Goal: Task Accomplishment & Management: Manage account settings

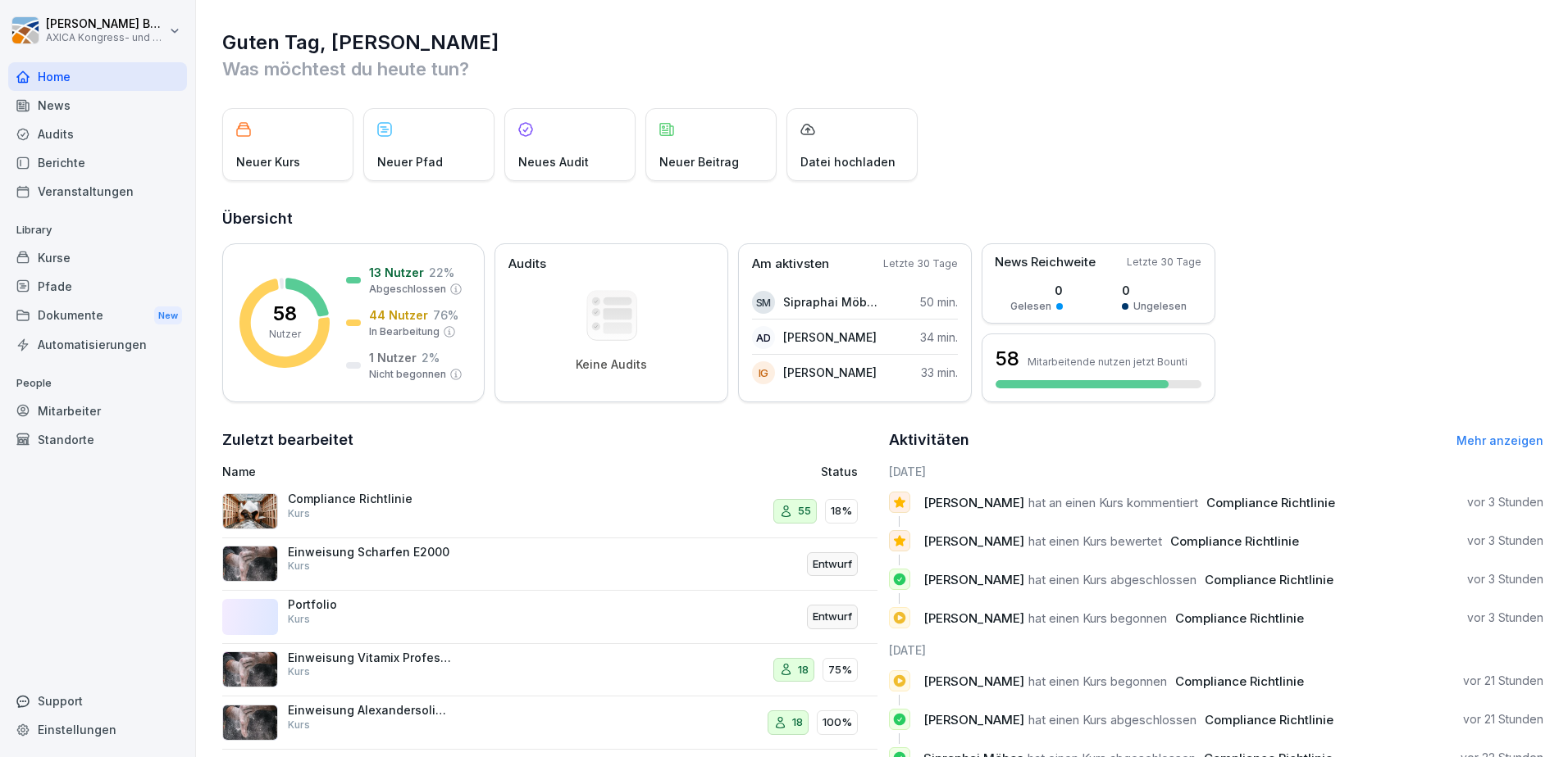
click at [358, 532] on div "Compliance Richtlinie Kurs 55 18%" at bounding box center [549, 512] width 655 height 53
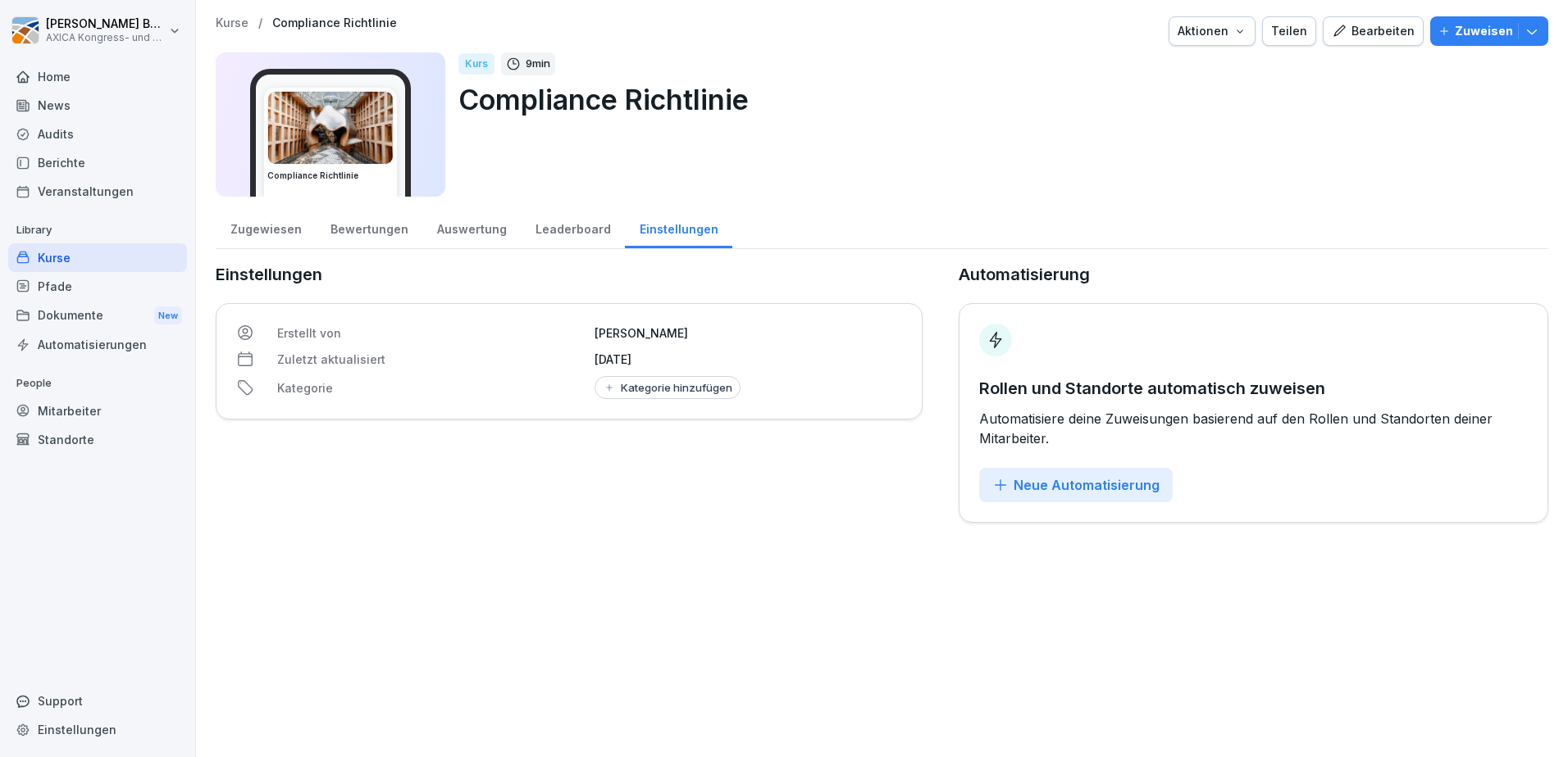
click at [1357, 37] on div "Bearbeiten" at bounding box center [1372, 31] width 83 height 18
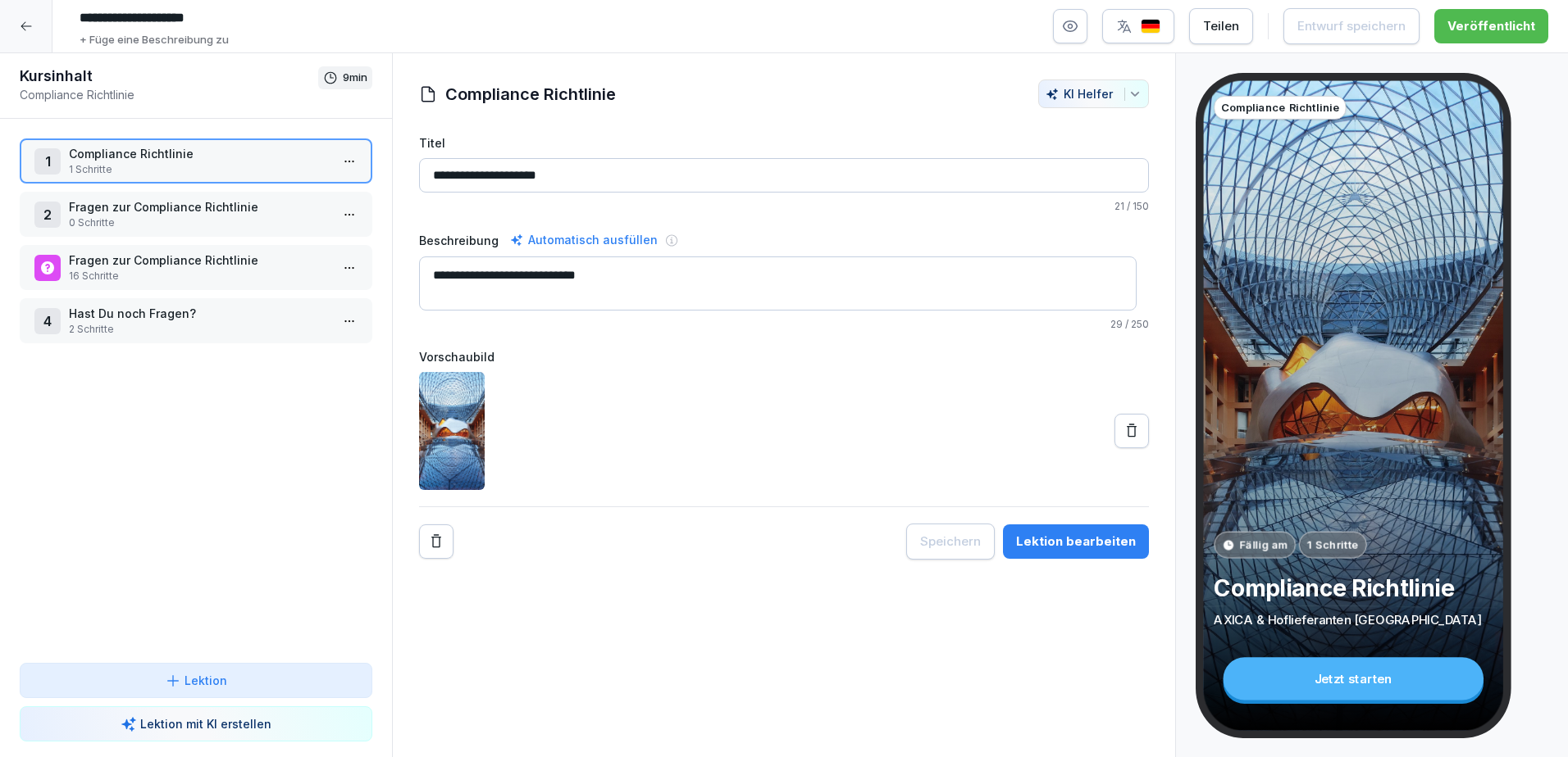
click at [24, 28] on icon at bounding box center [27, 27] width 13 height 13
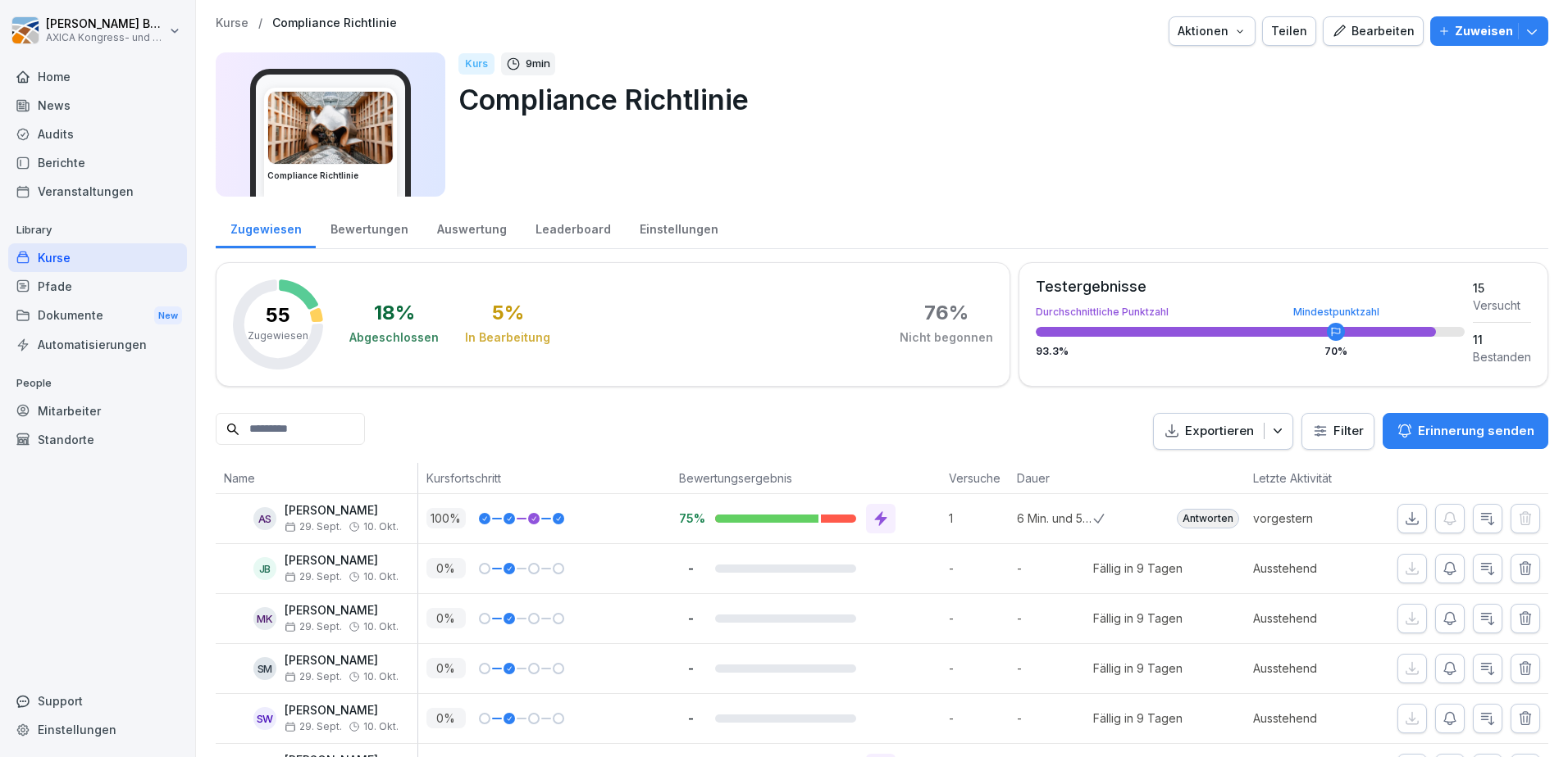
click at [67, 525] on div "Home News Audits Berichte Veranstaltungen Library Kurse Pfade Dokumente New Aut…" at bounding box center [97, 400] width 178 height 697
click at [72, 415] on div "Mitarbeiter" at bounding box center [97, 411] width 178 height 29
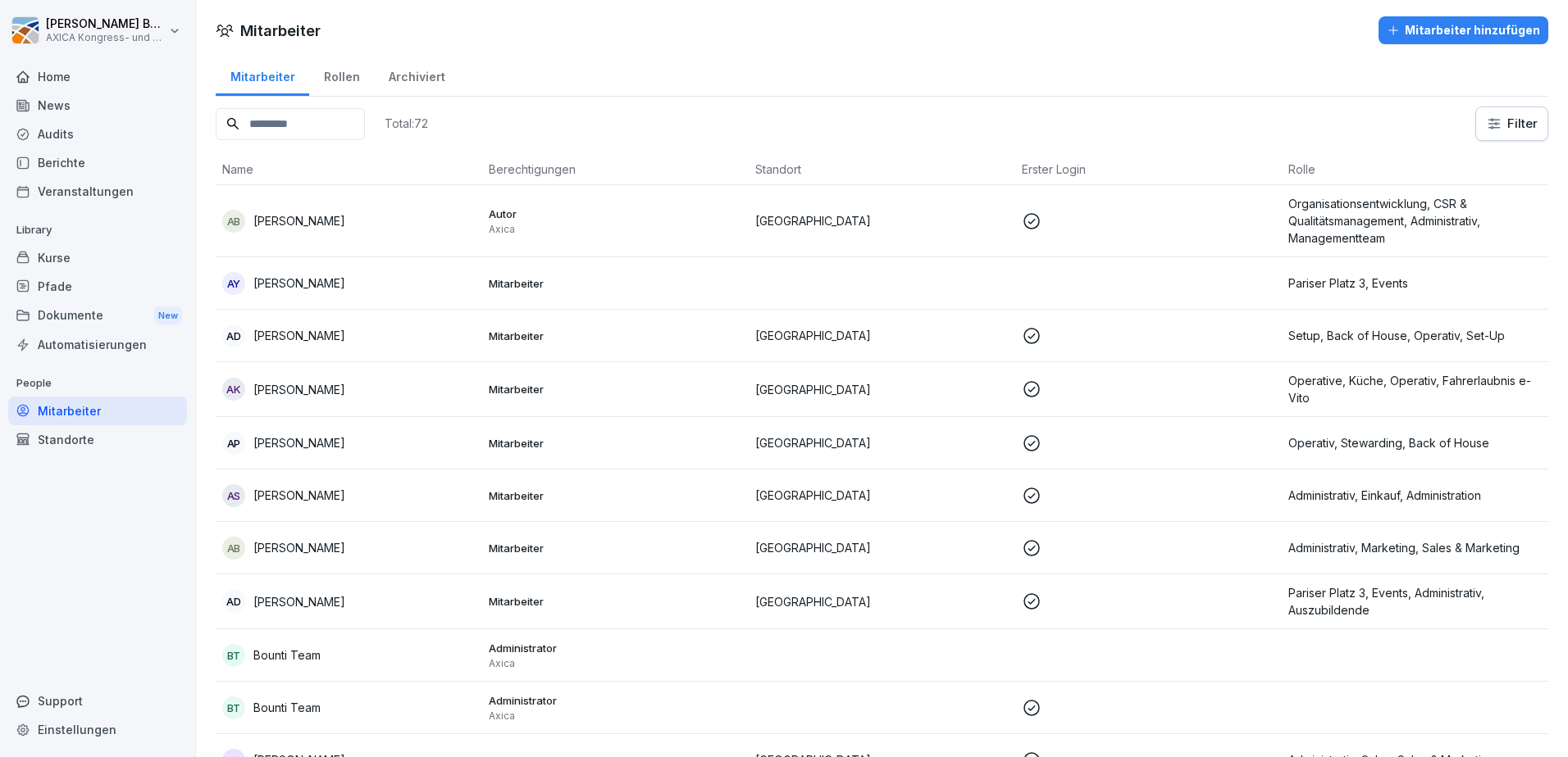
click at [321, 114] on input at bounding box center [290, 124] width 149 height 32
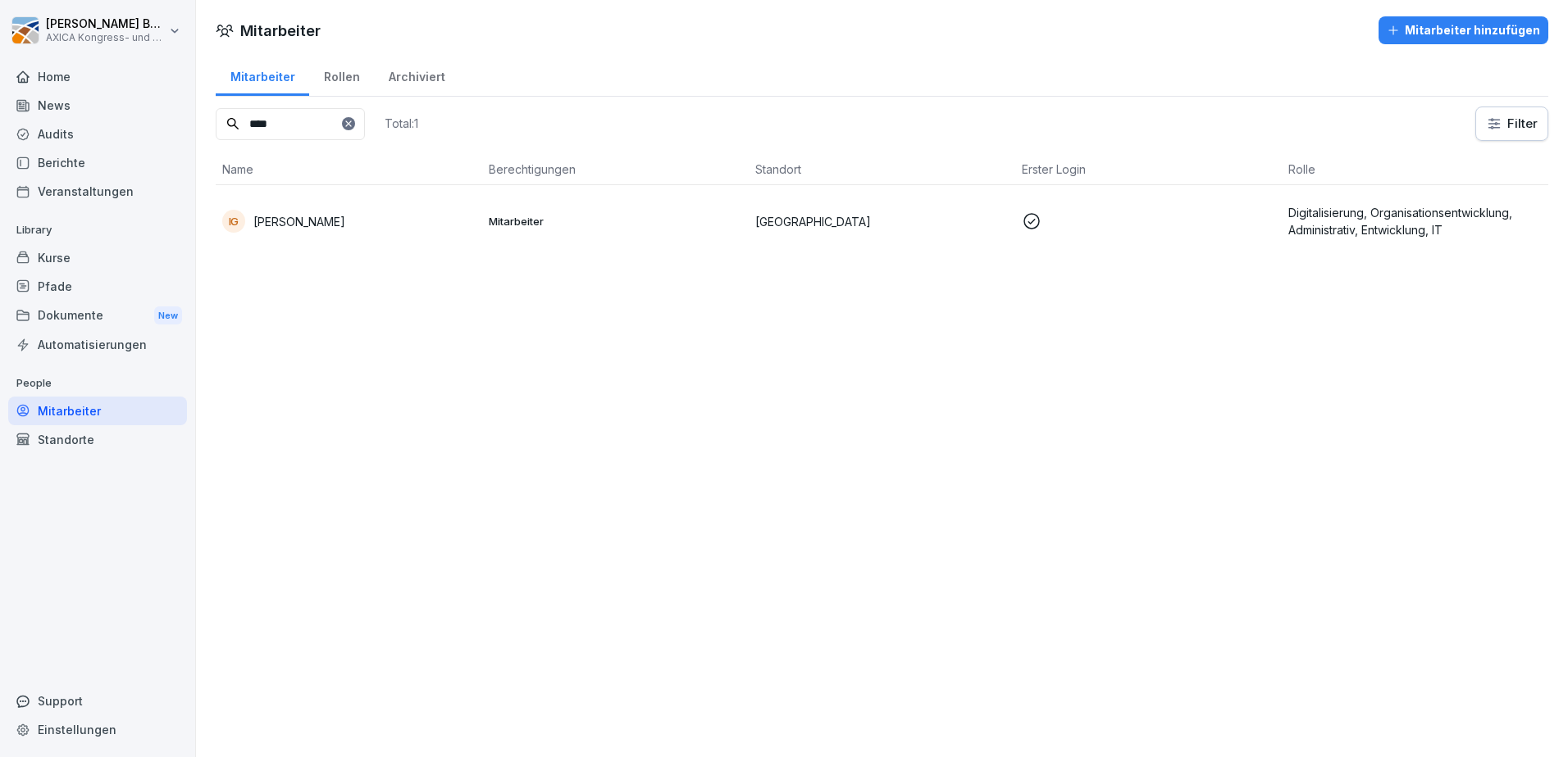
click at [331, 219] on p "[PERSON_NAME]" at bounding box center [299, 222] width 92 height 17
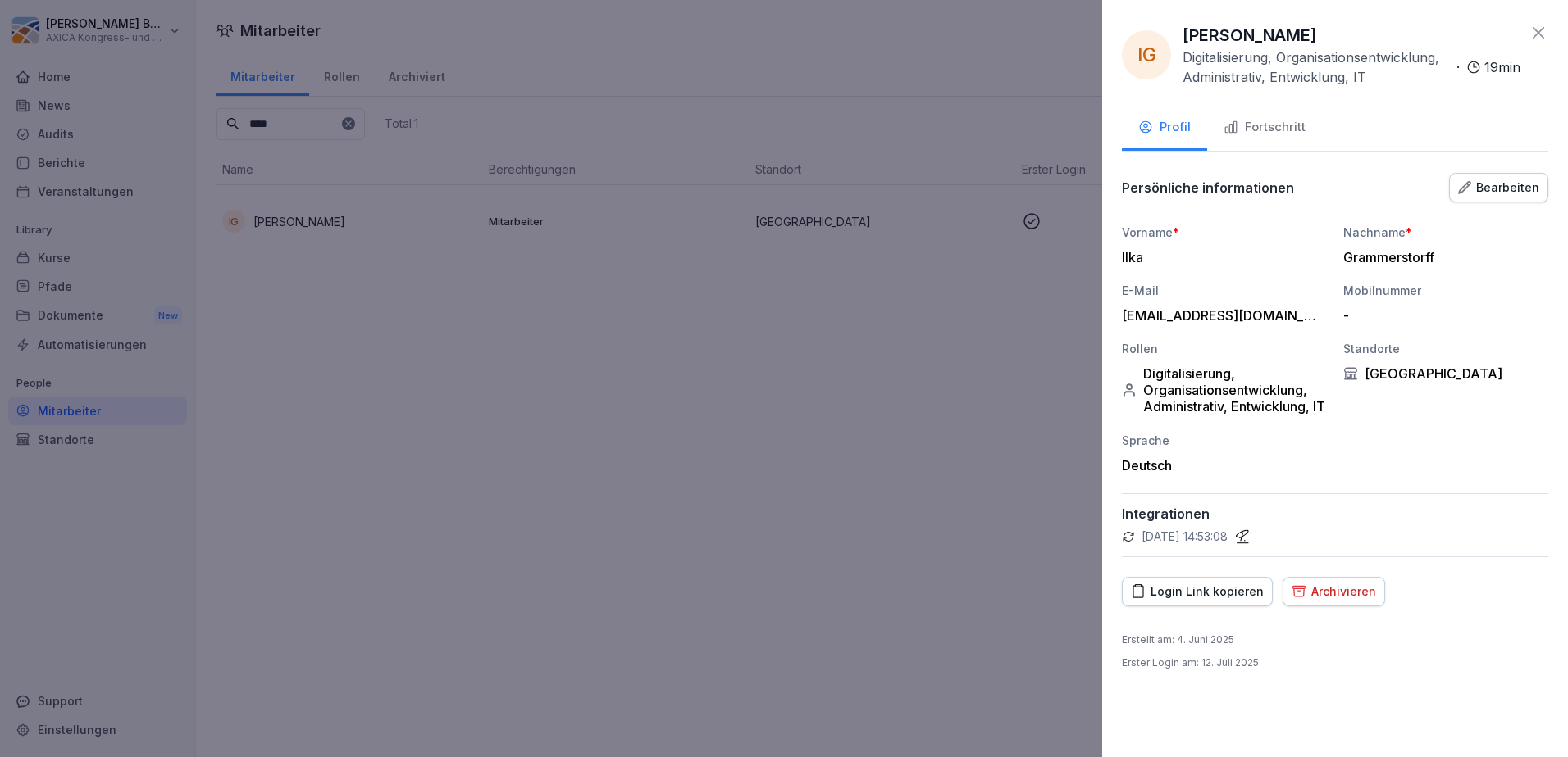
click at [1484, 186] on div "Bearbeiten" at bounding box center [1498, 187] width 81 height 18
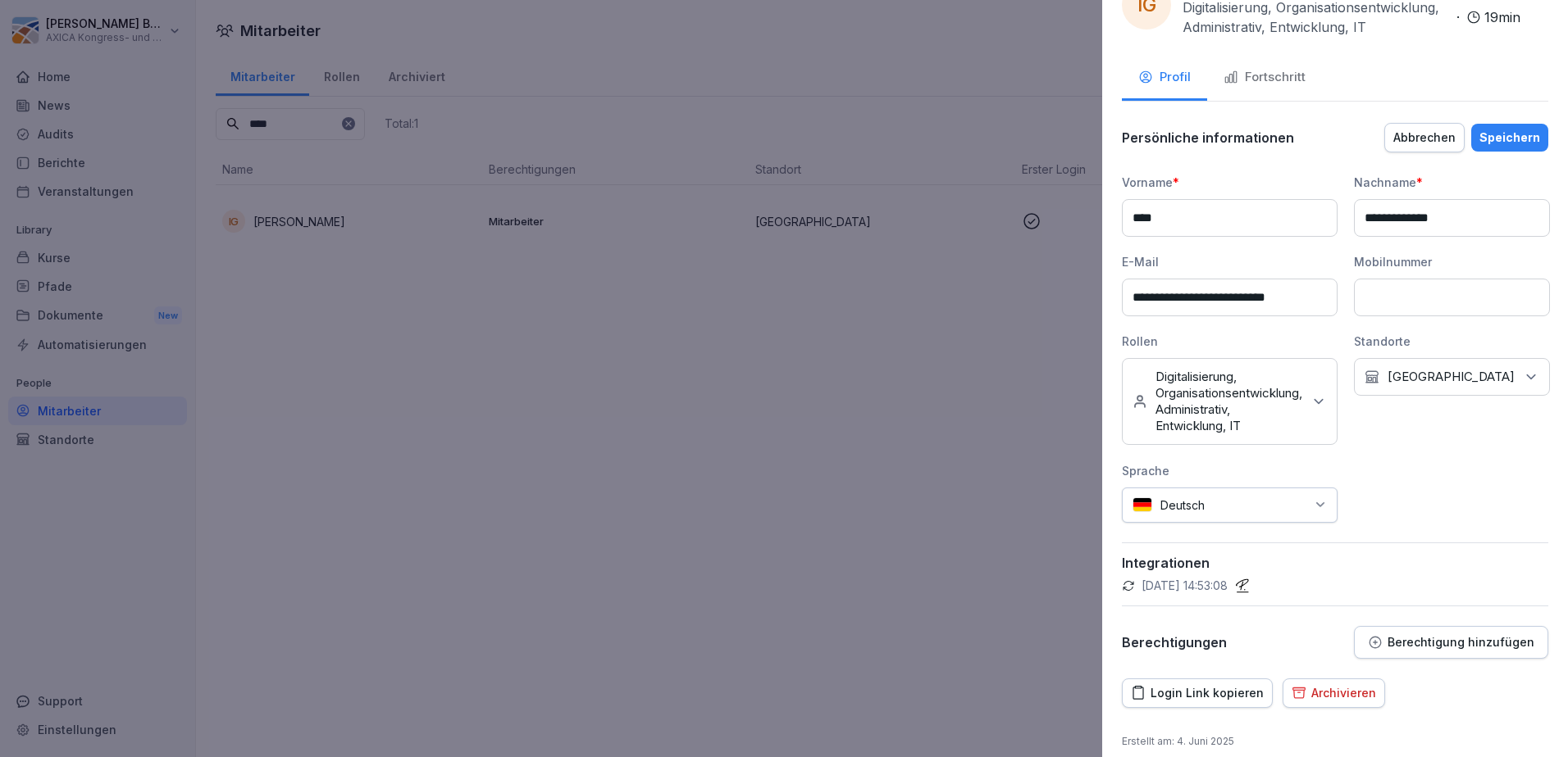
scroll to position [88, 0]
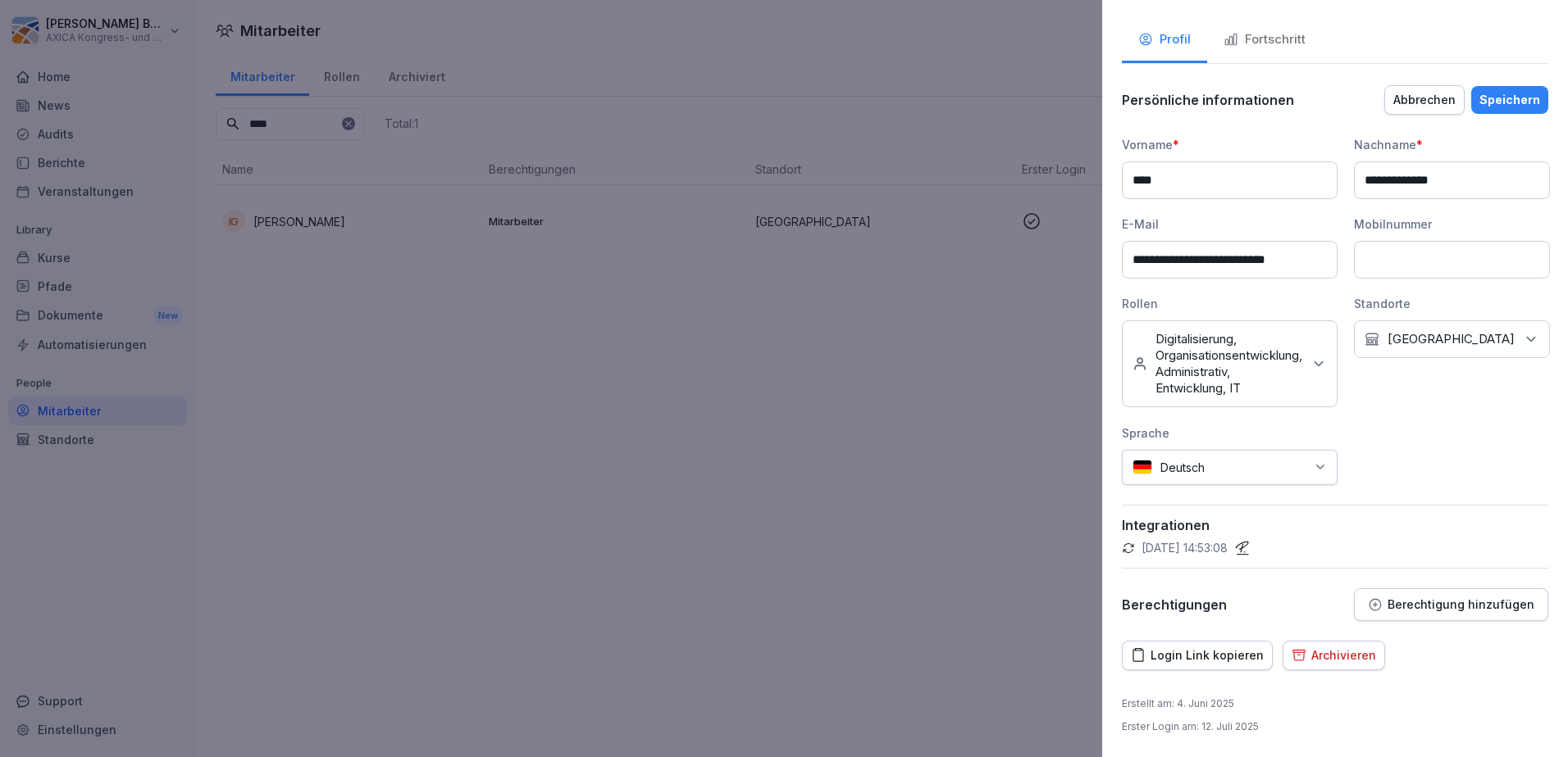
click at [1457, 598] on div "Berechtigung hinzufügen" at bounding box center [1451, 604] width 167 height 14
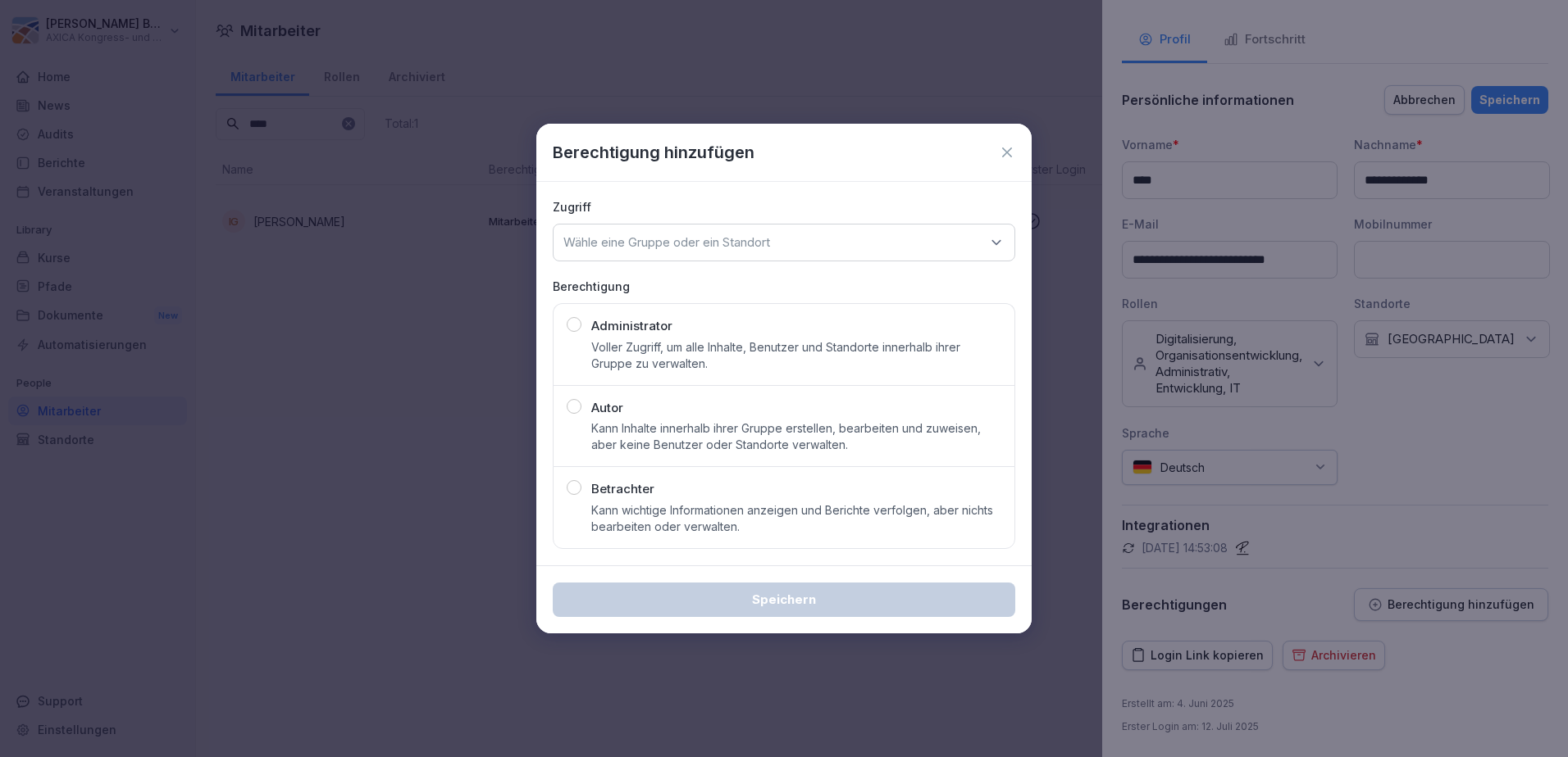
click at [570, 408] on div "button" at bounding box center [573, 406] width 14 height 14
click at [836, 254] on div "Wähle eine Gruppe oder ein Standort" at bounding box center [784, 243] width 463 height 38
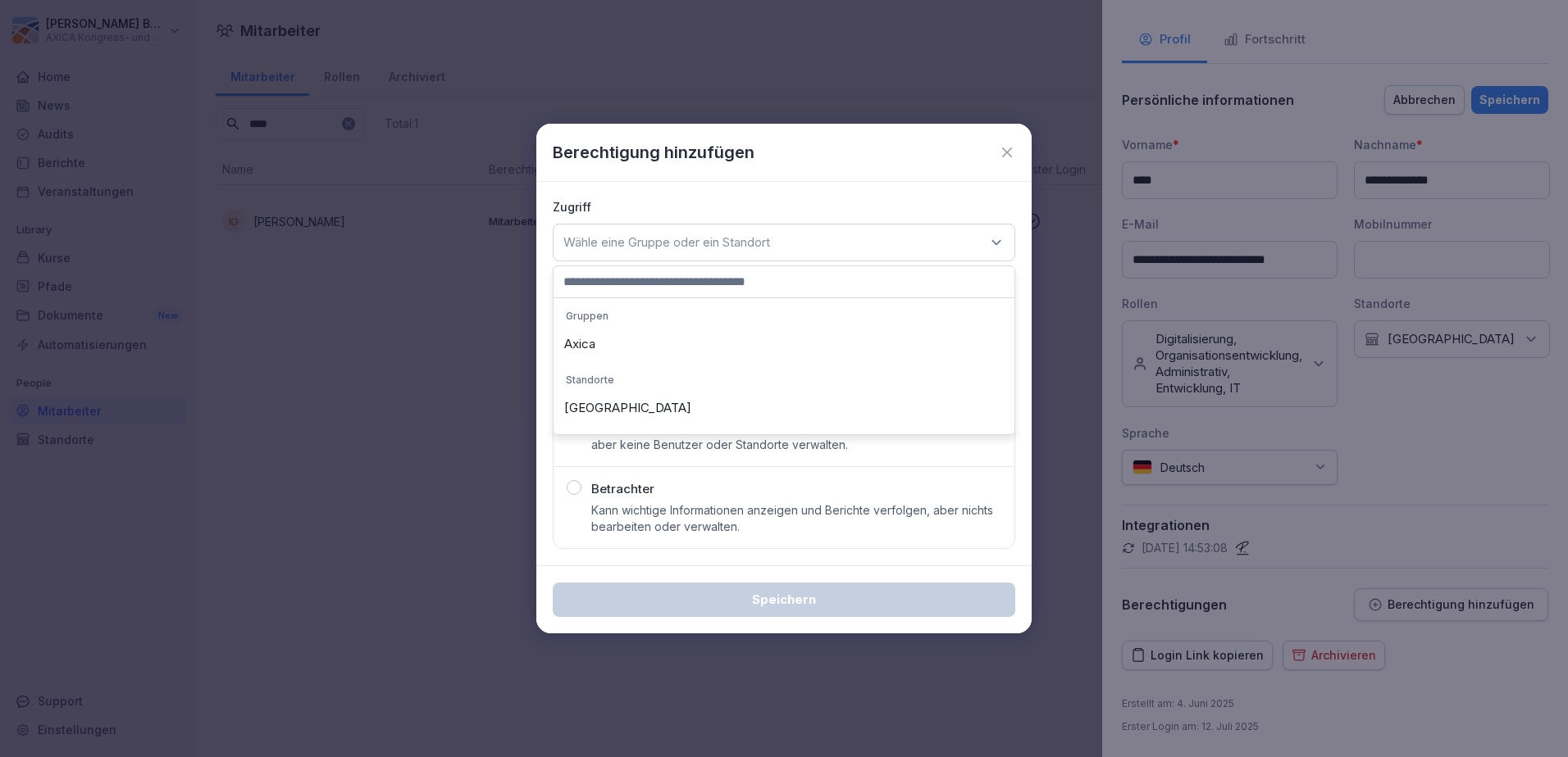
click at [635, 344] on div "Axica" at bounding box center [784, 344] width 453 height 31
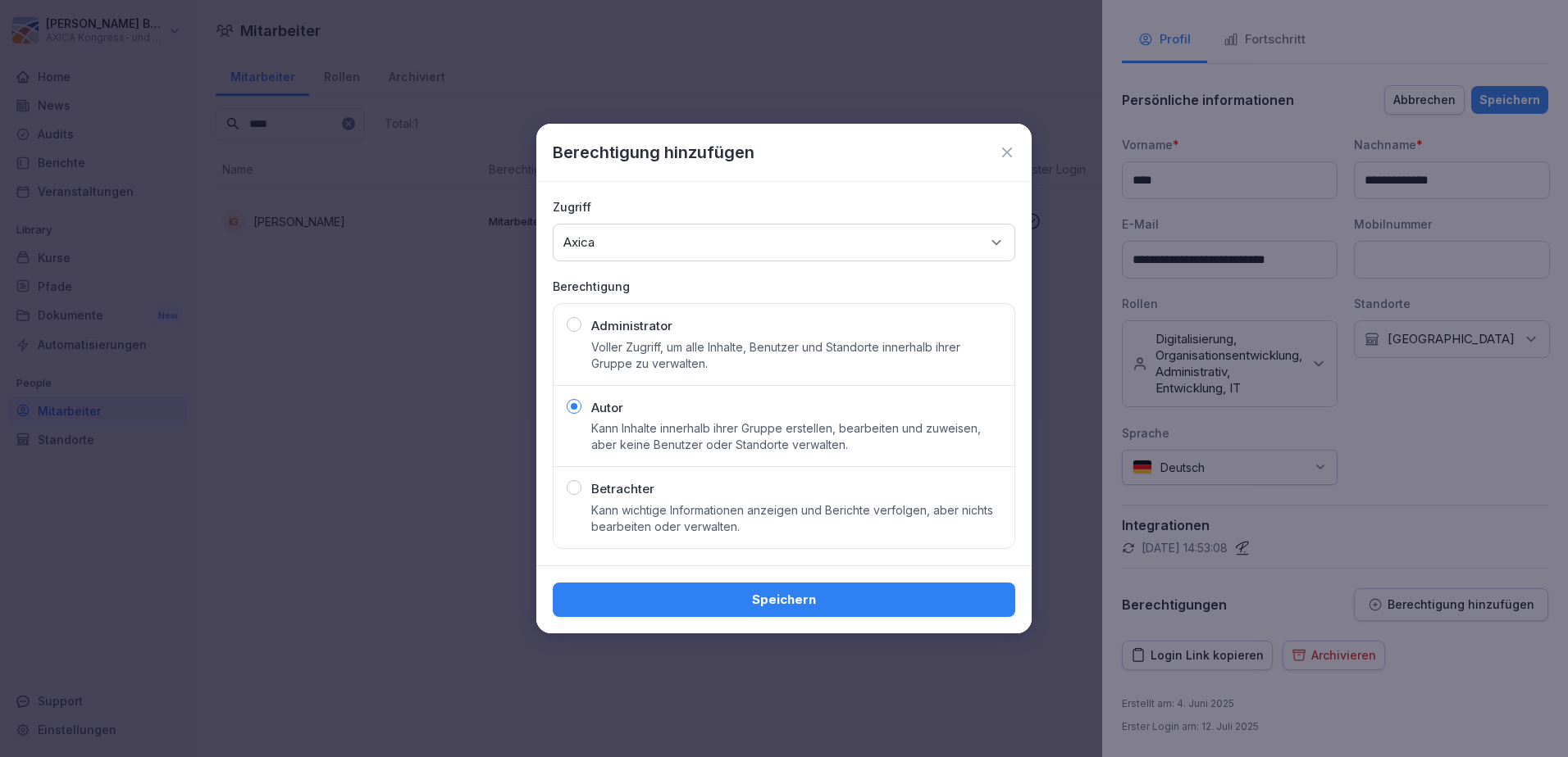
click at [575, 410] on div "button" at bounding box center [573, 406] width 14 height 14
click at [775, 597] on div "Speichern" at bounding box center [783, 600] width 436 height 18
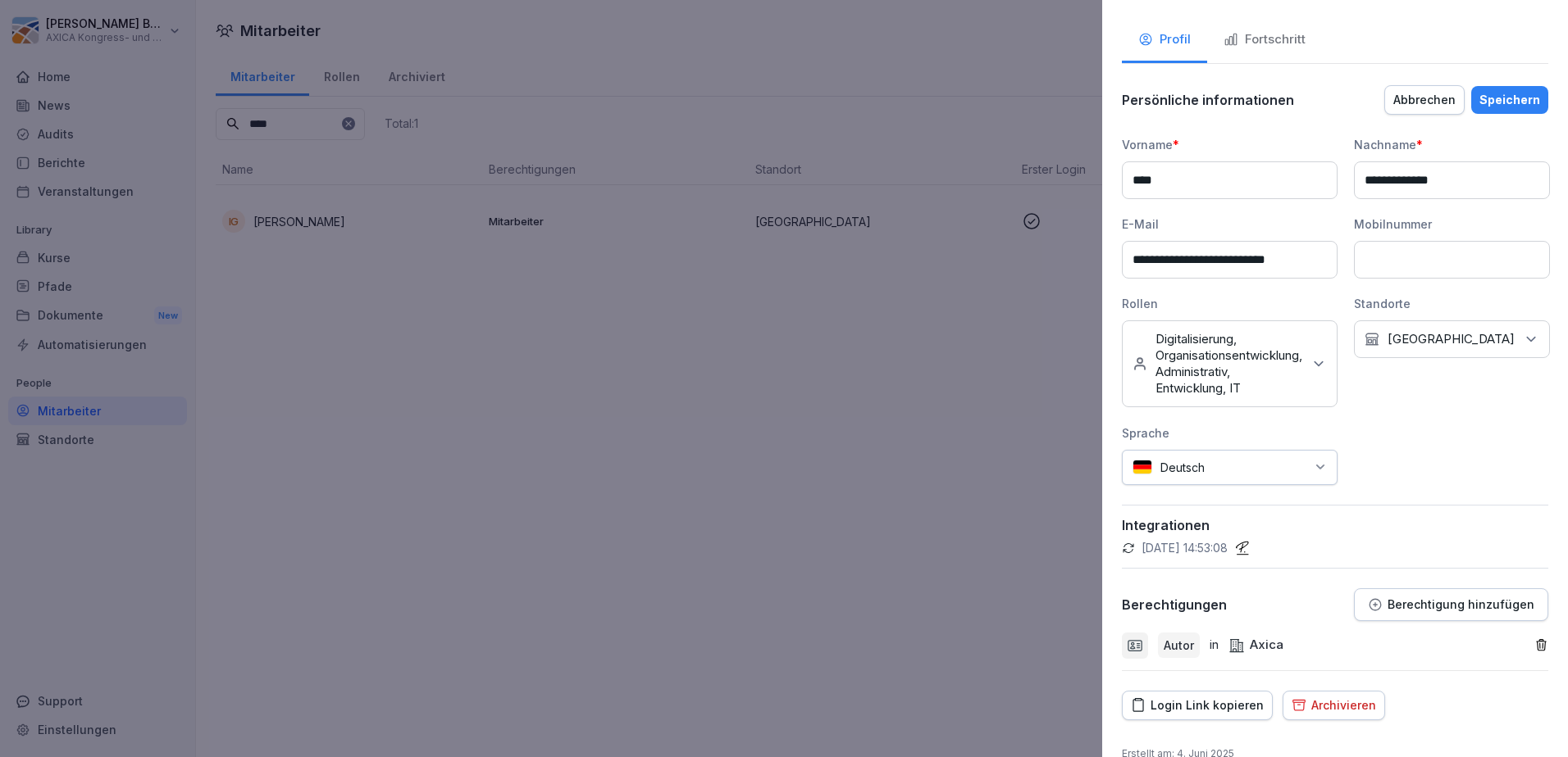
click at [1502, 91] on div "Speichern" at bounding box center [1510, 99] width 61 height 18
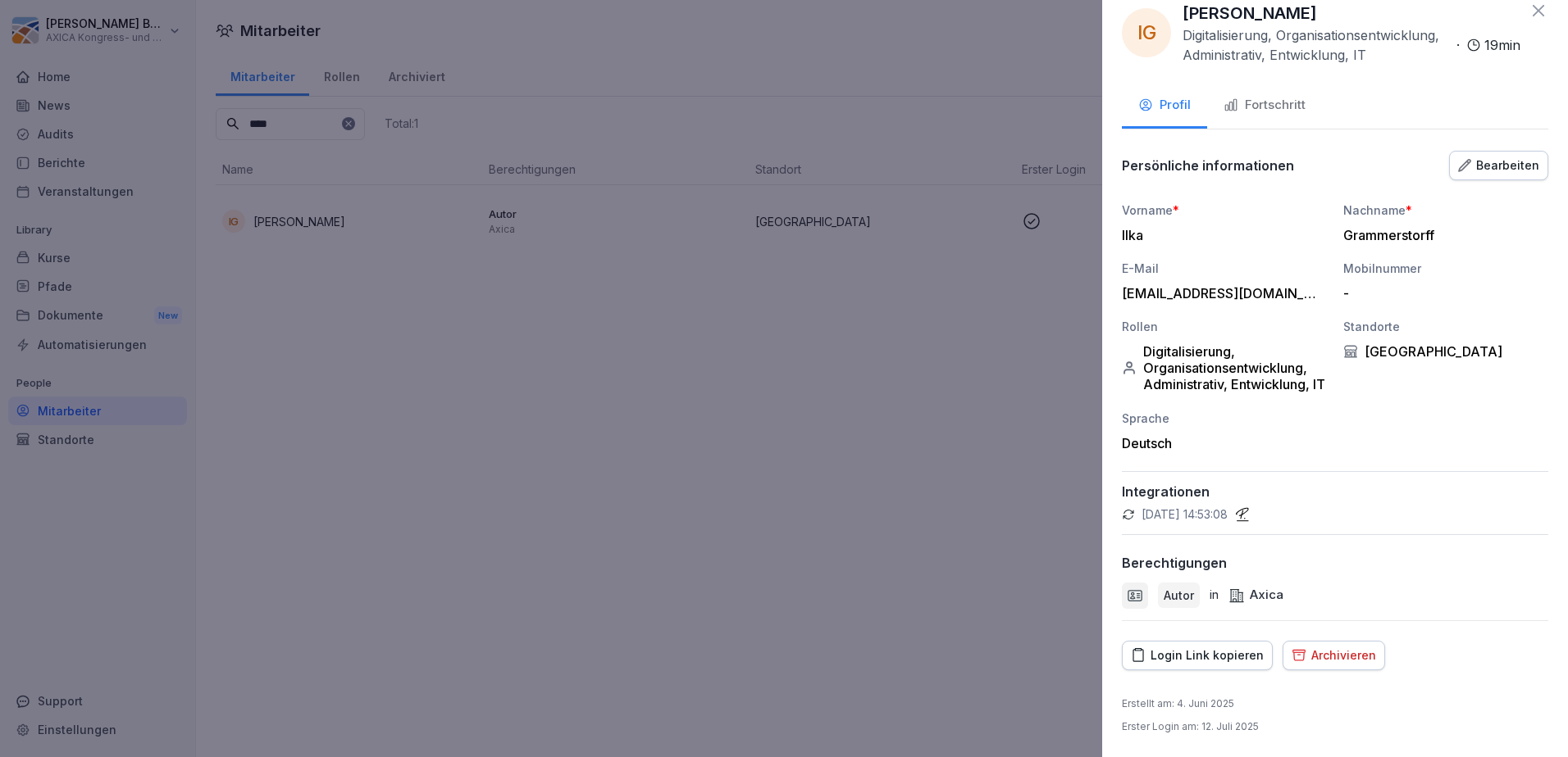
click at [786, 357] on div at bounding box center [784, 378] width 1568 height 757
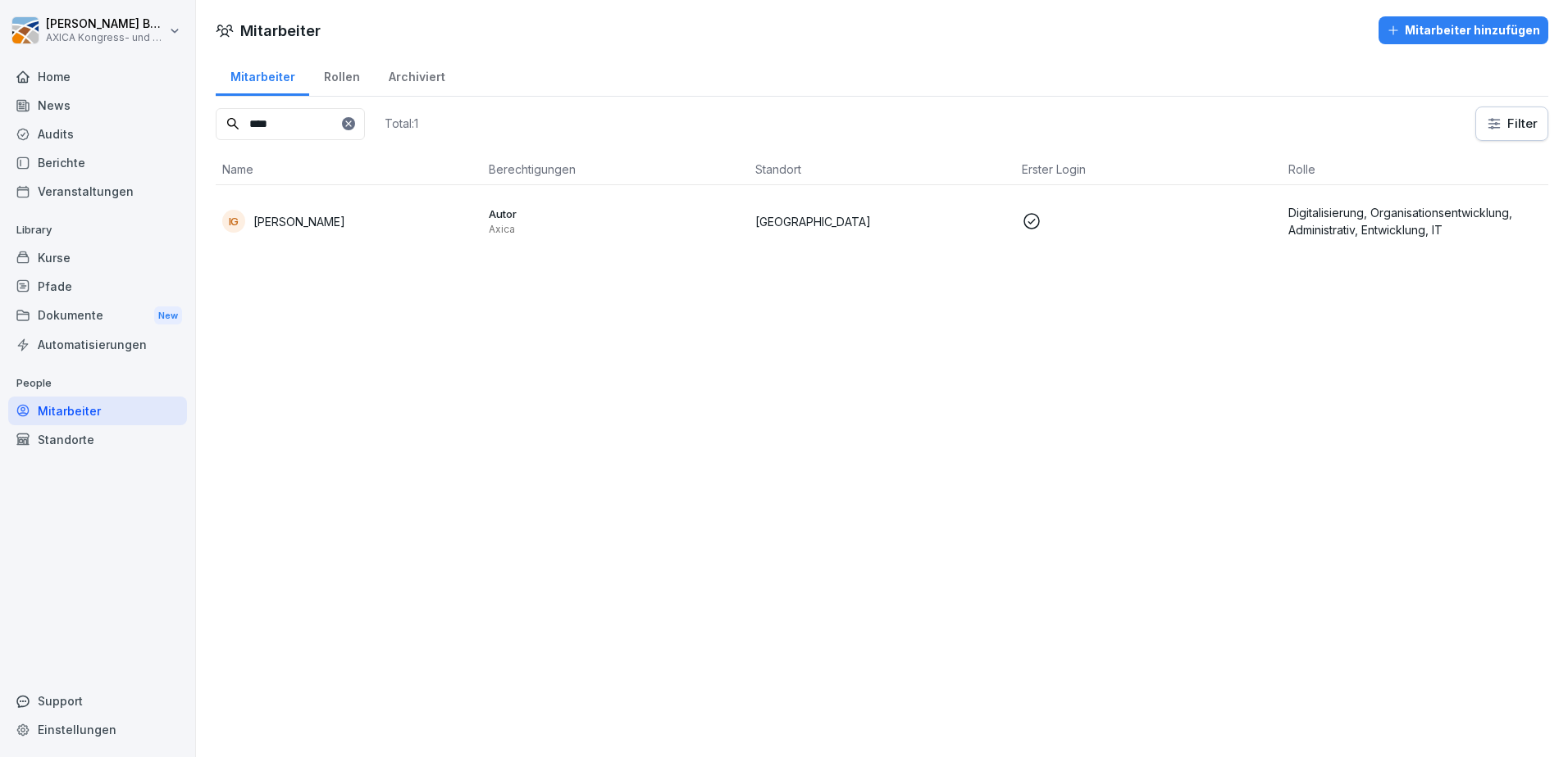
click at [337, 116] on input "****" at bounding box center [290, 124] width 149 height 32
type input "*"
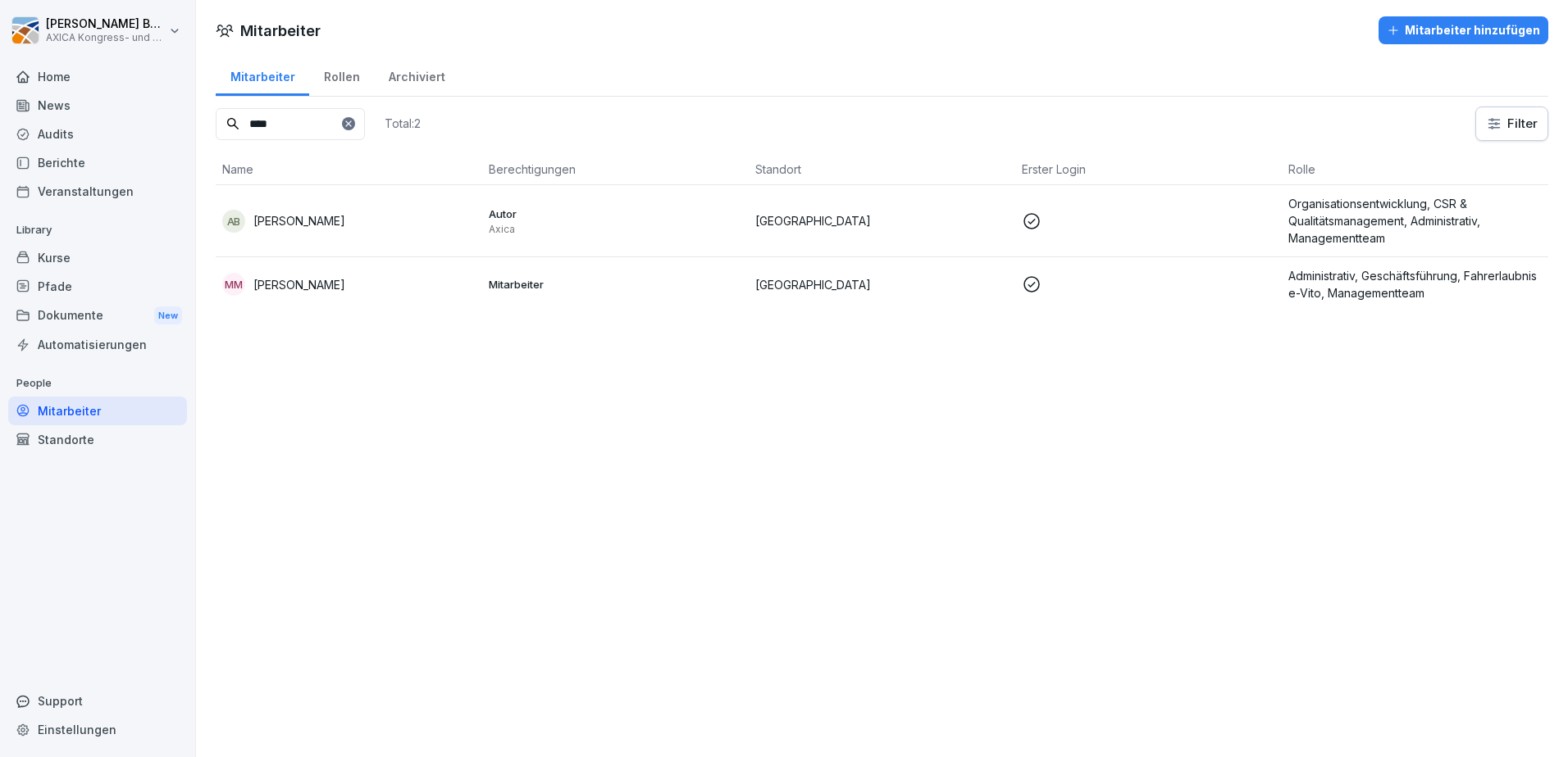
type input "****"
click at [354, 218] on div "AB Alexandra Beck" at bounding box center [349, 221] width 254 height 23
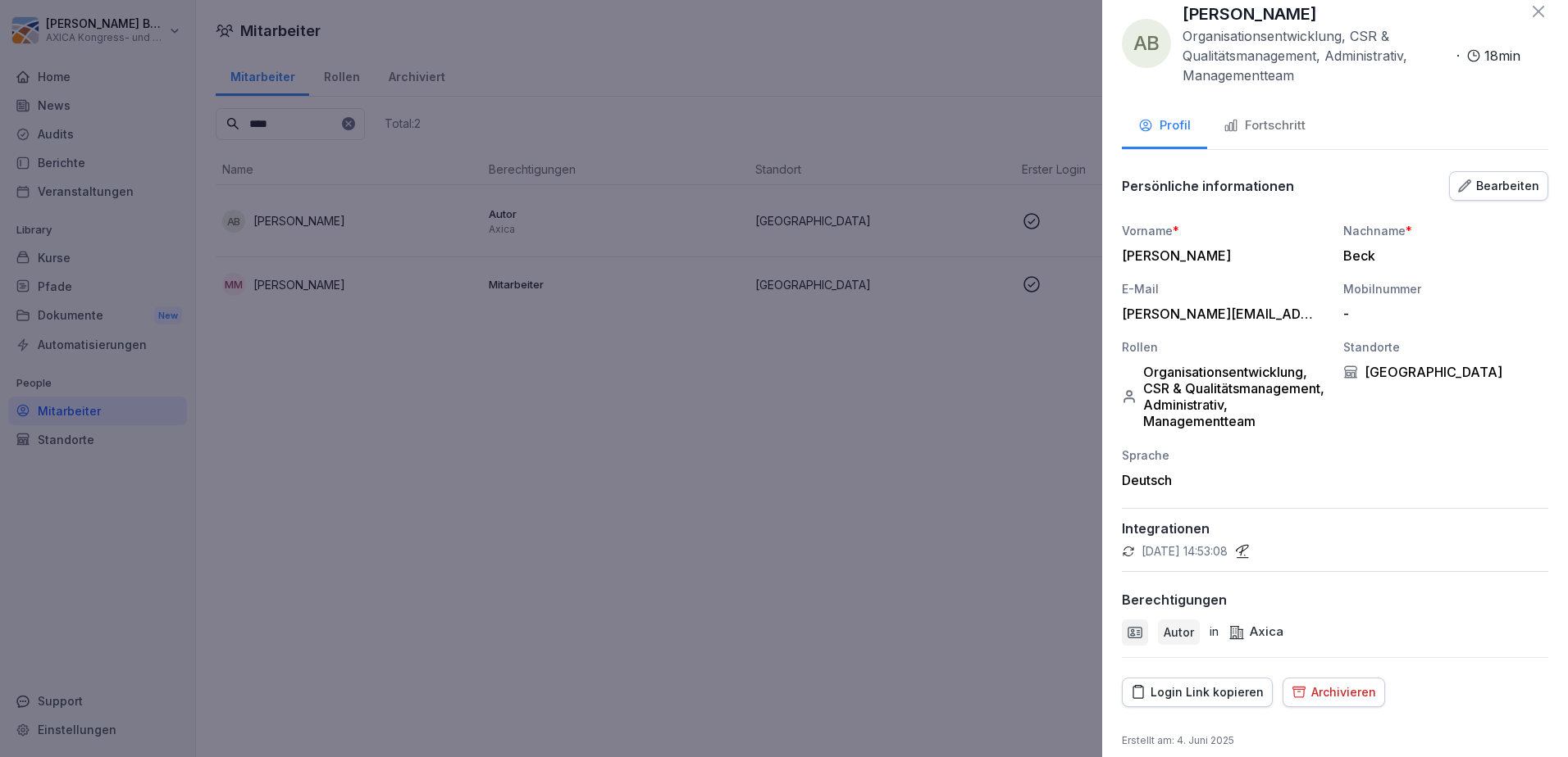
scroll to position [0, 0]
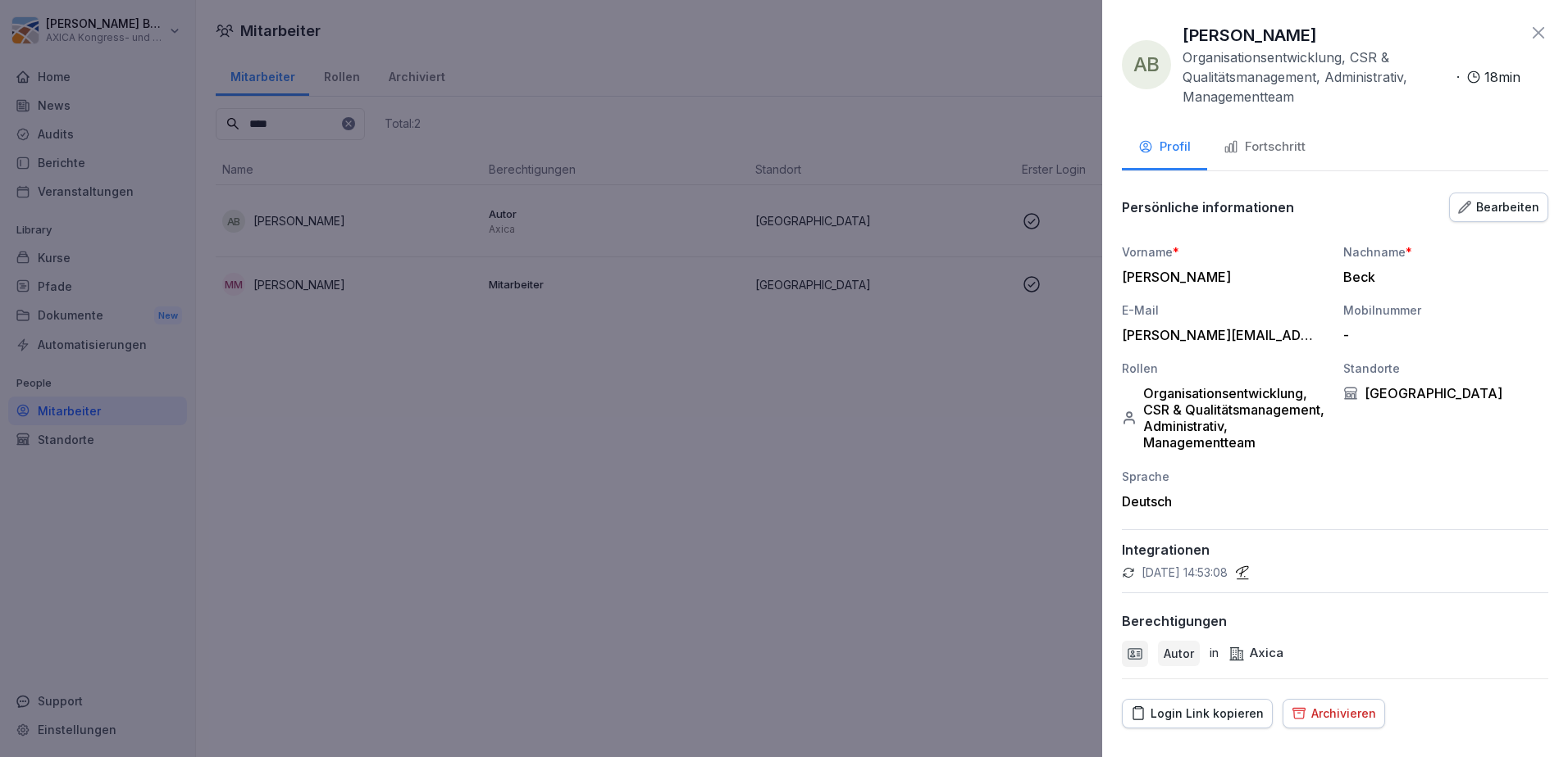
click at [1529, 33] on icon at bounding box center [1538, 32] width 20 height 20
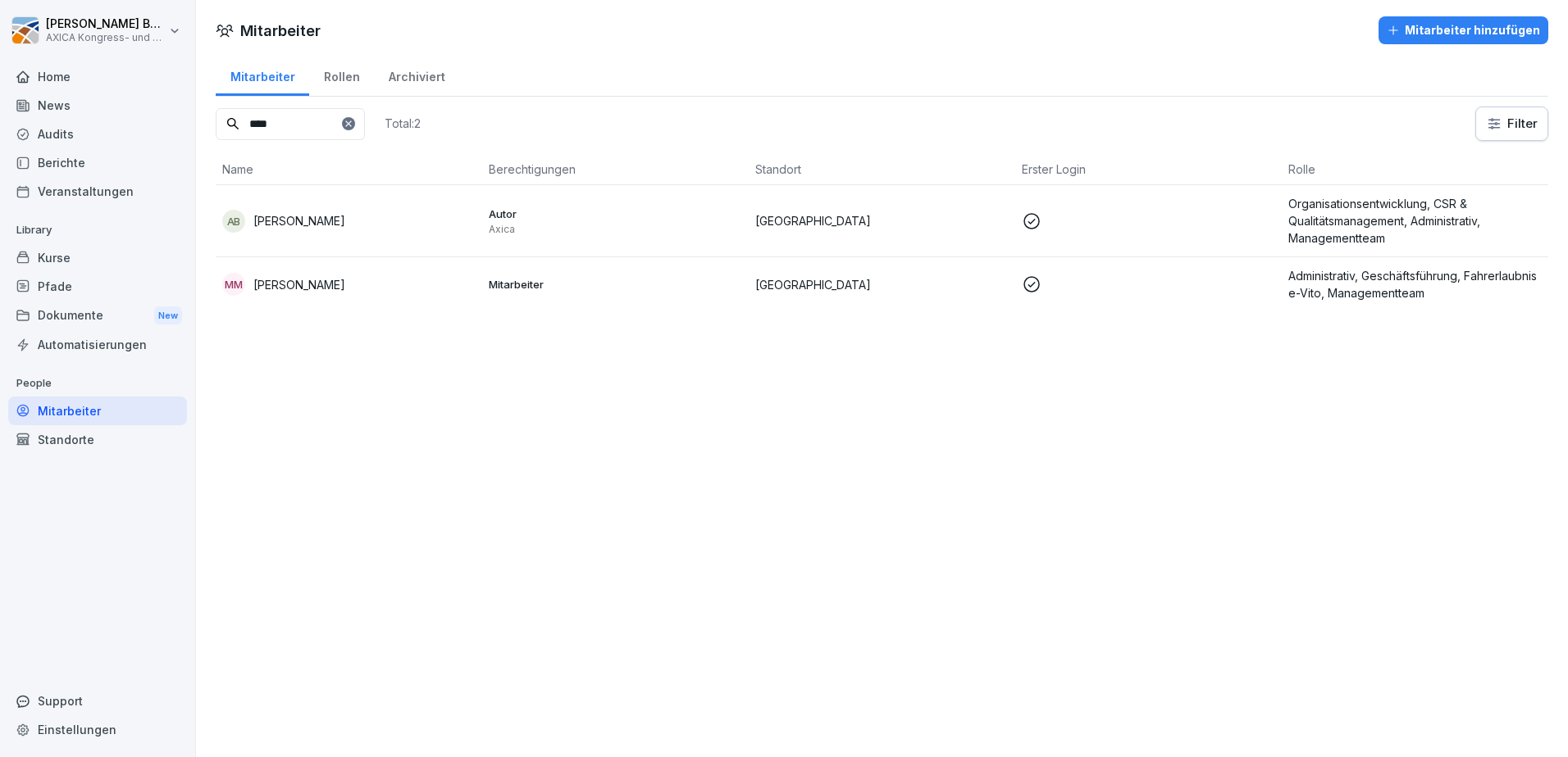
click at [778, 383] on div "Mitarbeiter Mitarbeiter hinzufügen Mitarbeiter Rollen Archiviert **** Total: 2 …" at bounding box center [881, 378] width 1372 height 757
click at [58, 74] on div "Home" at bounding box center [97, 76] width 178 height 29
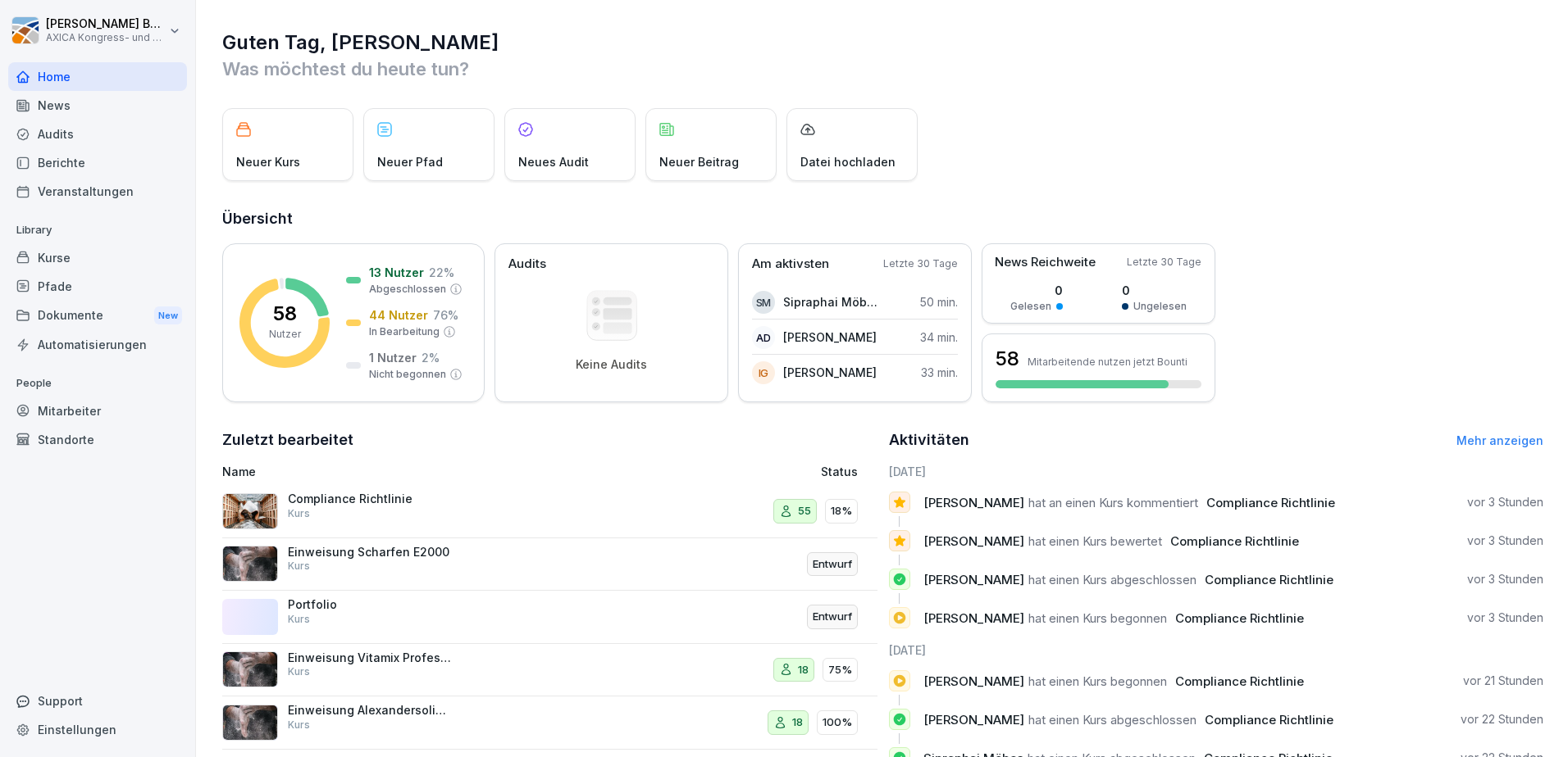
click at [1466, 231] on div "Übersicht 58 Nutzer 13 Nutzer 22 % Abgeschlossen 44 Nutzer 76 % In Bearbeitung …" at bounding box center [882, 305] width 1321 height 195
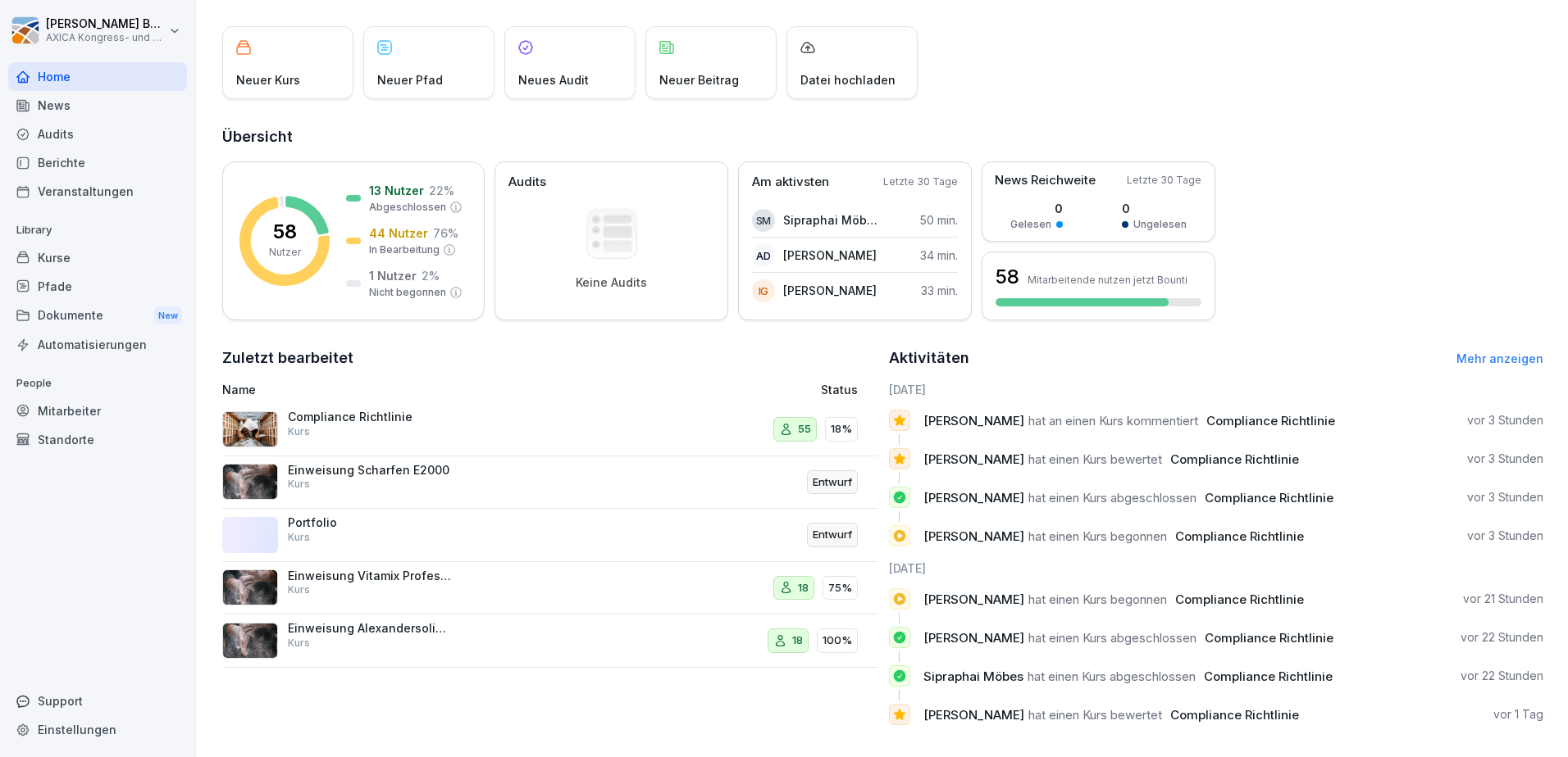
click at [472, 435] on div "Compliance Richtlinie Kurs" at bounding box center [427, 429] width 410 height 39
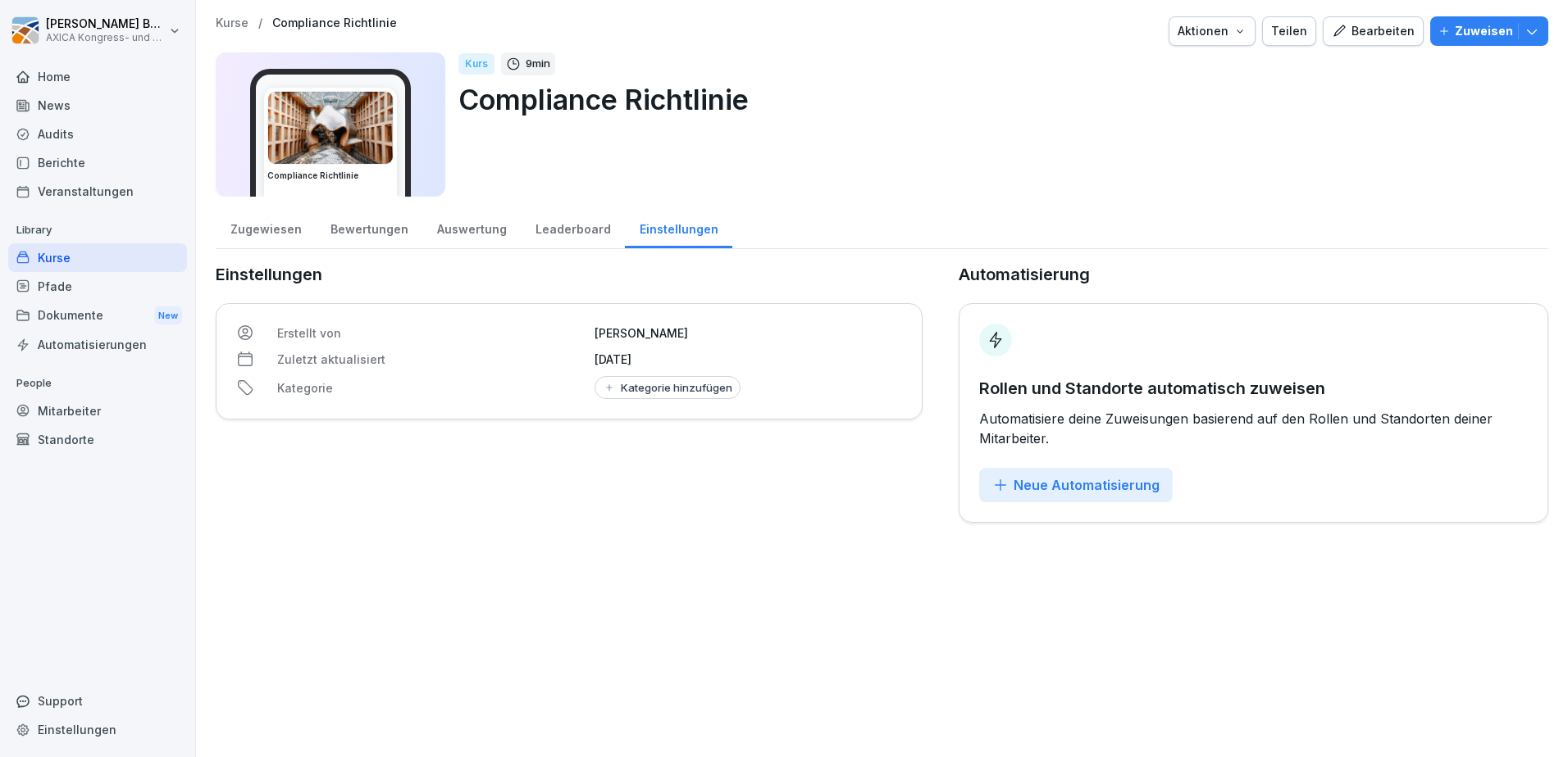
click at [241, 19] on p "Kurse" at bounding box center [232, 23] width 32 height 14
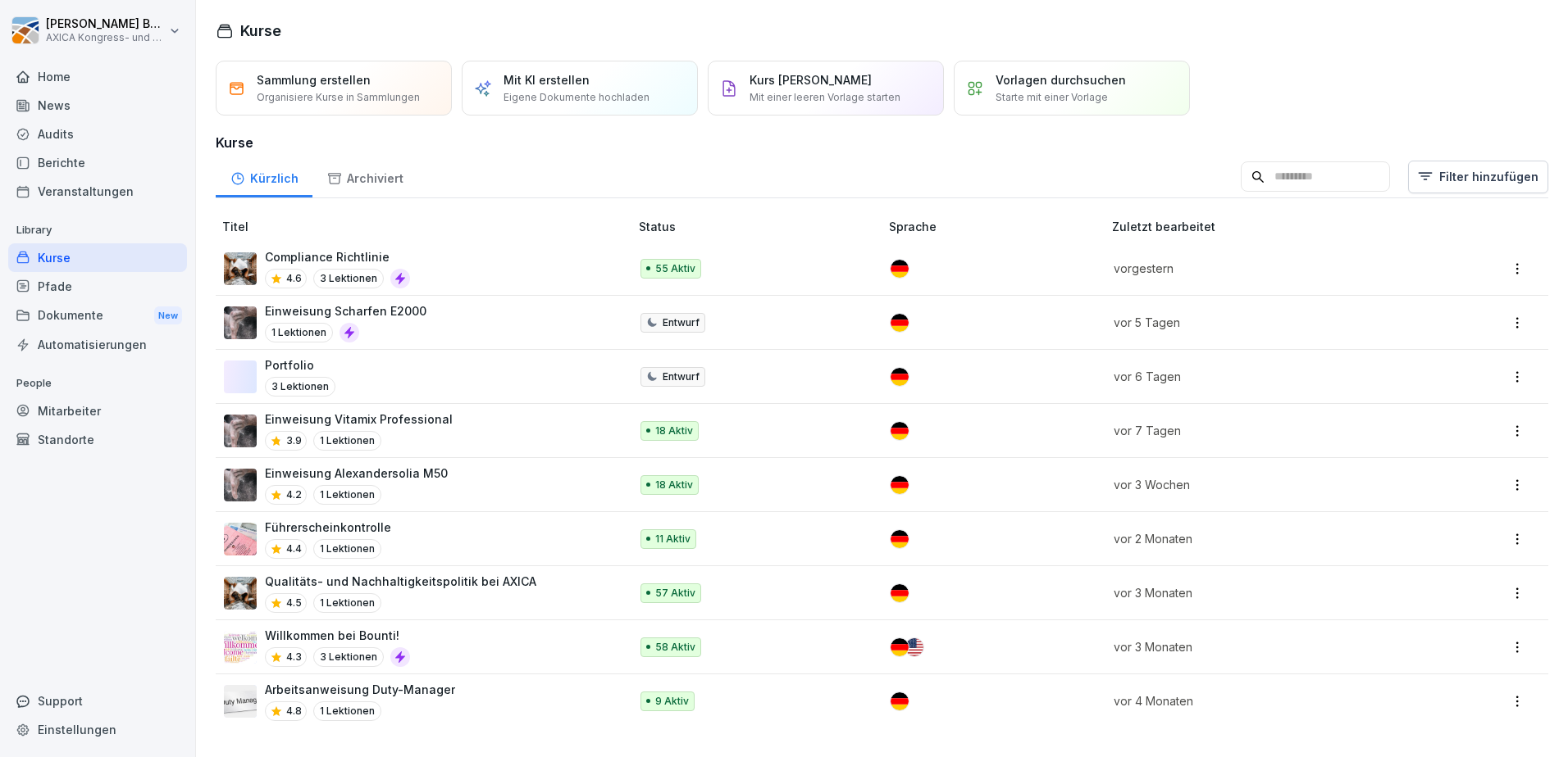
click at [82, 261] on div "Kurse" at bounding box center [97, 257] width 178 height 29
click at [513, 184] on div "Kürzlich Archiviert Filter hinzufügen" at bounding box center [881, 176] width 1332 height 43
click at [462, 265] on div "Compliance Richtlinie 4.6 3 Lektionen" at bounding box center [419, 269] width 389 height 40
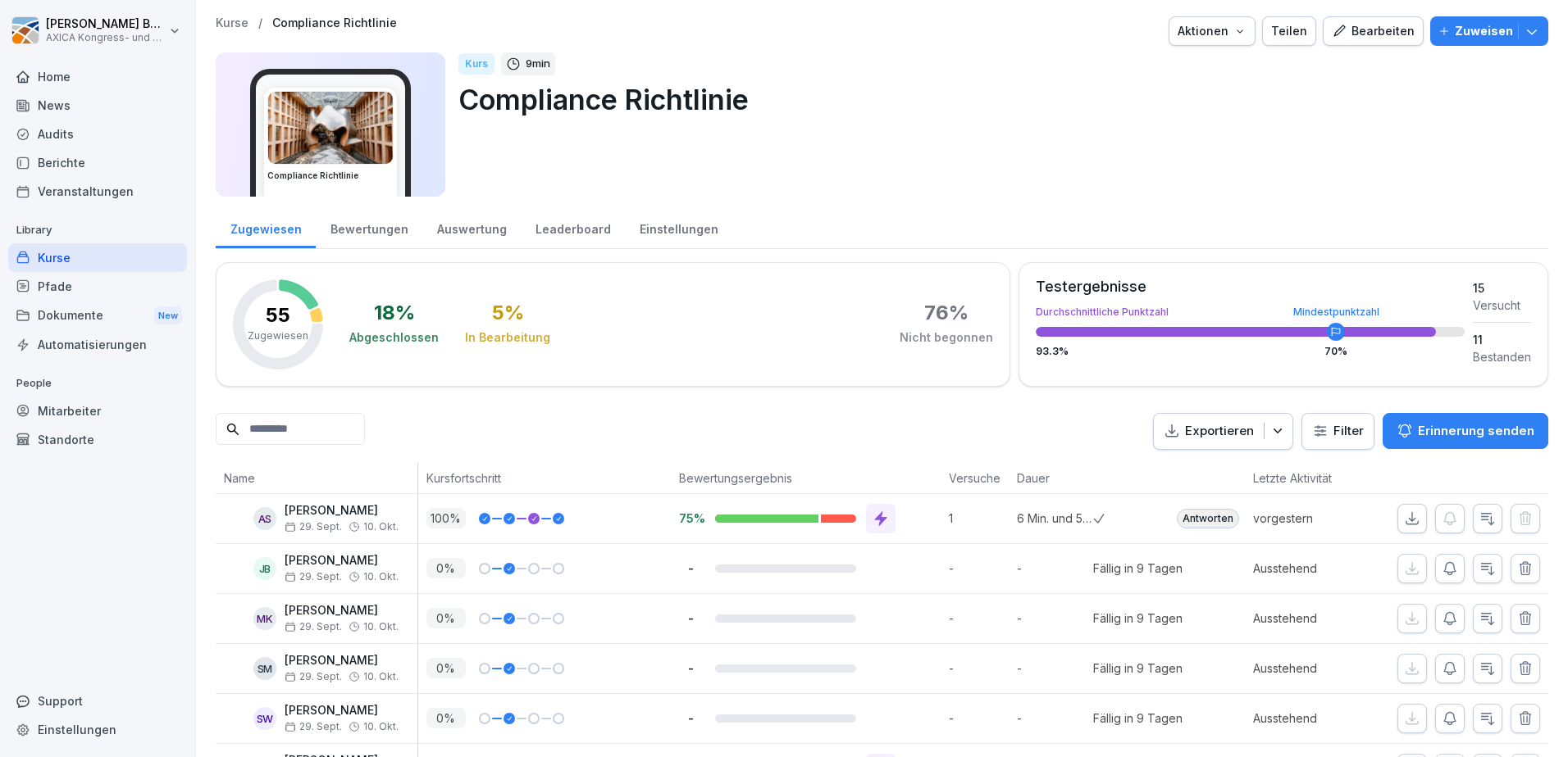
click at [1366, 37] on div "Bearbeiten" at bounding box center [1372, 31] width 83 height 18
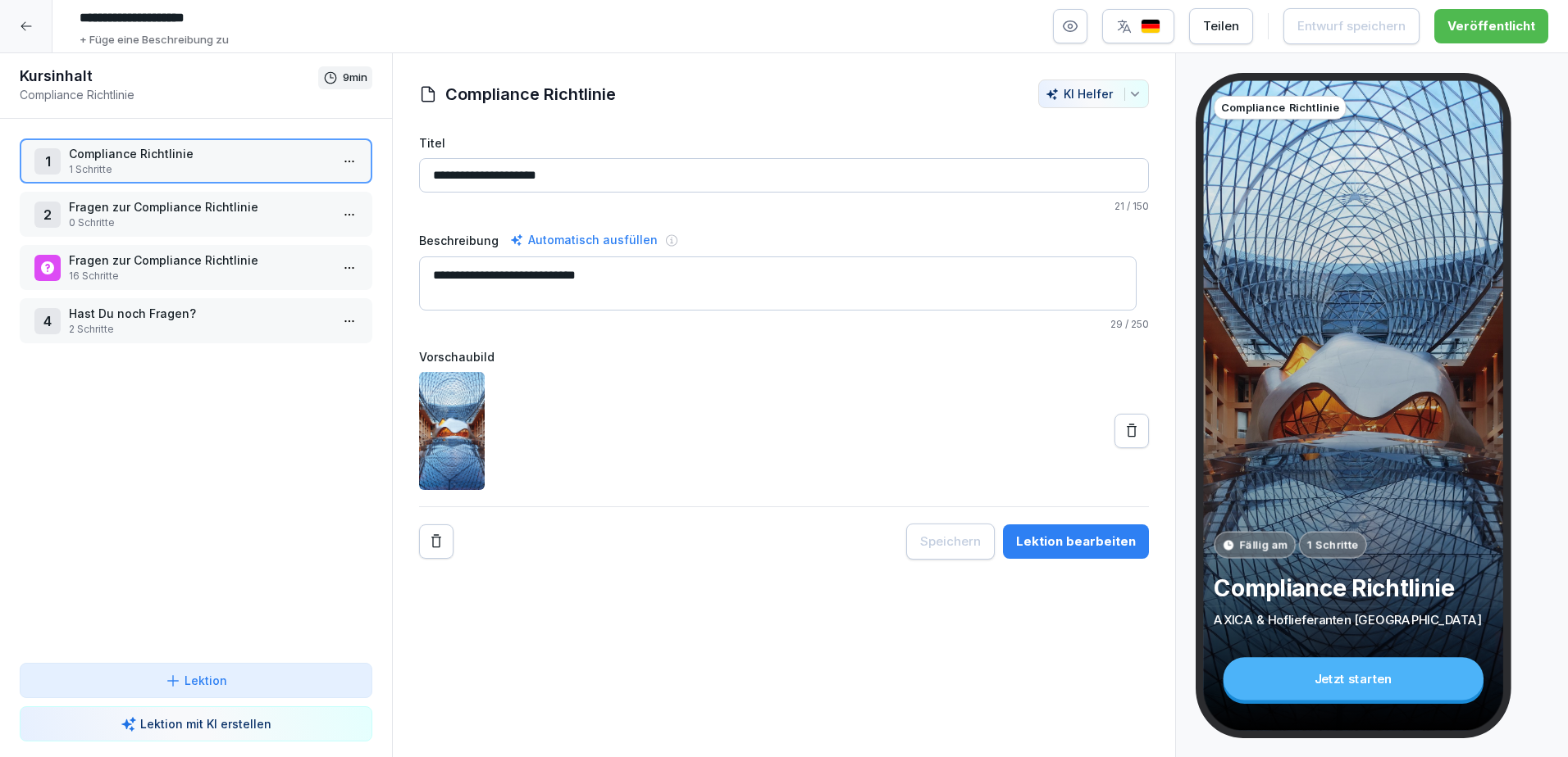
click at [237, 167] on p "1 Schritte" at bounding box center [198, 169] width 260 height 14
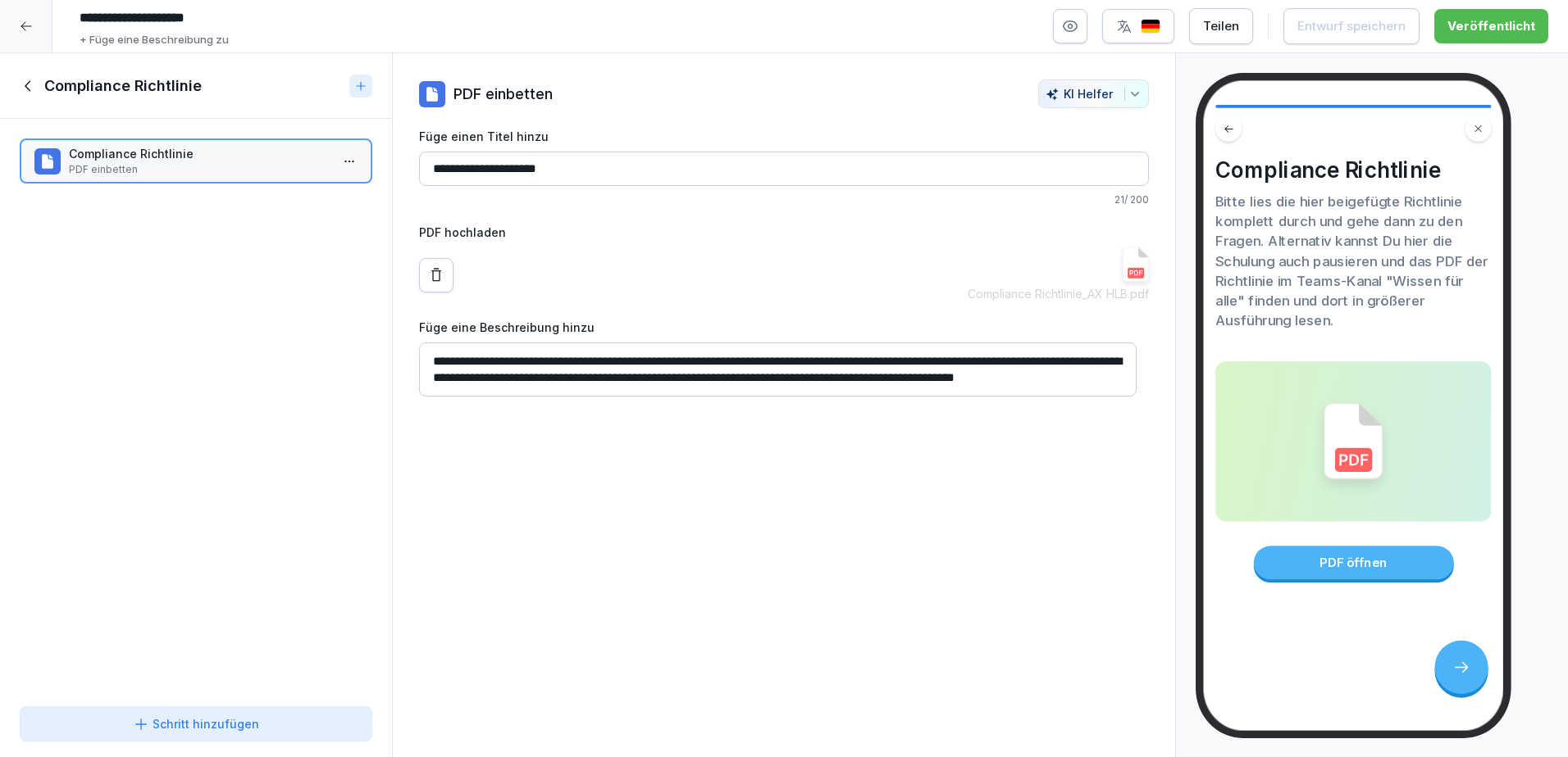
click at [32, 91] on icon at bounding box center [29, 86] width 18 height 18
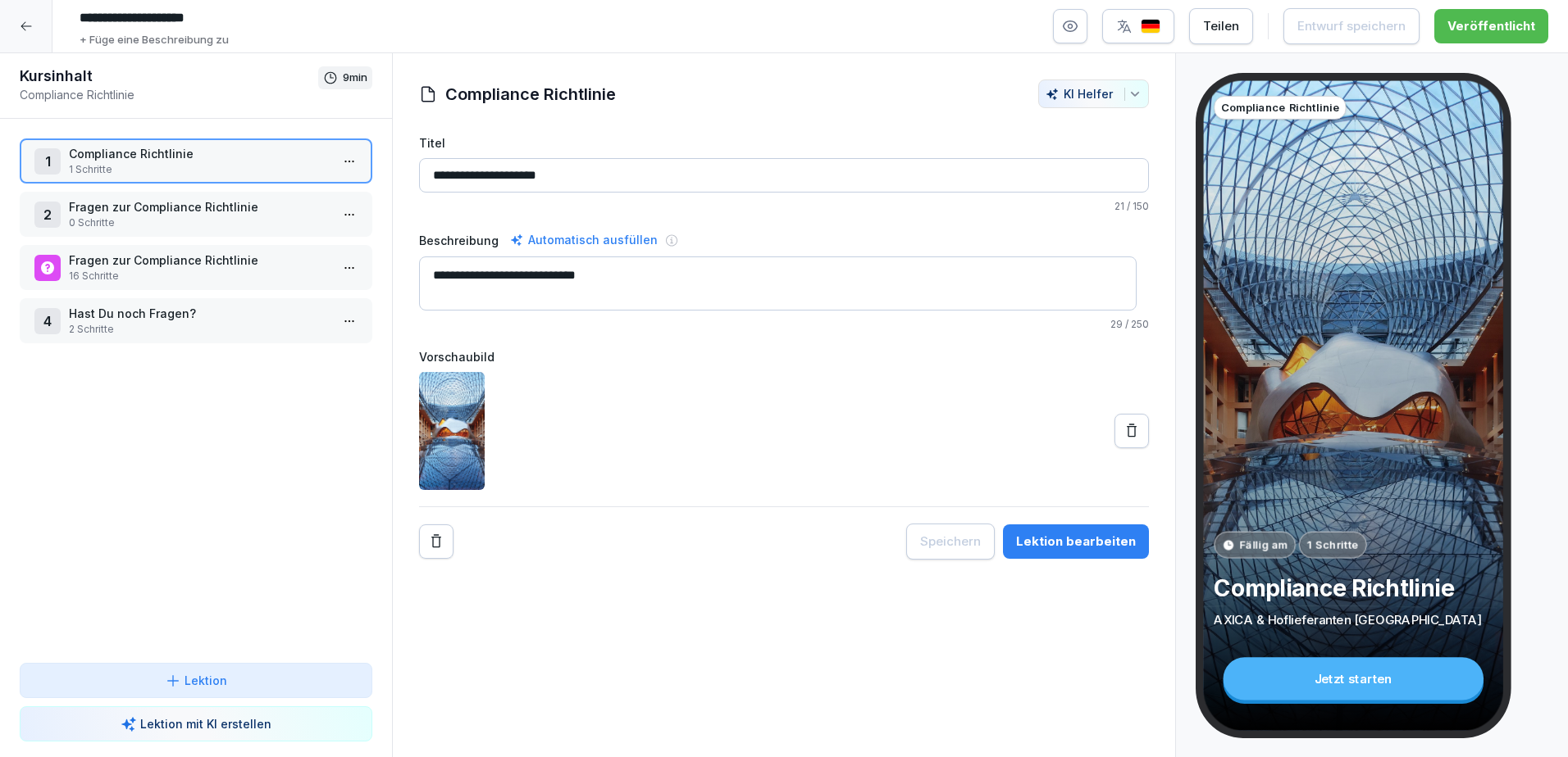
click at [133, 212] on p "Fragen zur Compliance Richtlinie" at bounding box center [198, 207] width 260 height 17
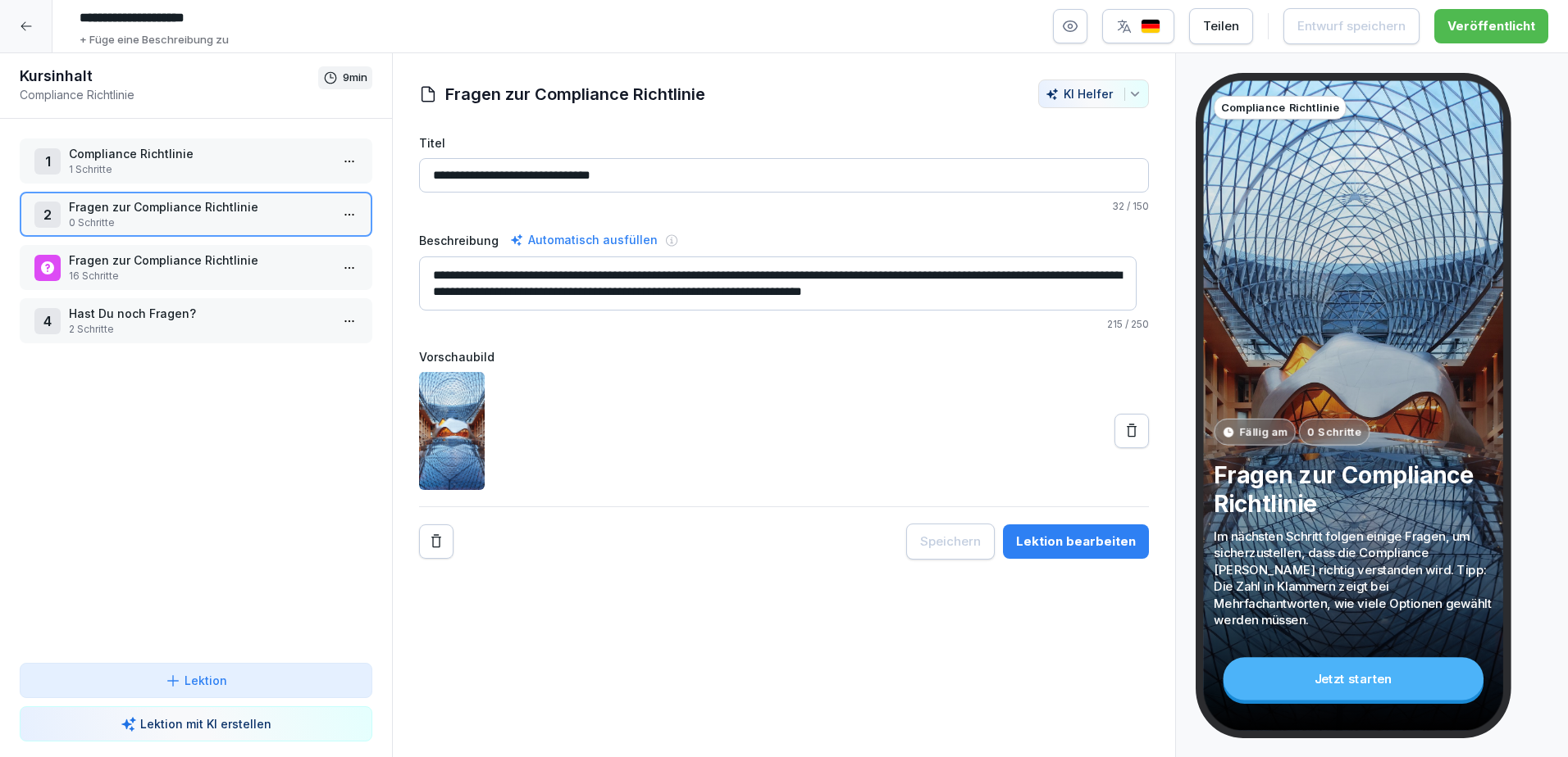
click at [169, 262] on p "Fragen zur Compliance Richtlinie" at bounding box center [198, 260] width 260 height 17
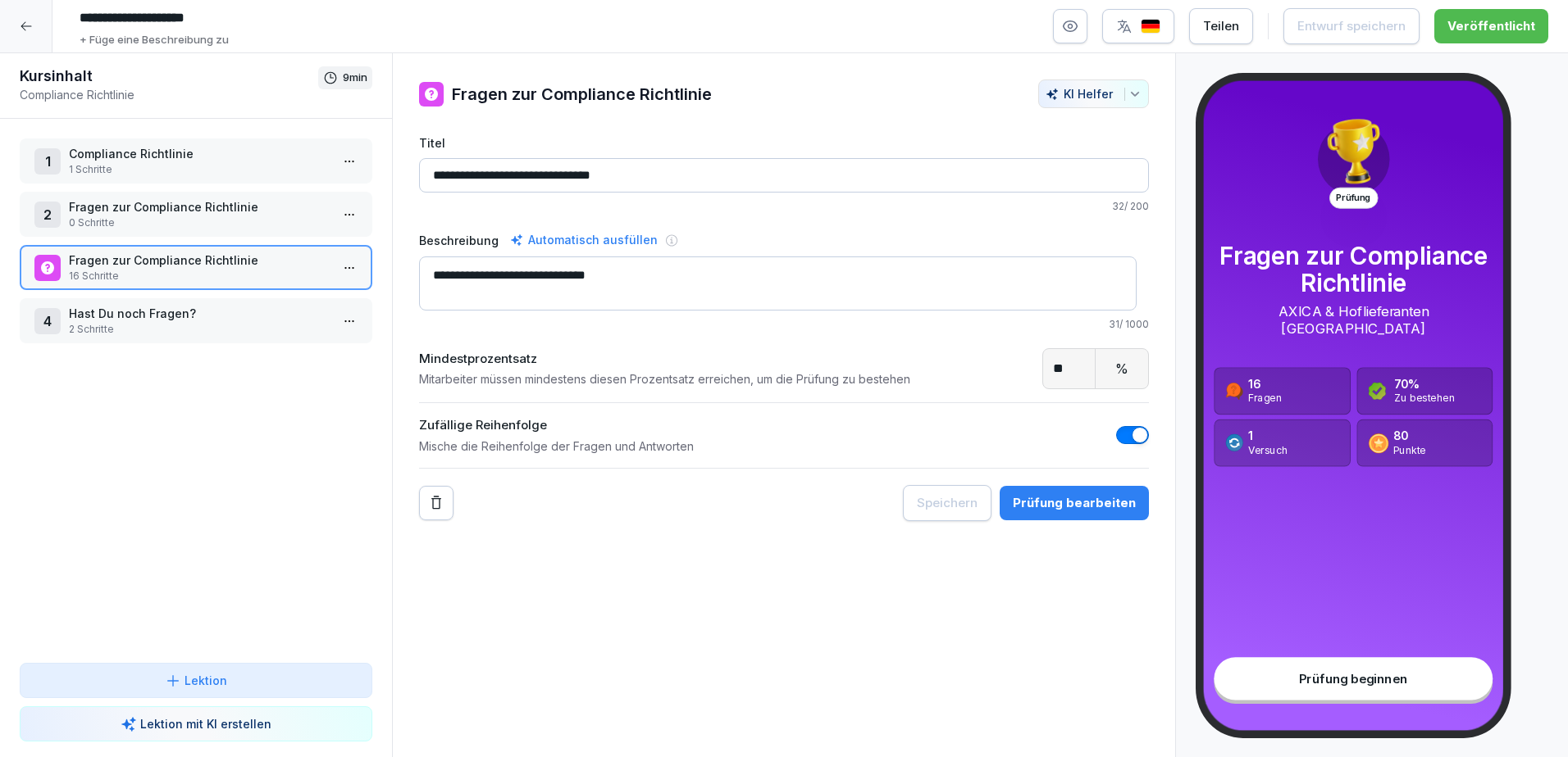
click at [164, 313] on p "Hast Du noch Fragen?" at bounding box center [198, 314] width 260 height 17
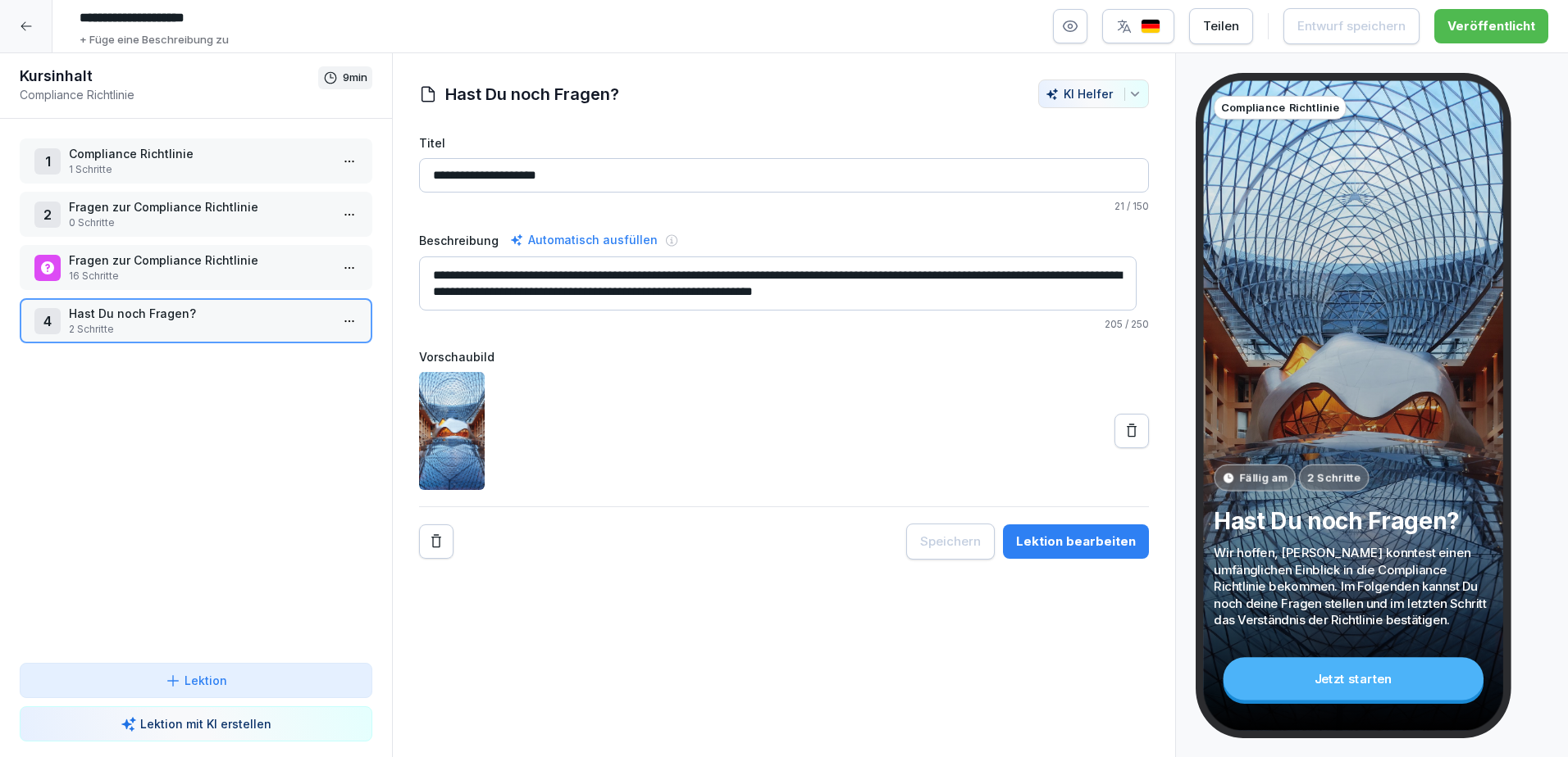
click at [172, 307] on p "Hast Du noch Fragen?" at bounding box center [198, 314] width 260 height 17
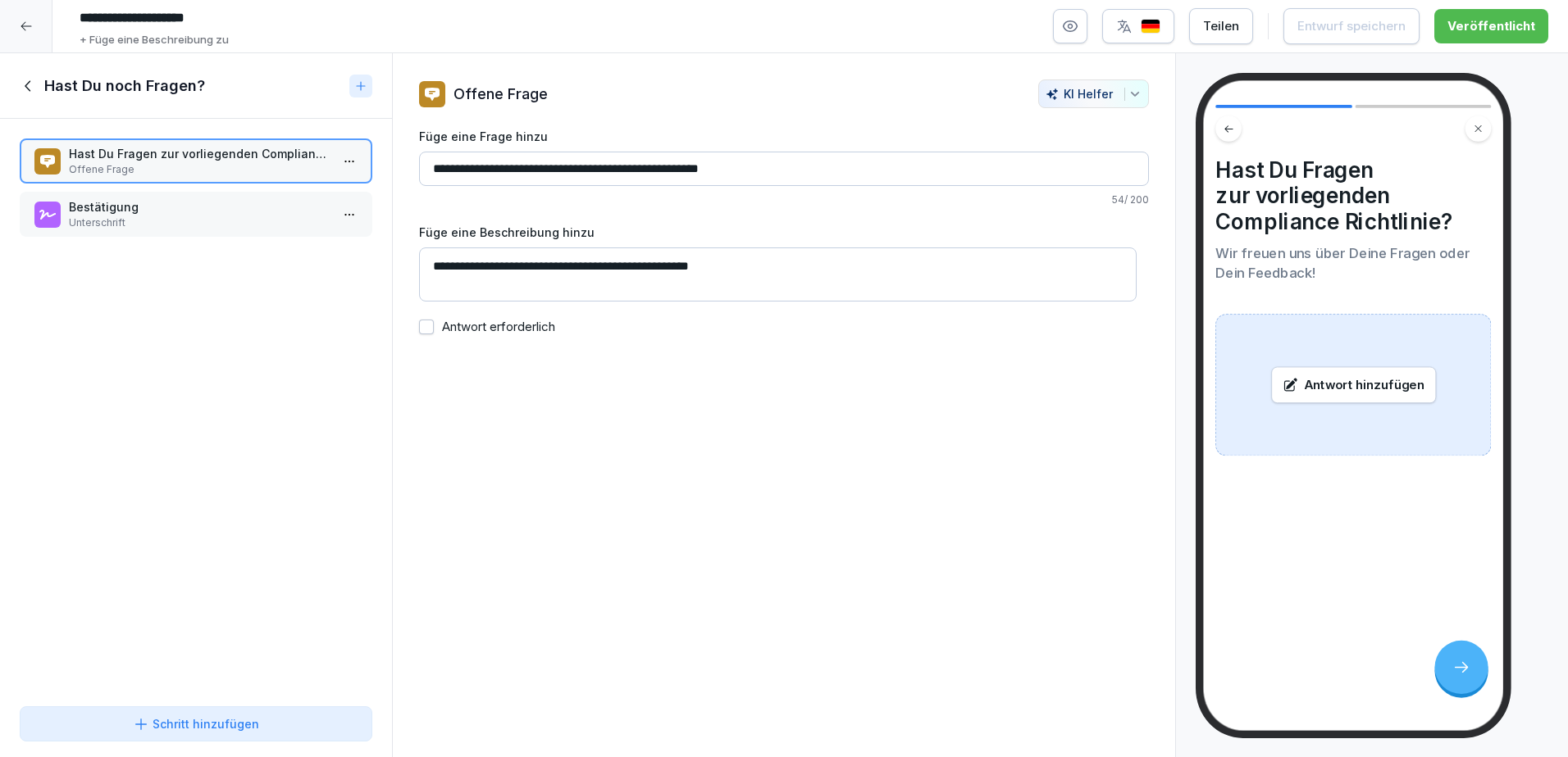
click at [166, 207] on p "Bestätigung" at bounding box center [198, 207] width 260 height 17
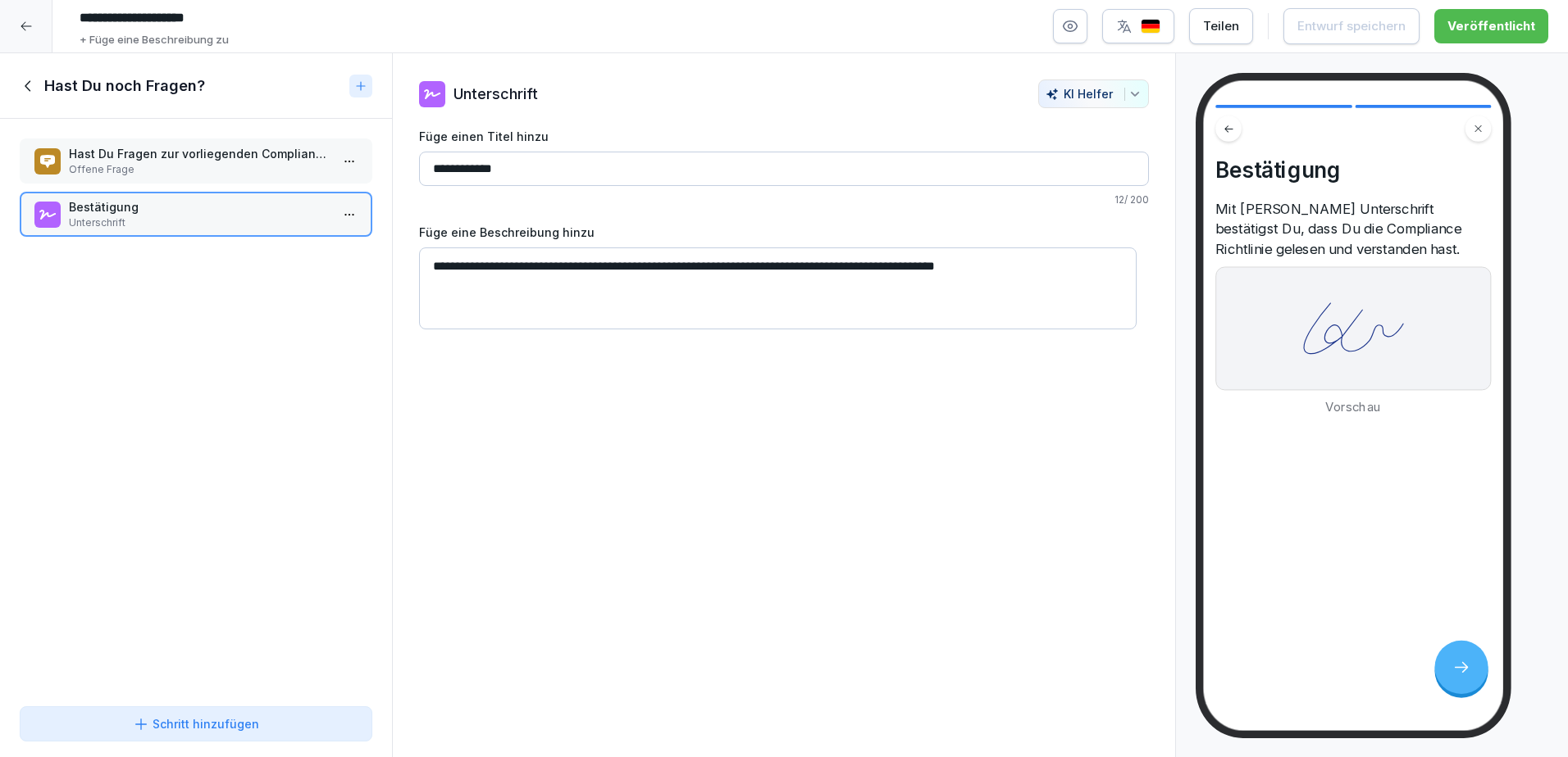
click at [161, 154] on p "Hast Du Fragen zur vorliegenden Compliance Richtlinie?" at bounding box center [198, 153] width 260 height 17
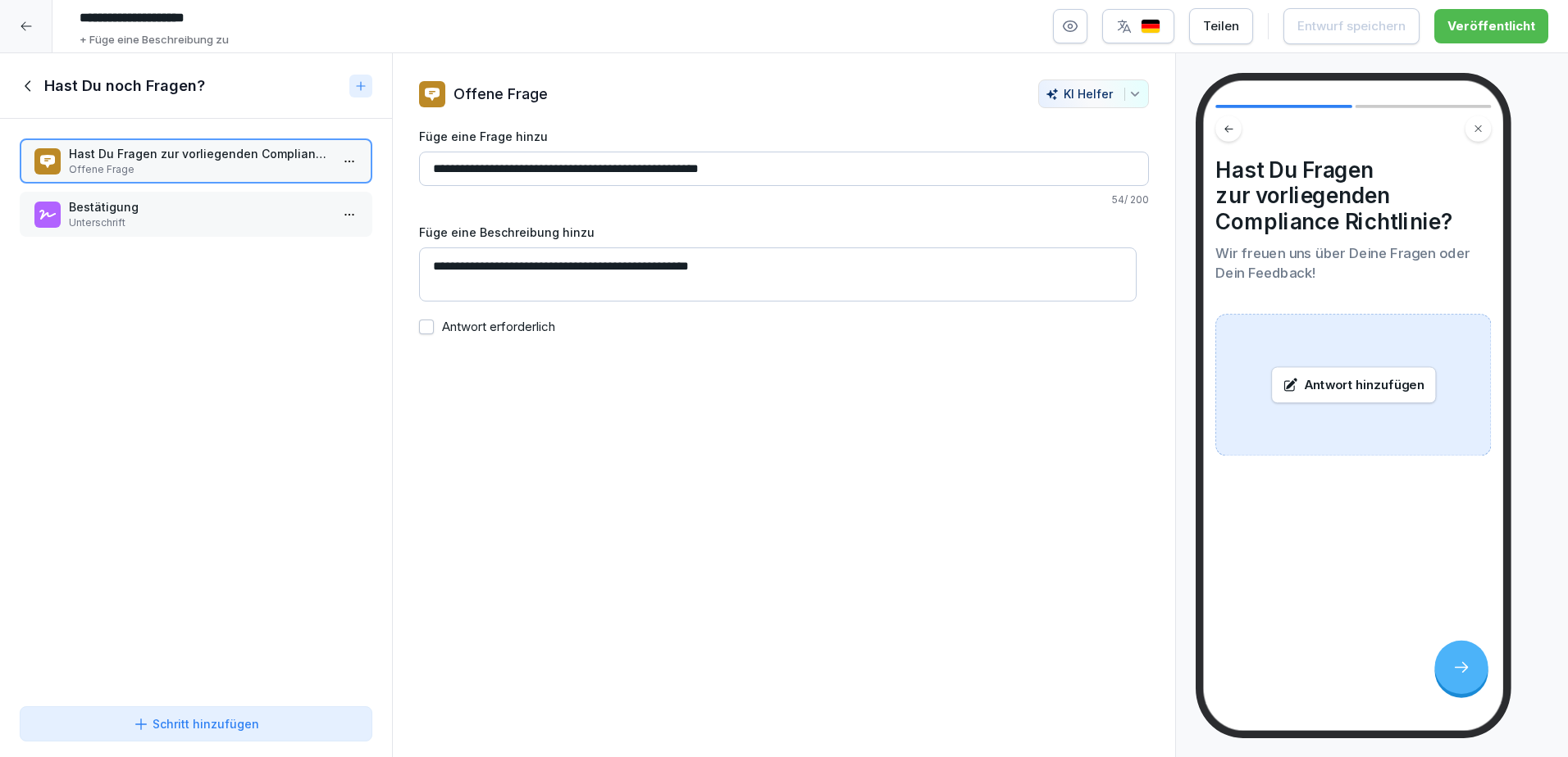
click at [25, 80] on icon at bounding box center [29, 86] width 18 height 18
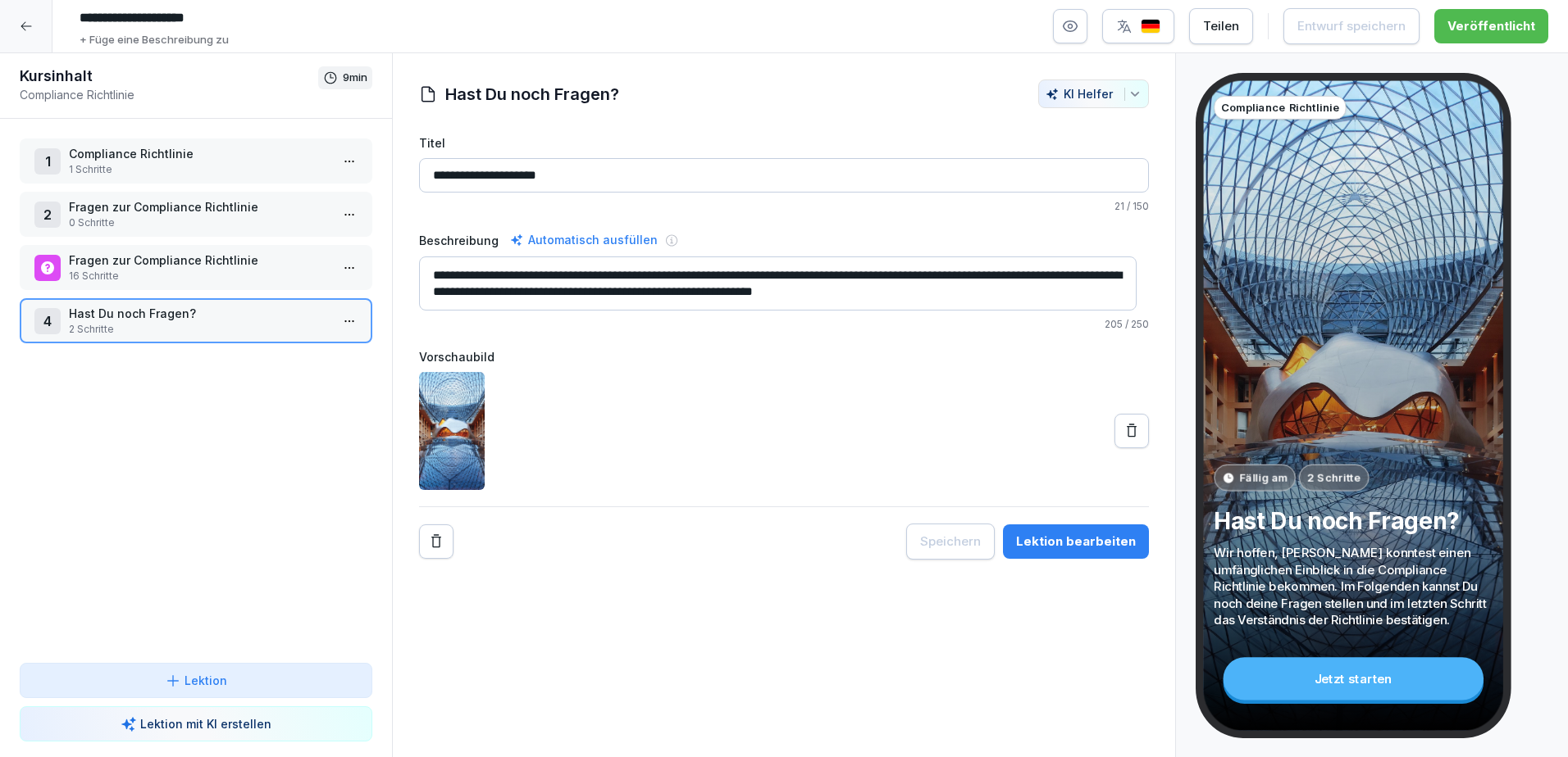
click at [41, 37] on div at bounding box center [26, 26] width 52 height 52
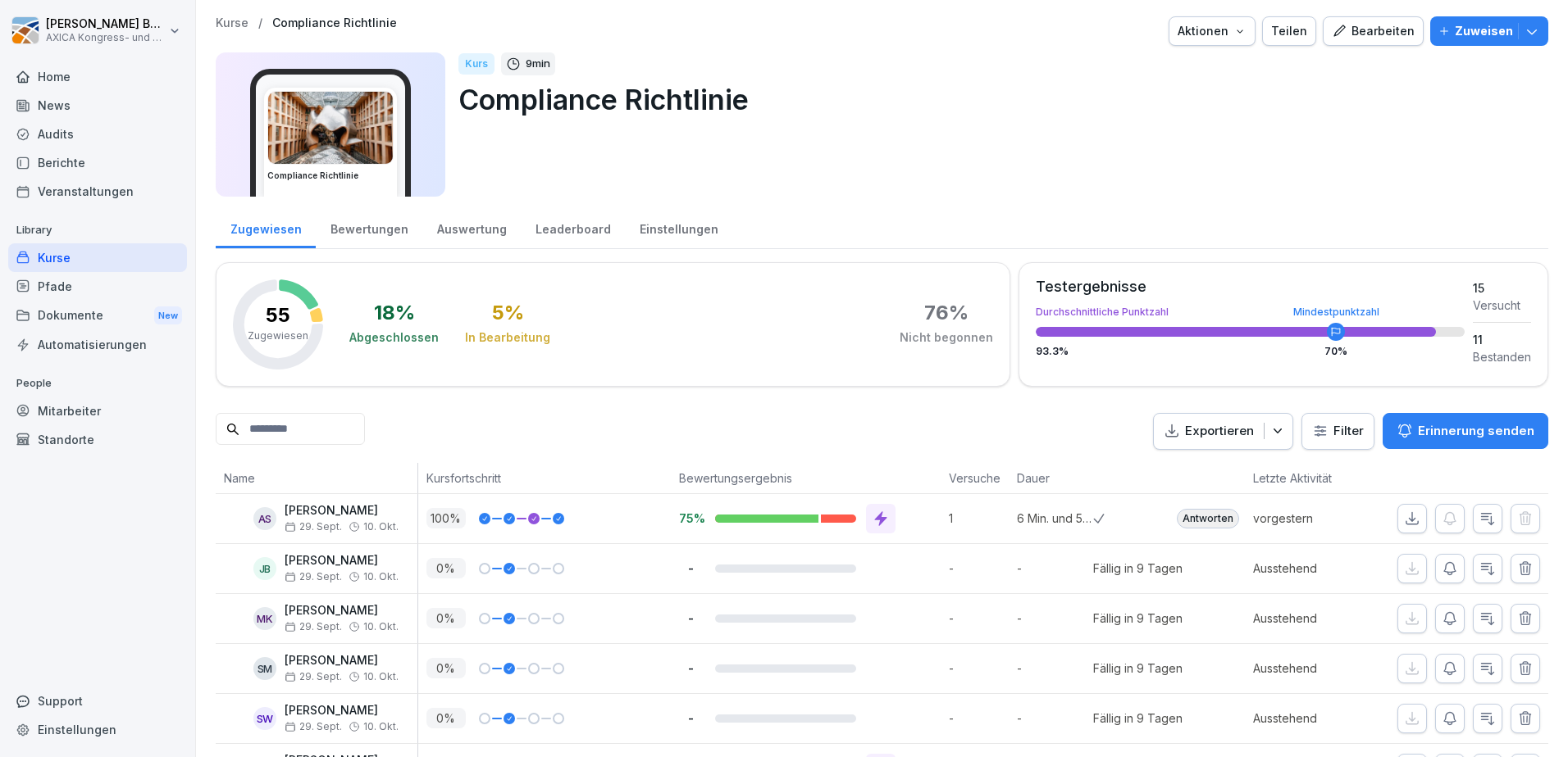
click at [53, 81] on div "Home" at bounding box center [97, 76] width 178 height 29
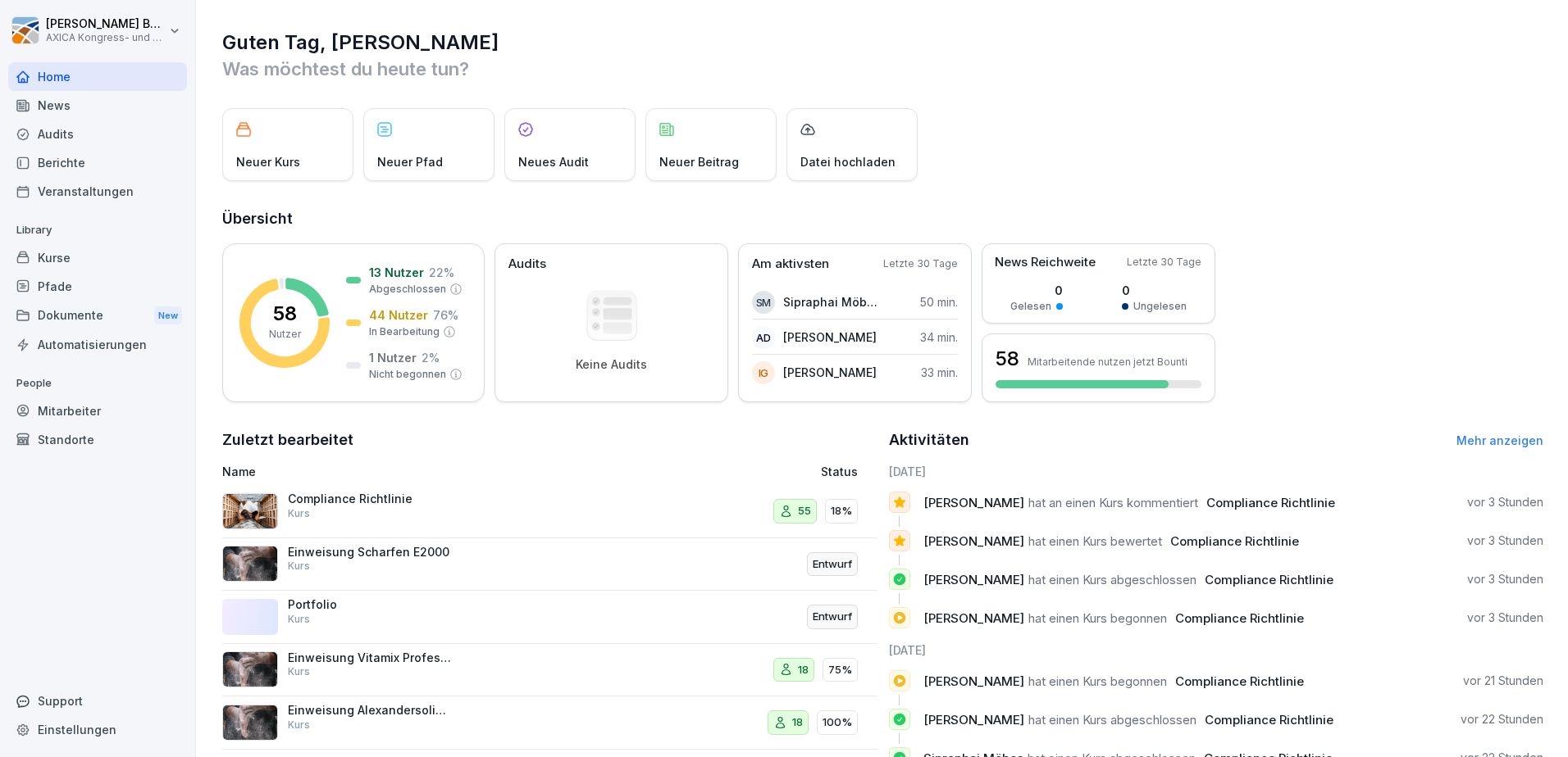
click at [289, 143] on div "Neuer Kurs" at bounding box center [288, 144] width 132 height 73
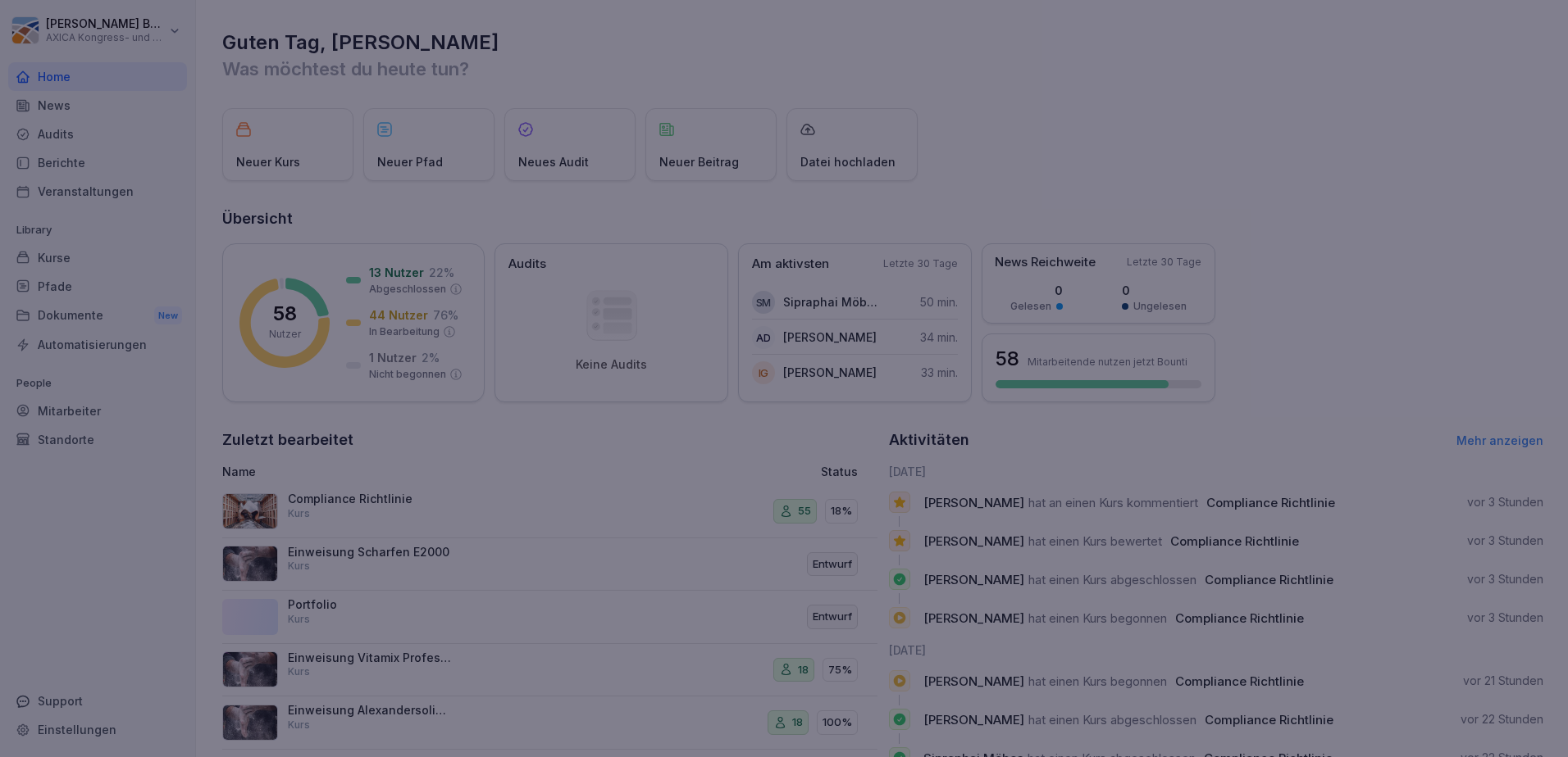
click at [1178, 118] on div at bounding box center [784, 378] width 1568 height 757
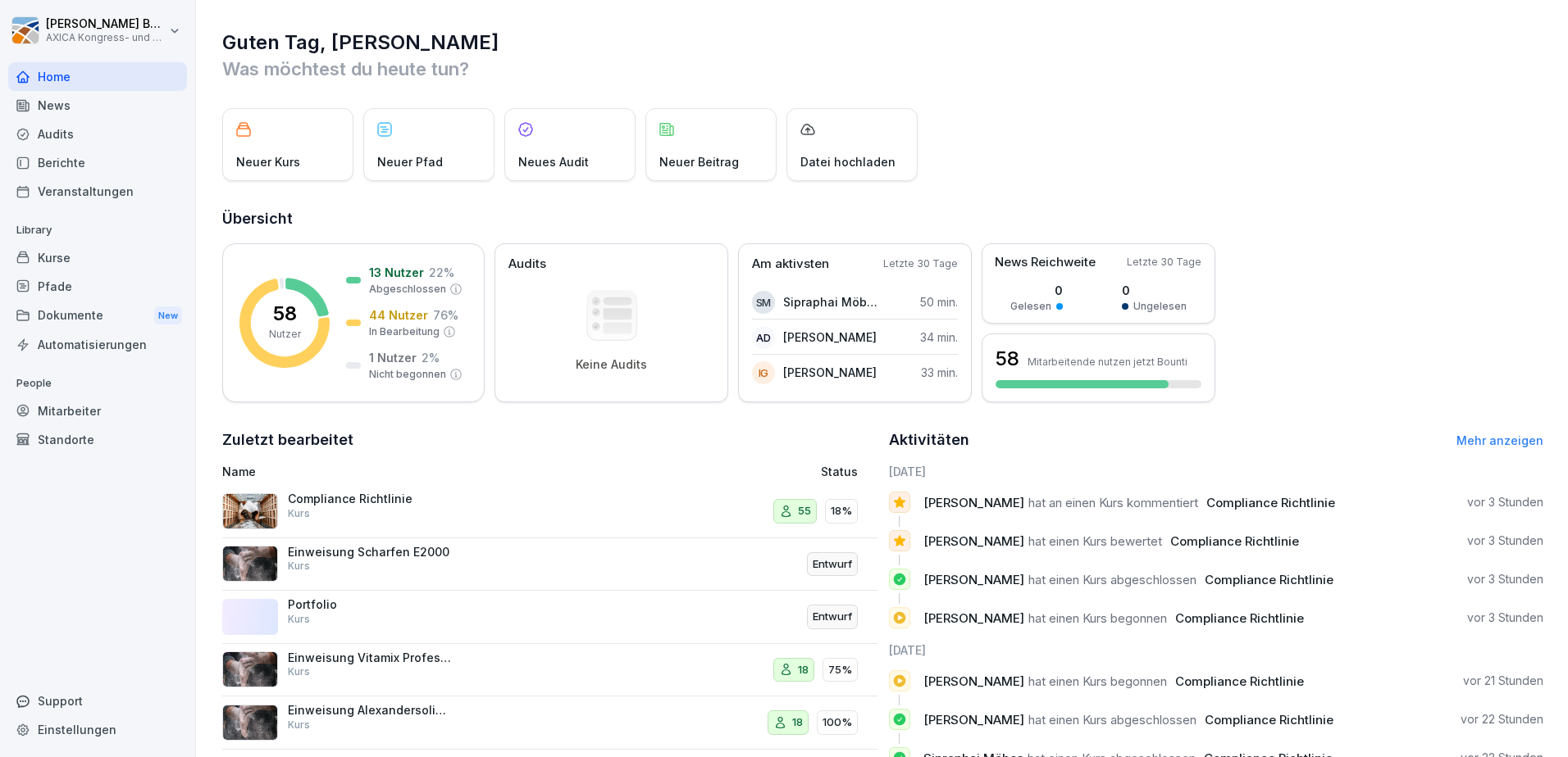
click at [309, 146] on div "Neuer Kurs" at bounding box center [288, 144] width 132 height 73
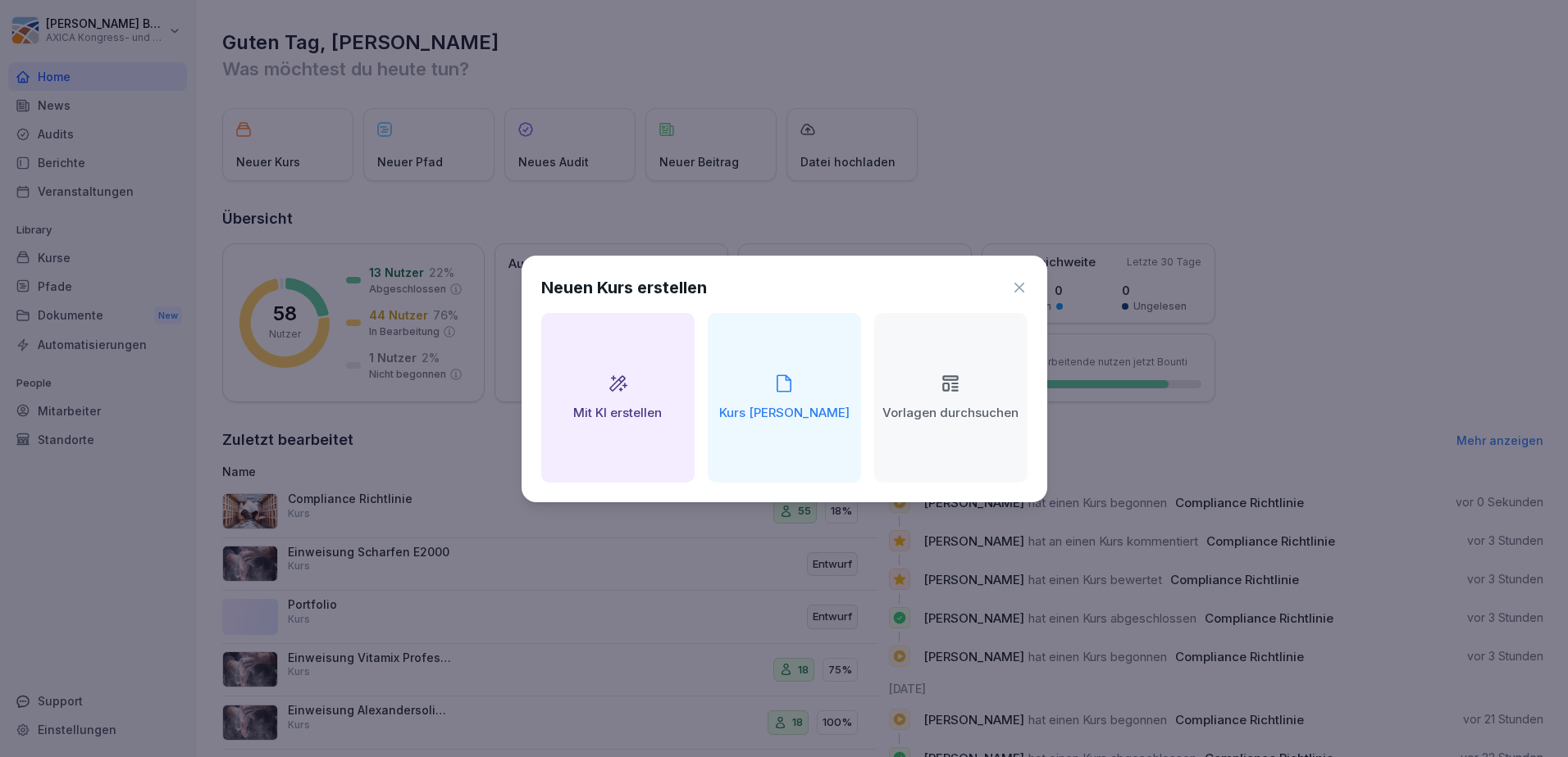
click at [633, 406] on h2 "Mit KI erstellen" at bounding box center [617, 414] width 89 height 19
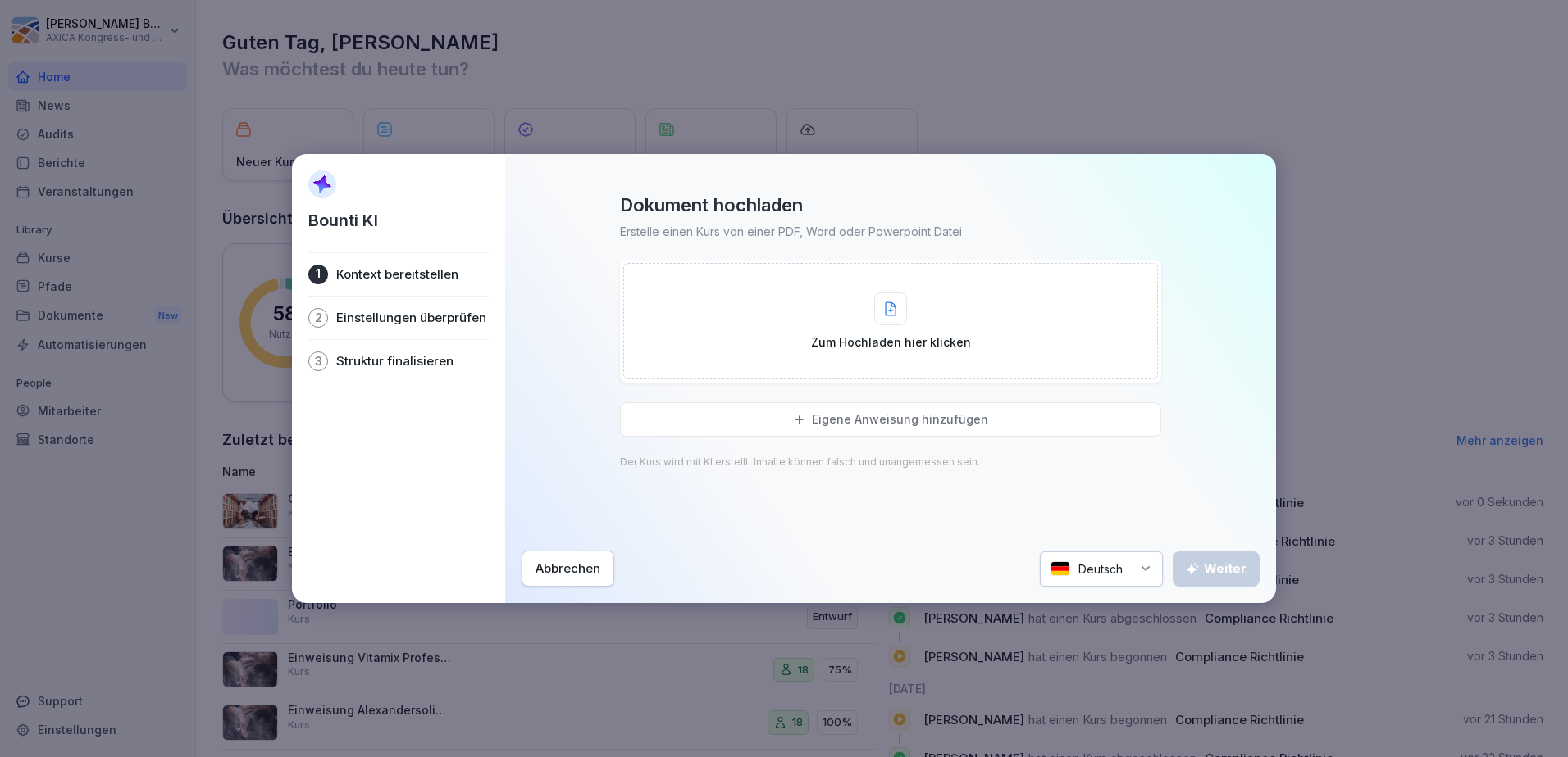
click at [599, 565] on div "Abbrechen" at bounding box center [567, 568] width 65 height 18
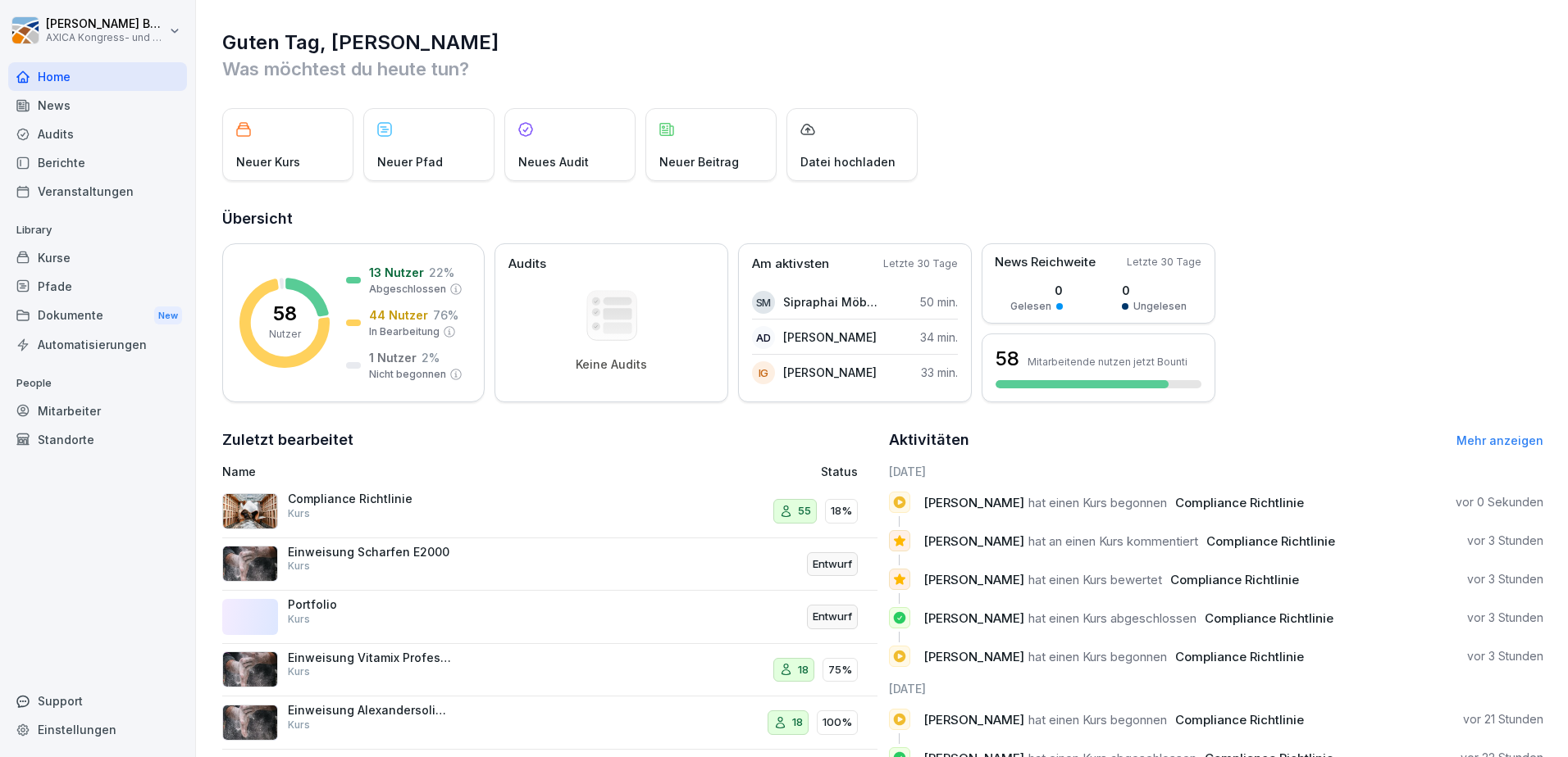
click at [255, 157] on p "Neuer Kurs" at bounding box center [268, 162] width 64 height 17
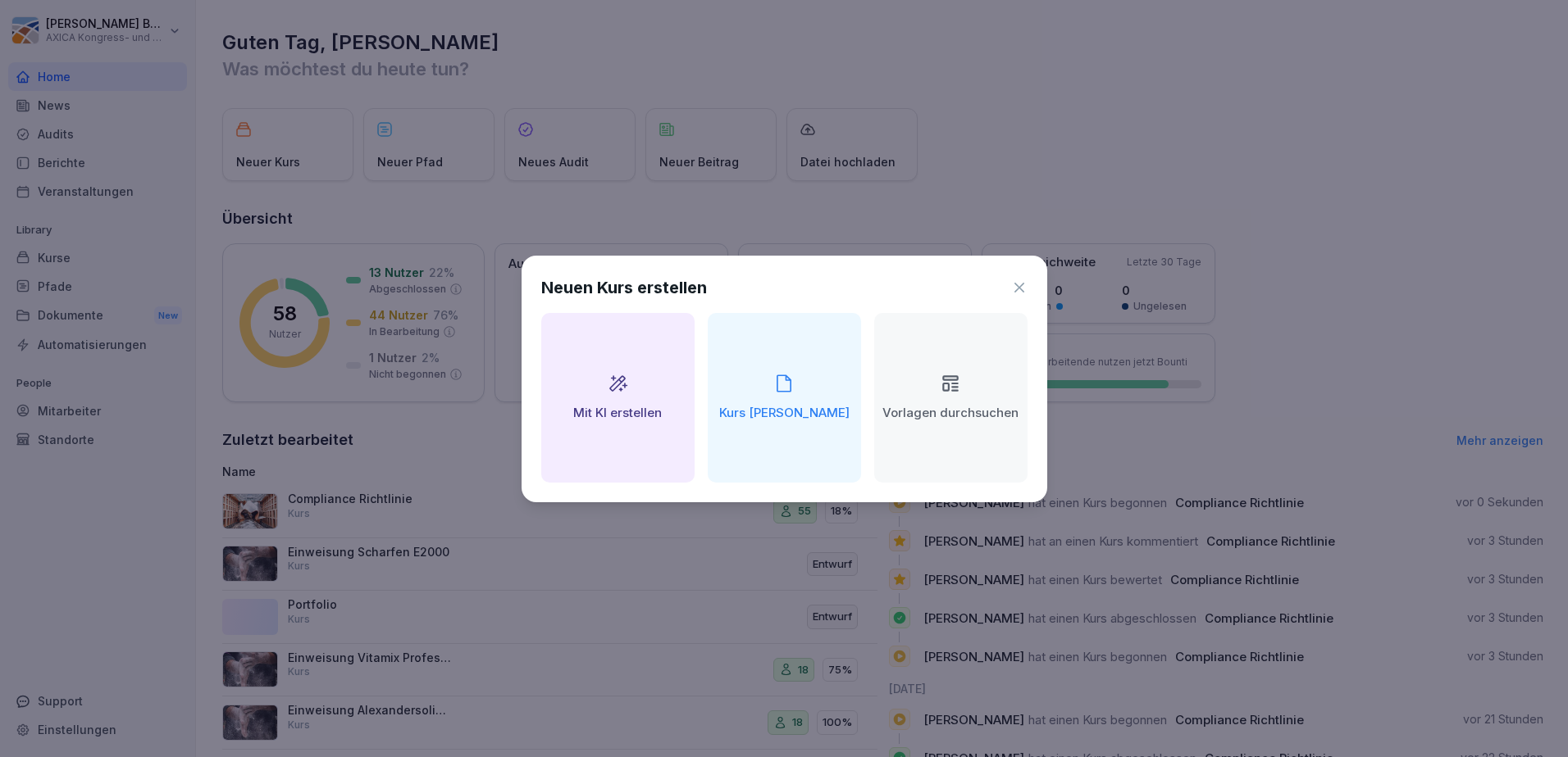
click at [641, 400] on div "Mit KI erstellen" at bounding box center [617, 398] width 154 height 170
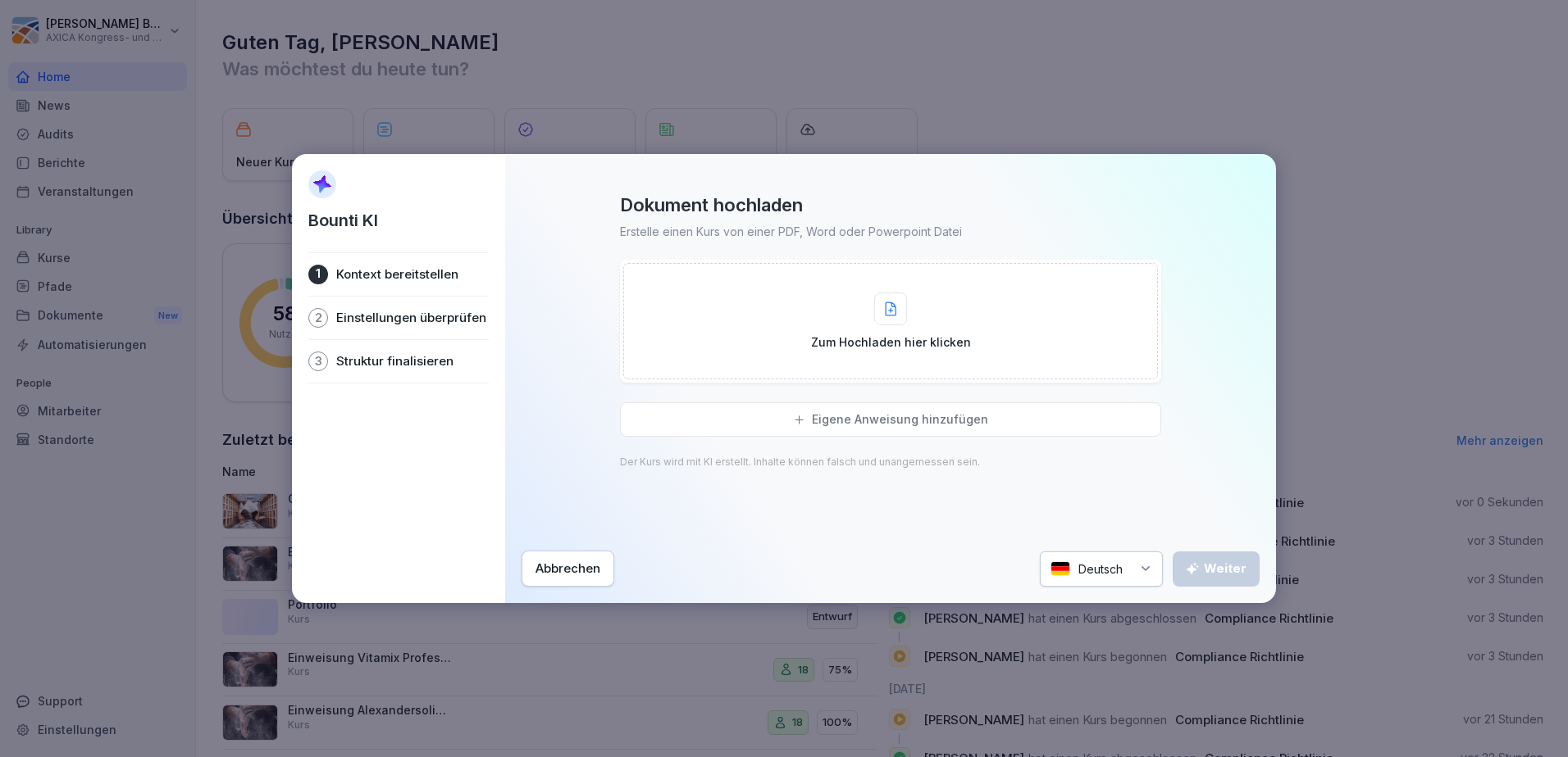
click at [396, 315] on p "Einstellungen überprüfen" at bounding box center [411, 317] width 150 height 16
click at [555, 567] on div "Abbrechen" at bounding box center [567, 568] width 65 height 18
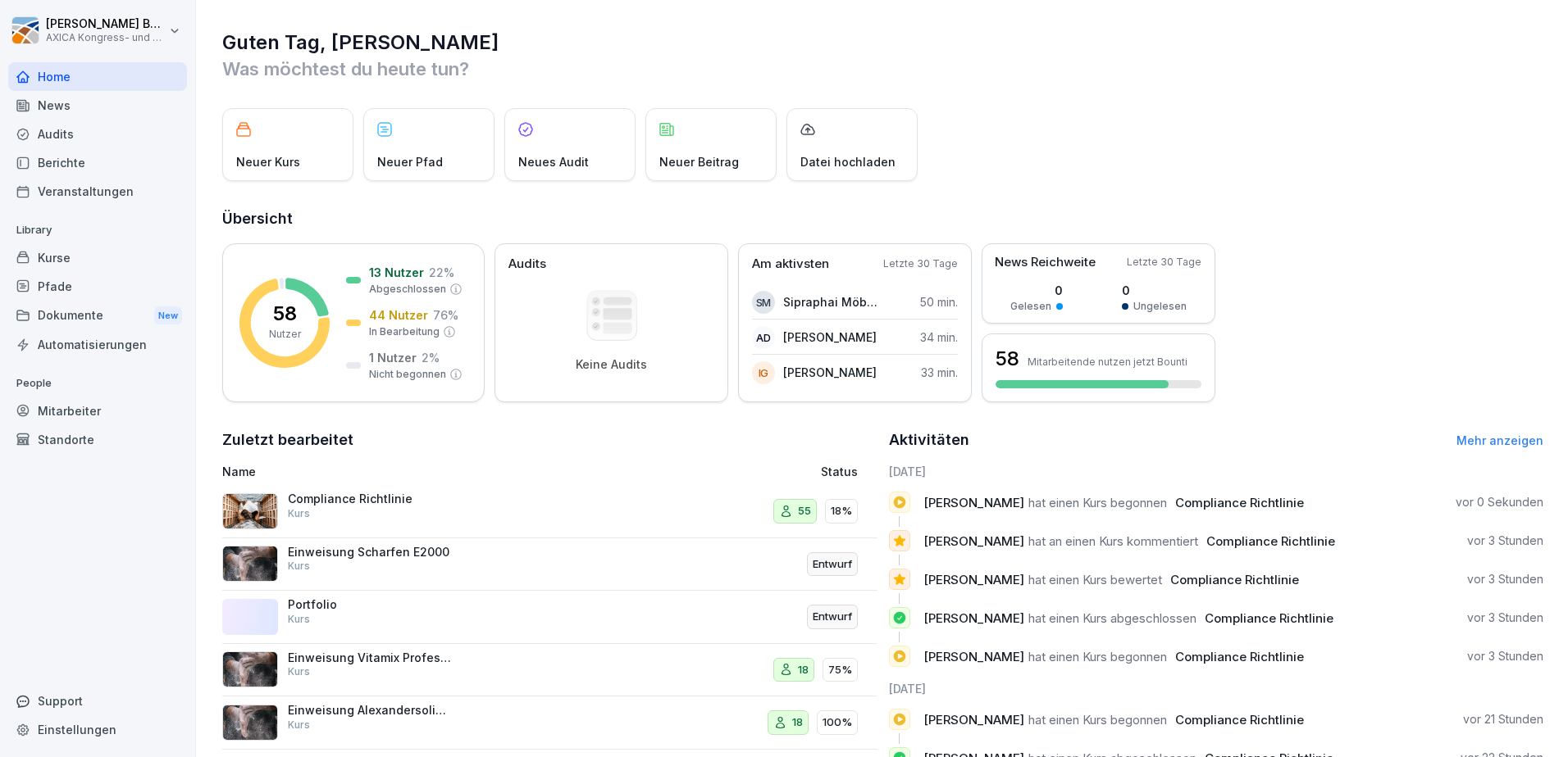
click at [292, 164] on p "Neuer Kurs" at bounding box center [268, 162] width 64 height 17
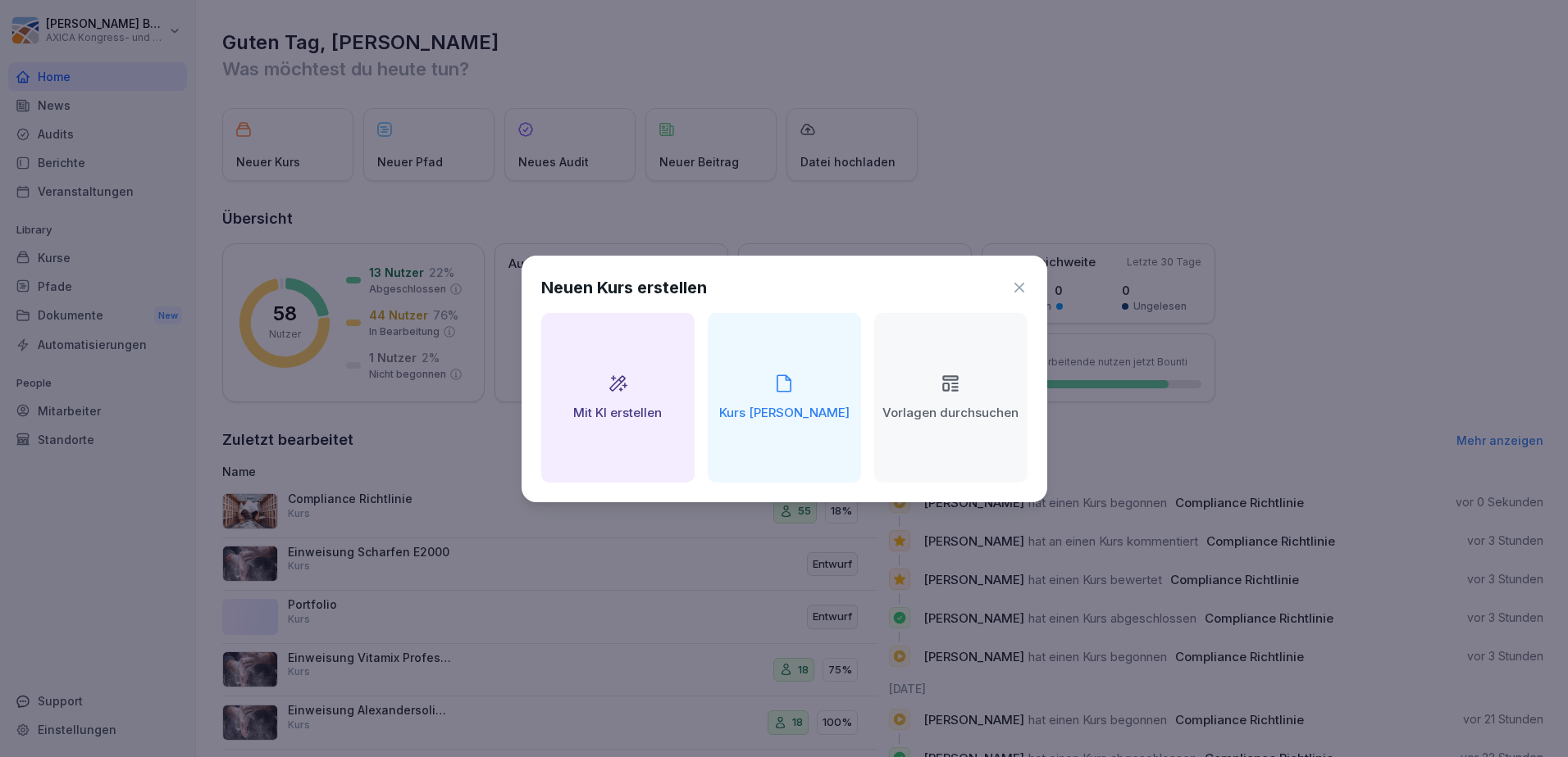
click at [833, 405] on h2 "Kurs [PERSON_NAME]" at bounding box center [784, 414] width 131 height 19
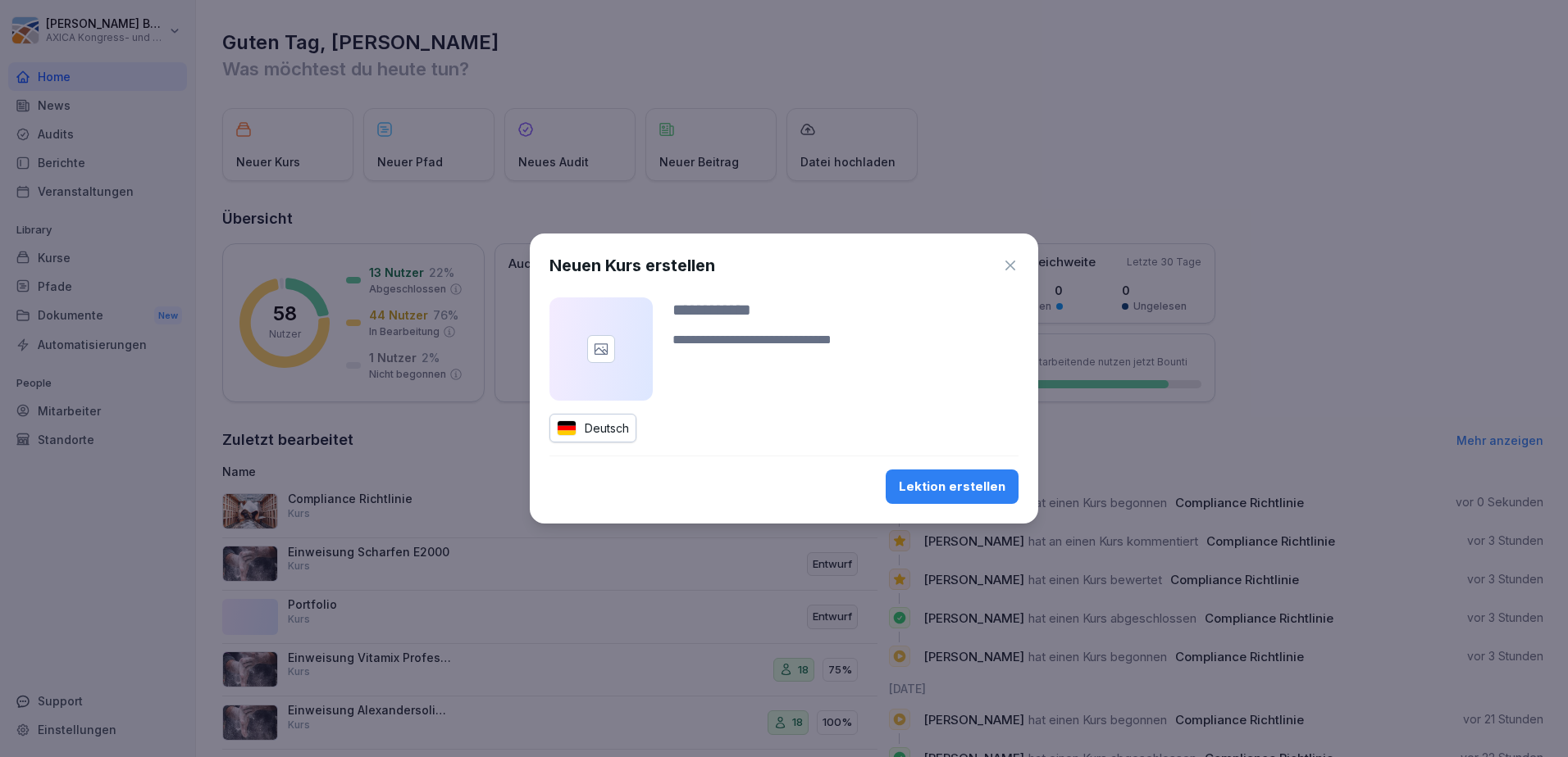
click at [750, 303] on input at bounding box center [845, 310] width 346 height 25
type input "*********"
click at [802, 342] on textarea at bounding box center [845, 350] width 346 height 39
type textarea "**********"
click at [611, 351] on div at bounding box center [601, 349] width 28 height 28
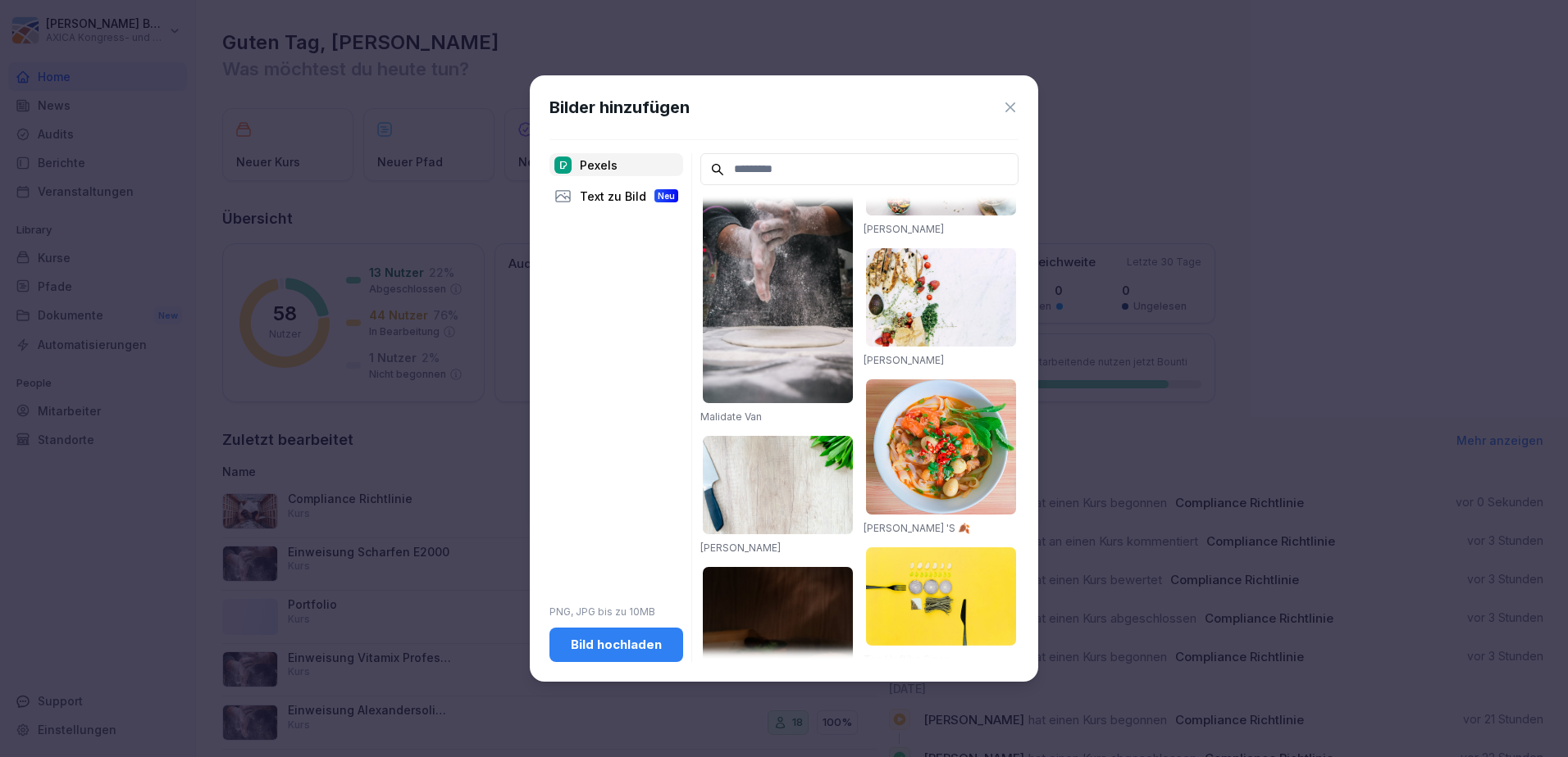
scroll to position [492, 0]
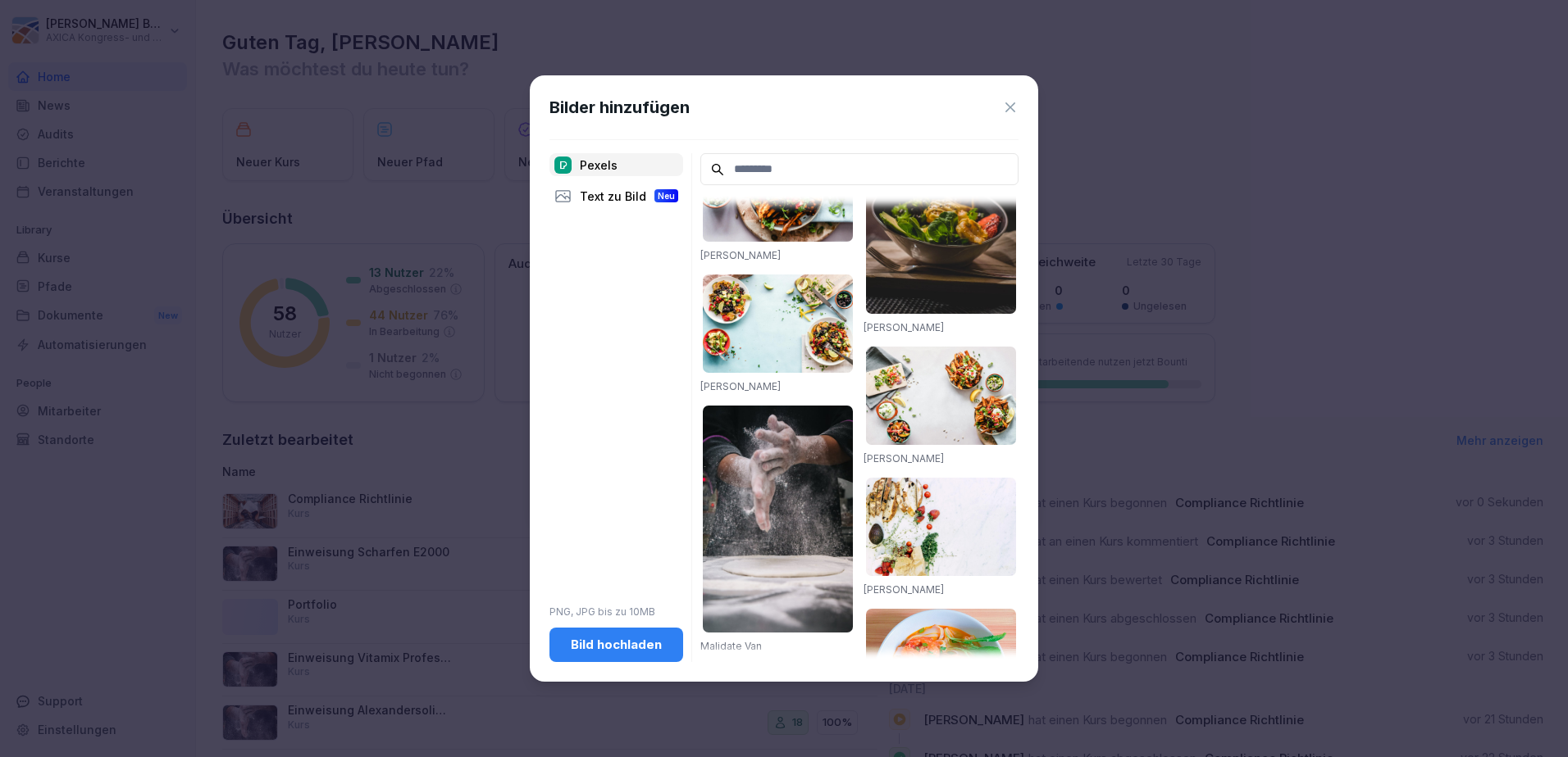
click at [605, 196] on div "Text zu Bild Neu" at bounding box center [616, 195] width 134 height 23
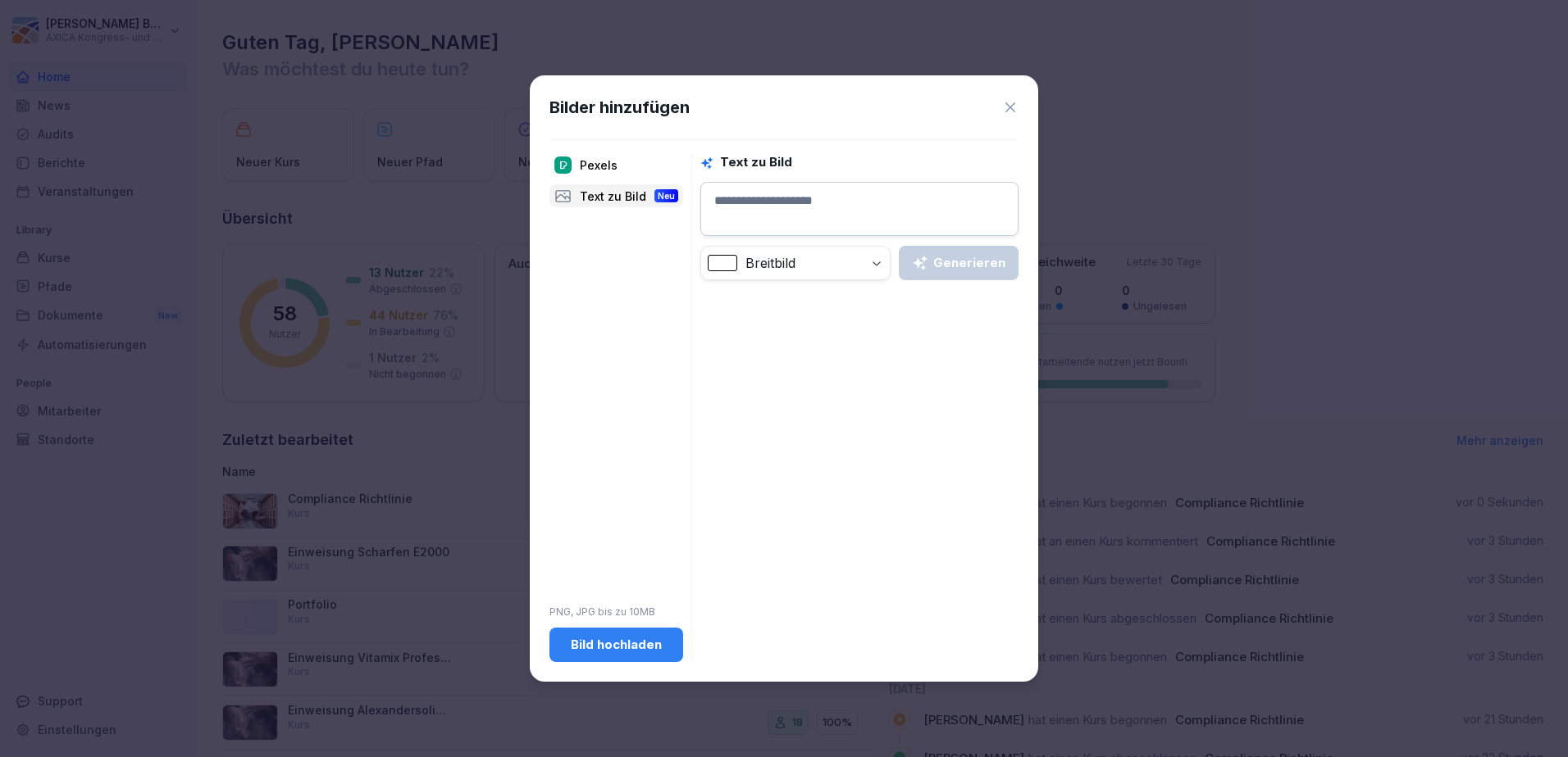
click at [817, 199] on textarea at bounding box center [859, 209] width 319 height 54
type textarea "**********"
click at [857, 260] on body "Florian Buttgereit AXICA Kongress- und Tagungszentrum Pariser Platz 3 GmbH Home…" at bounding box center [784, 378] width 1568 height 757
click at [948, 260] on div "Generieren" at bounding box center [959, 263] width 93 height 18
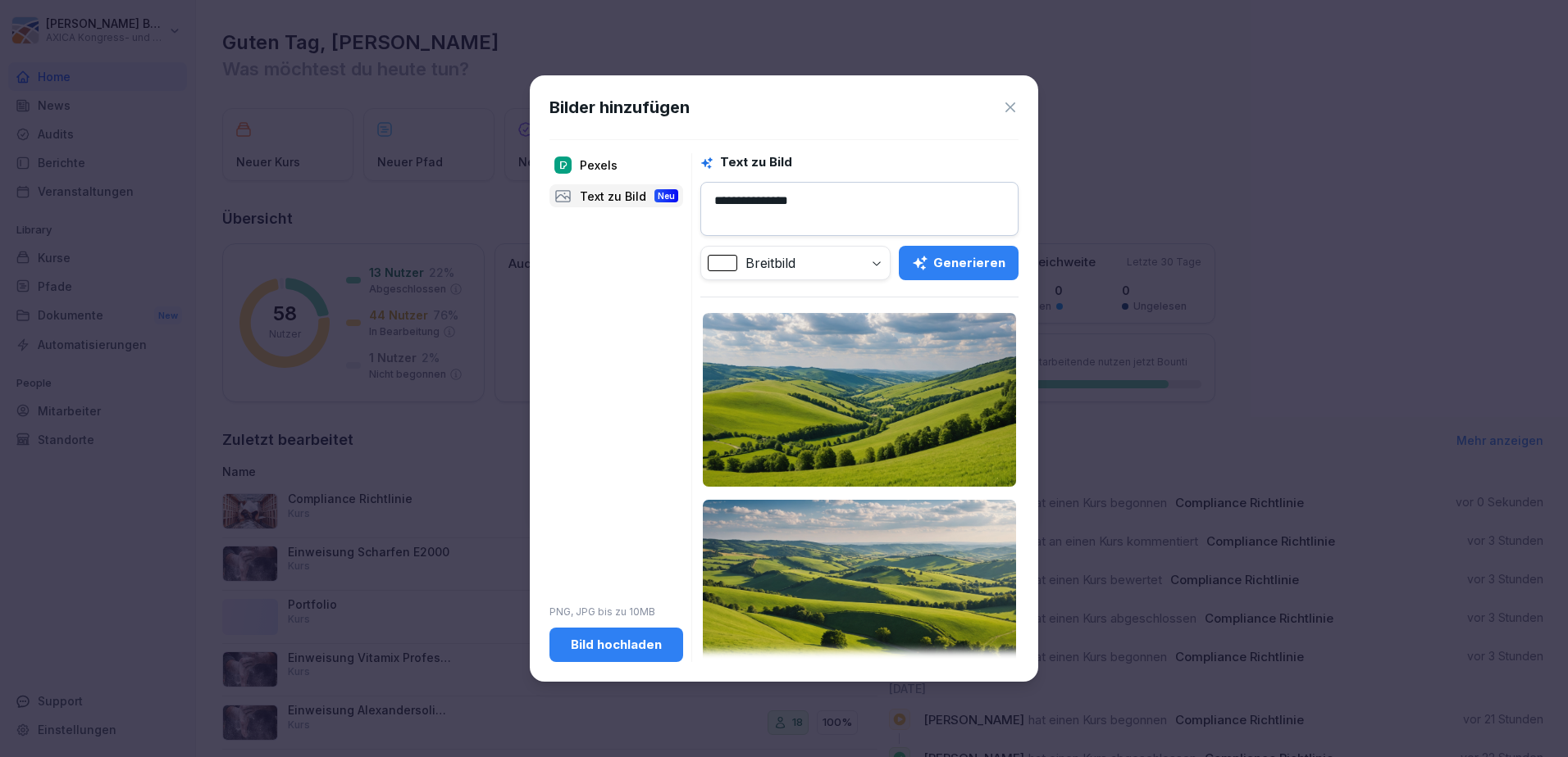
click at [902, 379] on img at bounding box center [859, 399] width 313 height 174
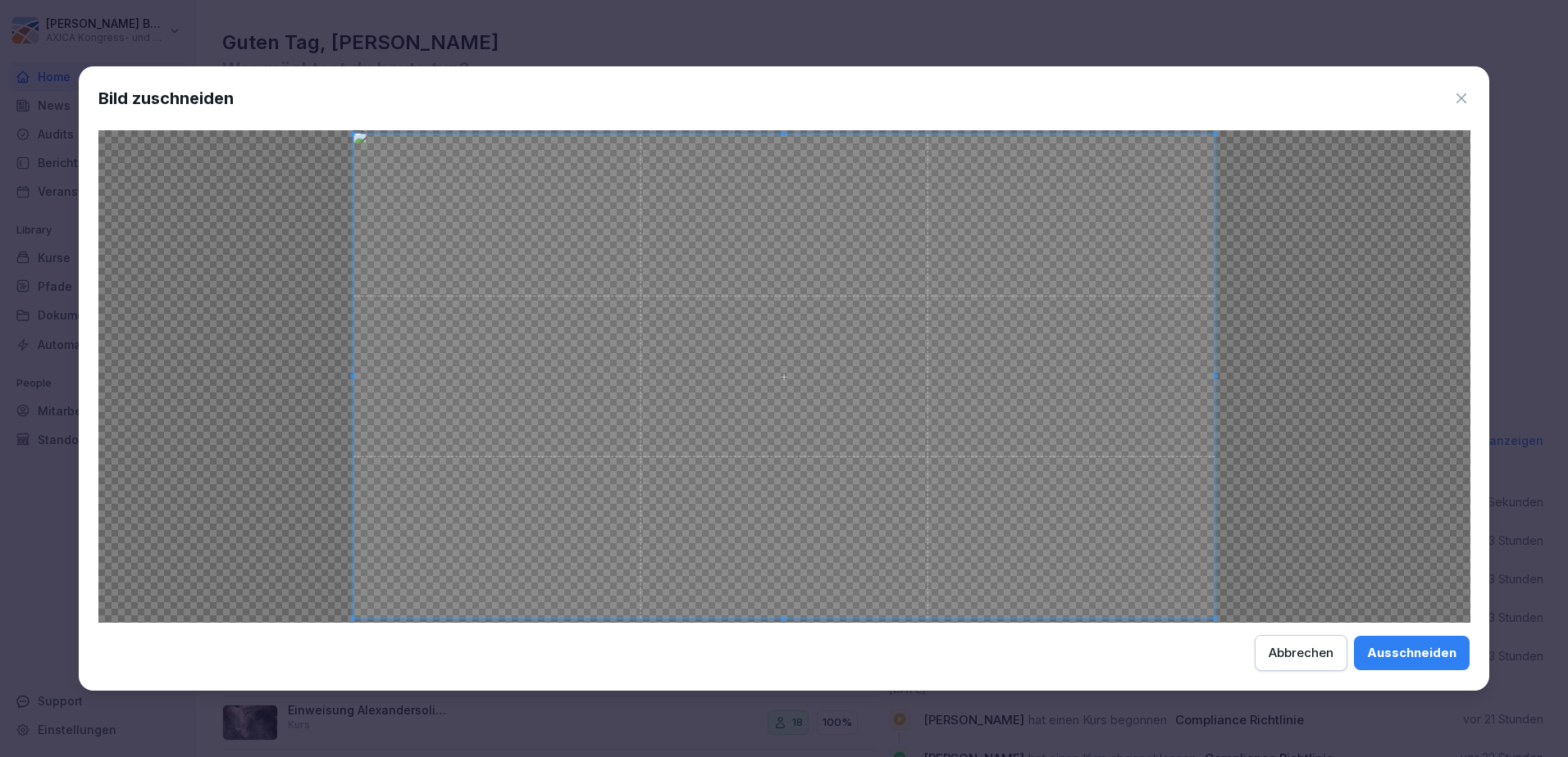
click at [1431, 652] on div "Ausschneiden" at bounding box center [1412, 653] width 90 height 18
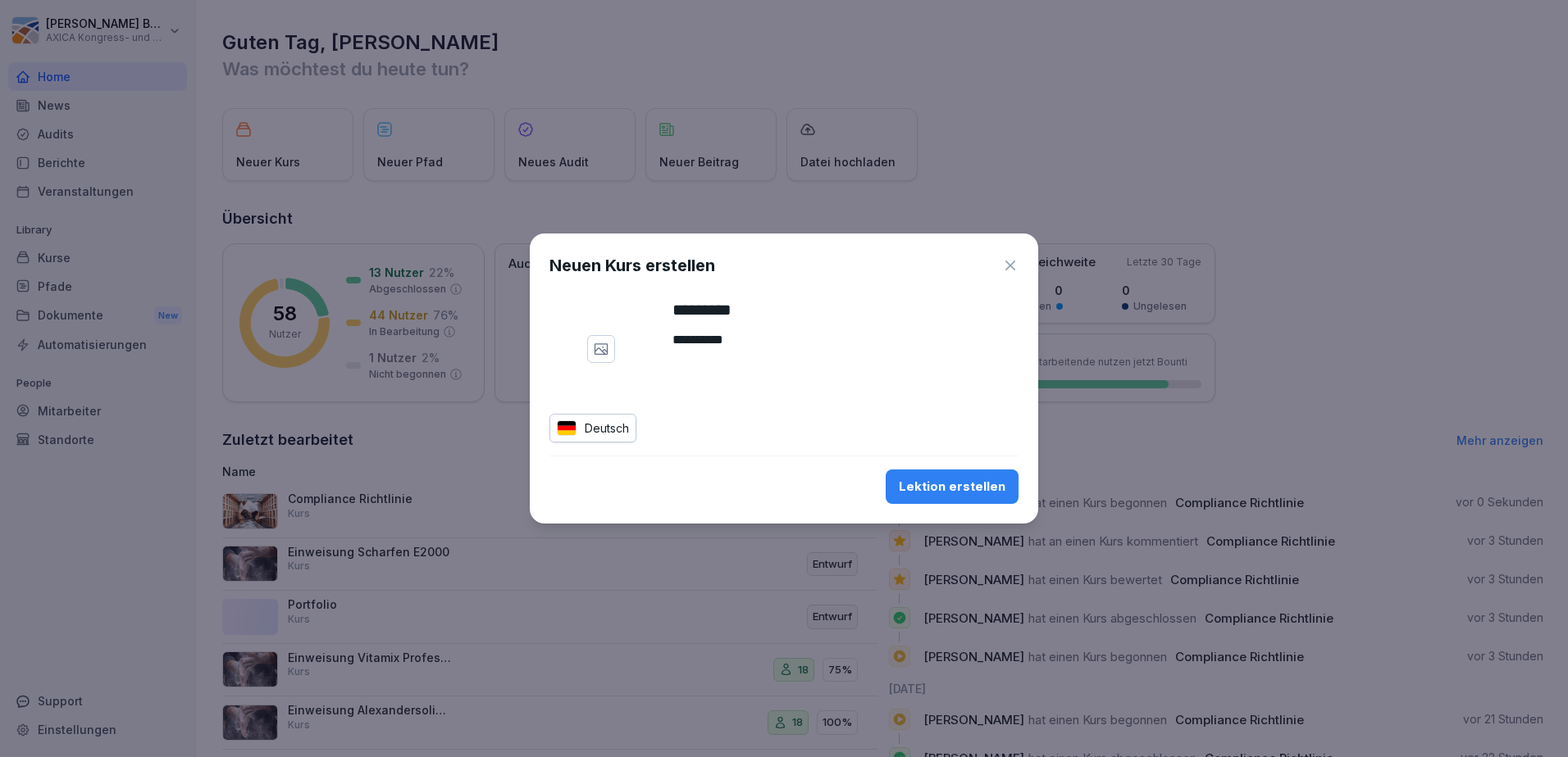
click at [593, 437] on div "Deutsch" at bounding box center [592, 428] width 87 height 29
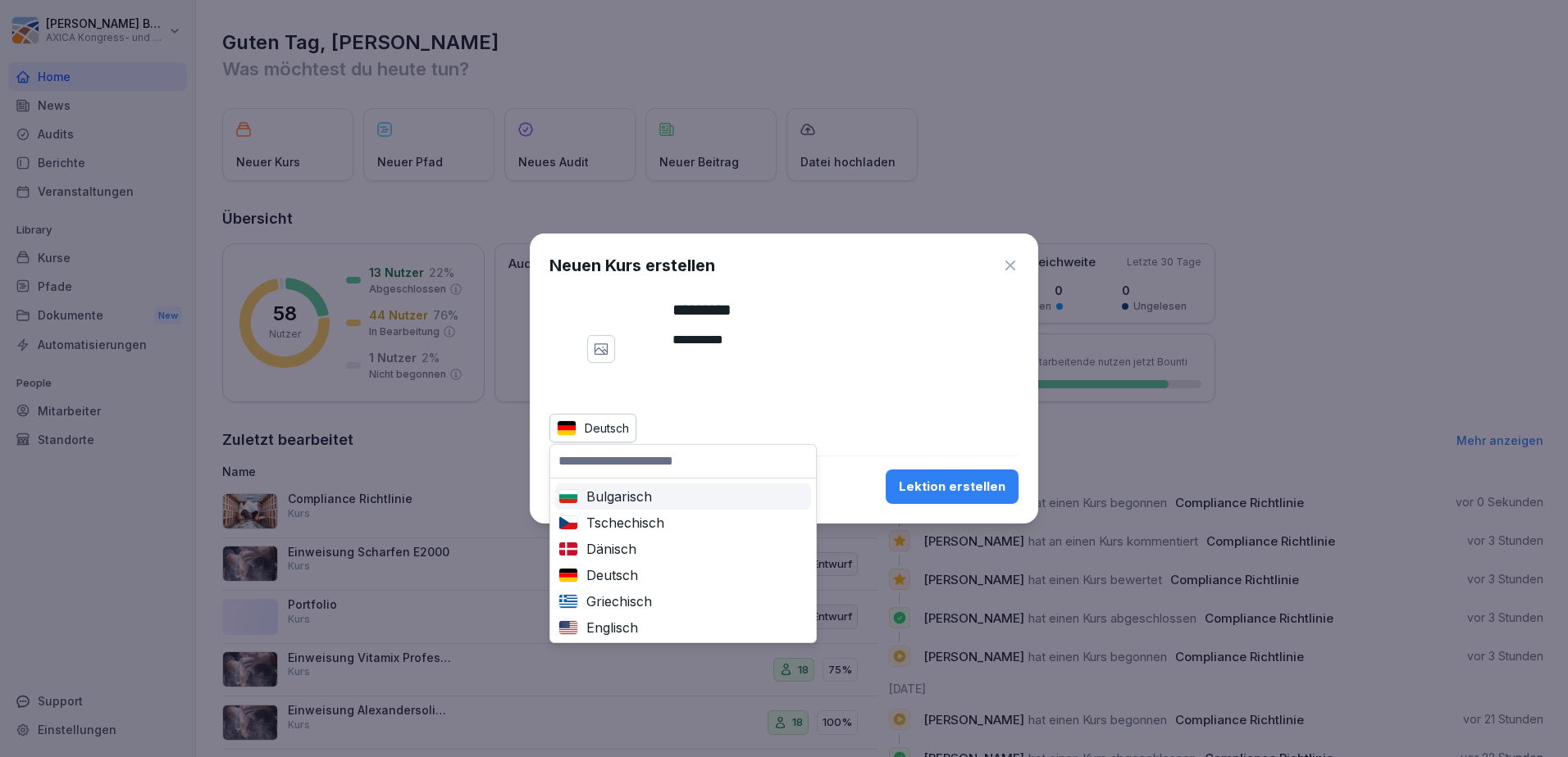
click at [589, 431] on div "Deutsch" at bounding box center [592, 428] width 87 height 29
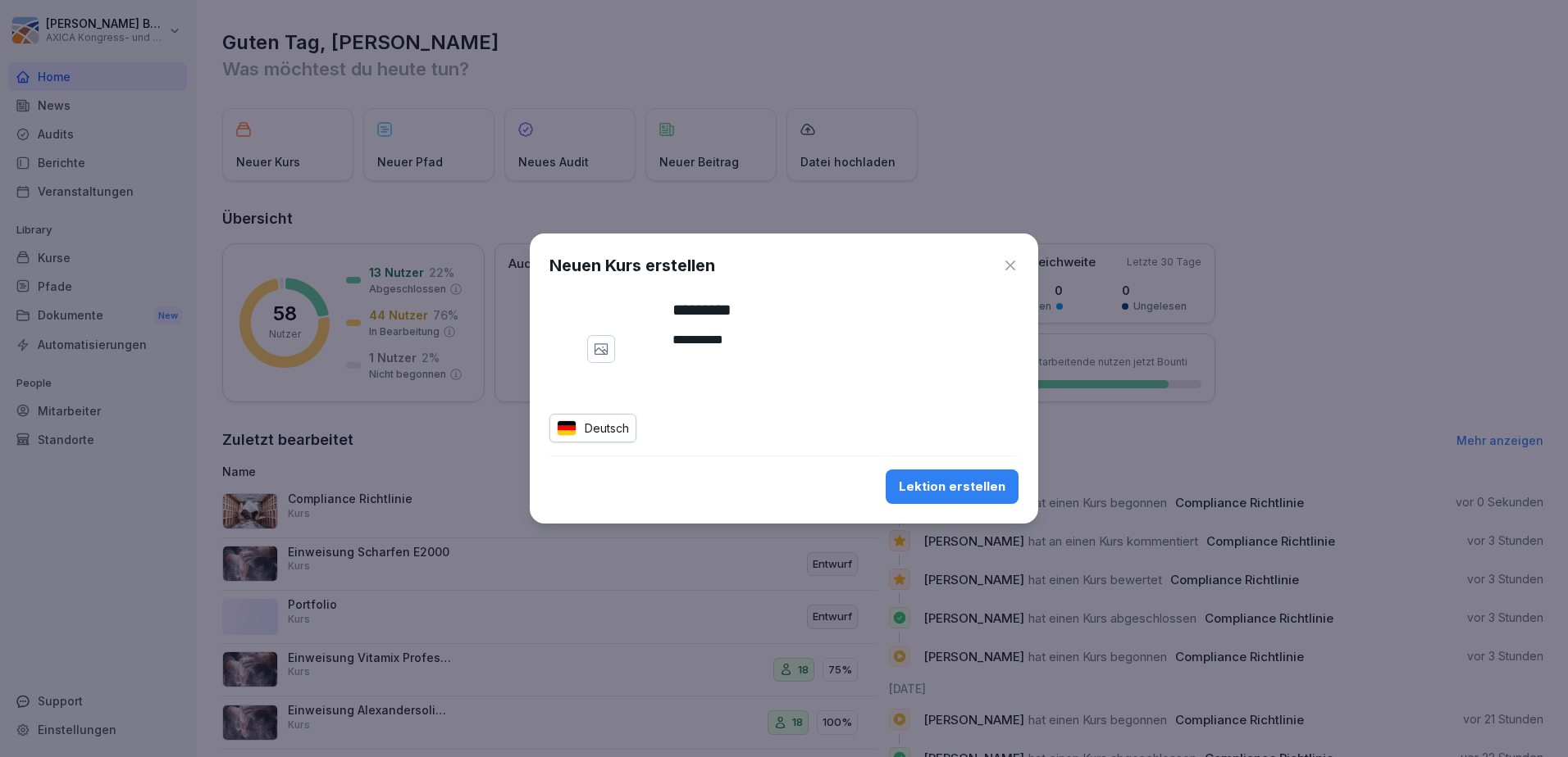
click at [930, 489] on div "Lektion erstellen" at bounding box center [952, 486] width 107 height 18
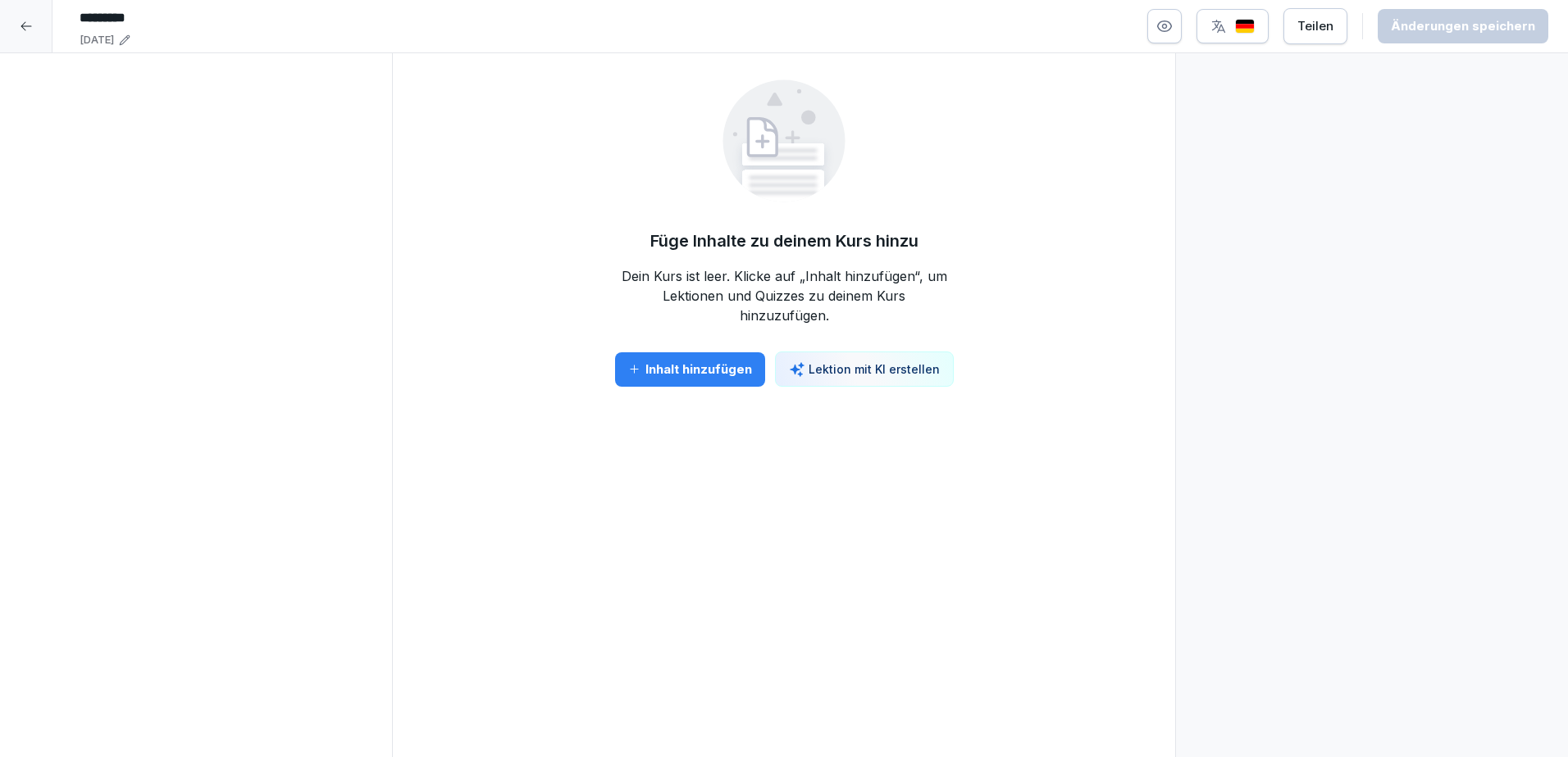
click at [32, 32] on div at bounding box center [26, 26] width 52 height 52
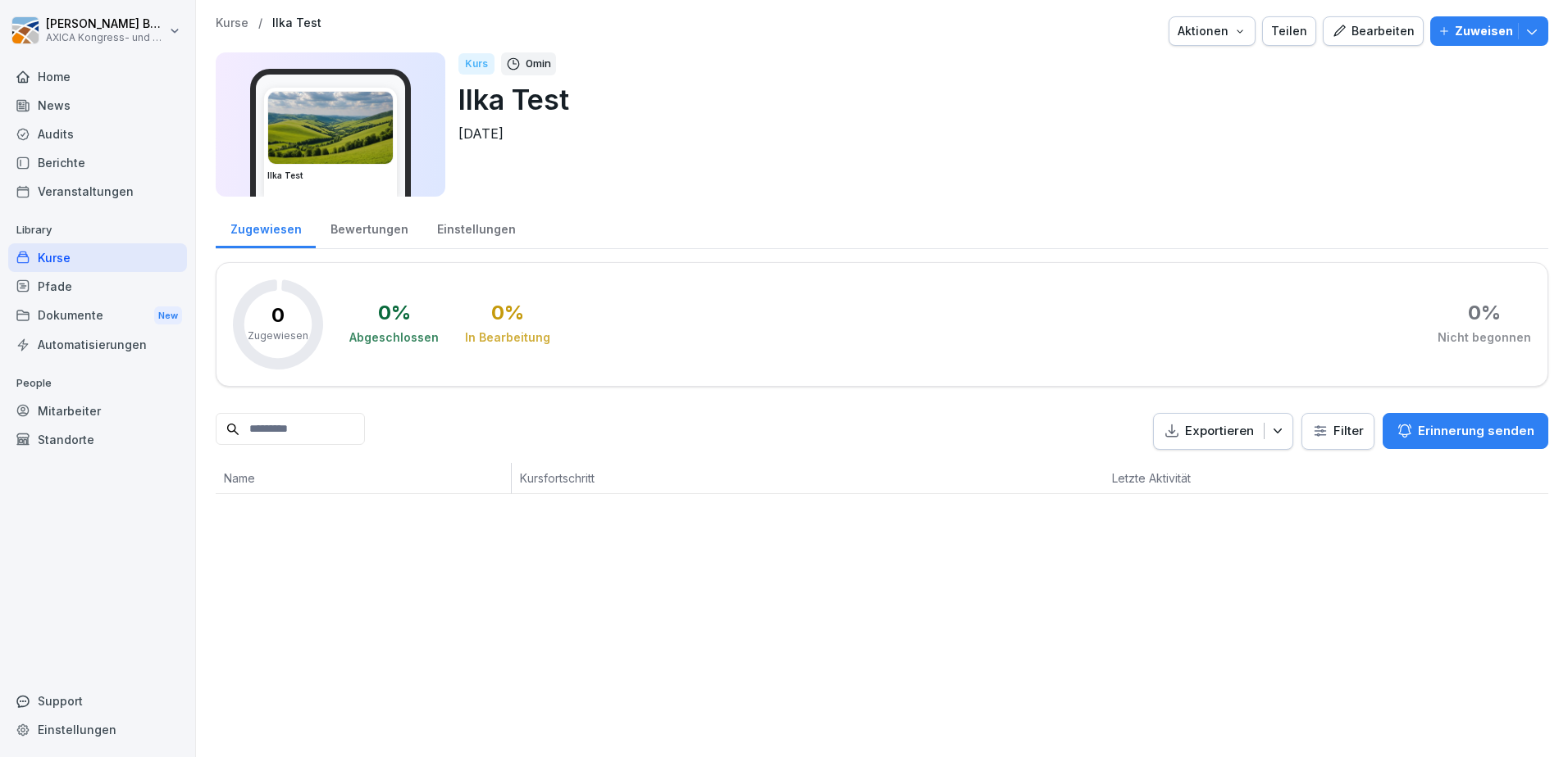
click at [85, 79] on div "Home" at bounding box center [97, 76] width 178 height 29
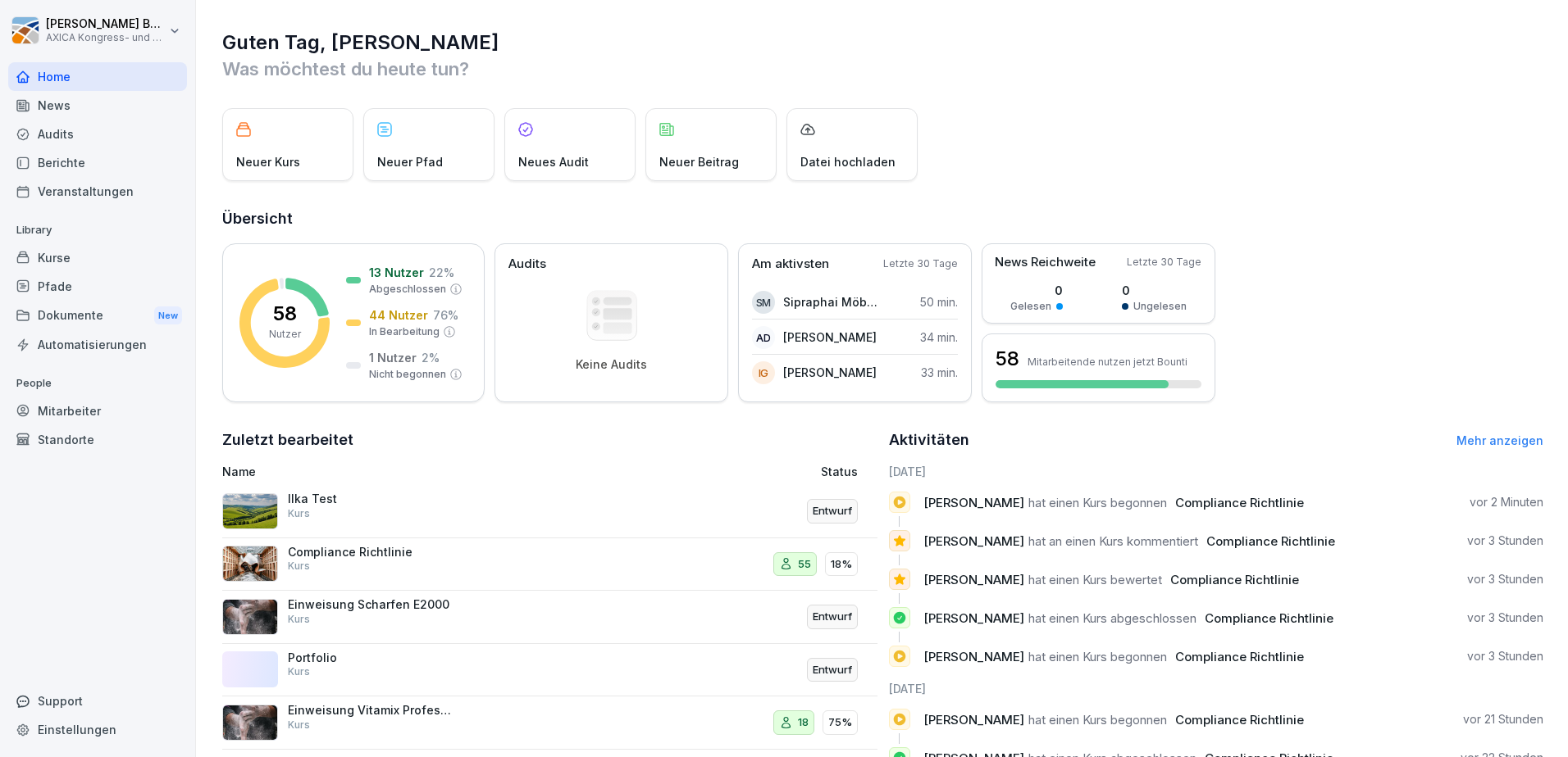
click at [428, 506] on p "Ilka Test" at bounding box center [370, 499] width 164 height 14
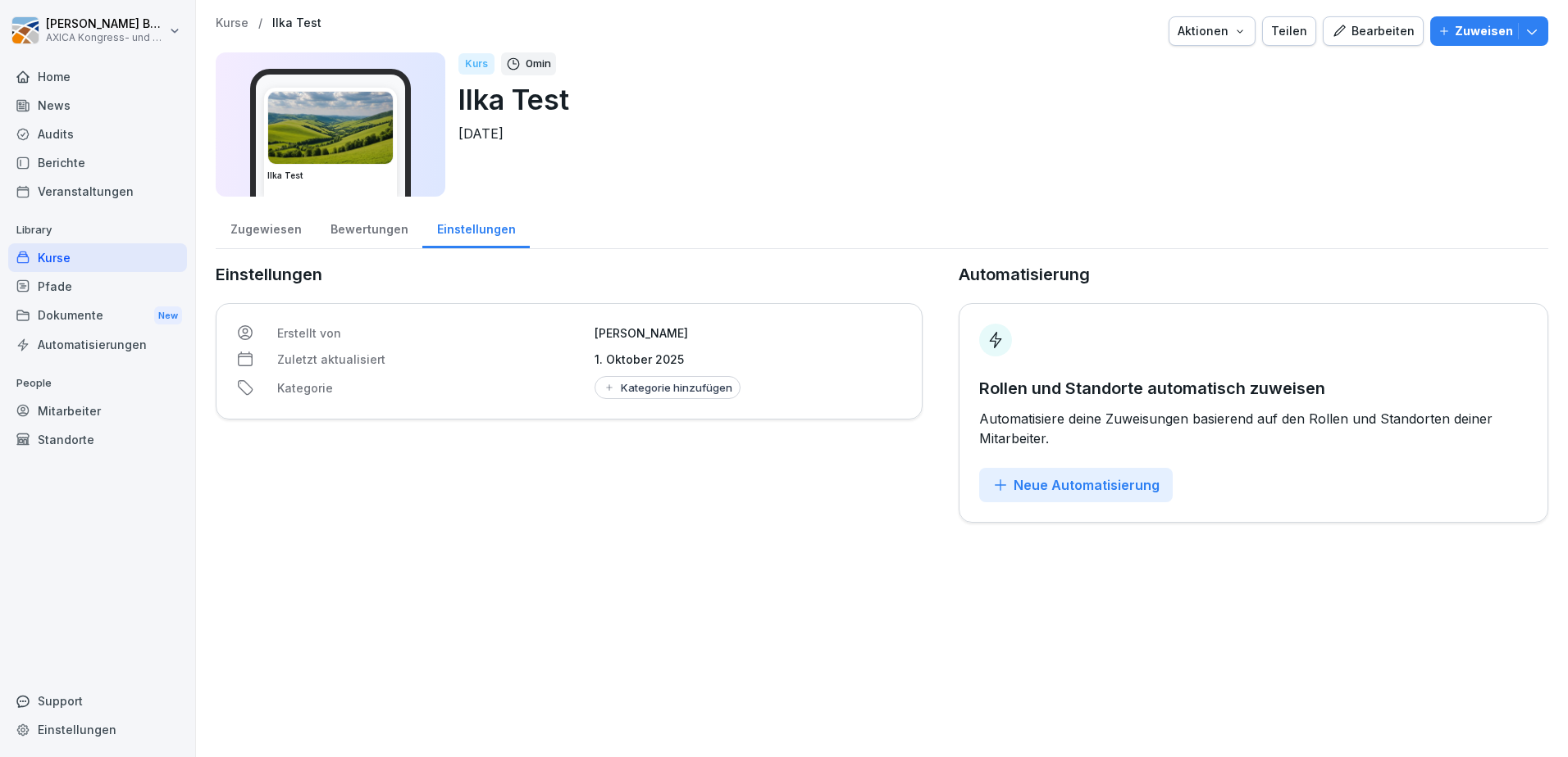
click at [1370, 33] on div "Bearbeiten" at bounding box center [1372, 31] width 83 height 18
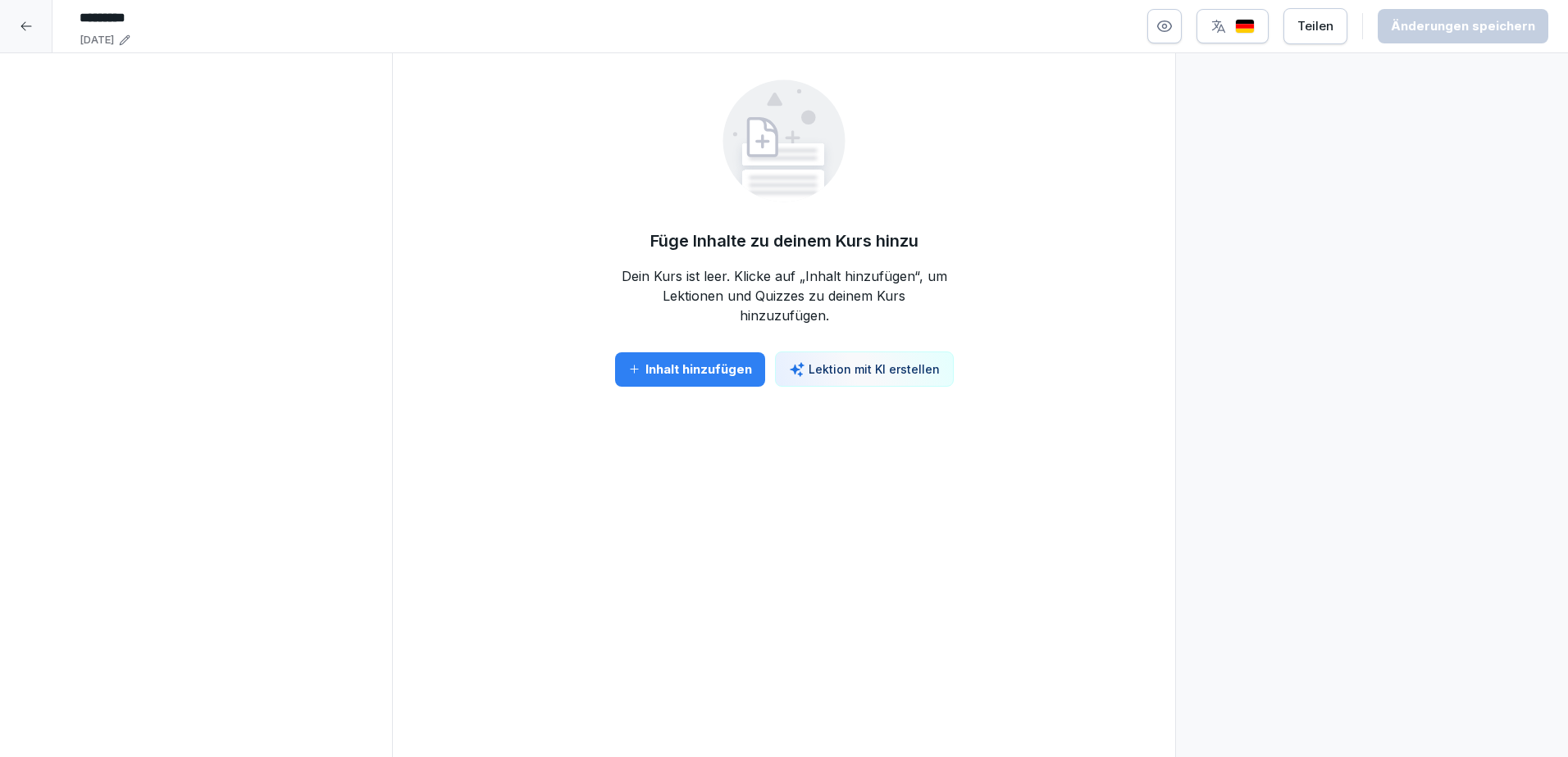
click at [710, 372] on div "Inhalt hinzufügen" at bounding box center [691, 369] width 124 height 18
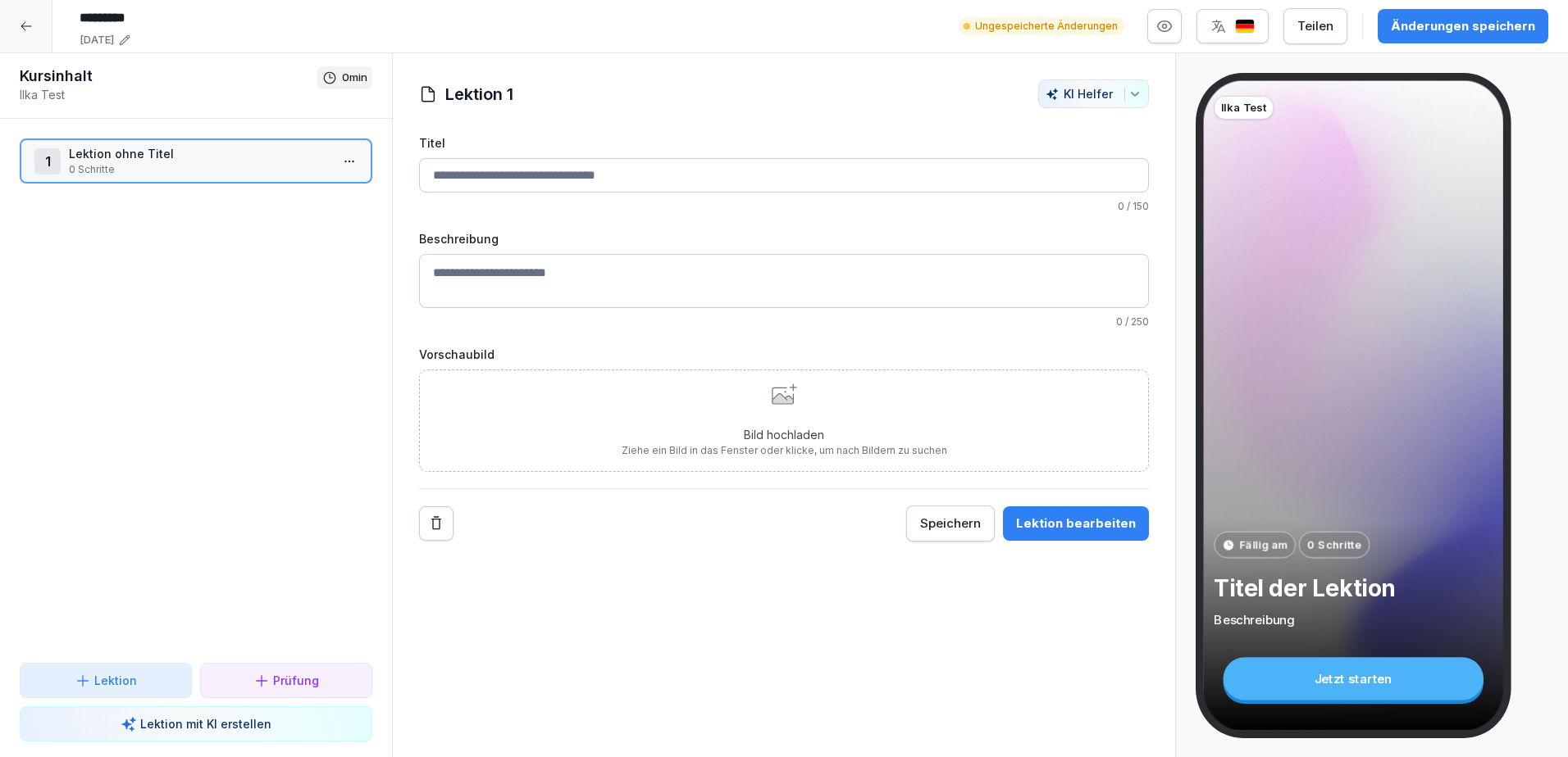
click at [529, 183] on input "Titel" at bounding box center [783, 175] width 730 height 34
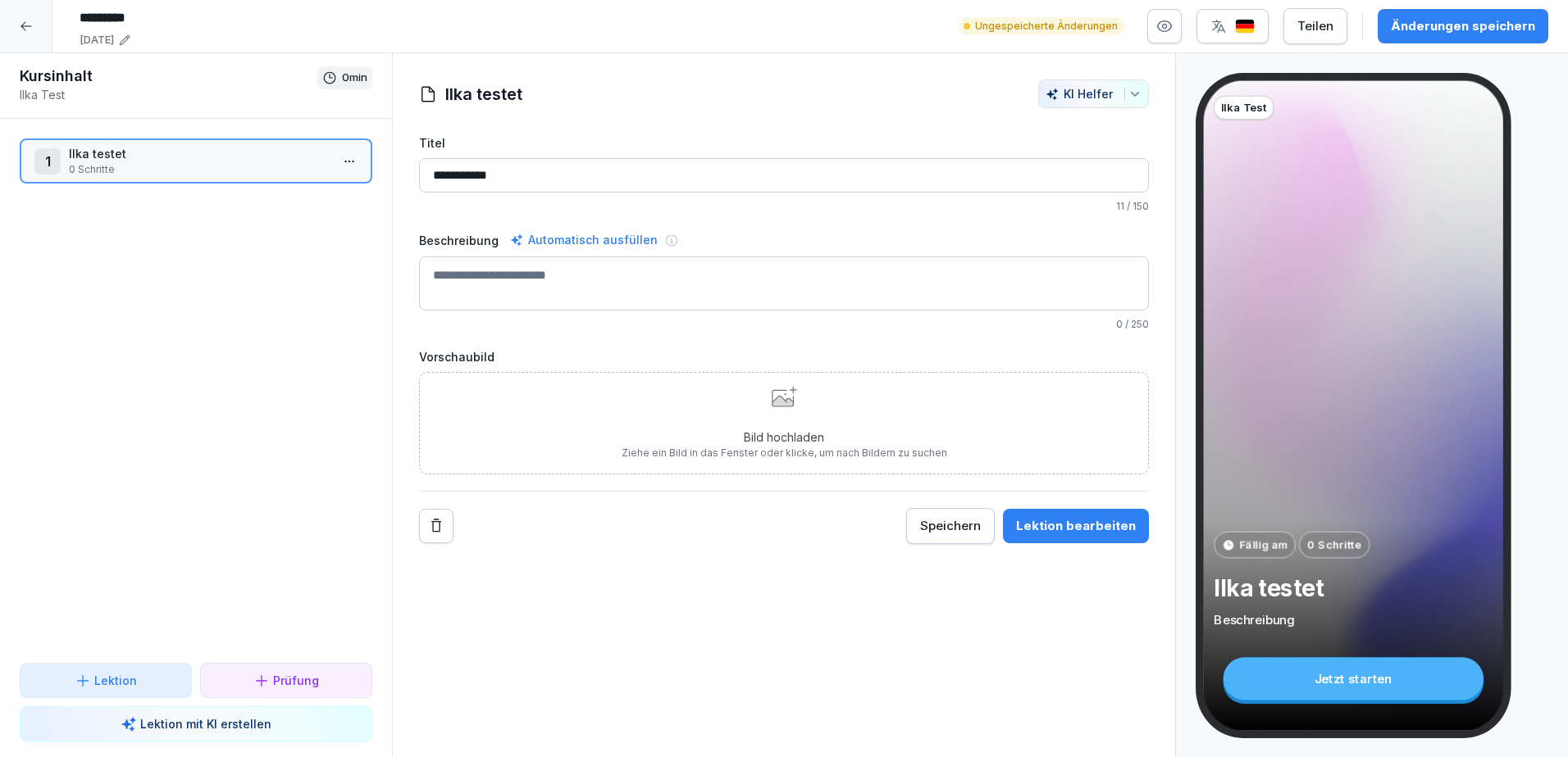
type input "**********"
click at [506, 275] on textarea "Beschreibung" at bounding box center [783, 283] width 730 height 54
type textarea "**********"
click at [806, 426] on div "Bild hochladen Ziehe ein Bild in das Fenster oder klicke, um nach Bildern zu su…" at bounding box center [784, 423] width 325 height 74
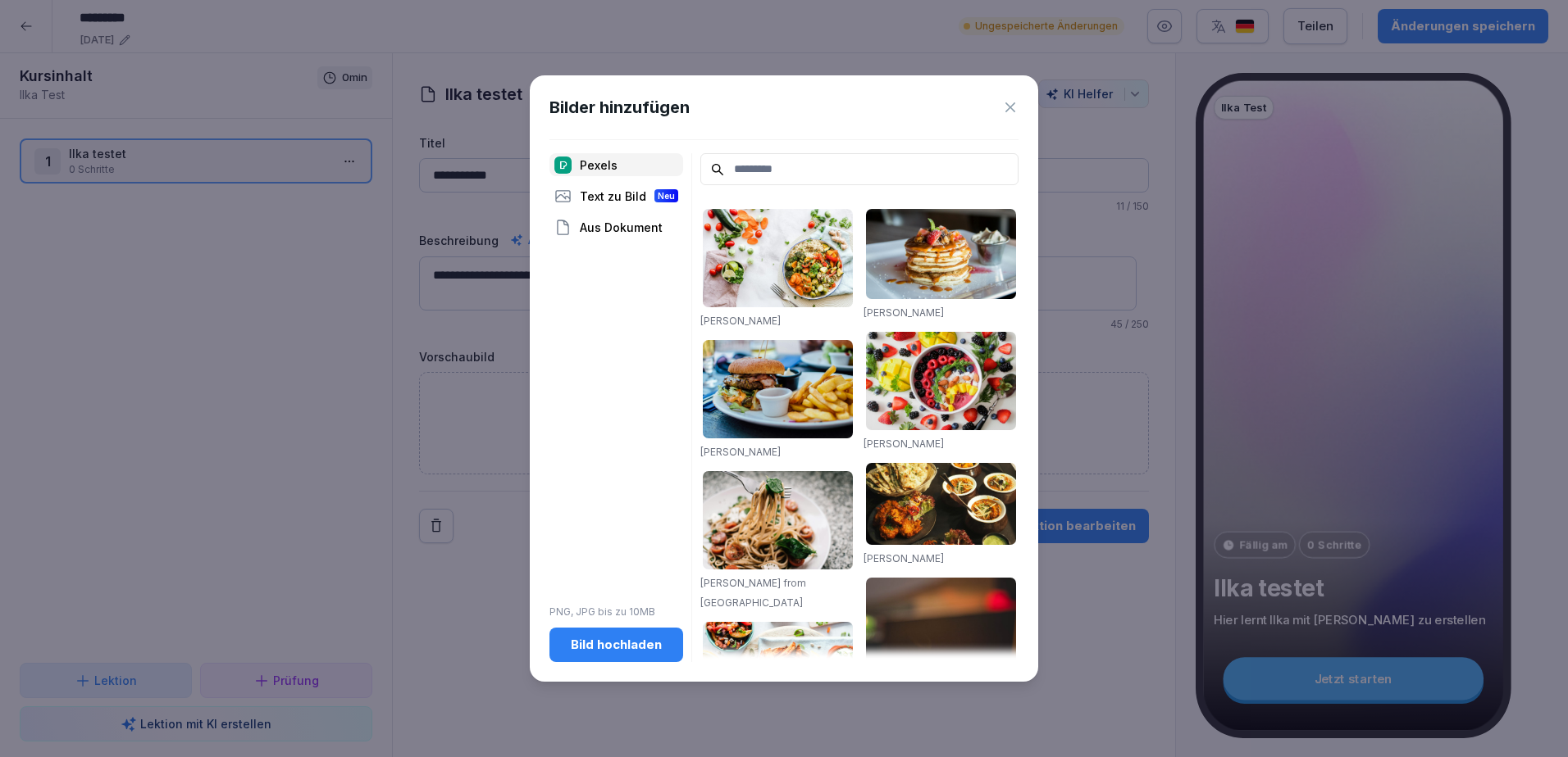
click at [624, 221] on div "Aus Dokument" at bounding box center [616, 227] width 134 height 23
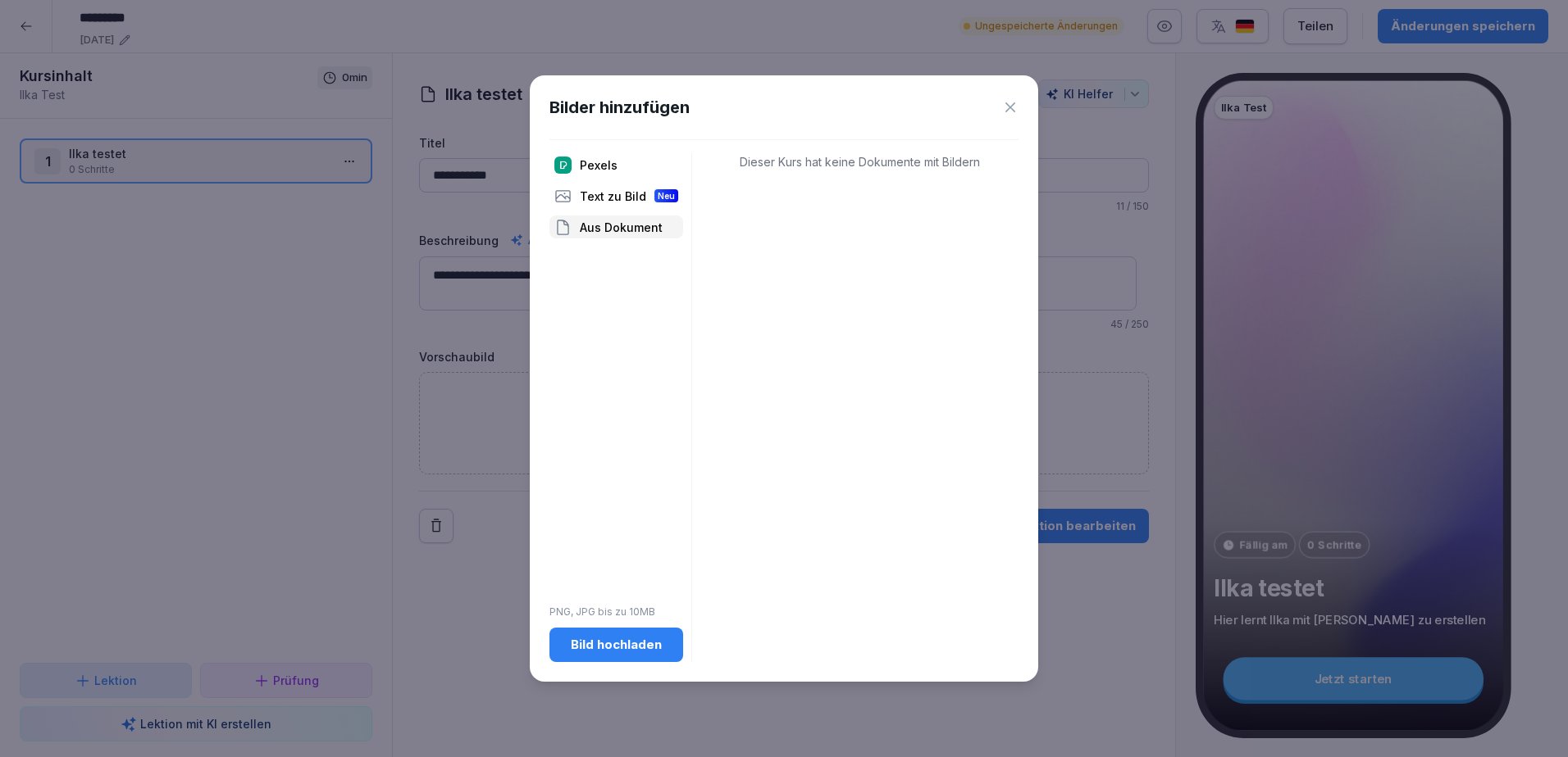
click at [624, 279] on div "Pexels Text zu Bild Neu Aus Dokument PNG, JPG bis zu 10MB Bild hochladen" at bounding box center [616, 407] width 134 height 508
click at [625, 202] on div "Text zu Bild Neu" at bounding box center [616, 195] width 134 height 23
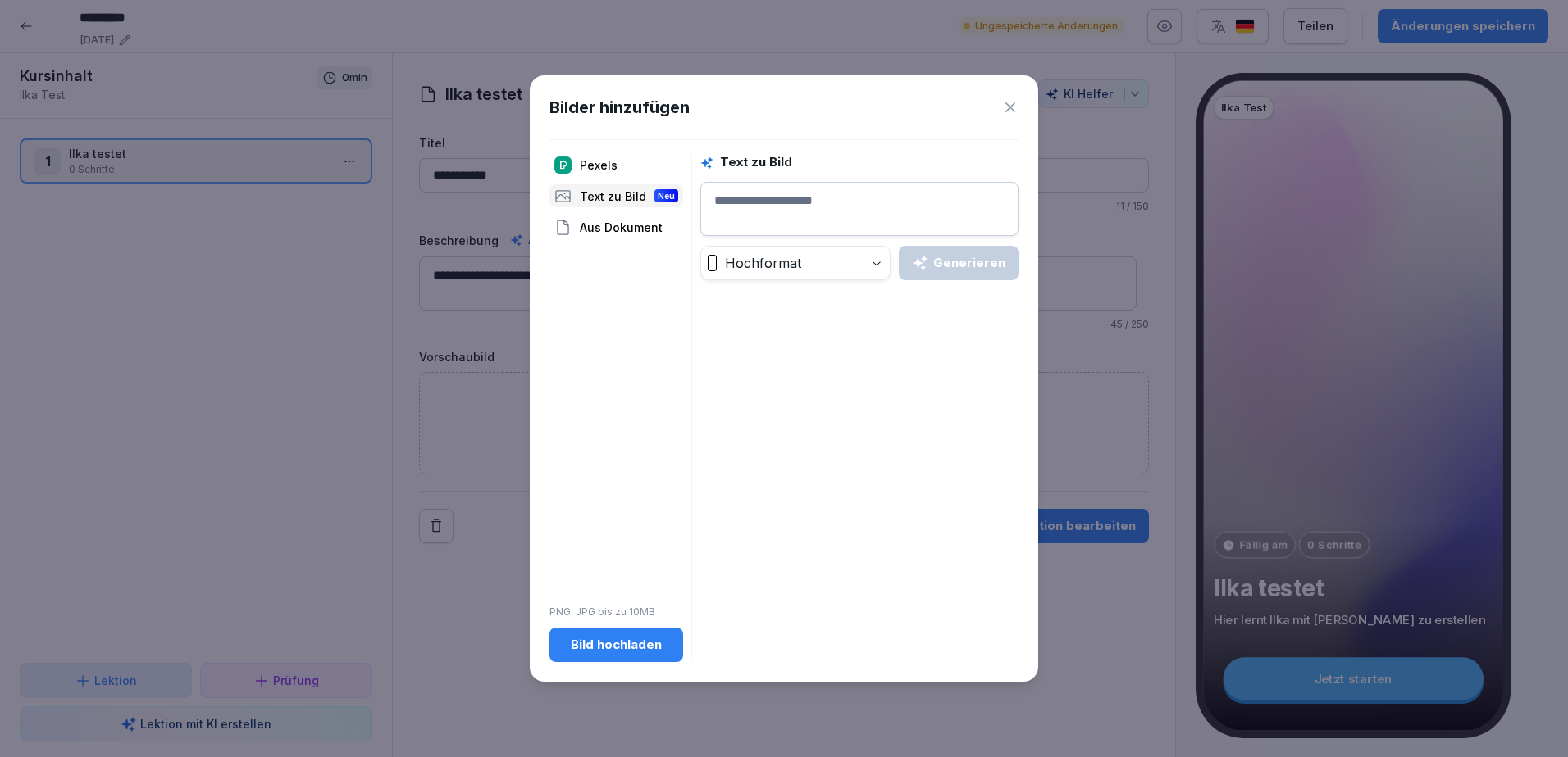
click at [651, 404] on div "Pexels Text zu Bild Neu Aus Dokument PNG, JPG bis zu 10MB Bild hochladen" at bounding box center [616, 407] width 134 height 508
click at [657, 231] on div "Aus Dokument" at bounding box center [616, 227] width 134 height 23
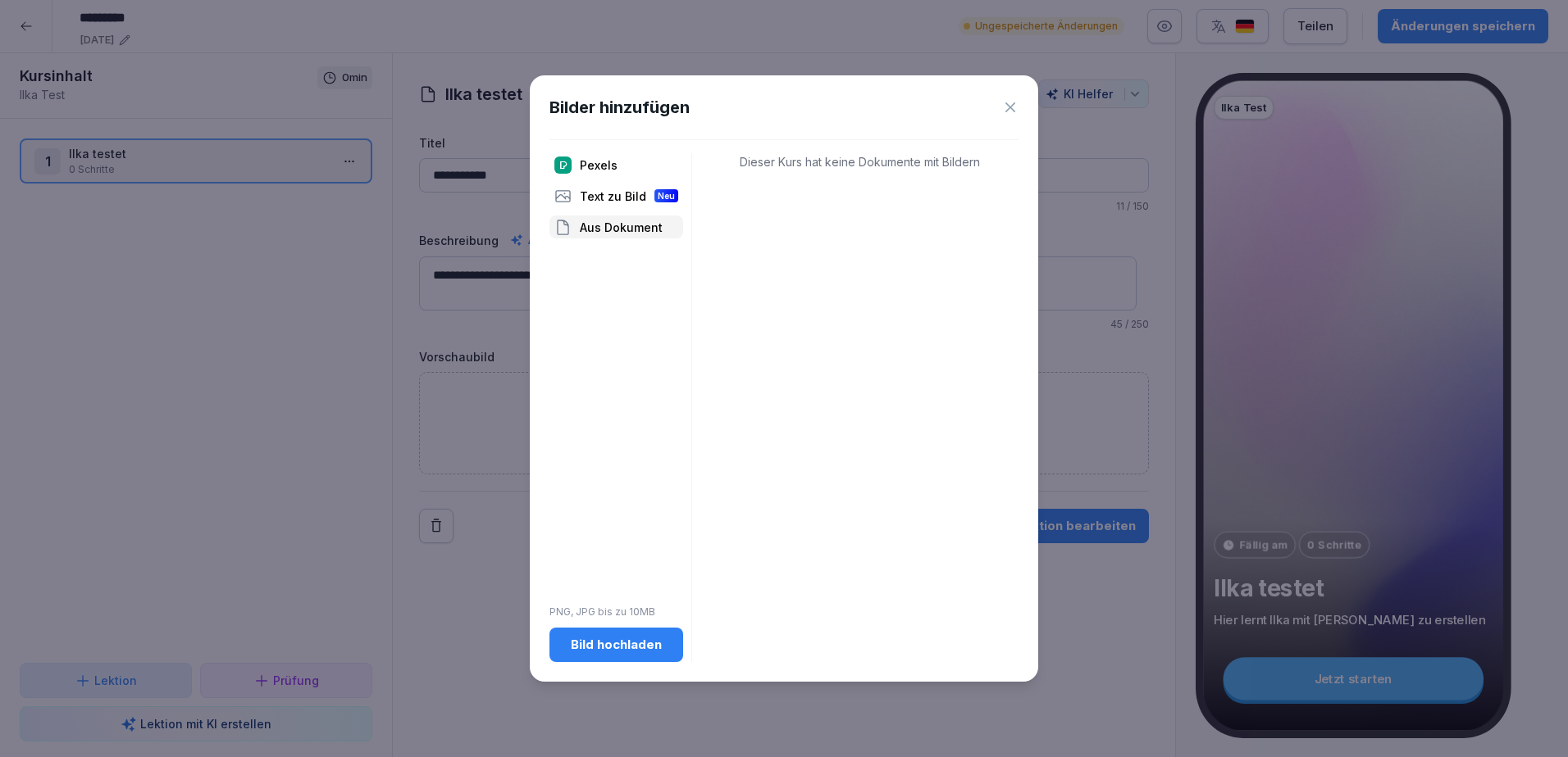
drag, startPoint x: 657, startPoint y: 231, endPoint x: 645, endPoint y: 288, distance: 58.2
click at [645, 288] on div "Pexels Text zu Bild Neu Aus Dokument PNG, JPG bis zu 10MB Bild hochladen" at bounding box center [616, 407] width 134 height 508
click at [633, 653] on div "Bild hochladen" at bounding box center [616, 644] width 108 height 18
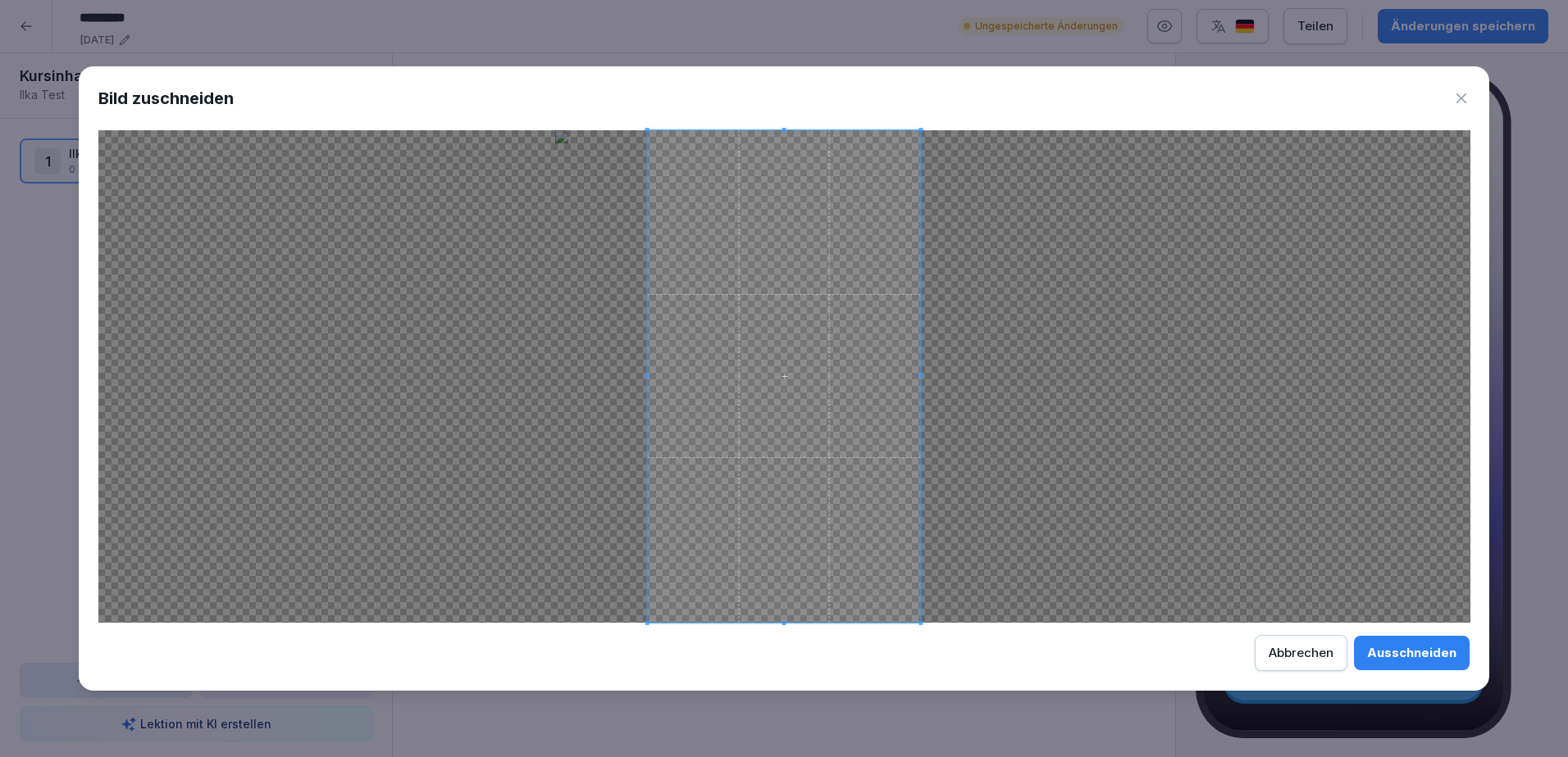
click at [1409, 664] on button "Ausschneiden" at bounding box center [1412, 653] width 115 height 34
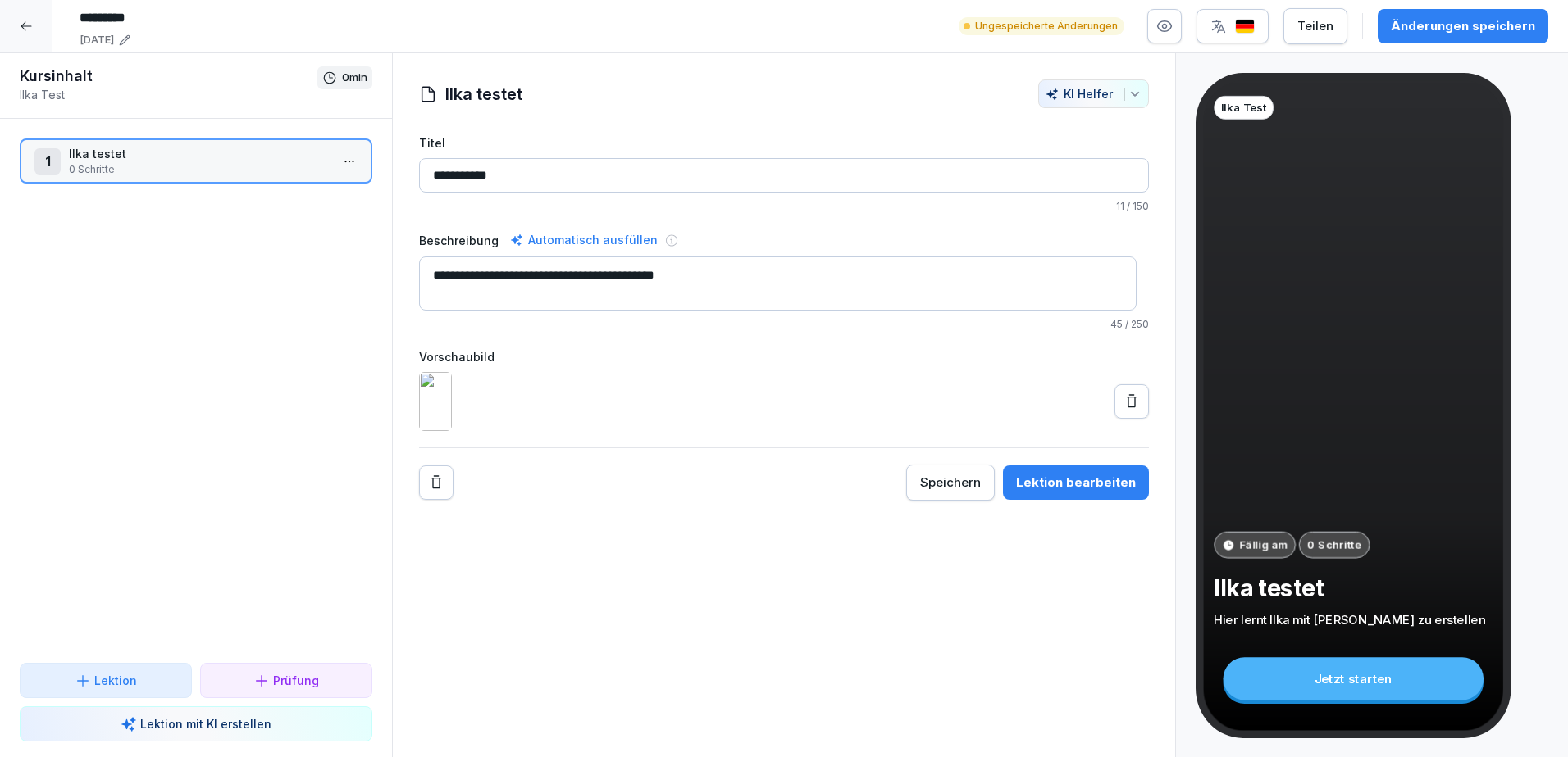
click at [1089, 492] on div "Lektion bearbeiten" at bounding box center [1076, 482] width 120 height 18
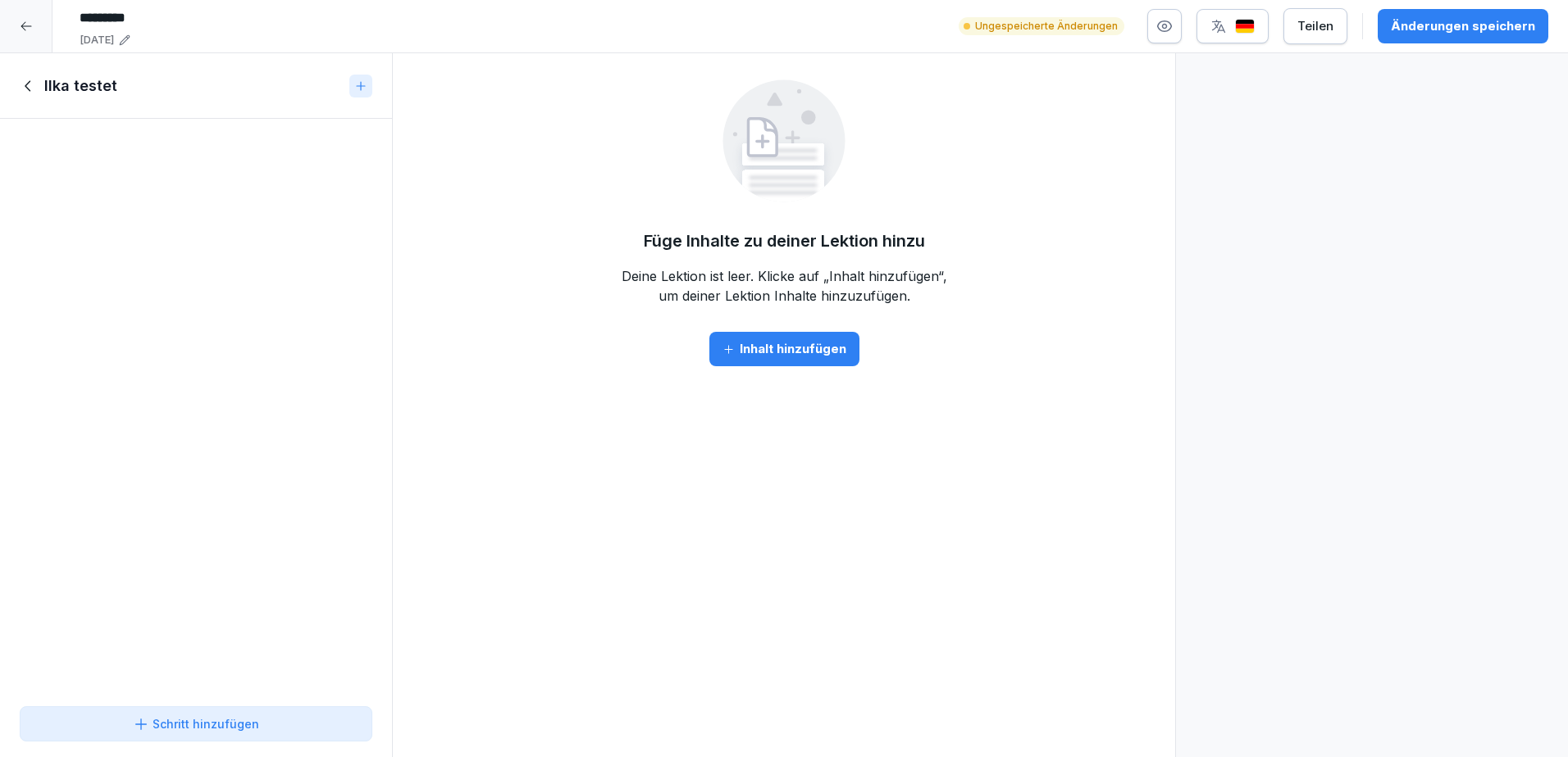
click at [801, 352] on div "Inhalt hinzufügen" at bounding box center [785, 349] width 124 height 18
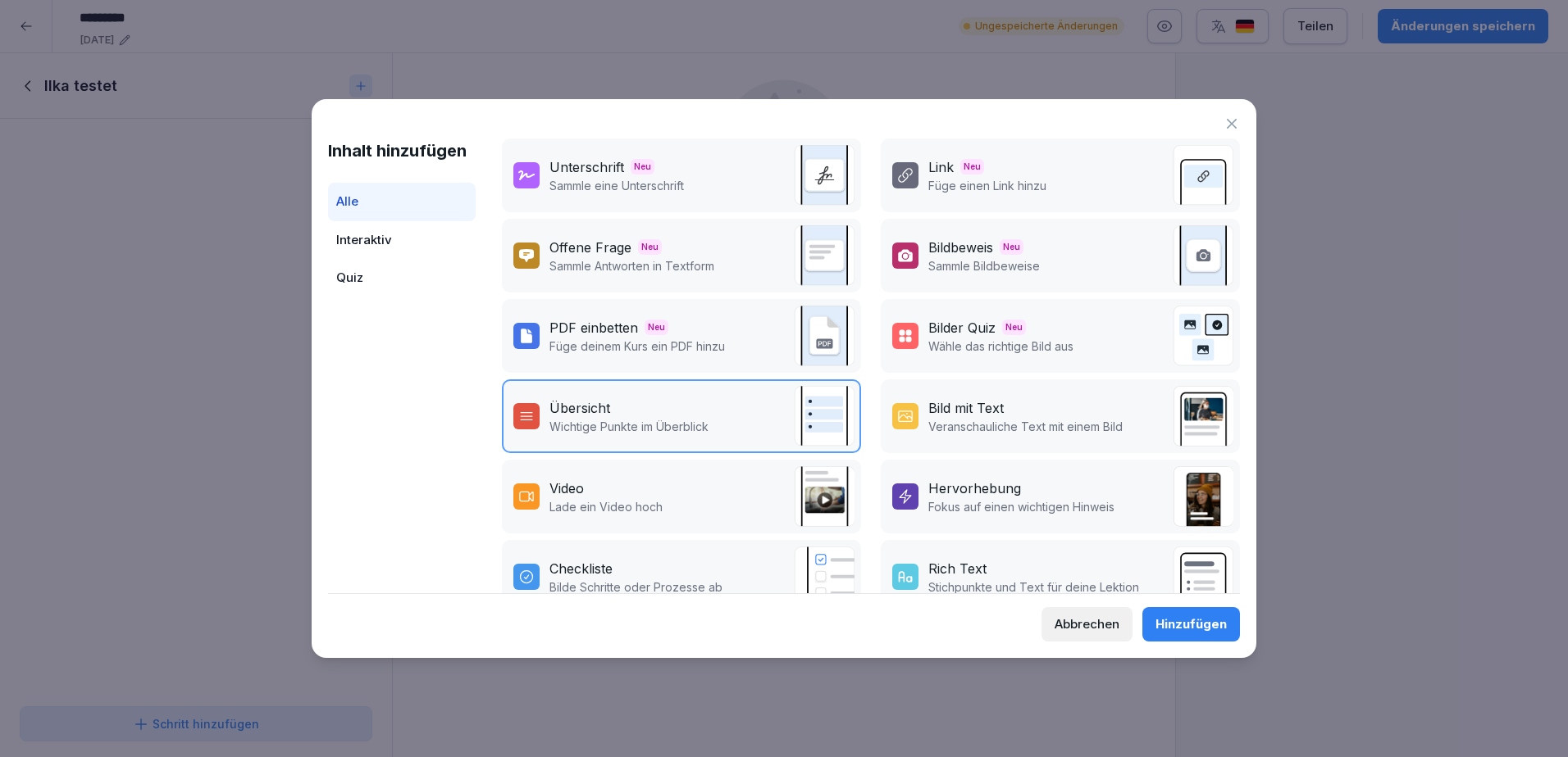
click at [1240, 119] on div "Inhalt hinzufügen Alle Interaktiv Quiz Unterschrift Neu Sammle eine Unterschrif…" at bounding box center [784, 378] width 945 height 559
click at [1229, 124] on icon at bounding box center [1231, 123] width 16 height 16
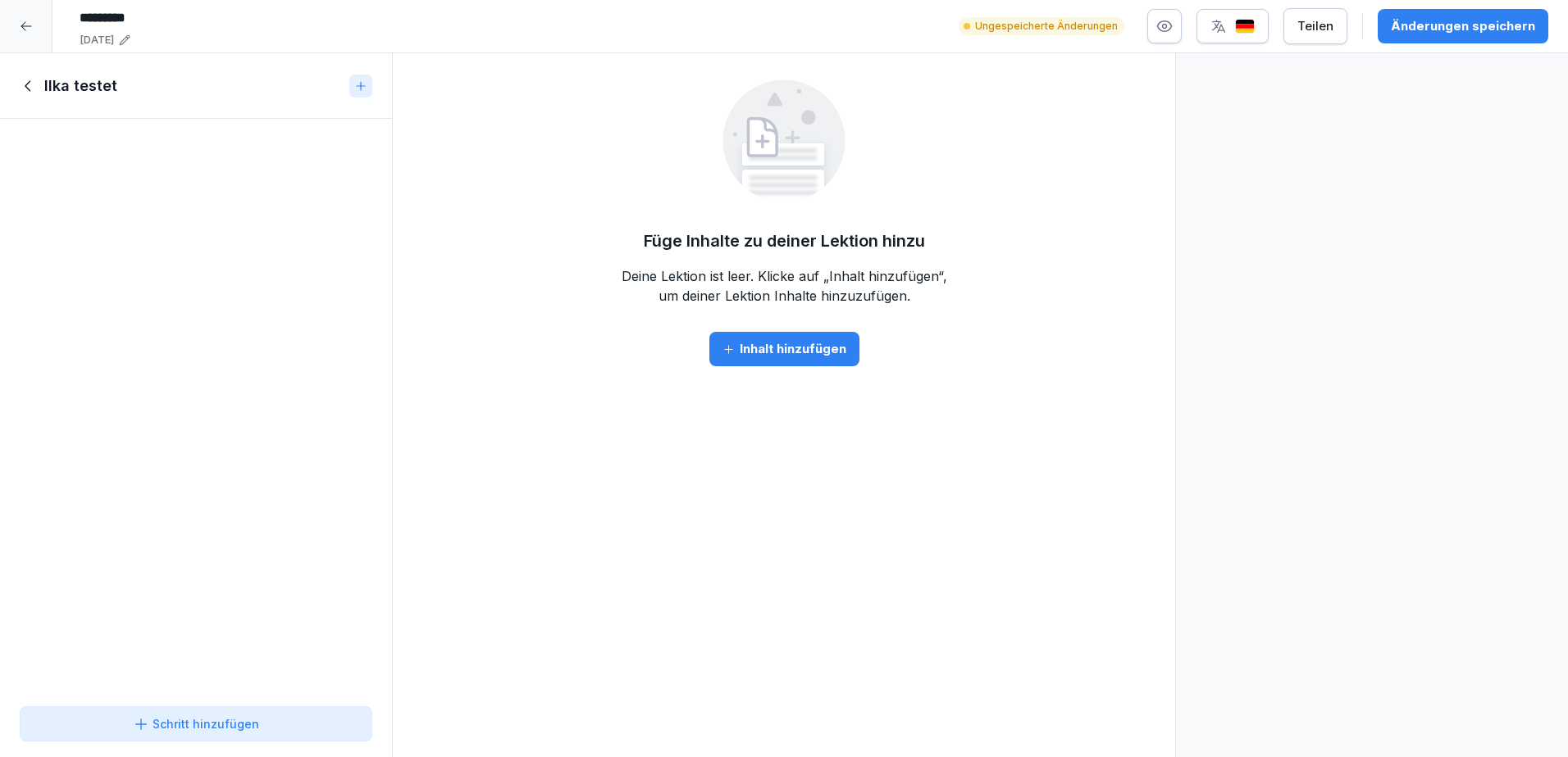
click at [219, 728] on div "Schritt hinzufügen" at bounding box center [196, 725] width 126 height 17
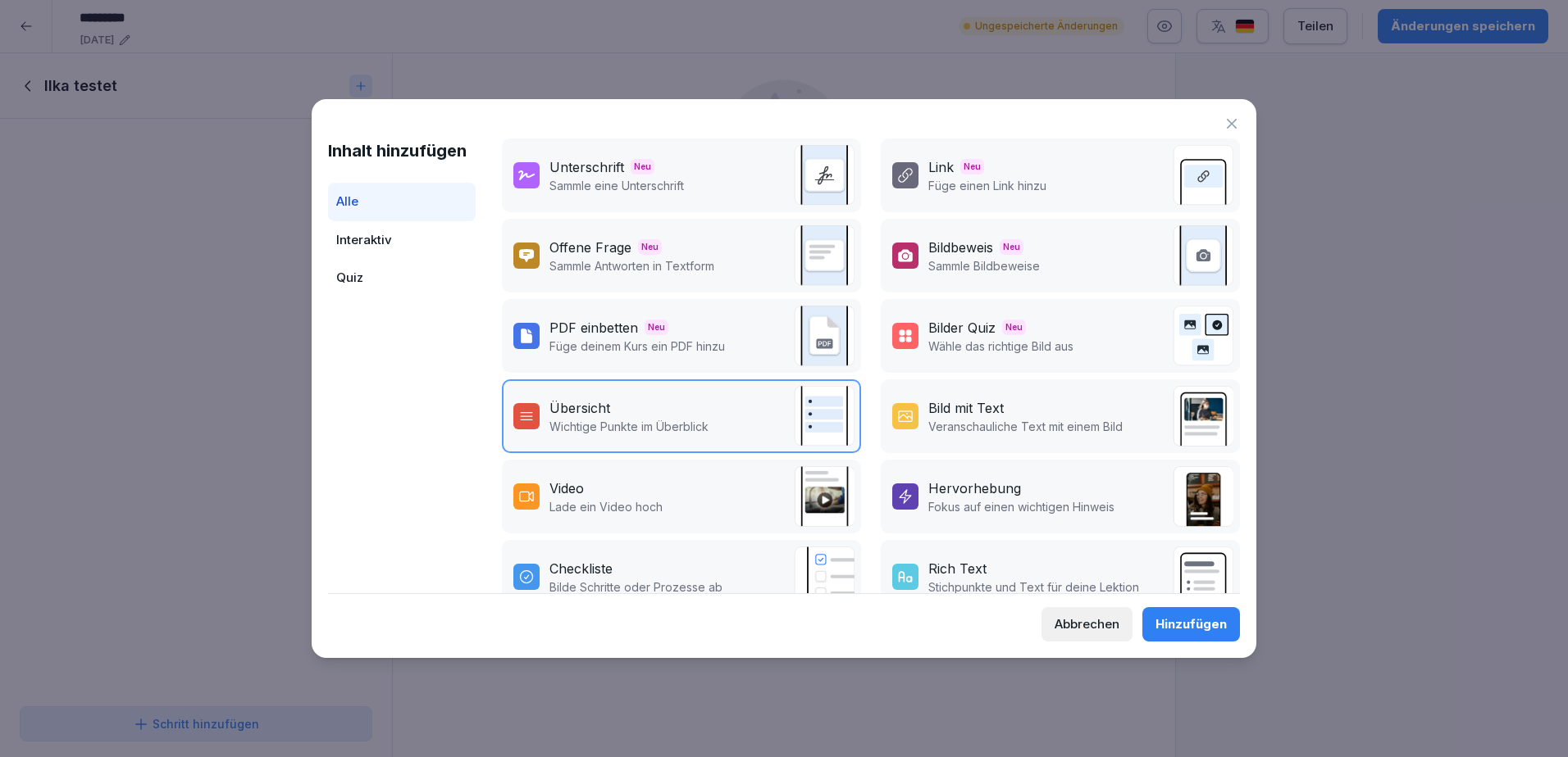
click at [756, 184] on div "Unterschrift Neu Sammle eine Unterschrift" at bounding box center [681, 174] width 360 height 73
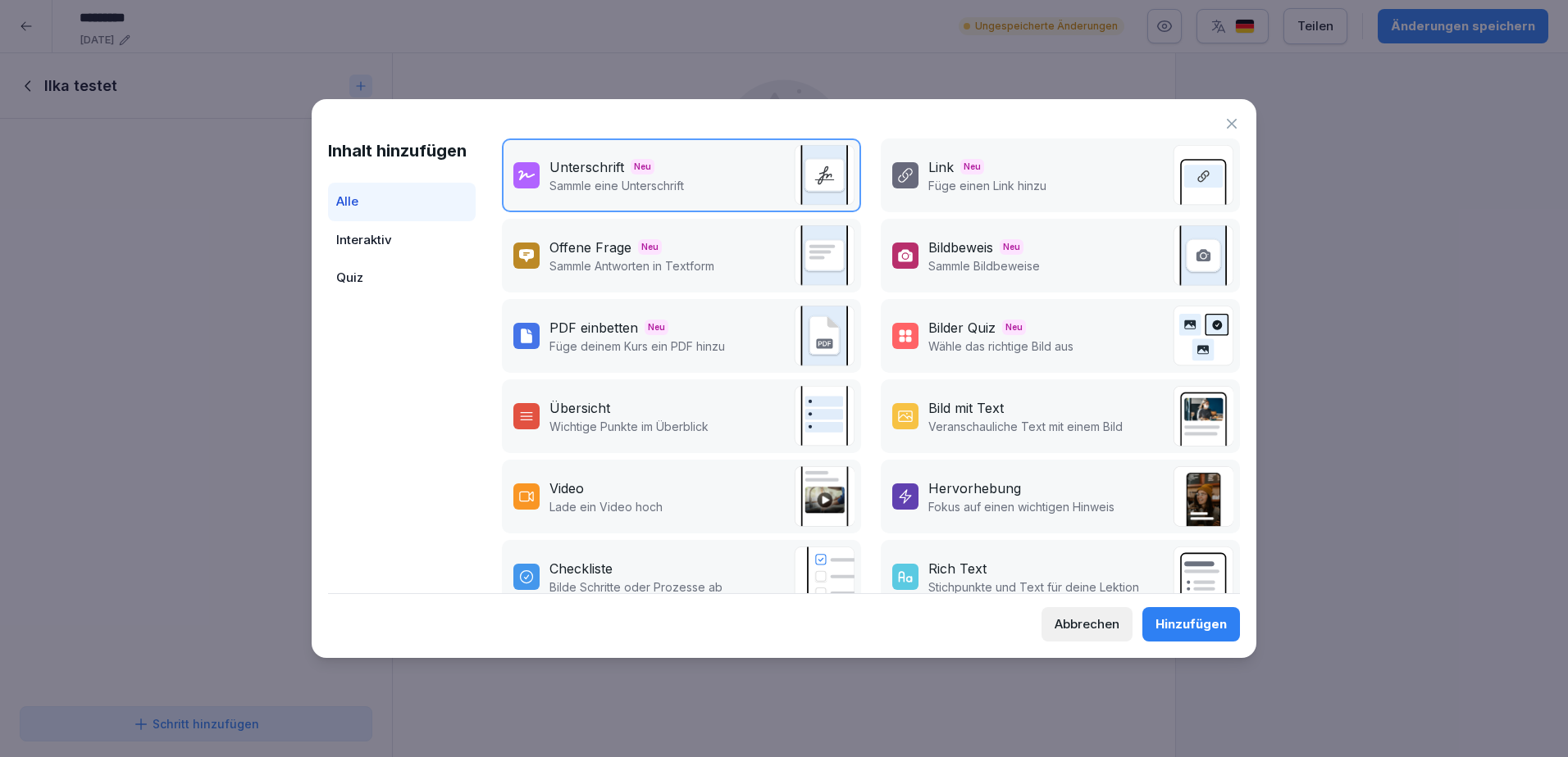
click at [1045, 190] on div "Link Neu Füge einen Link hinzu" at bounding box center [1060, 174] width 360 height 73
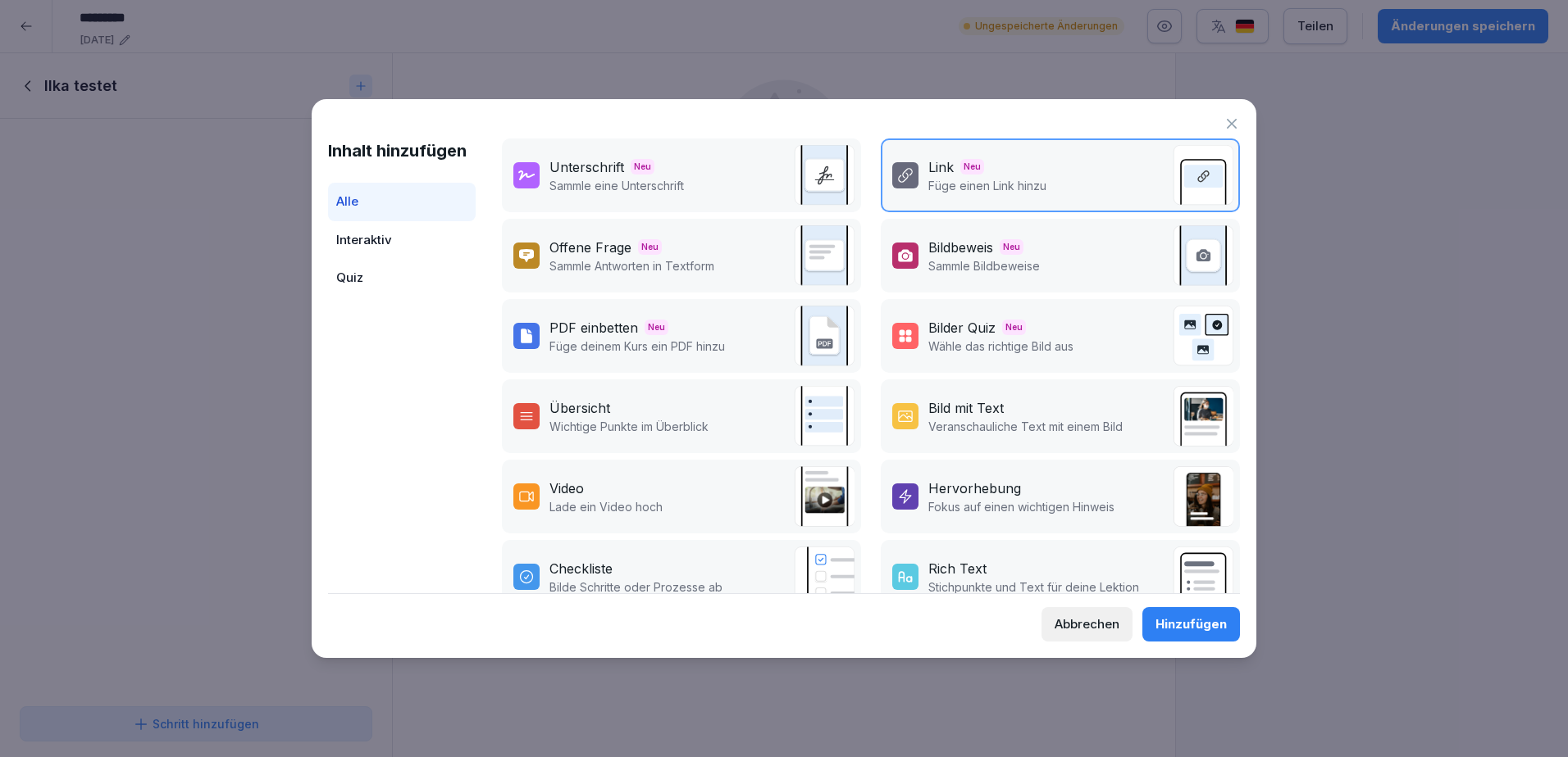
click at [636, 243] on div "Offene Frage Neu" at bounding box center [631, 247] width 165 height 20
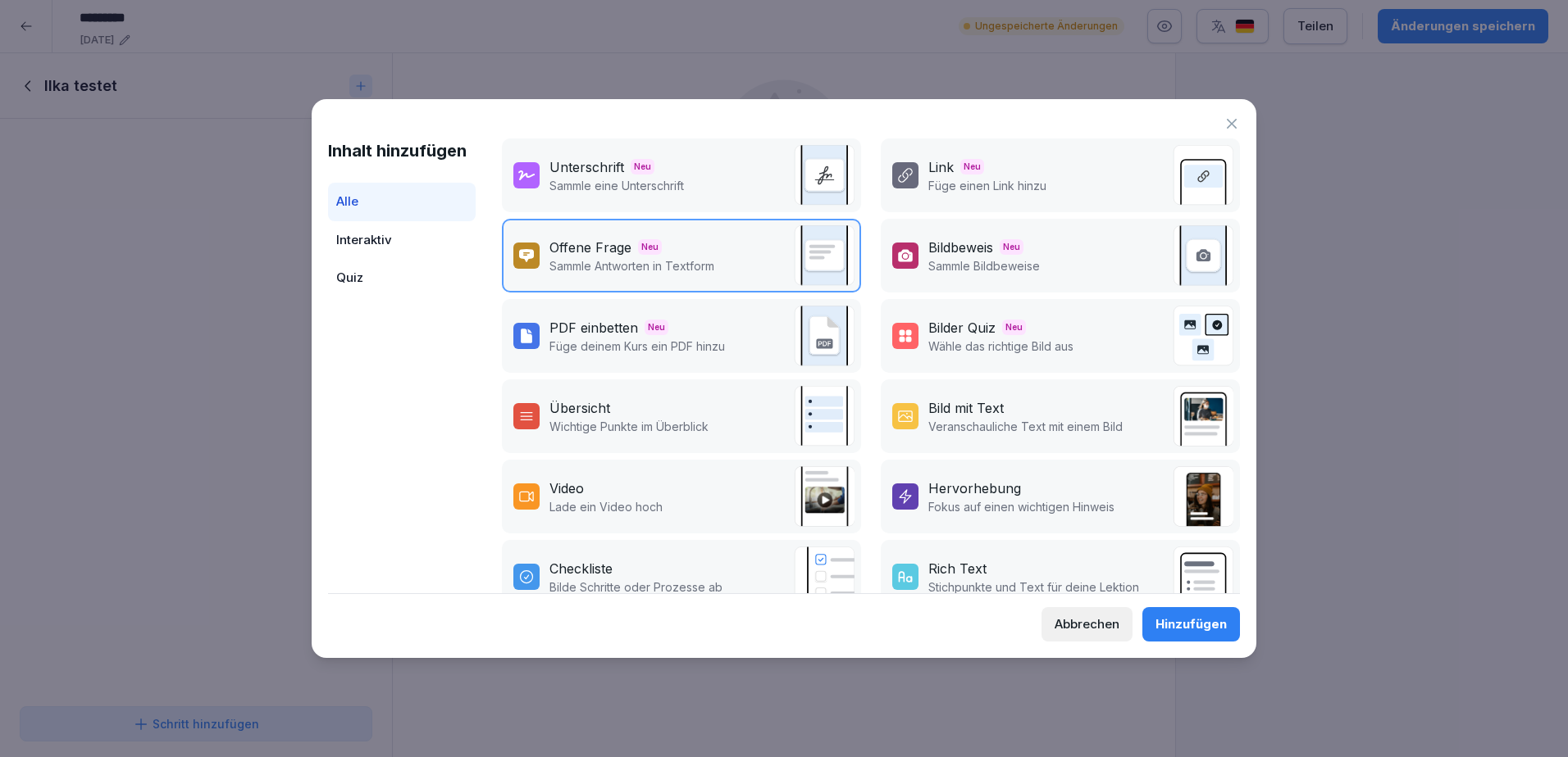
click at [986, 263] on p "Sammle Bildbeweise" at bounding box center [983, 266] width 112 height 17
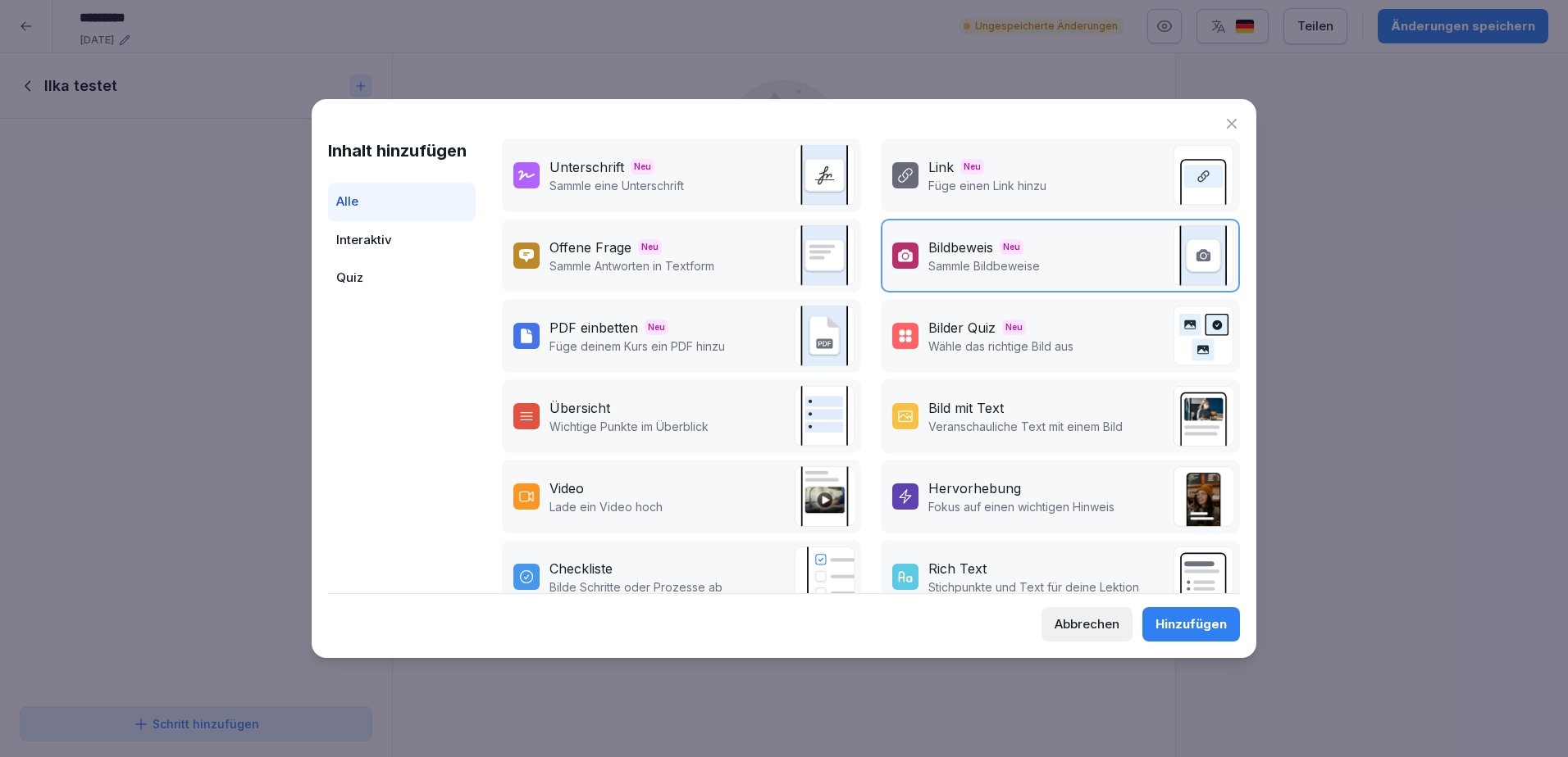
click at [712, 319] on div "PDF einbetten Neu" at bounding box center [637, 328] width 175 height 20
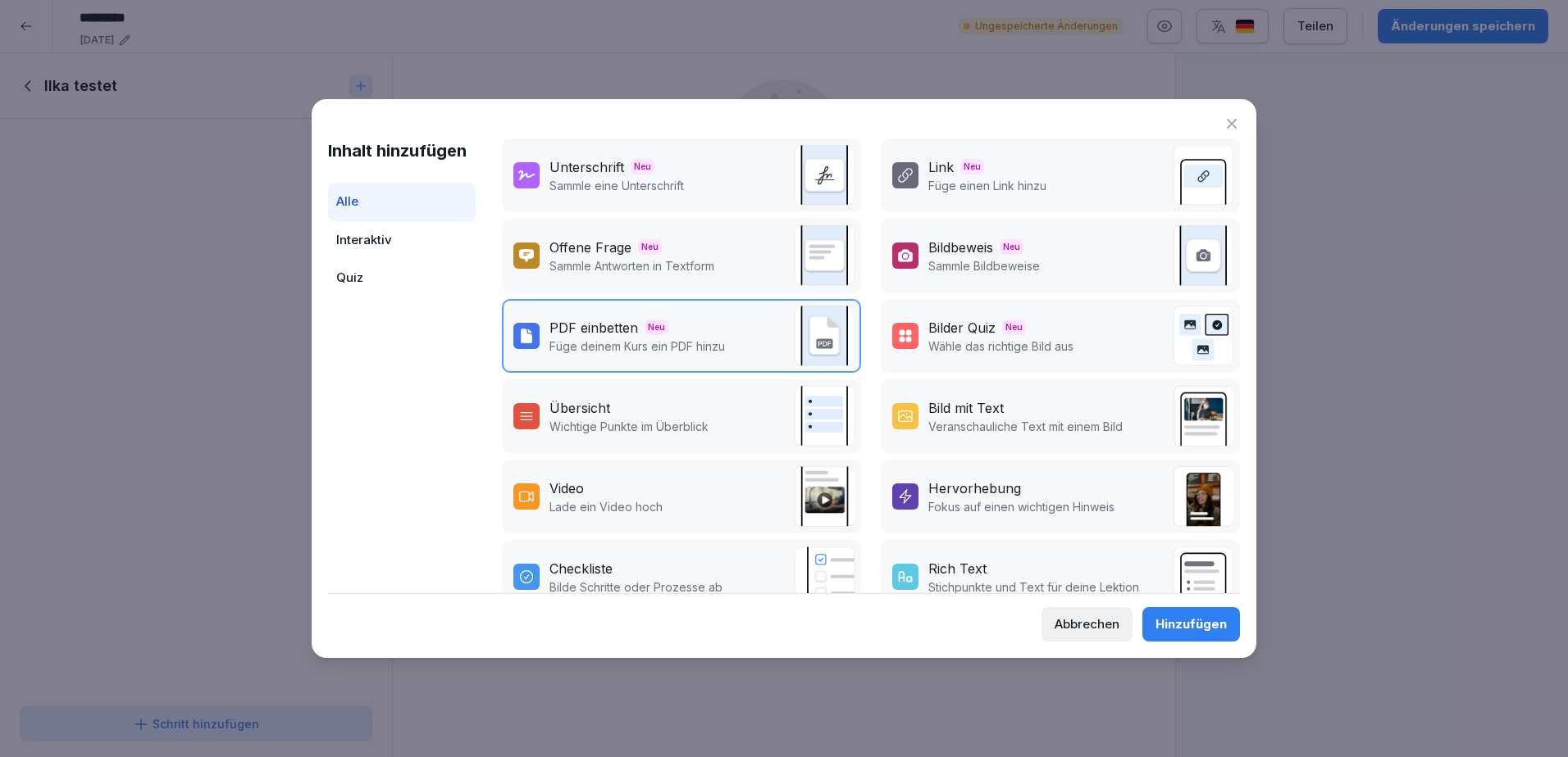
click at [1004, 344] on p "Wähle das richtige Bild aus" at bounding box center [1001, 346] width 145 height 17
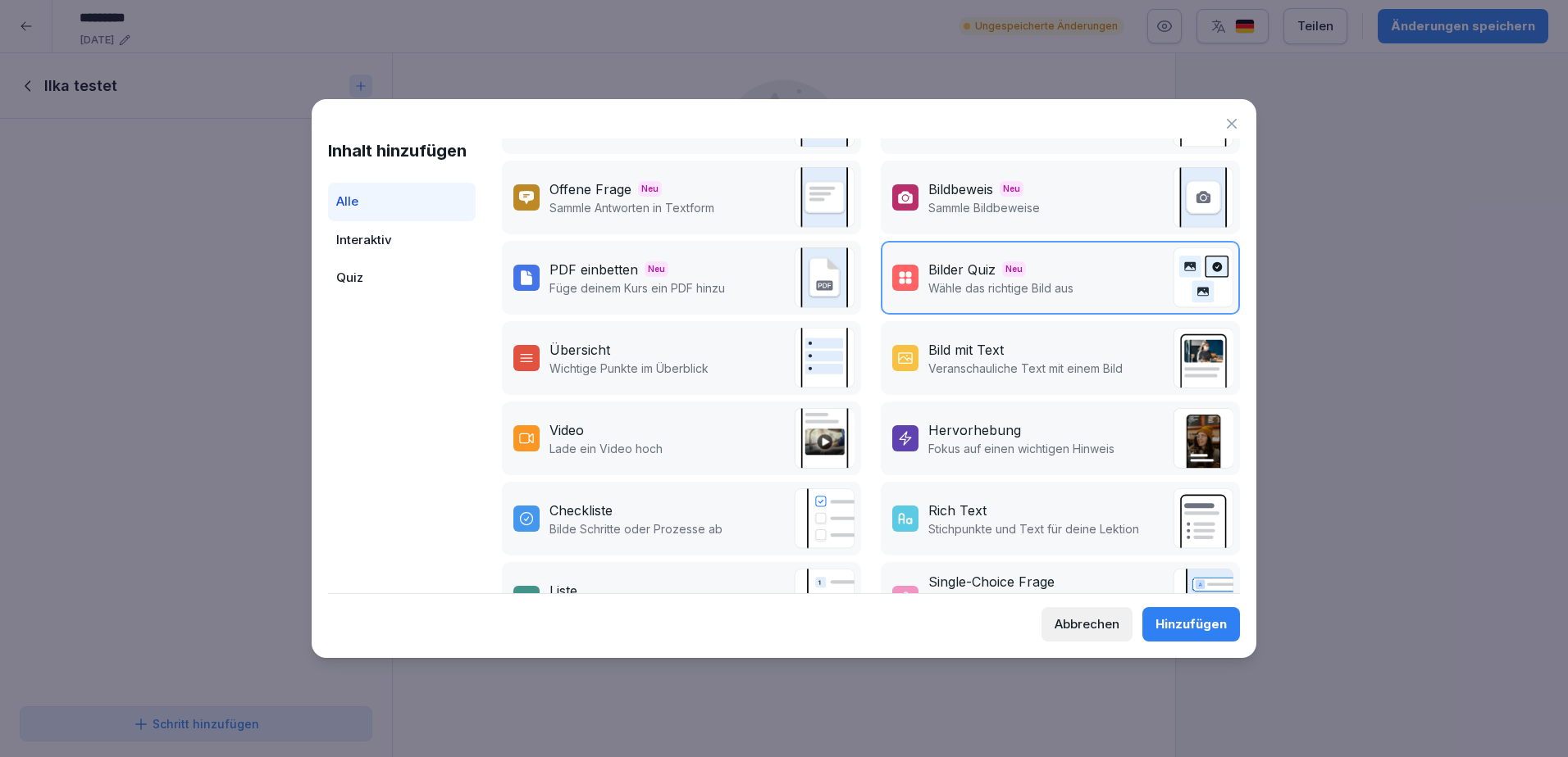
scroll to position [82, 0]
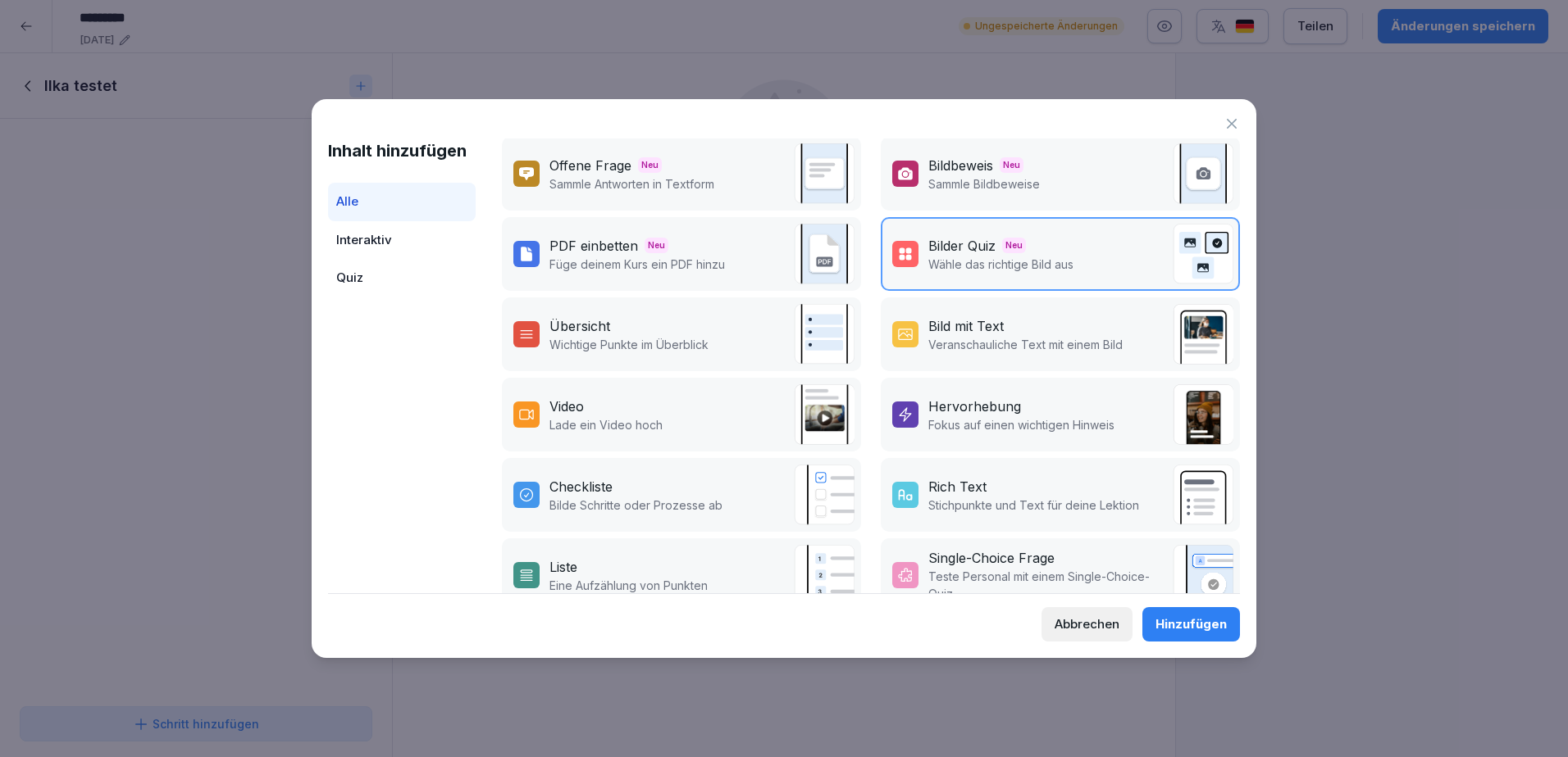
click at [675, 337] on p "Wichtige Punkte im Überblick" at bounding box center [629, 345] width 159 height 17
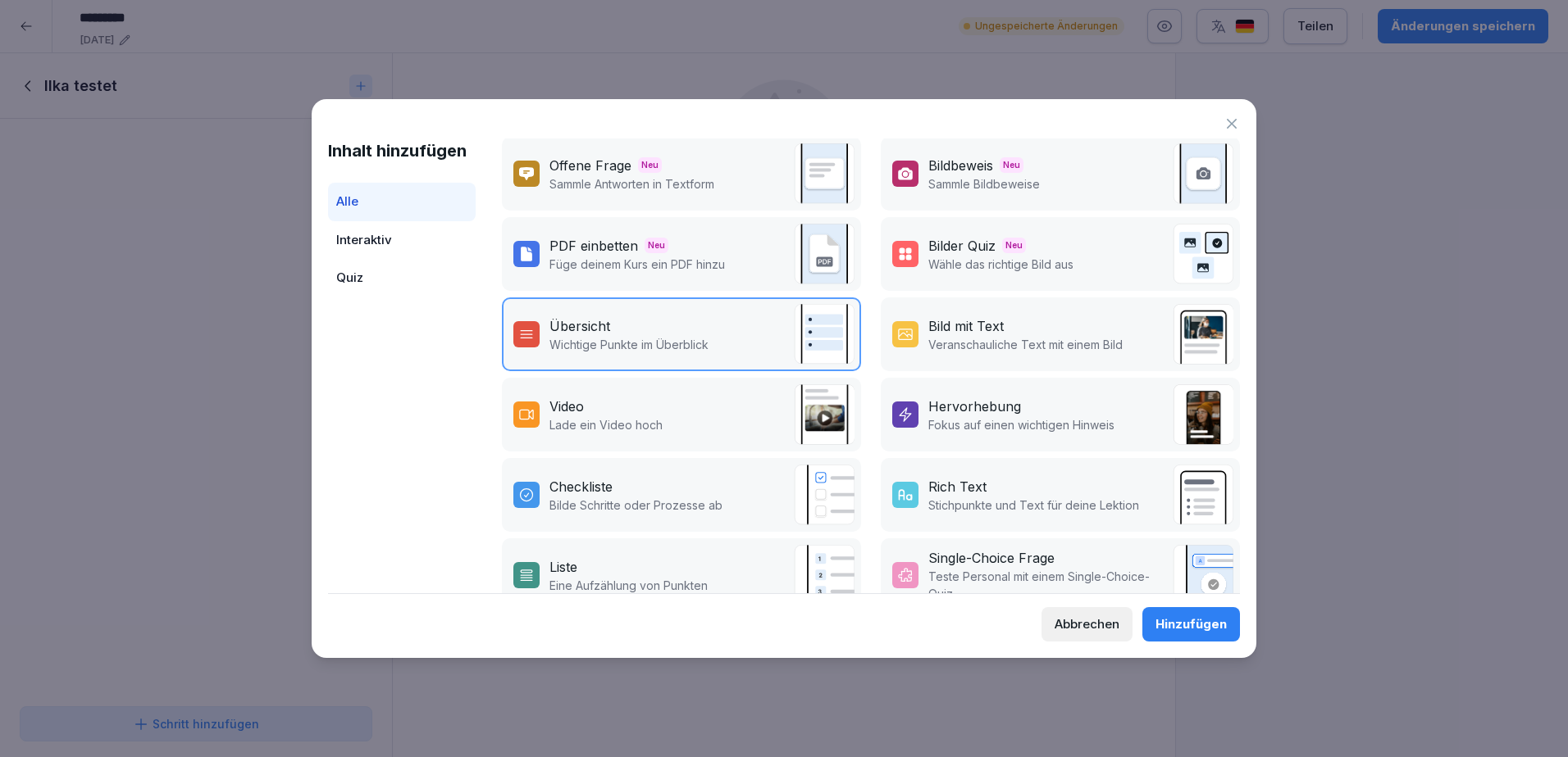
click at [980, 346] on p "Veranschauliche Text mit einem Bild" at bounding box center [1025, 345] width 195 height 17
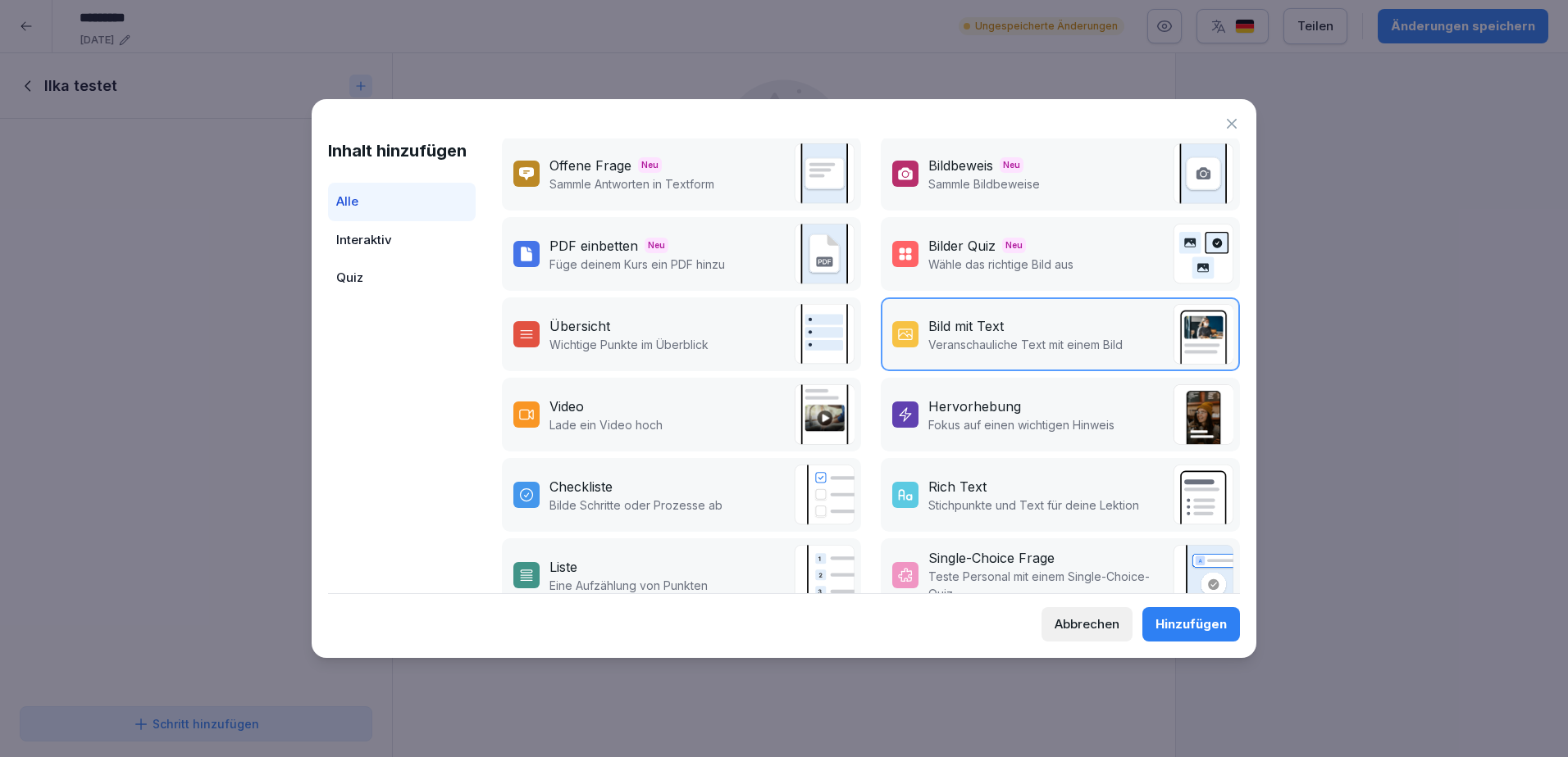
click at [1071, 405] on div "Hervorhebung" at bounding box center [1021, 406] width 186 height 20
click at [698, 429] on div "Video Lade ein Video hoch" at bounding box center [681, 414] width 360 height 73
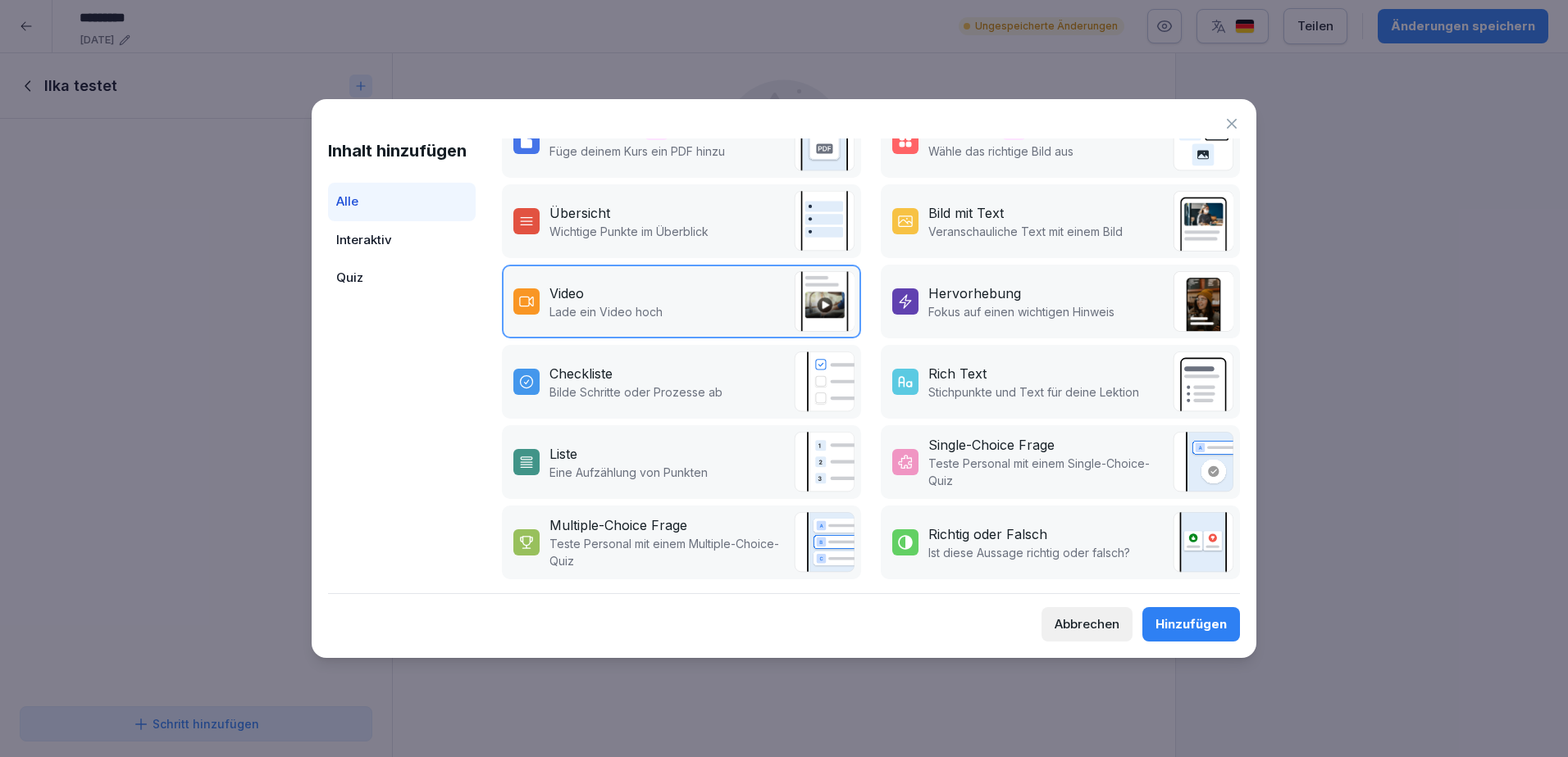
scroll to position [207, 0]
click at [641, 383] on p "Bilde Schritte oder Prozesse ab" at bounding box center [635, 392] width 173 height 17
click at [1010, 383] on p "Stichpunkte und Text für deine Lektion" at bounding box center [1033, 392] width 211 height 17
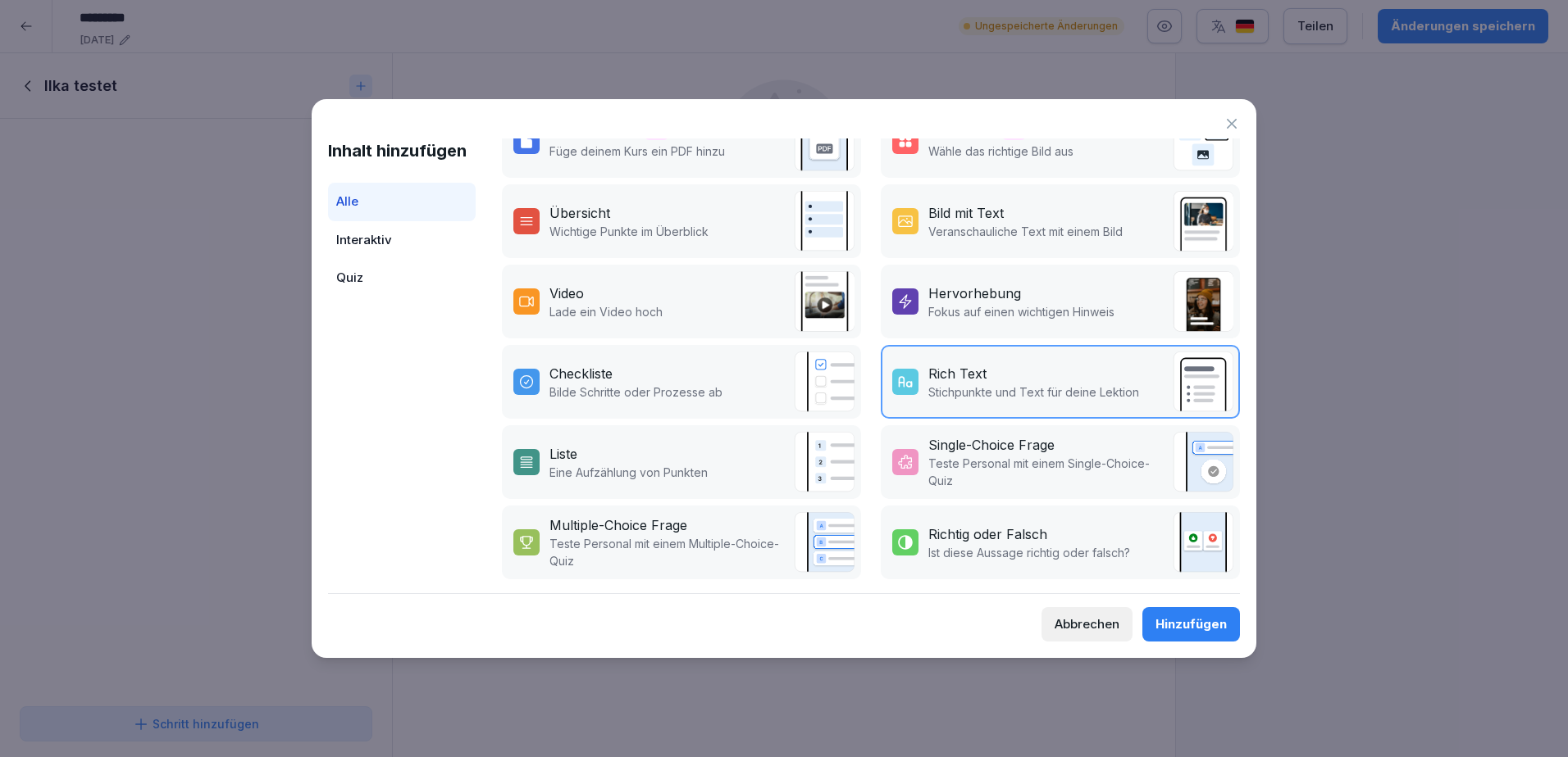
click at [656, 464] on p "Eine Aufzählung von Punkten" at bounding box center [629, 473] width 158 height 17
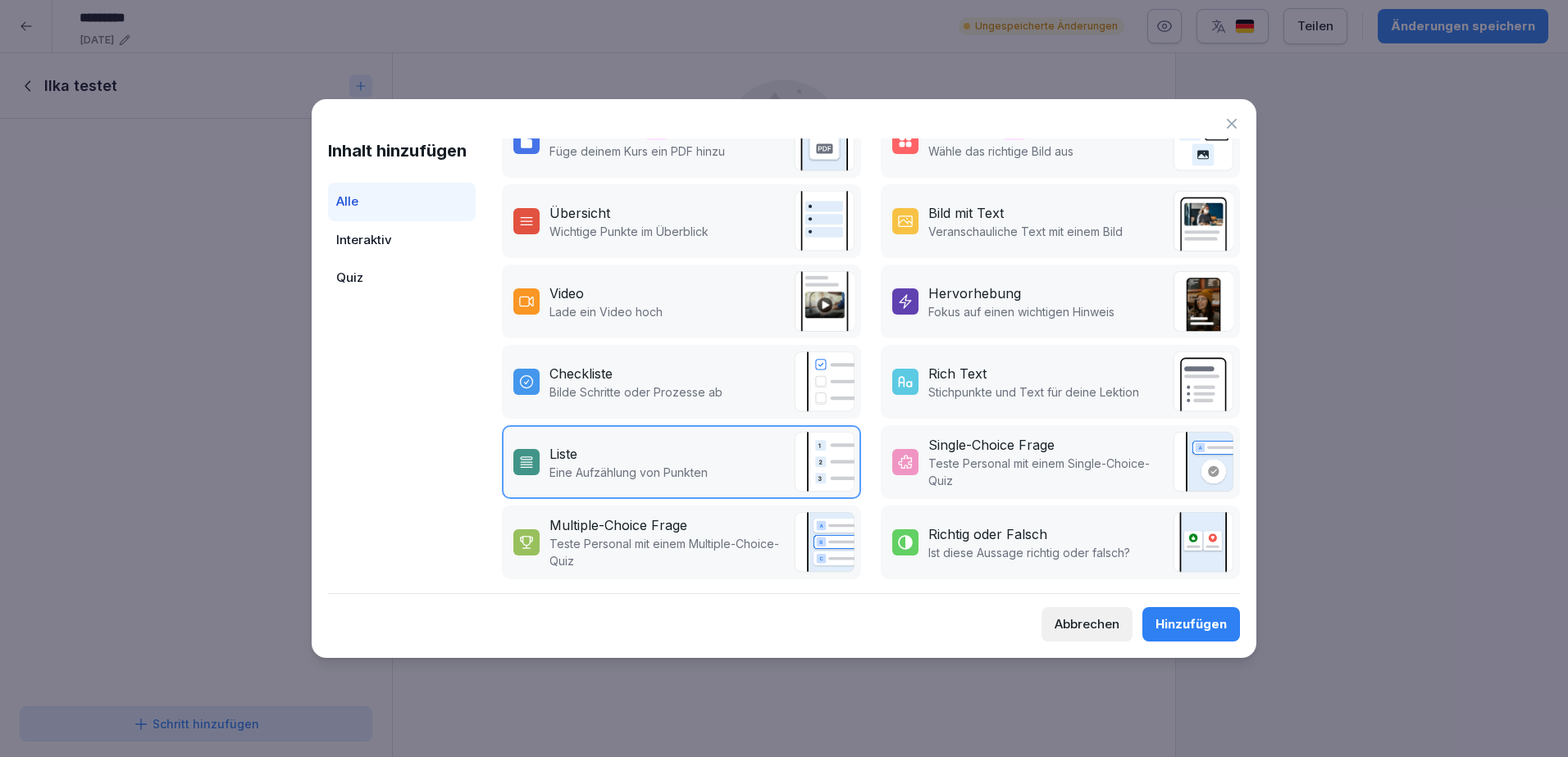
click at [949, 460] on p "Teste Personal mit einem Single-Choice-Quiz" at bounding box center [1046, 472] width 237 height 34
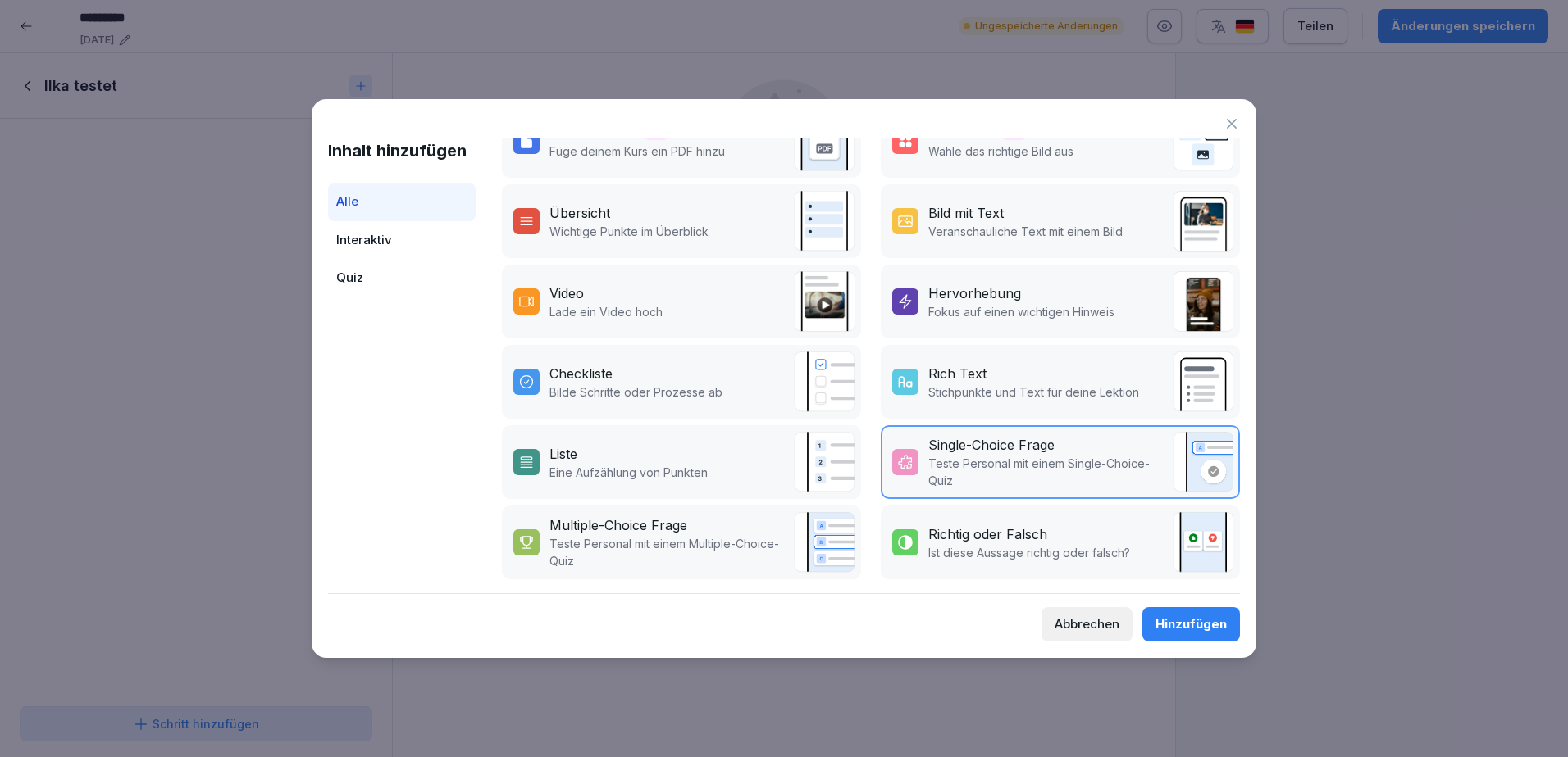
click at [995, 544] on p "Ist diese Aussage richtig oder falsch?" at bounding box center [1029, 553] width 202 height 17
click at [580, 539] on p "Teste Personal mit einem Multiple-Choice-Quiz" at bounding box center [668, 552] width 237 height 34
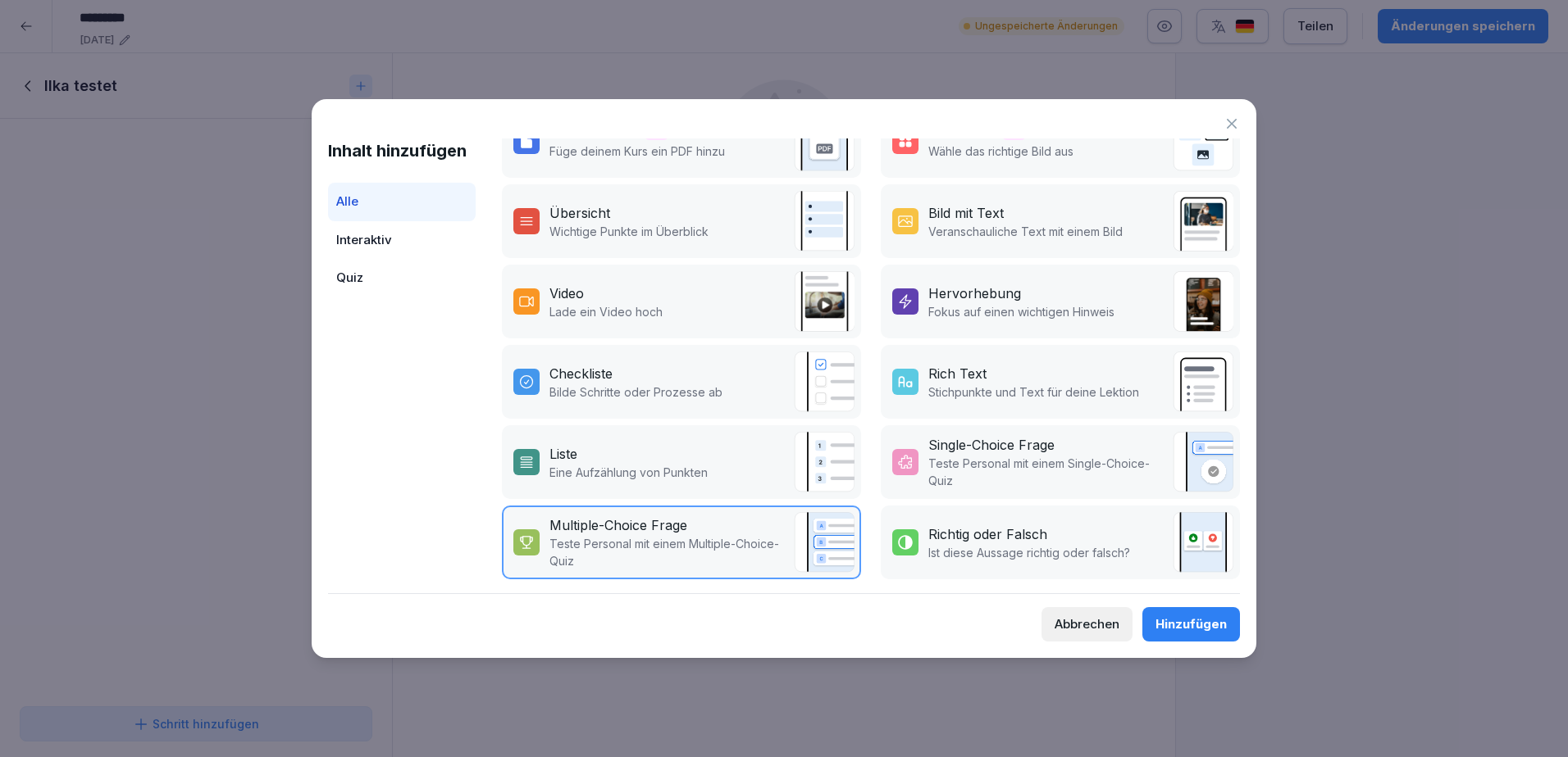
click at [990, 525] on div "Richtig oder Falsch" at bounding box center [987, 534] width 119 height 20
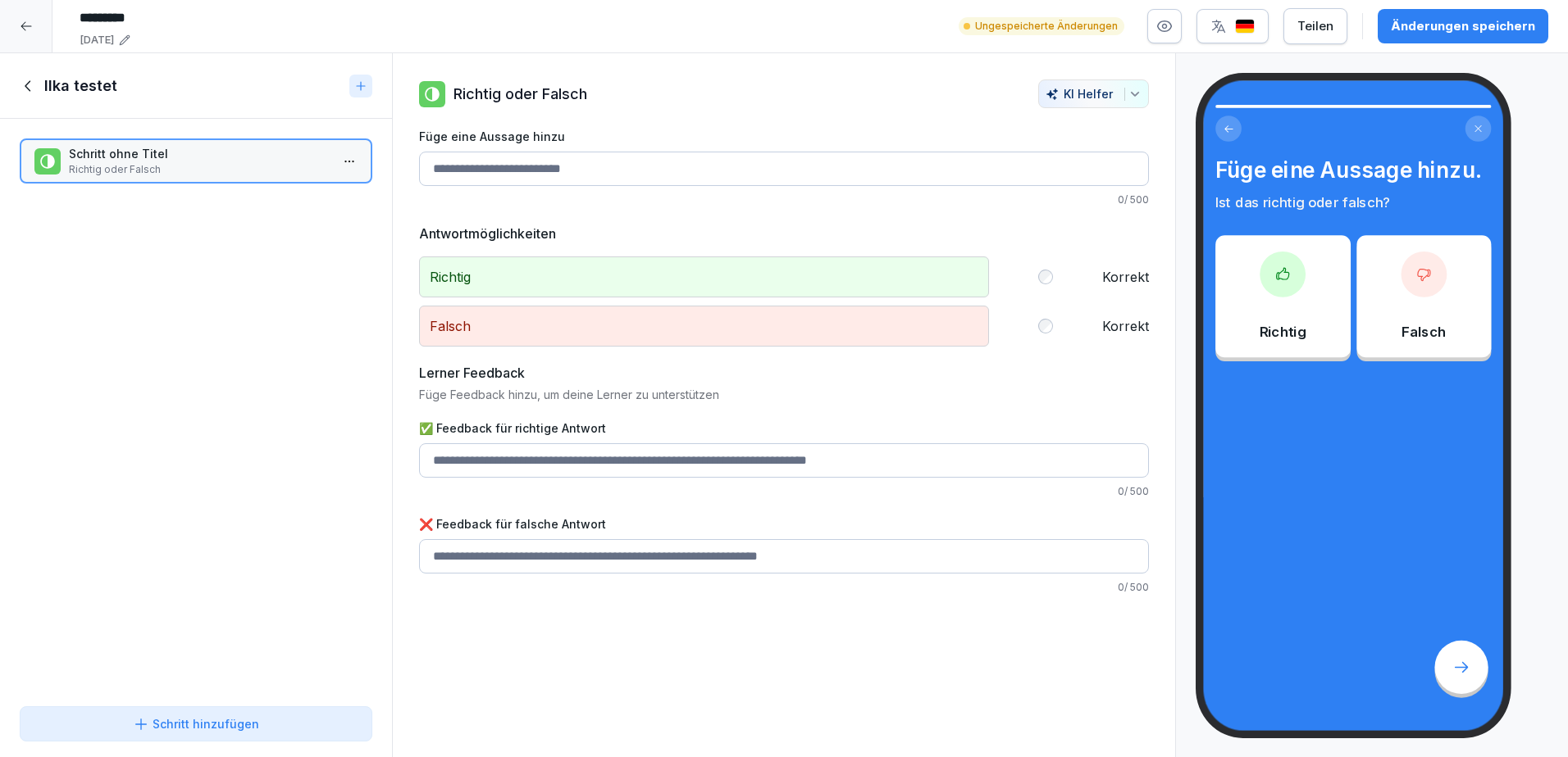
click at [582, 172] on input "Füge eine Aussage hinzu" at bounding box center [783, 169] width 730 height 34
drag, startPoint x: 632, startPoint y: 164, endPoint x: 276, endPoint y: 173, distance: 356.1
click at [275, 178] on div "Kursinhalt Ilka Test 0 min 1 Ilka testet 1 Schritte To pick up a draggable item…" at bounding box center [784, 405] width 1568 height 705
drag, startPoint x: 653, startPoint y: 174, endPoint x: 416, endPoint y: 150, distance: 238.2
click at [416, 150] on div "Richtig oder Falsch KI Helfer Füge eine Aussage hinzu 0 / 500 Antwortmöglichkei…" at bounding box center [784, 337] width 782 height 516
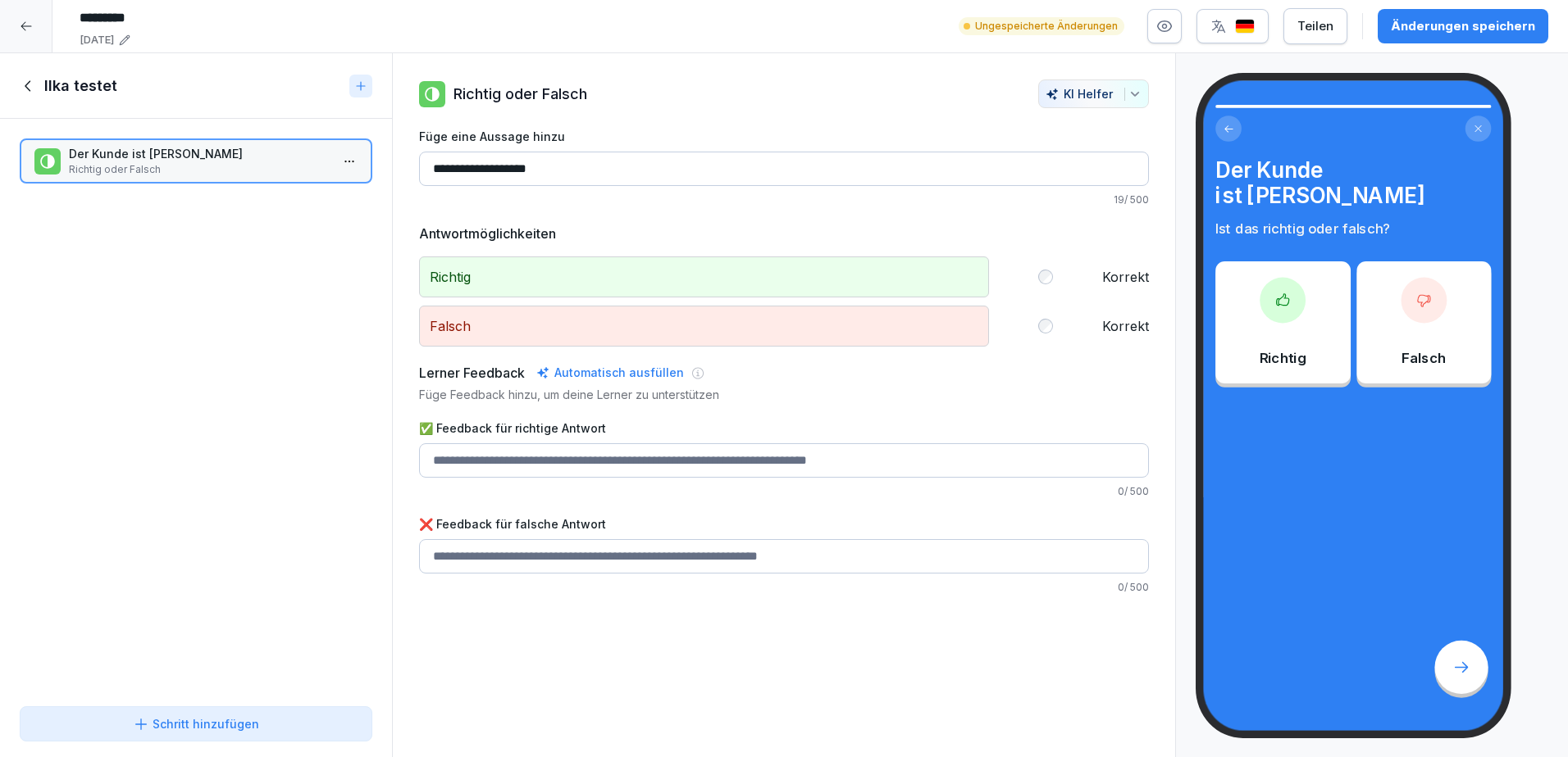
type input "**********"
drag, startPoint x: 438, startPoint y: 471, endPoint x: 695, endPoint y: 451, distance: 257.8
click at [695, 451] on input "✅ Feedback für richtige Antwort" at bounding box center [783, 460] width 730 height 34
drag, startPoint x: 677, startPoint y: 553, endPoint x: 870, endPoint y: 546, distance: 193.1
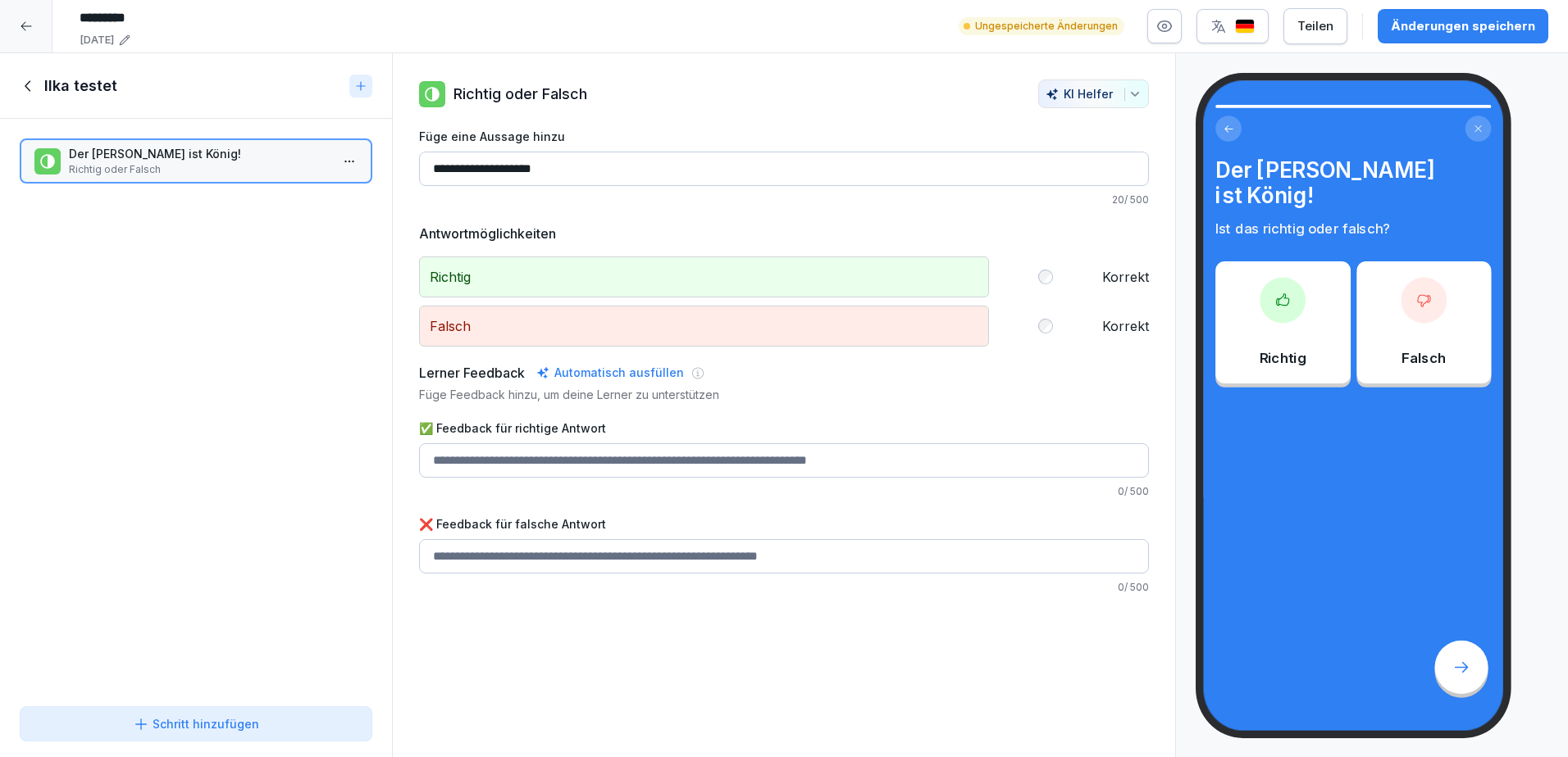
click at [870, 546] on input "✅ Feedback für richtige Antwort" at bounding box center [783, 557] width 730 height 34
click at [205, 714] on button "Schritt hinzufügen" at bounding box center [196, 724] width 353 height 35
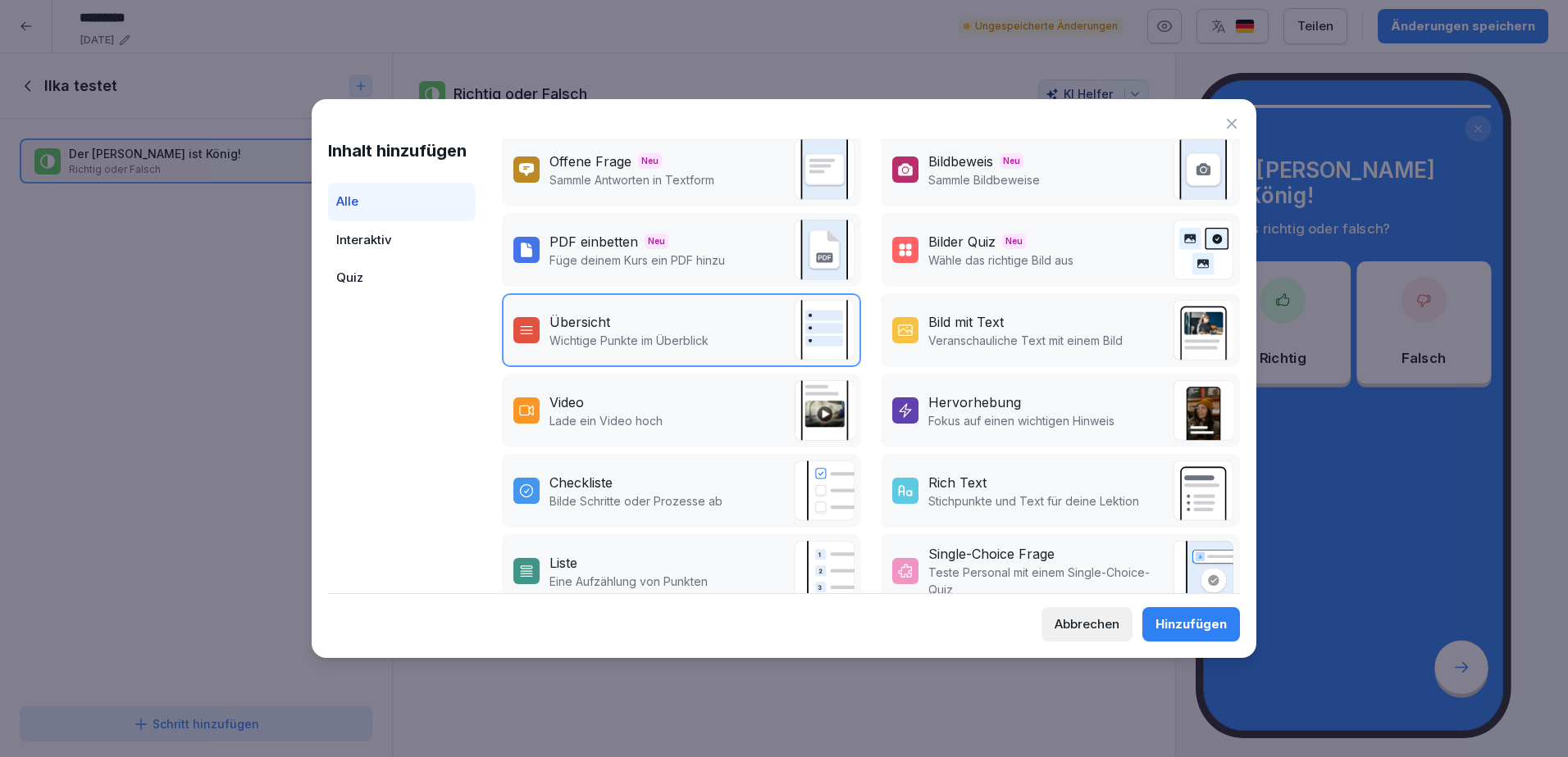
scroll to position [207, 0]
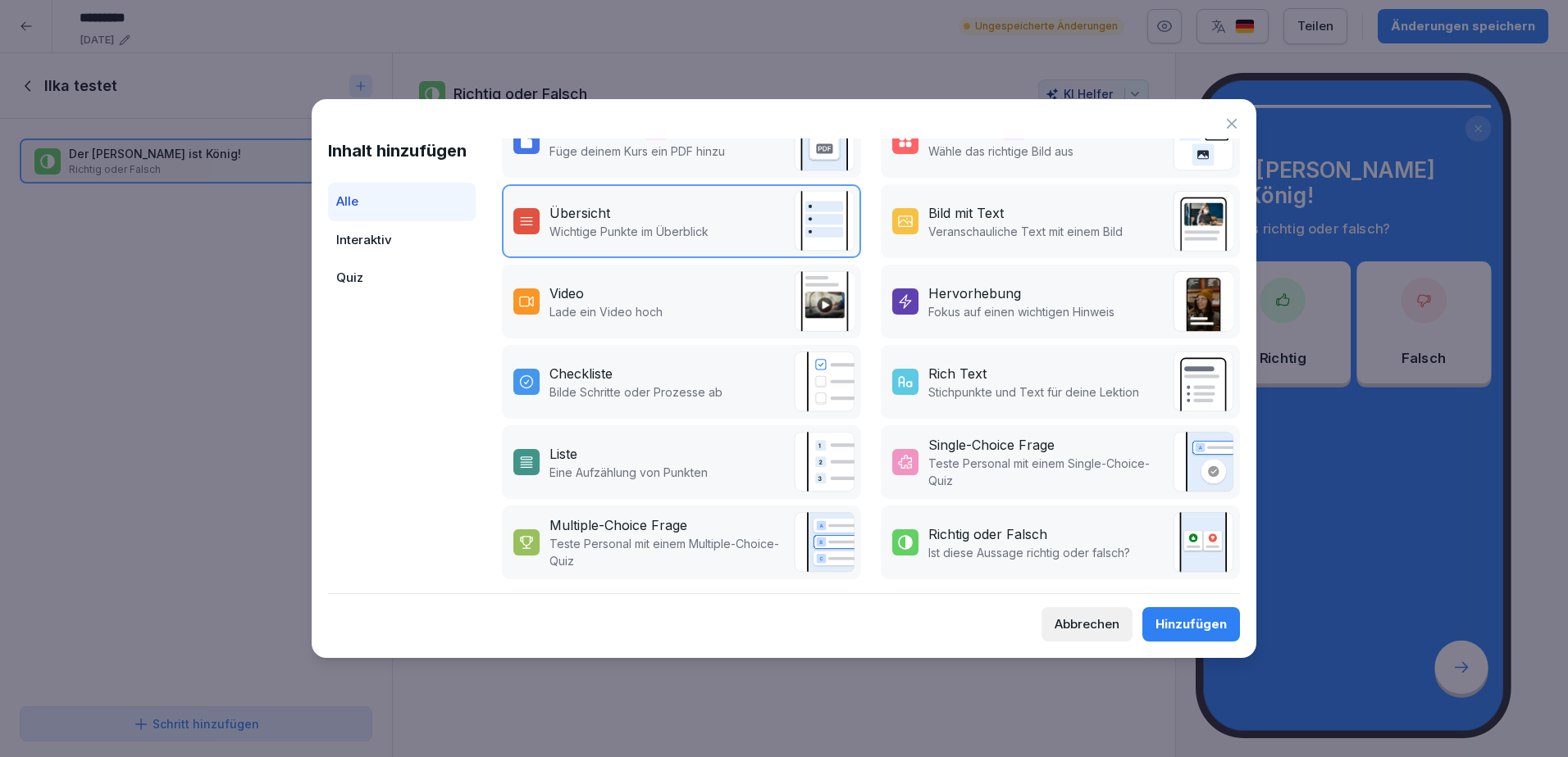
click at [1031, 456] on p "Teste Personal mit einem Single-Choice-Quiz" at bounding box center [1046, 472] width 237 height 34
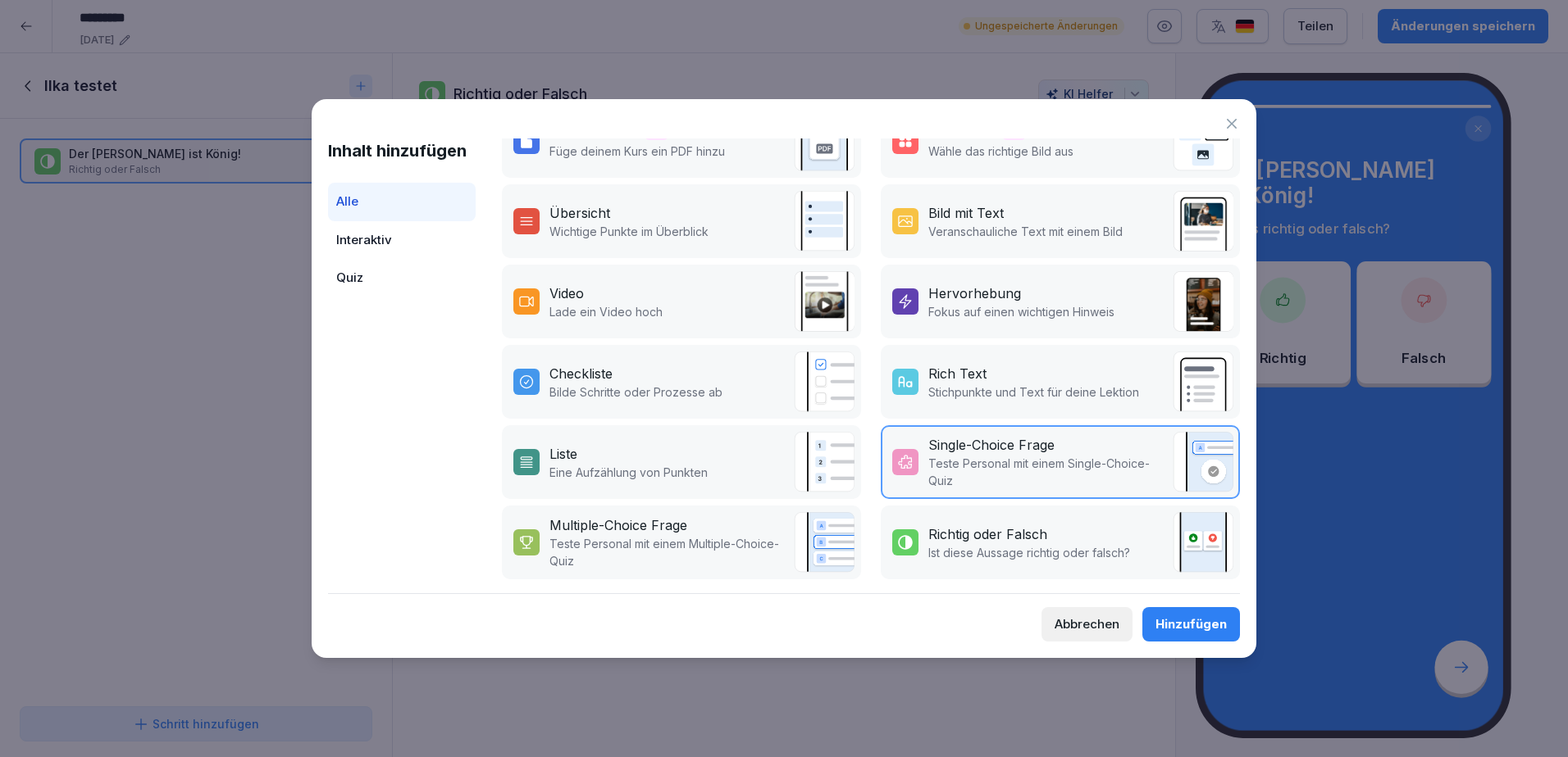
click at [1192, 621] on div "Hinzufügen" at bounding box center [1190, 624] width 72 height 18
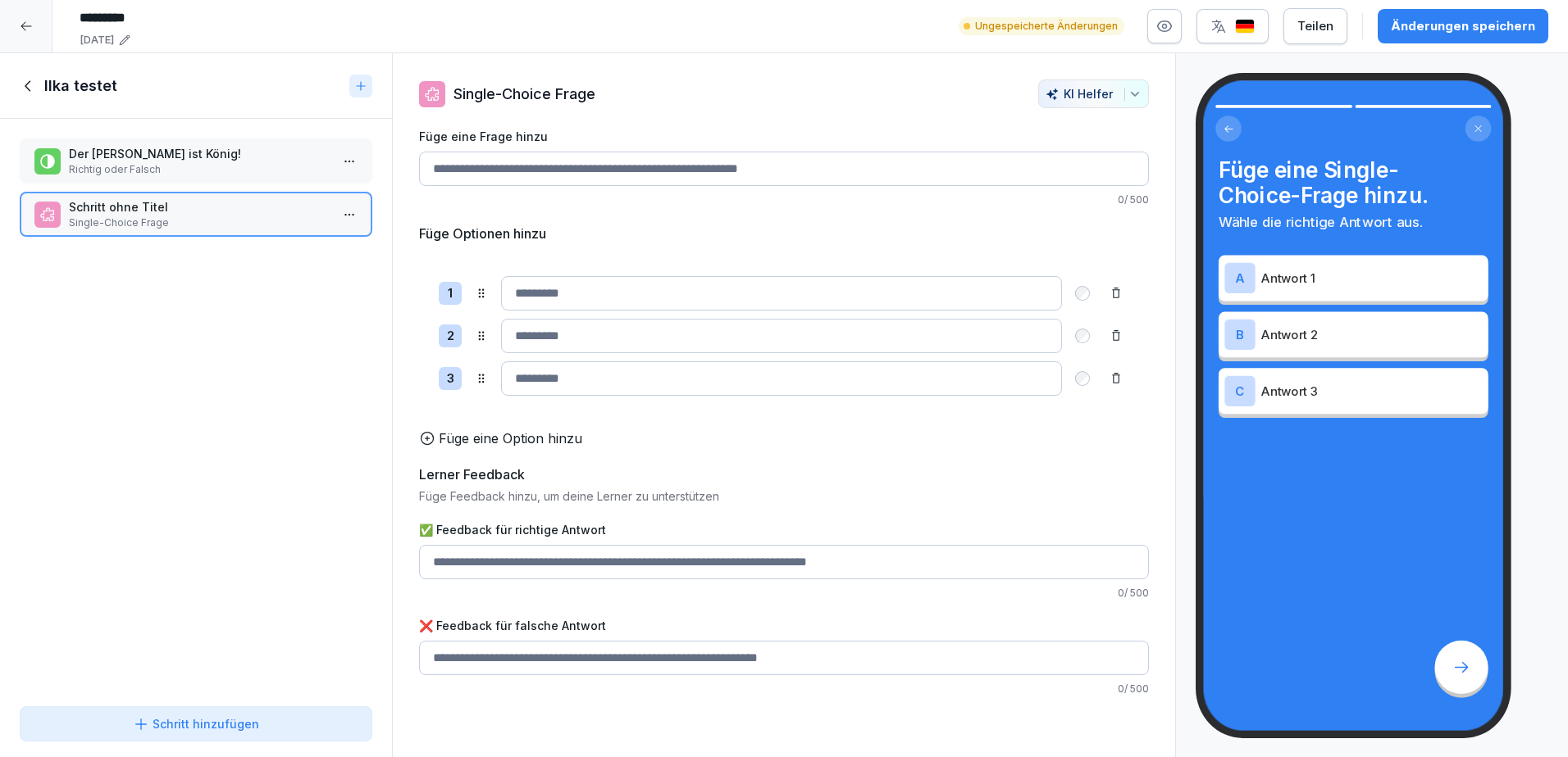
click at [464, 448] on p "Füge eine Option hinzu" at bounding box center [510, 439] width 143 height 20
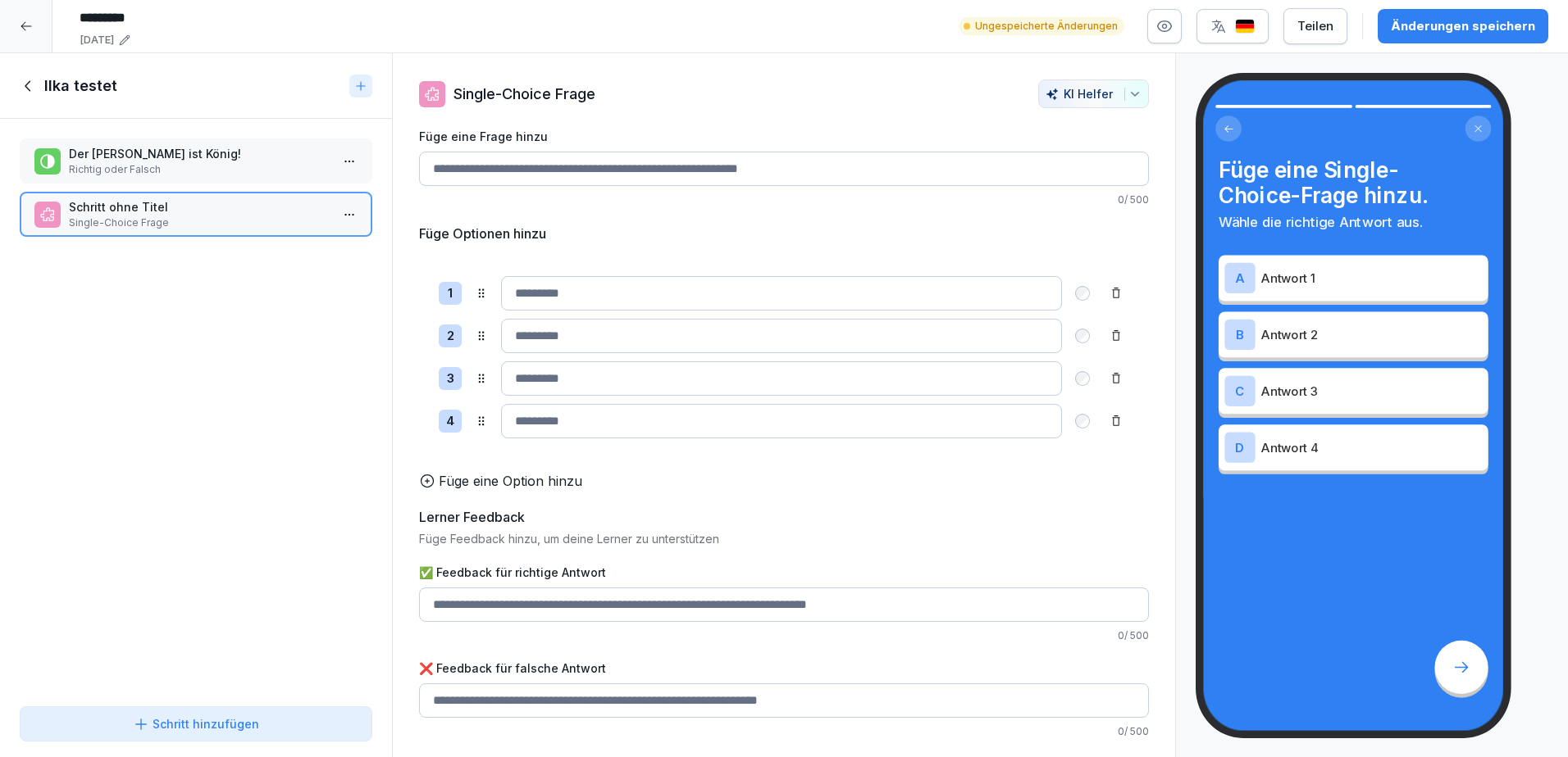
click at [462, 482] on div "Füge Optionen hinzu 1 2 3 4 To pick up a draggable item, press the space bar. W…" at bounding box center [783, 358] width 730 height 267
click at [461, 491] on p "Füge eine Option hinzu" at bounding box center [510, 481] width 143 height 20
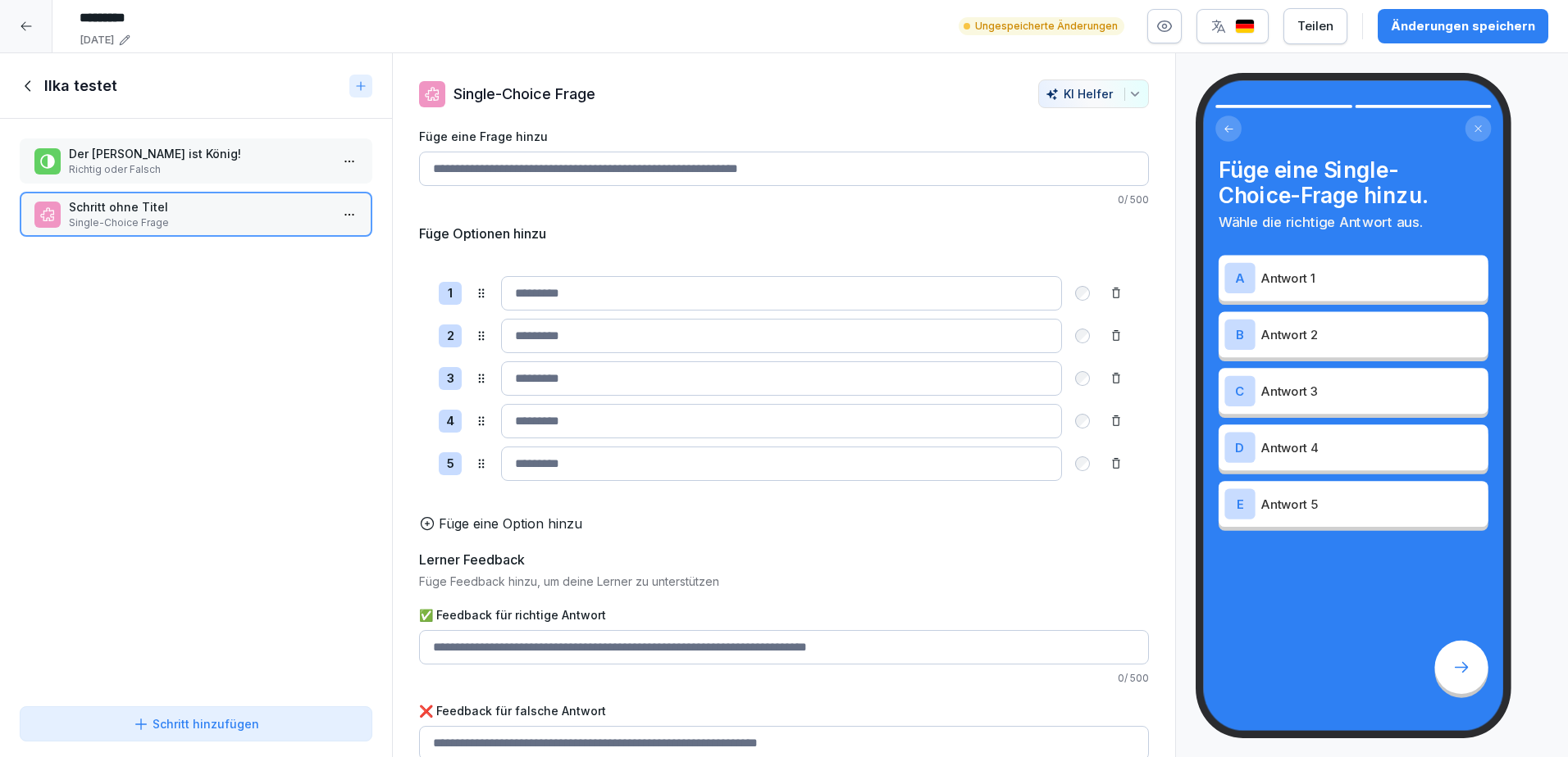
click at [461, 492] on div "1 2 3 4 5 To pick up a draggable item, press the space bar. While dragging, use…" at bounding box center [783, 378] width 730 height 244
click at [476, 525] on div "Füge Optionen hinzu 1 2 3 4 5 To pick up a draggable item, press the space bar.…" at bounding box center [783, 378] width 730 height 310
click at [480, 533] on p "Füge eine Option hinzu" at bounding box center [510, 523] width 143 height 20
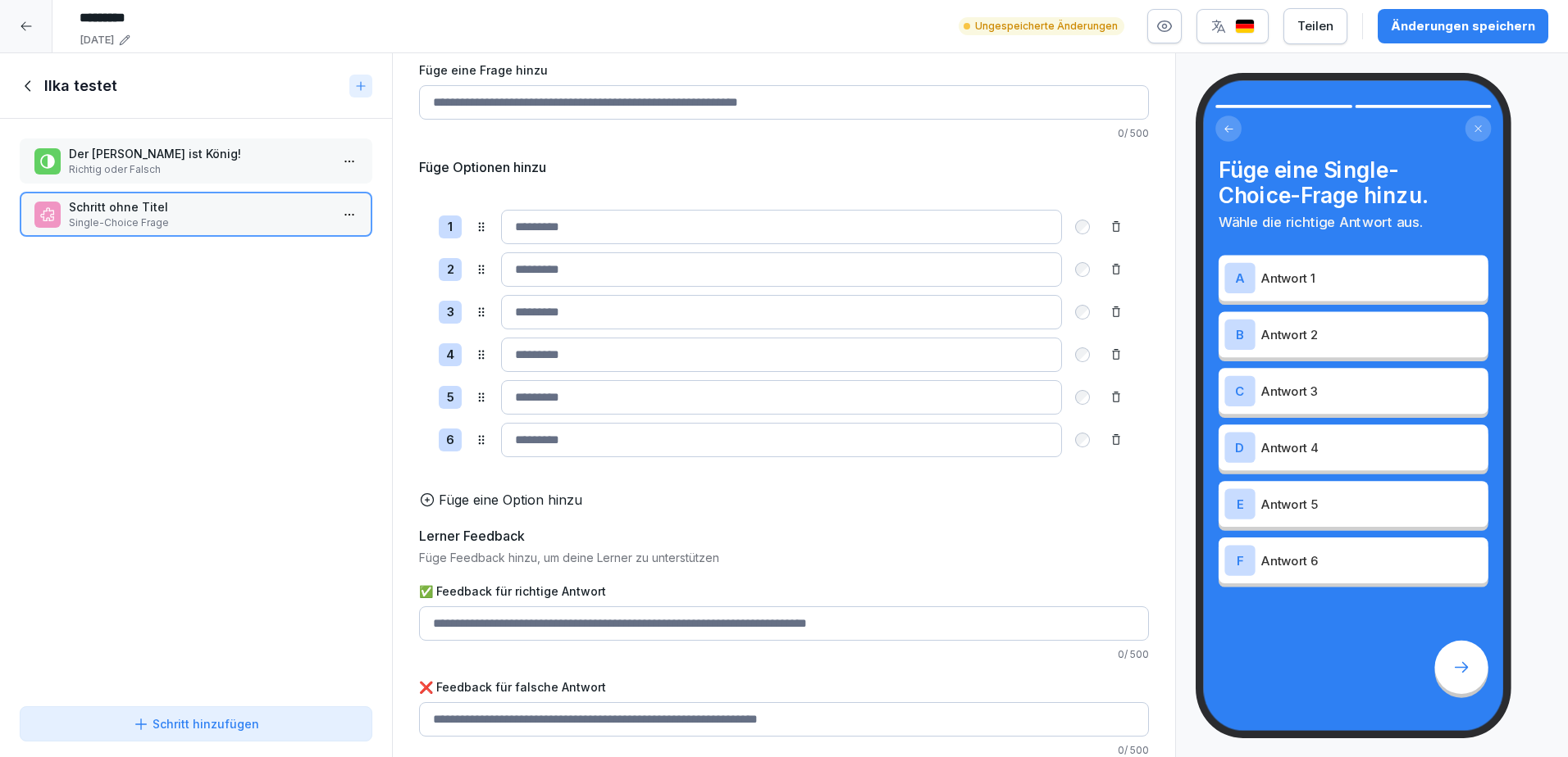
scroll to position [91, 0]
click at [274, 734] on button "Schritt hinzufügen" at bounding box center [196, 724] width 353 height 35
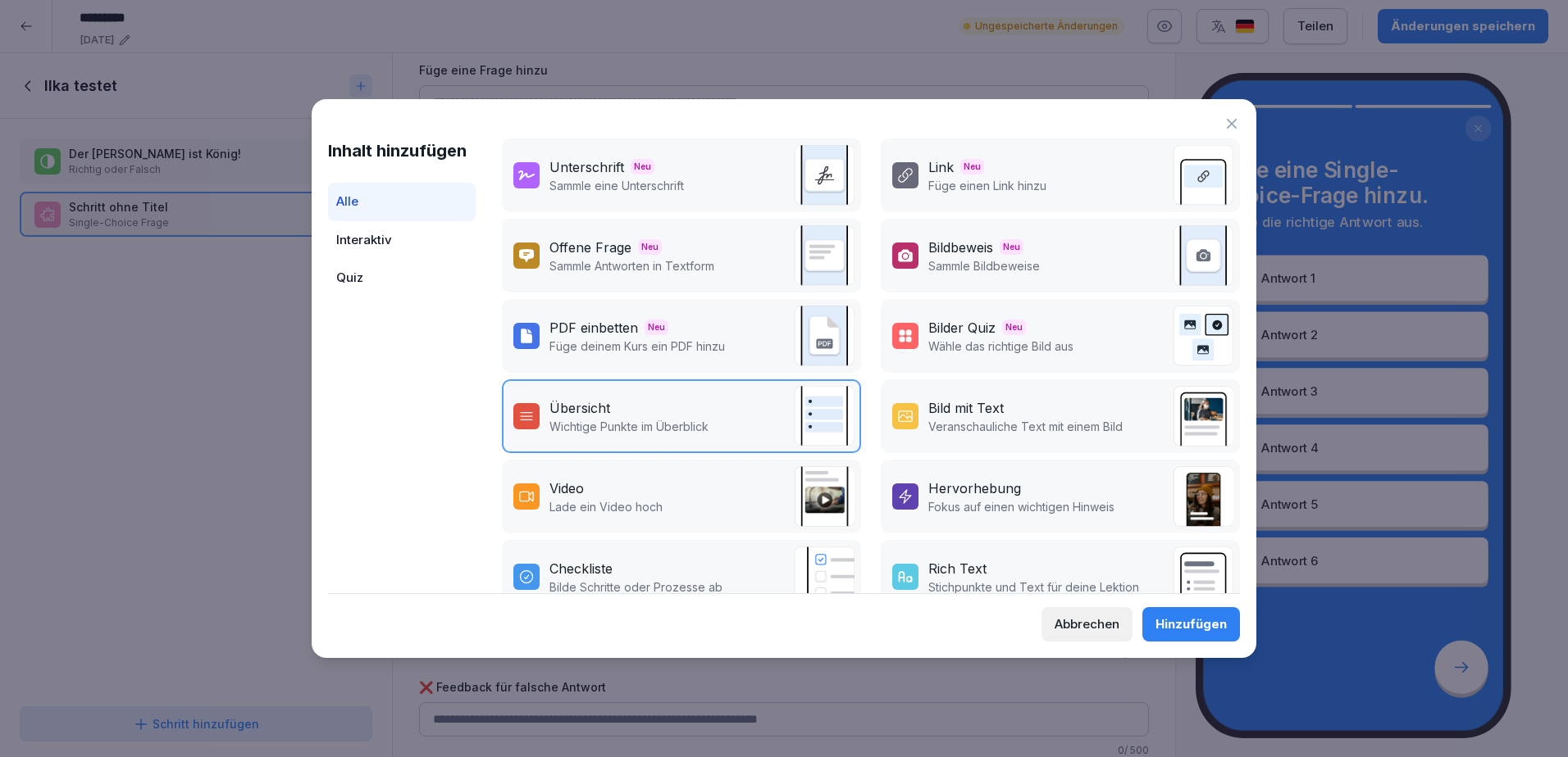
click at [658, 494] on div "Video" at bounding box center [606, 488] width 113 height 20
click at [1169, 613] on button "Hinzufügen" at bounding box center [1191, 624] width 97 height 34
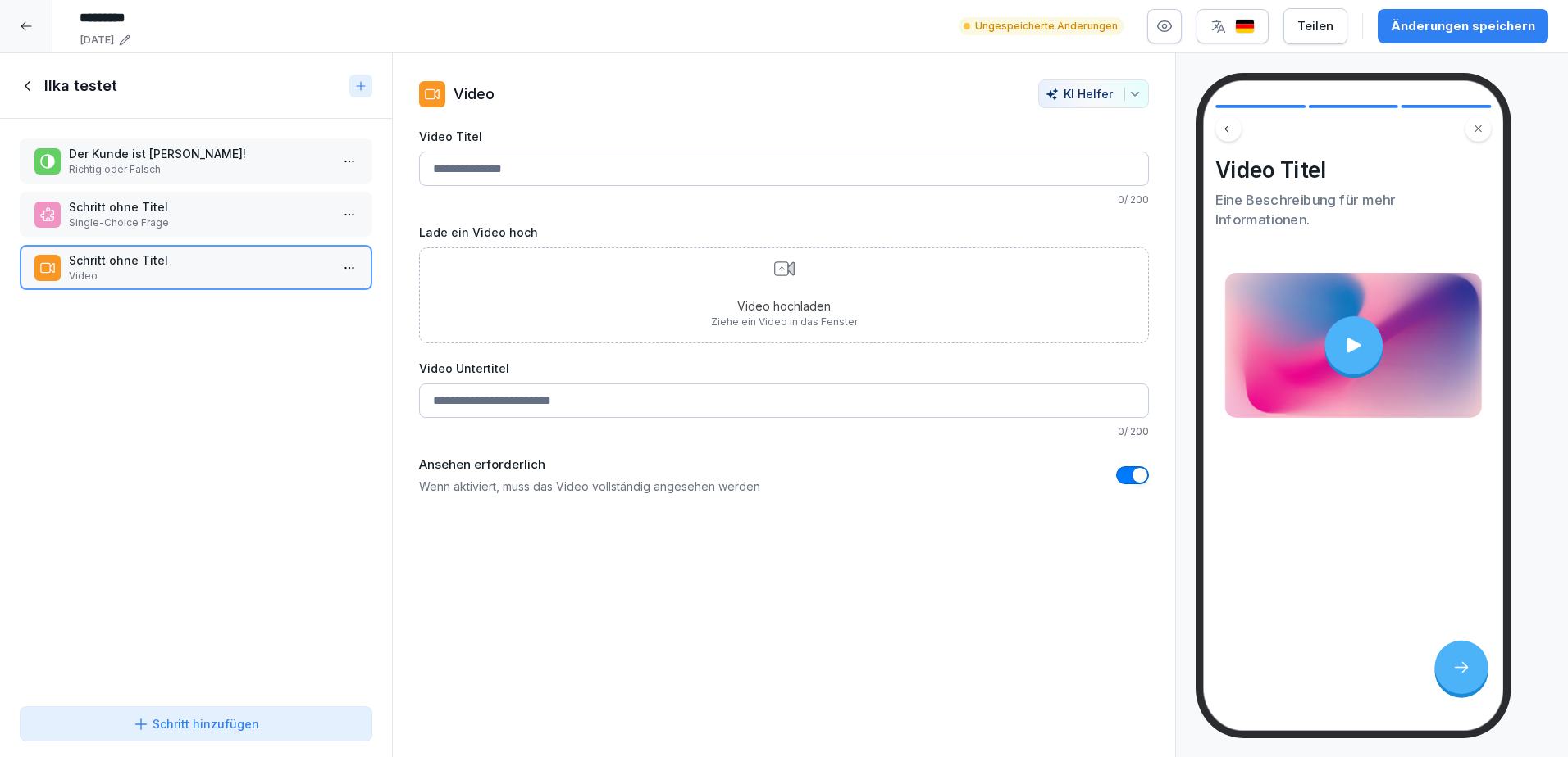
click at [255, 738] on button "Schritt hinzufügen" at bounding box center [196, 724] width 353 height 35
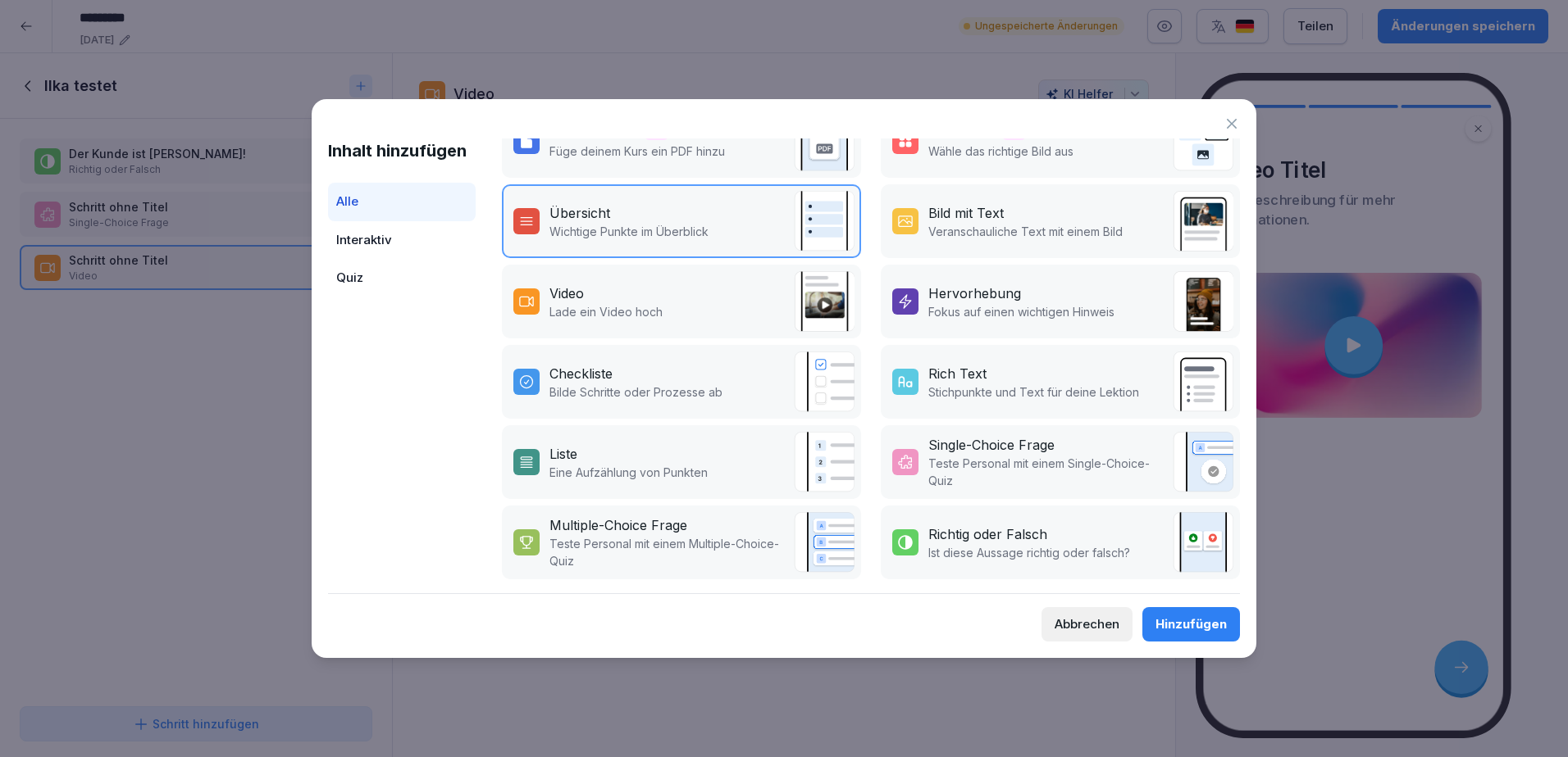
scroll to position [207, 0]
click at [1237, 119] on icon at bounding box center [1231, 123] width 16 height 16
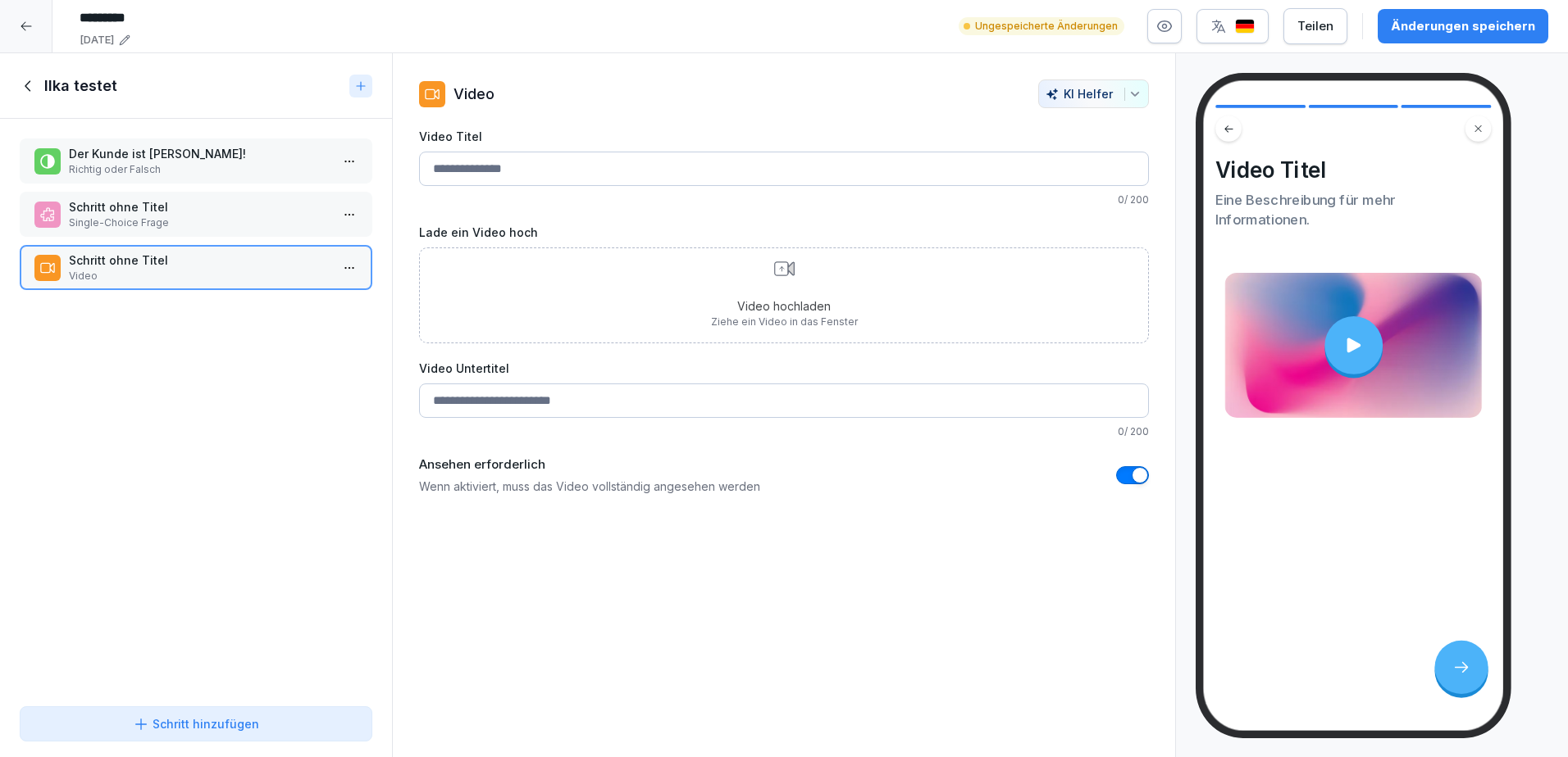
click at [31, 84] on icon at bounding box center [29, 86] width 18 height 18
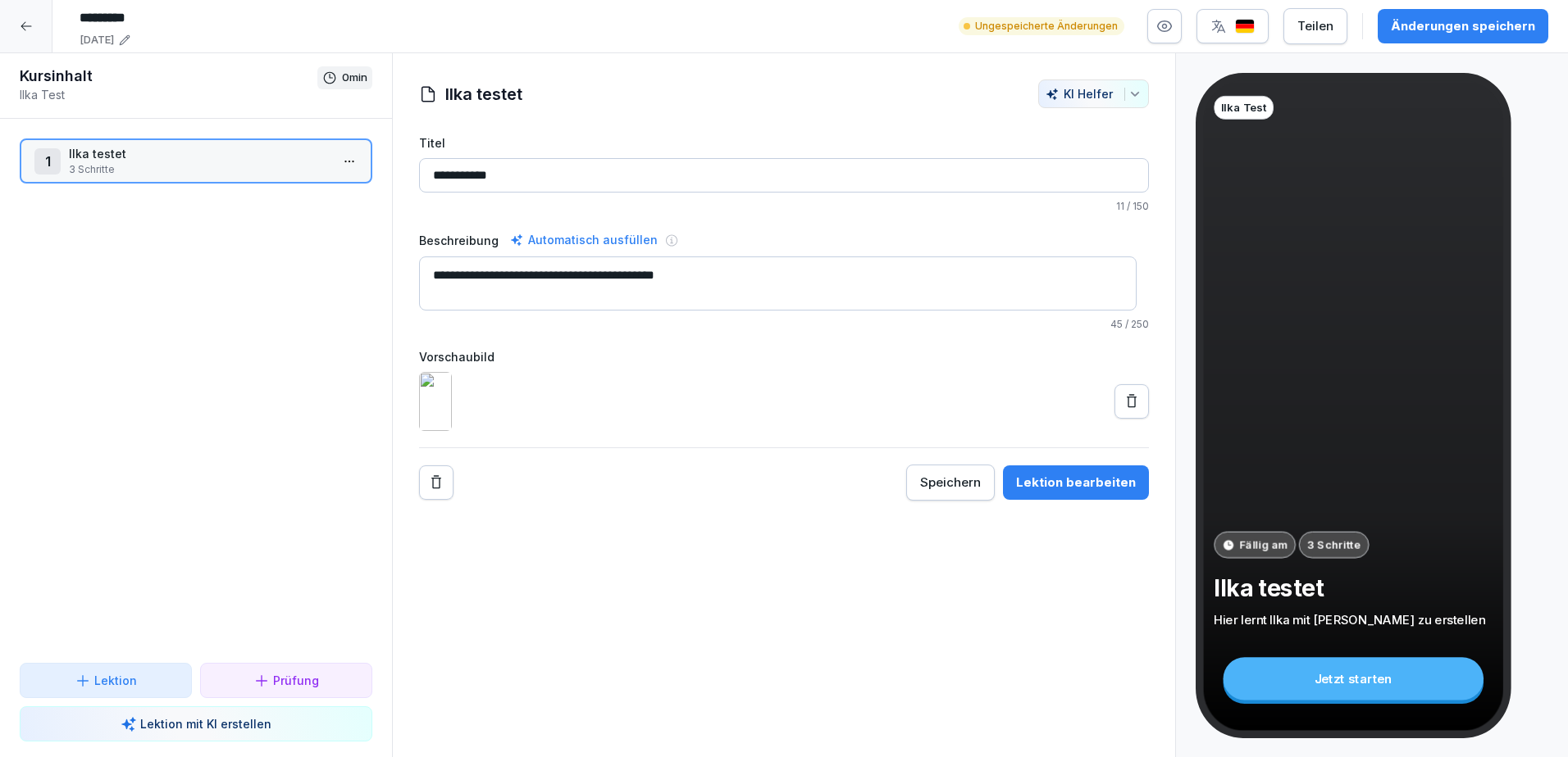
click at [24, 32] on div at bounding box center [26, 26] width 52 height 52
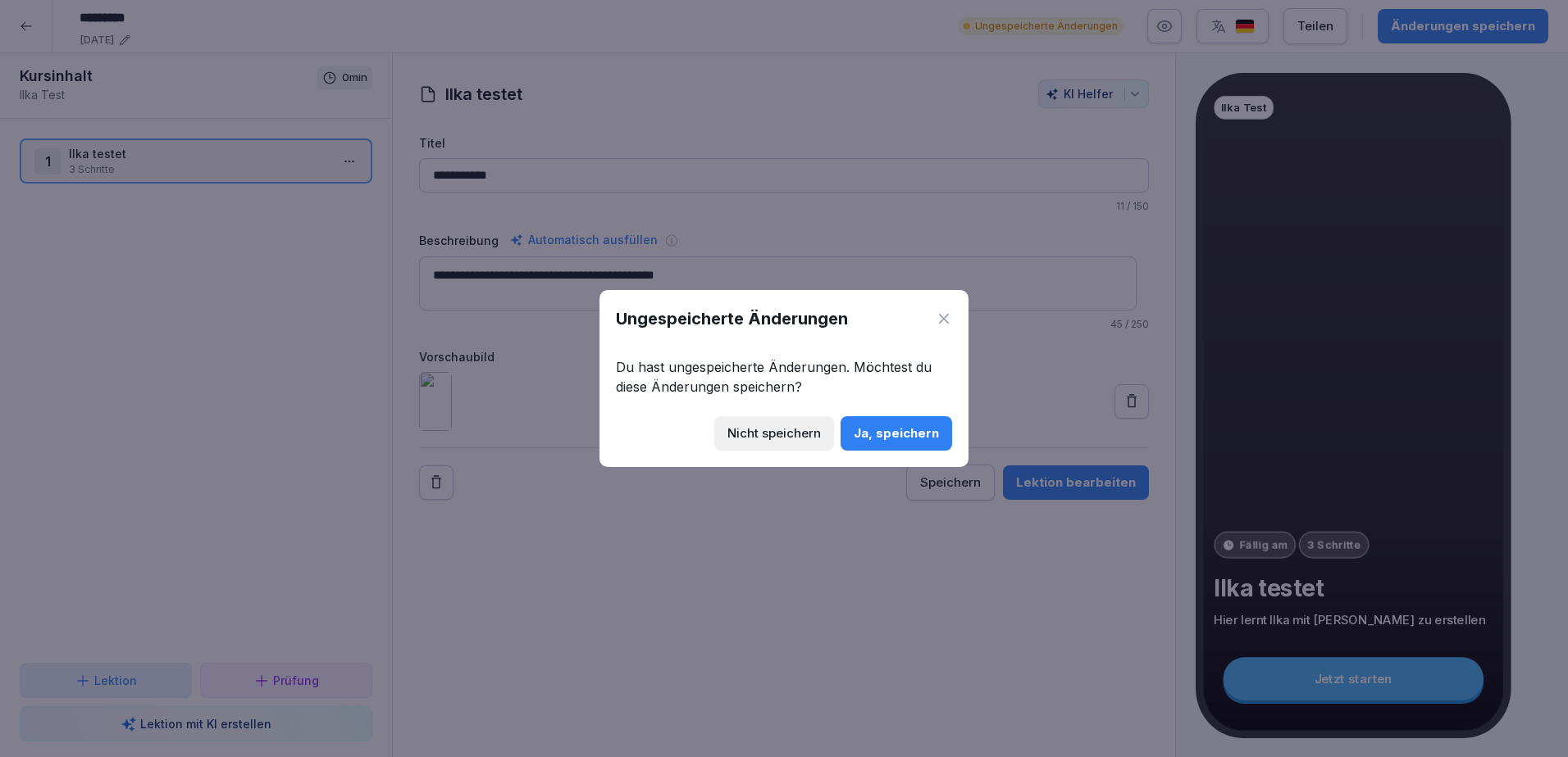
click at [887, 424] on div "Ja, speichern" at bounding box center [896, 433] width 85 height 18
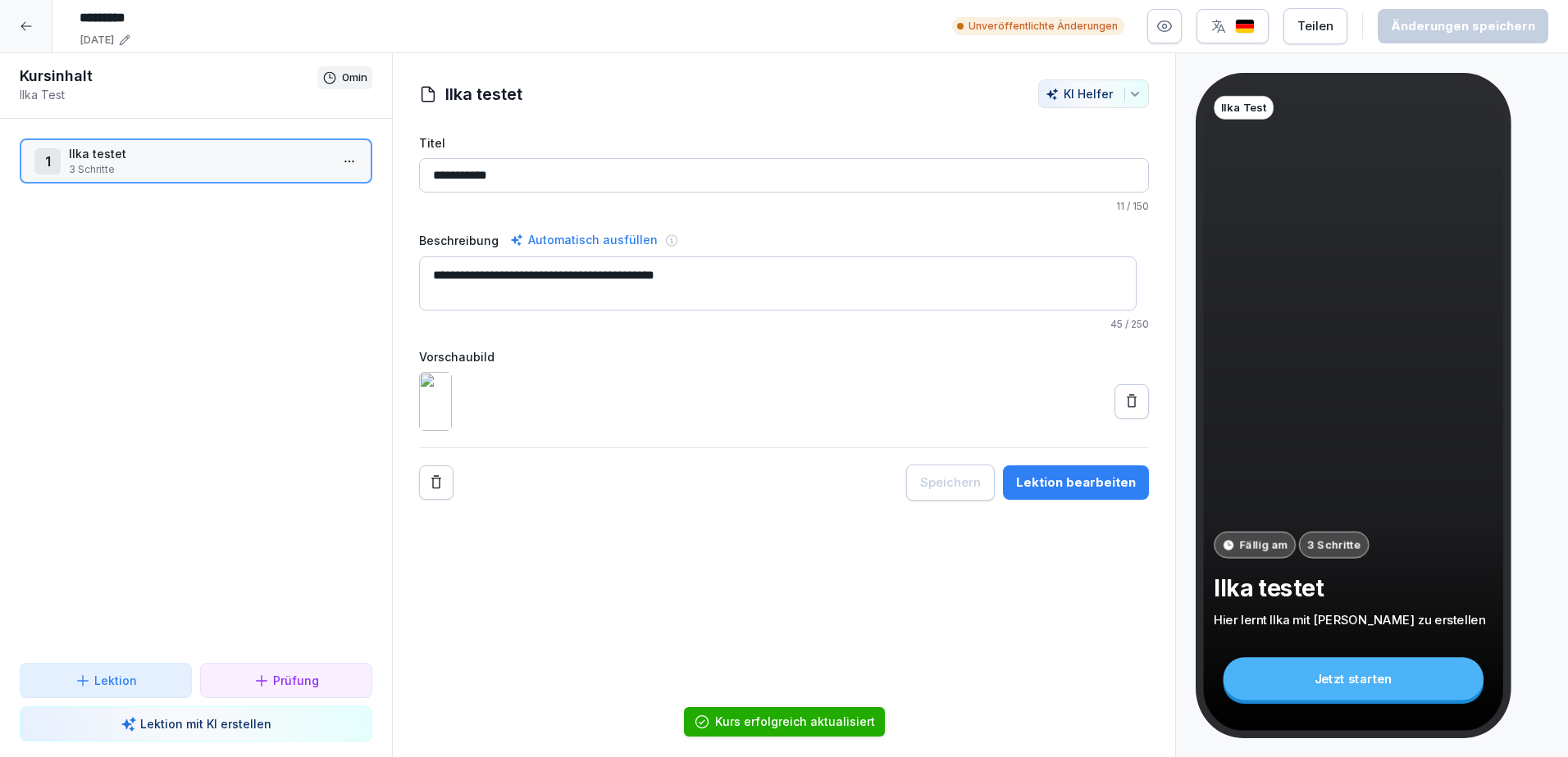
click at [36, 32] on div at bounding box center [26, 26] width 52 height 52
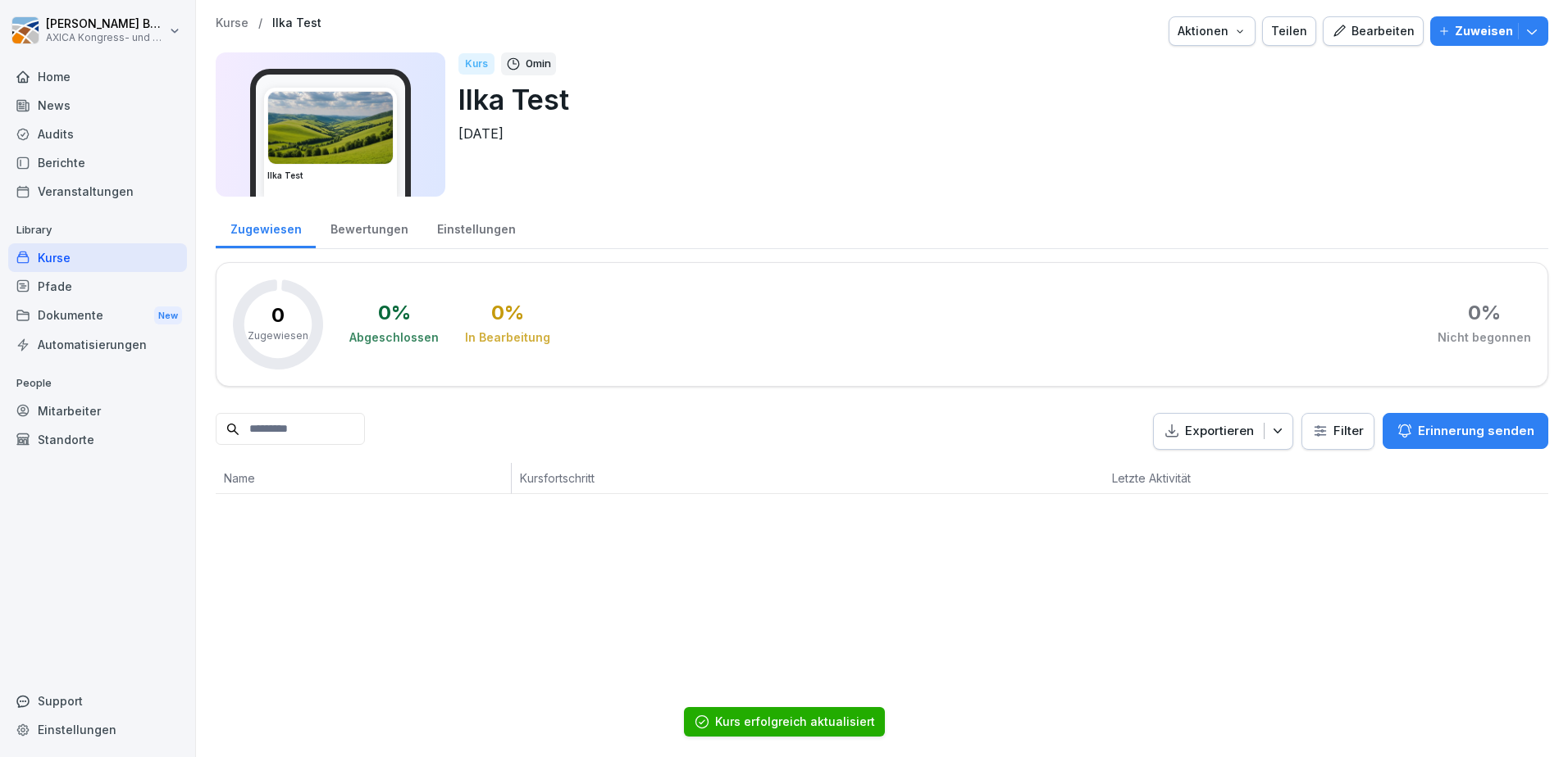
click at [60, 256] on div "Kurse" at bounding box center [97, 257] width 178 height 29
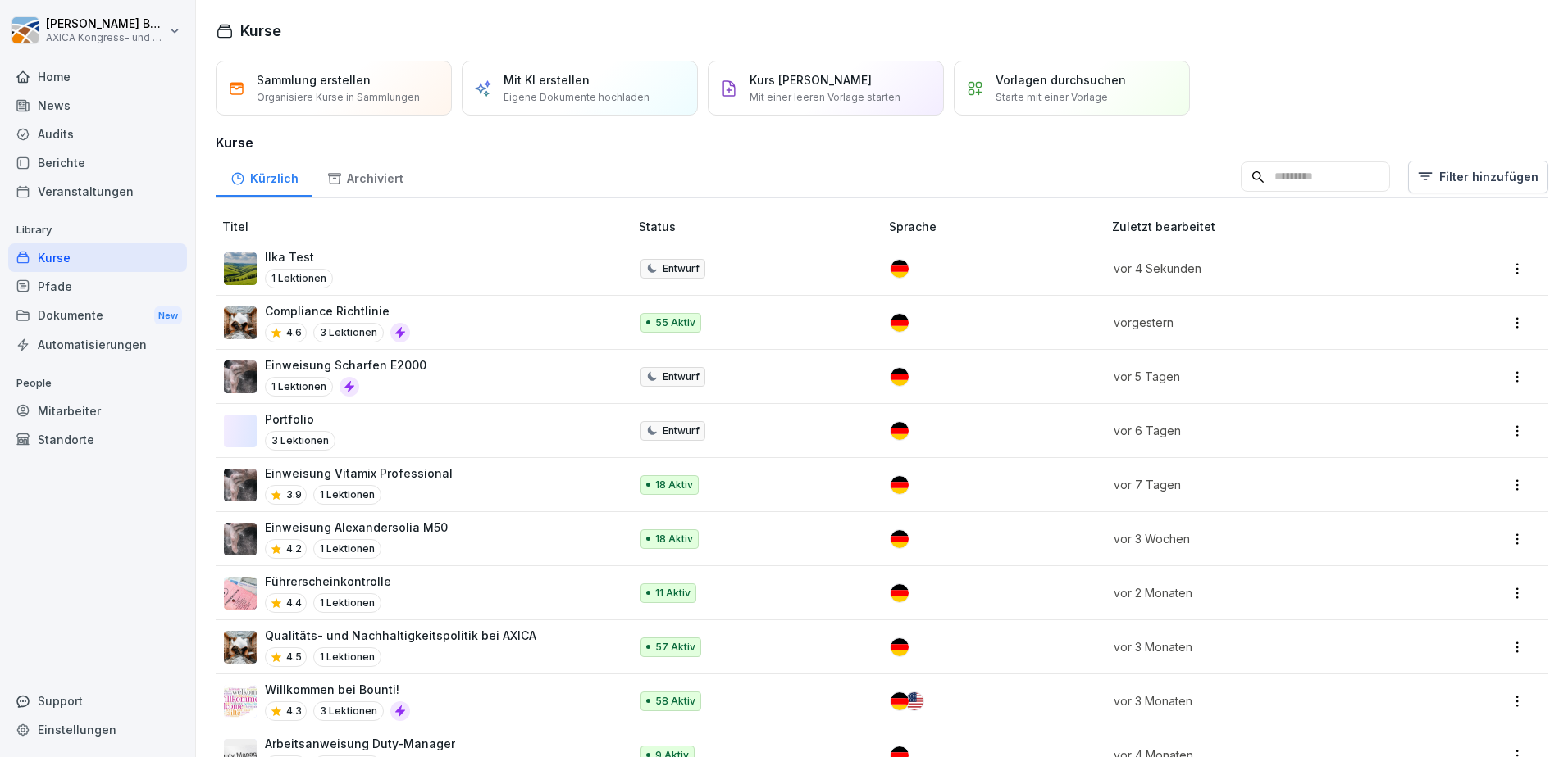
click at [424, 424] on div "Portfolio 3 Lektionen" at bounding box center [419, 431] width 389 height 40
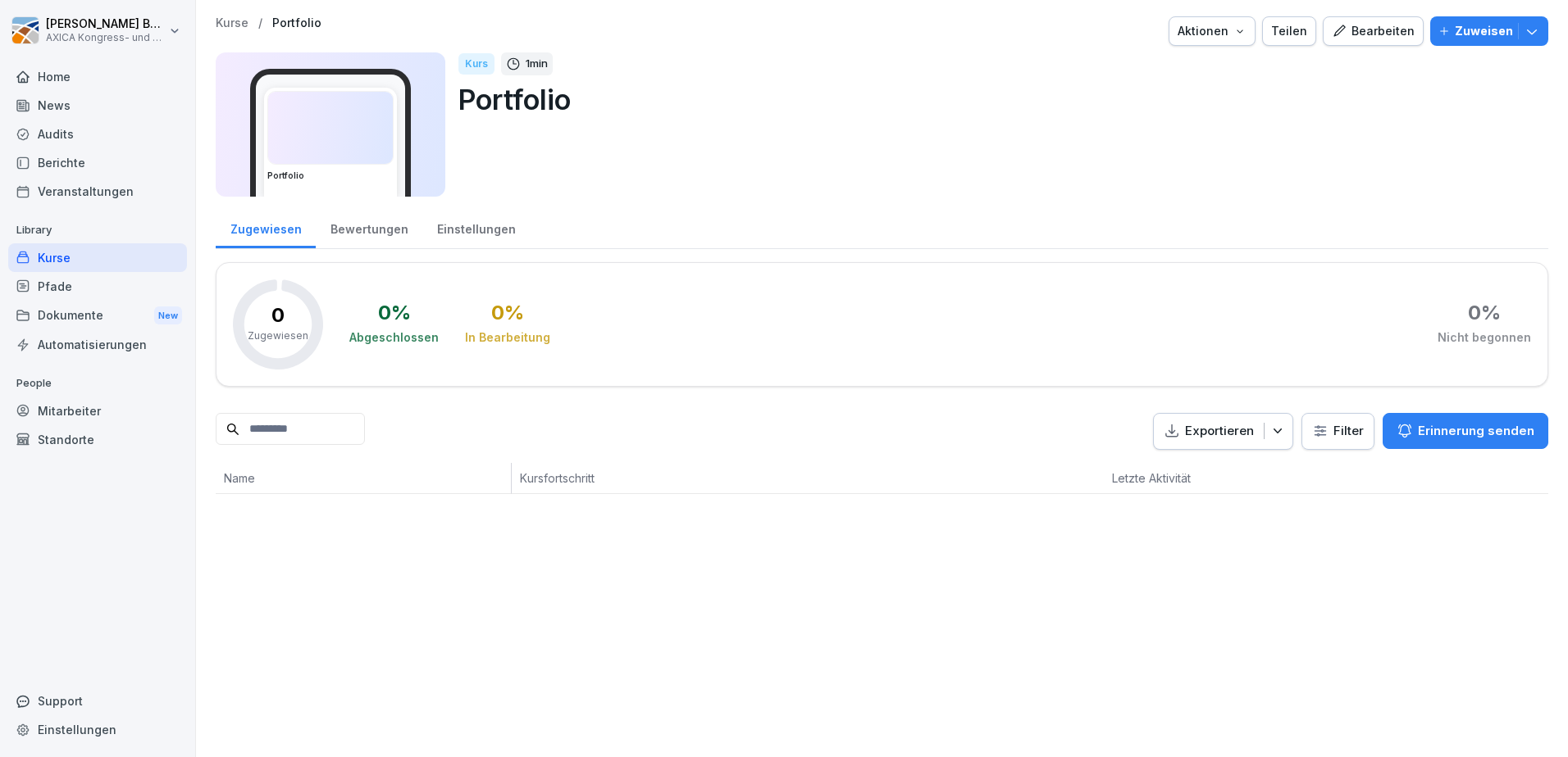
click at [1334, 34] on icon "button" at bounding box center [1338, 31] width 14 height 14
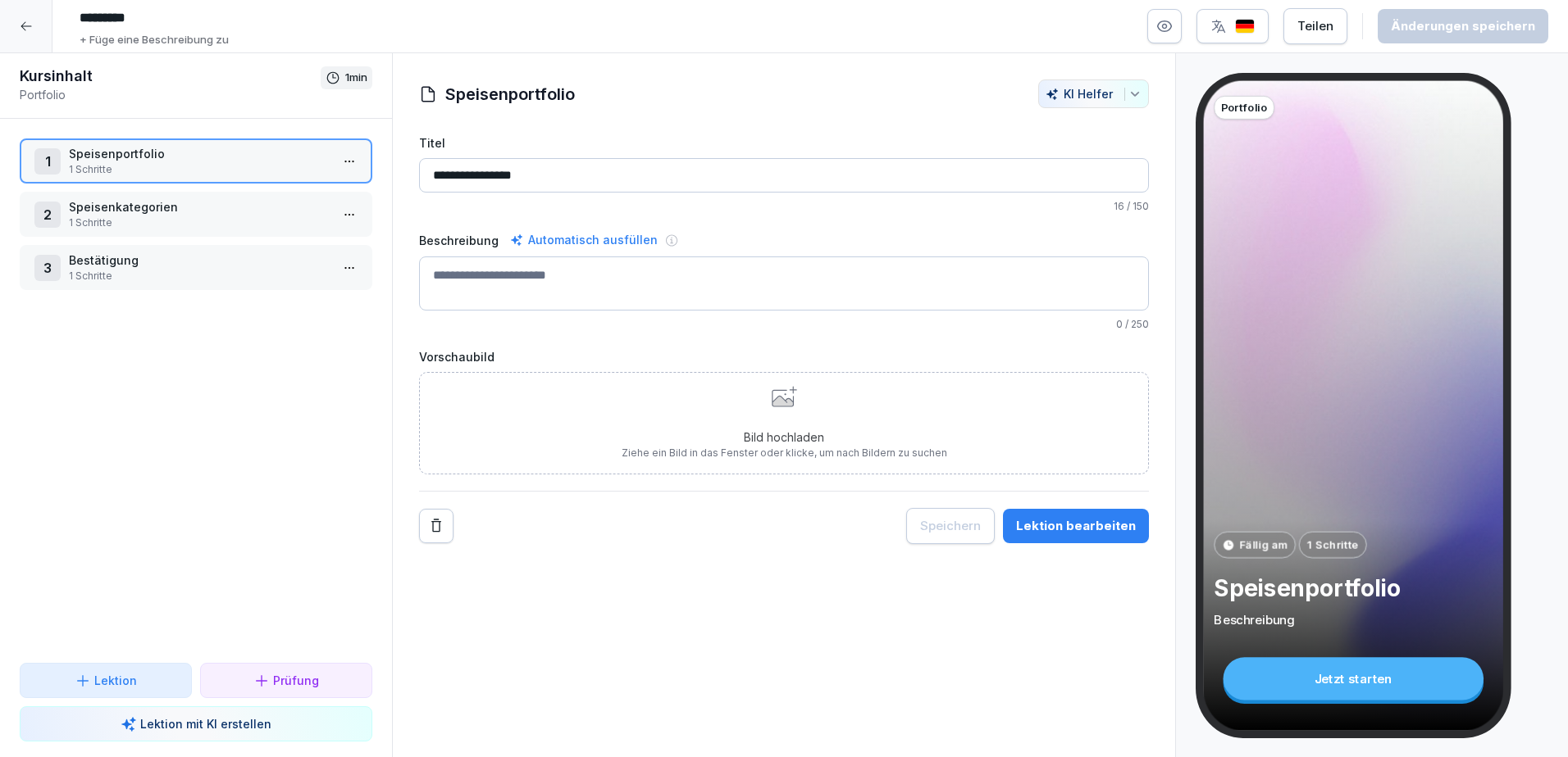
click at [149, 161] on p "Speisenportfolio" at bounding box center [198, 153] width 260 height 17
click at [149, 214] on p "Speisenkategorien" at bounding box center [198, 207] width 260 height 17
click at [173, 260] on p "Bestätigung" at bounding box center [198, 260] width 260 height 17
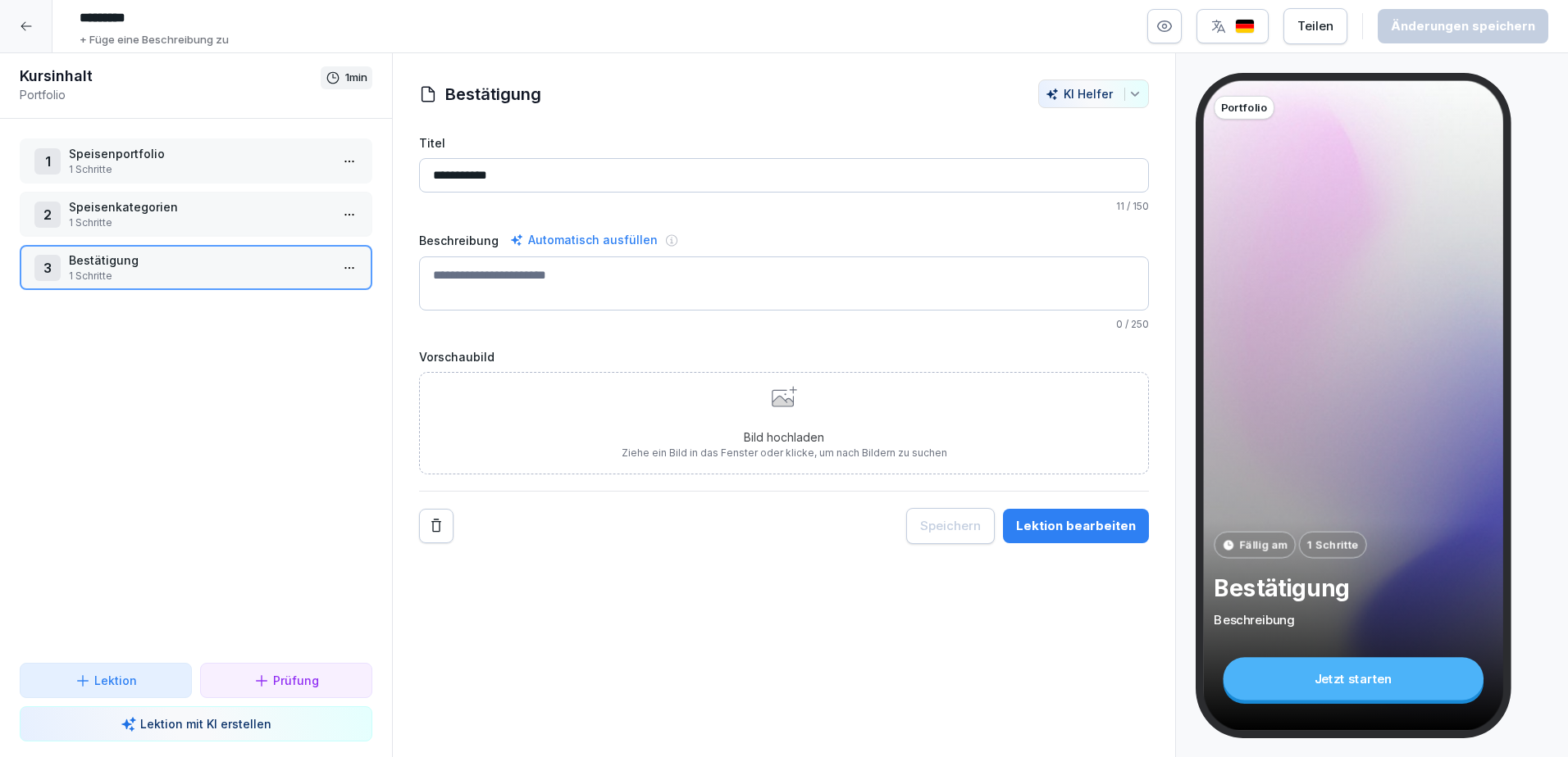
click at [181, 161] on p "Speisenportfolio" at bounding box center [198, 153] width 260 height 17
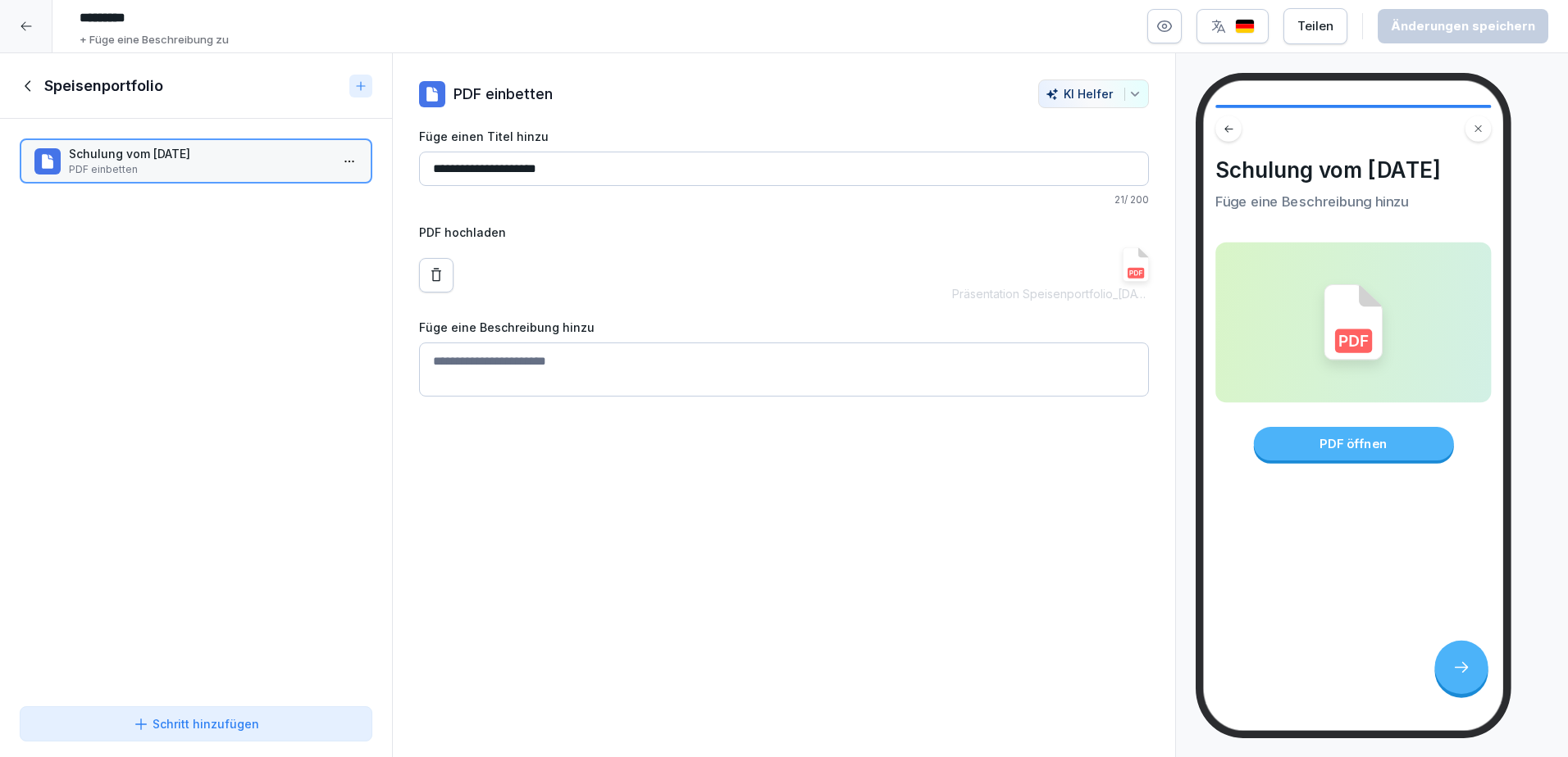
click at [32, 91] on icon at bounding box center [29, 86] width 18 height 18
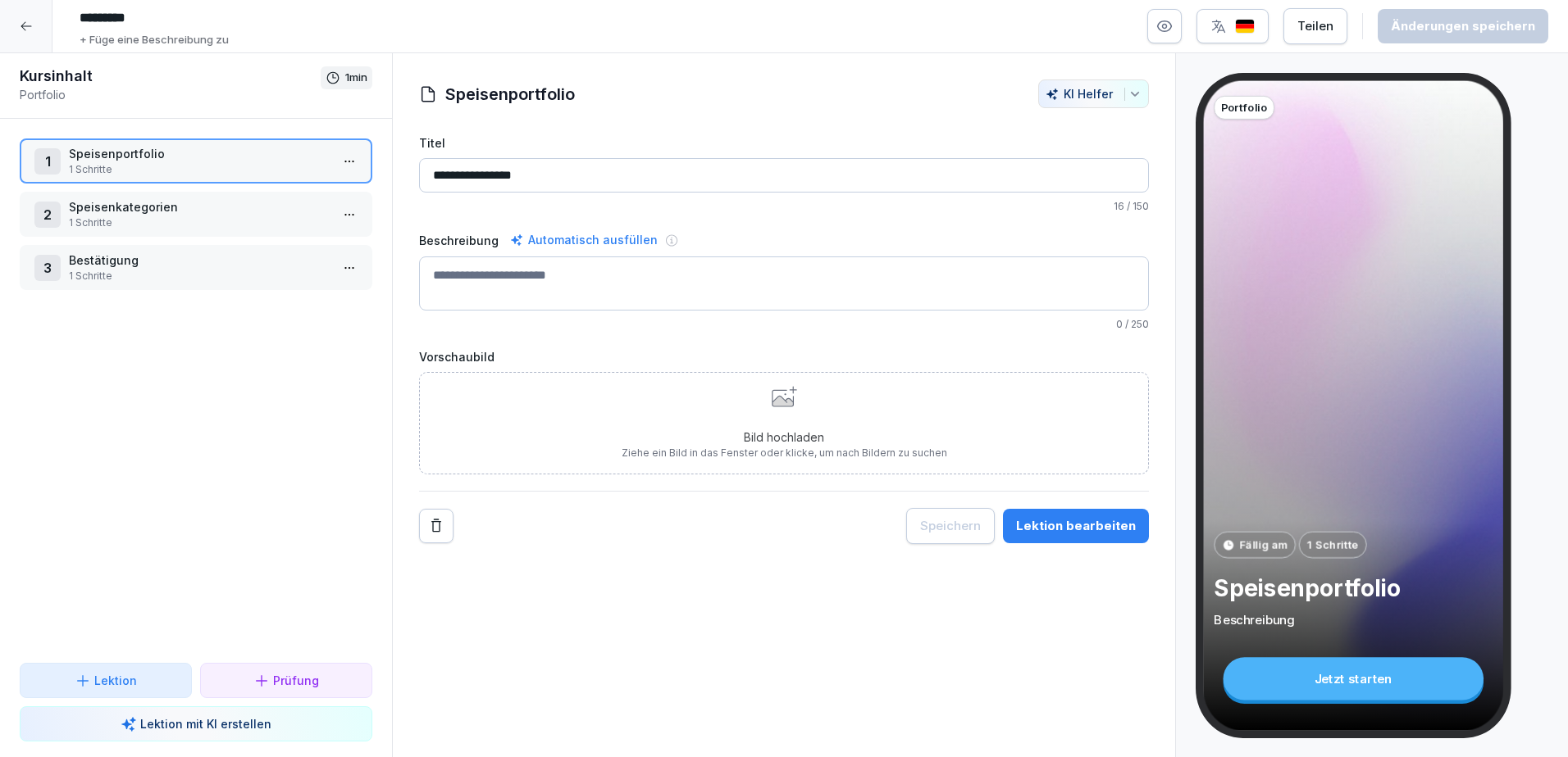
click at [138, 217] on p "1 Schritte" at bounding box center [198, 222] width 260 height 14
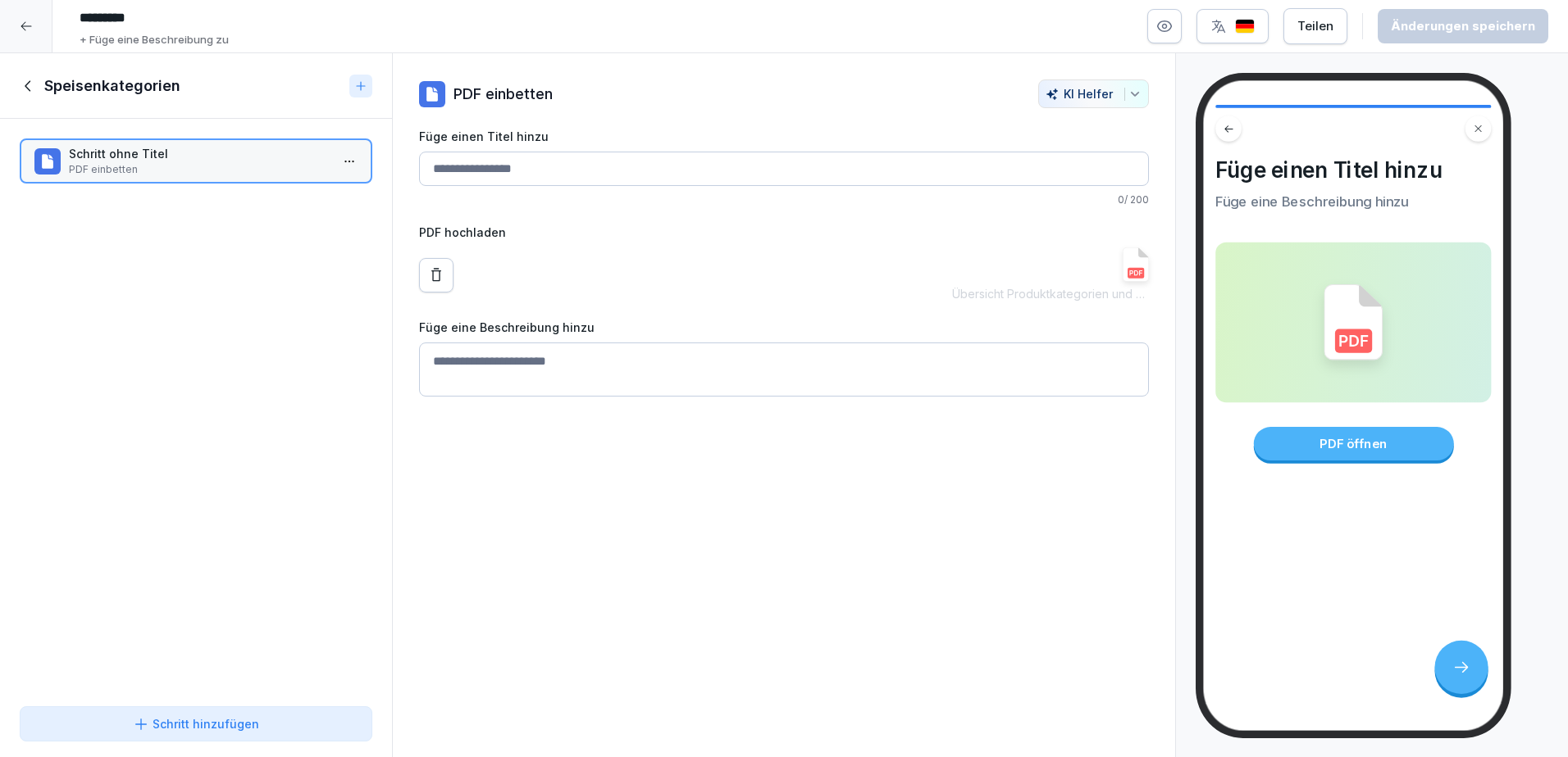
click at [32, 92] on icon at bounding box center [29, 86] width 18 height 18
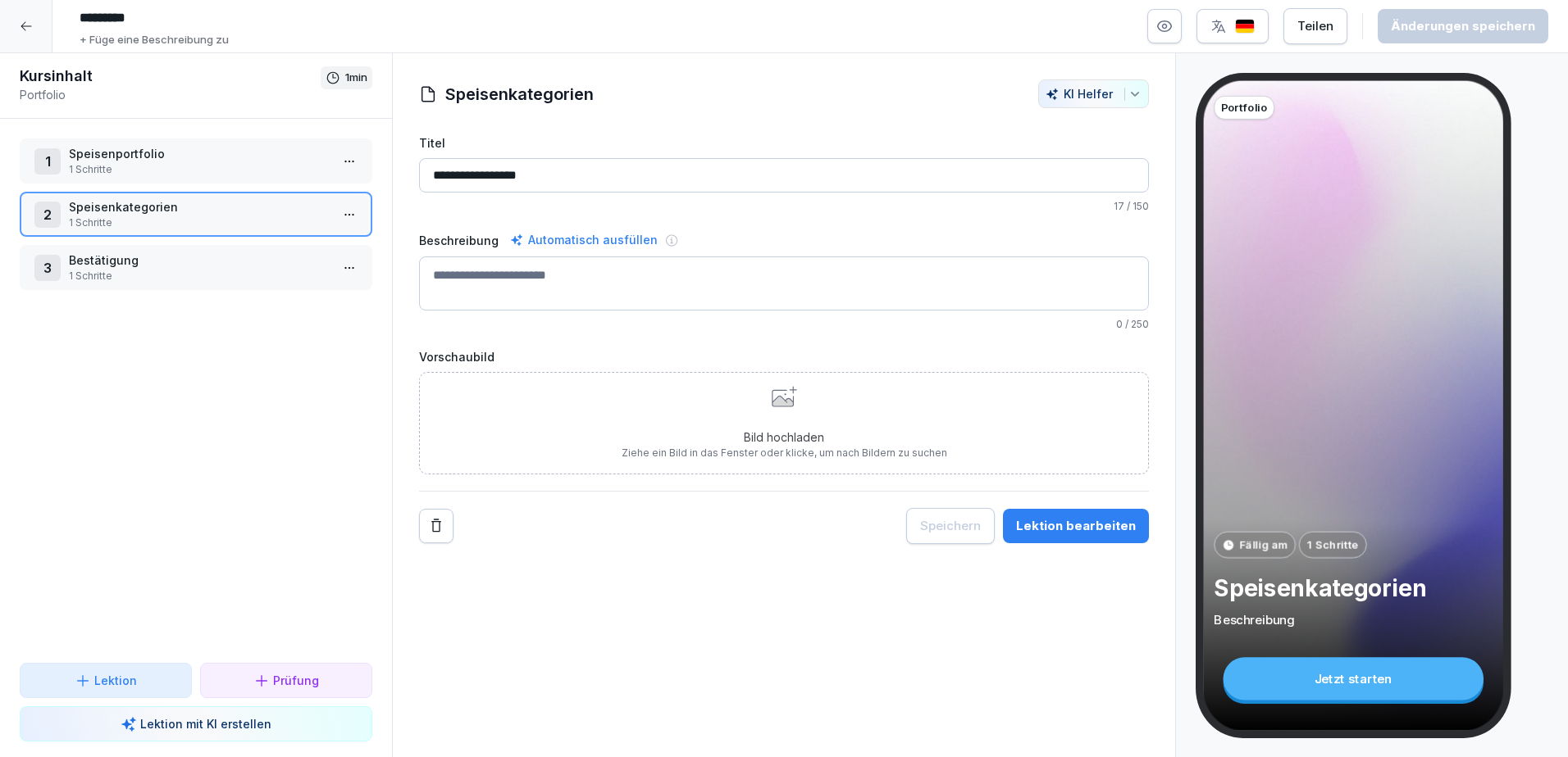
click at [123, 258] on p "Bestätigung" at bounding box center [198, 260] width 260 height 17
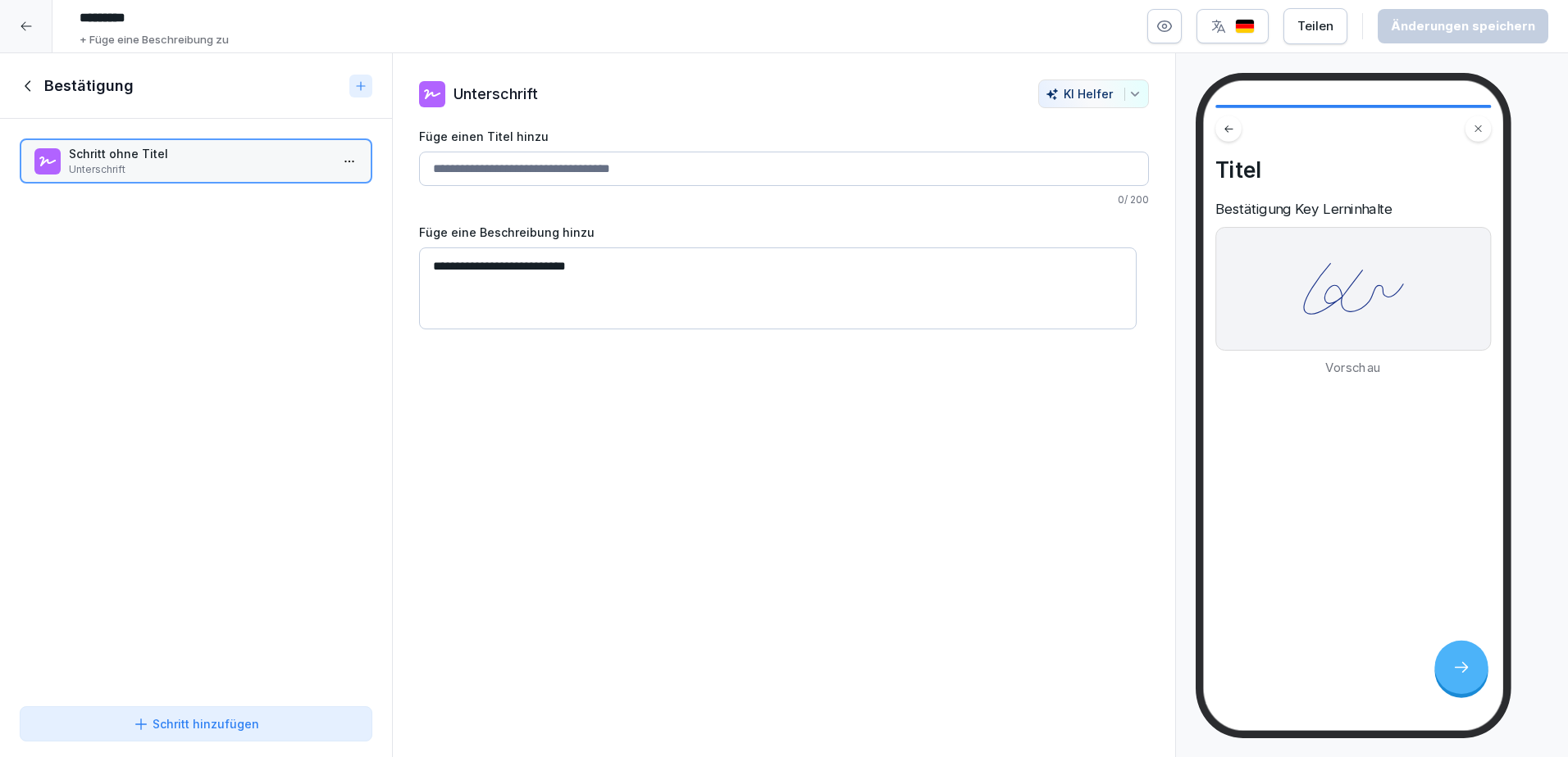
click at [31, 93] on icon at bounding box center [29, 86] width 18 height 18
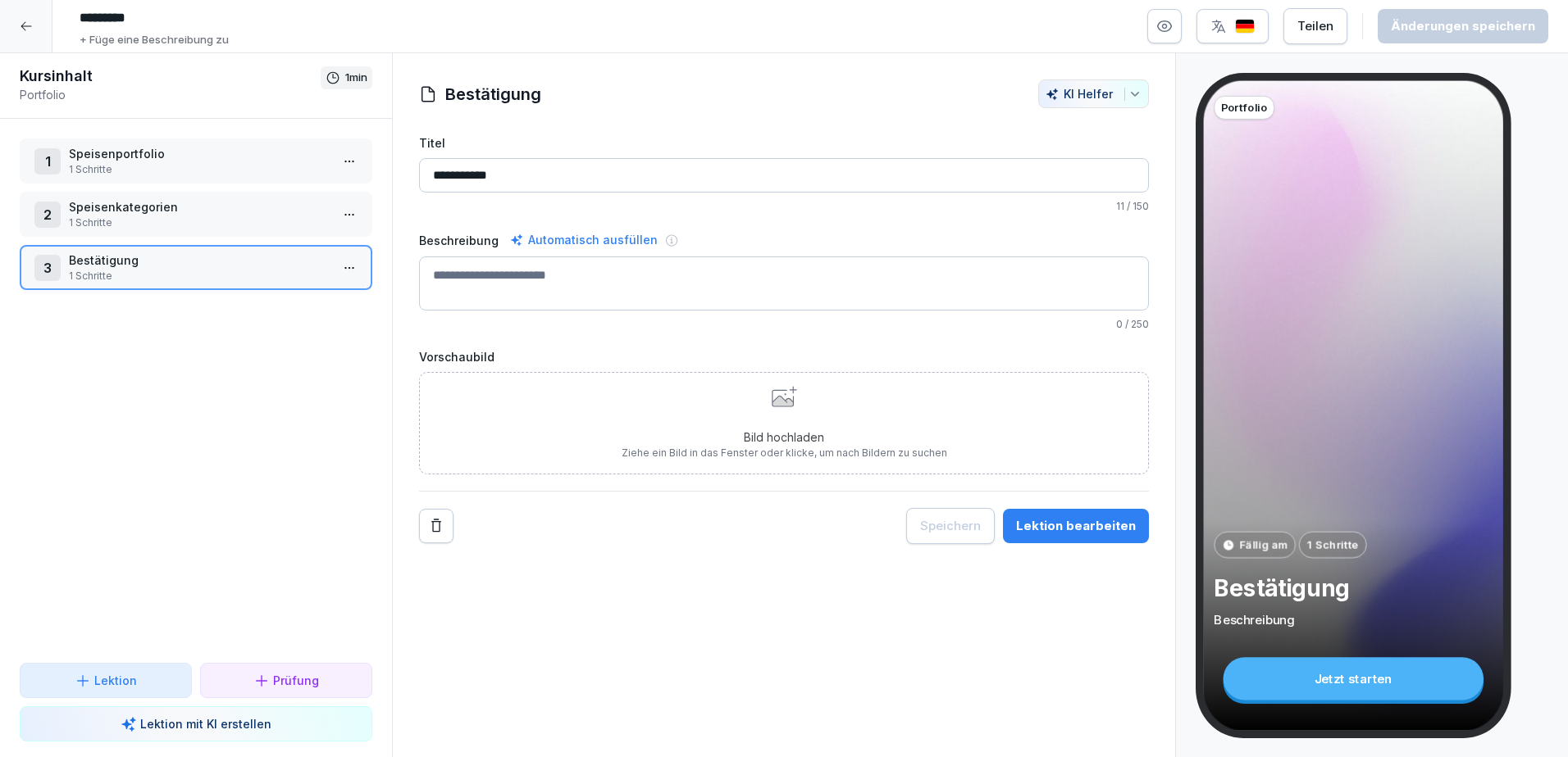
click at [25, 24] on icon at bounding box center [27, 27] width 13 height 13
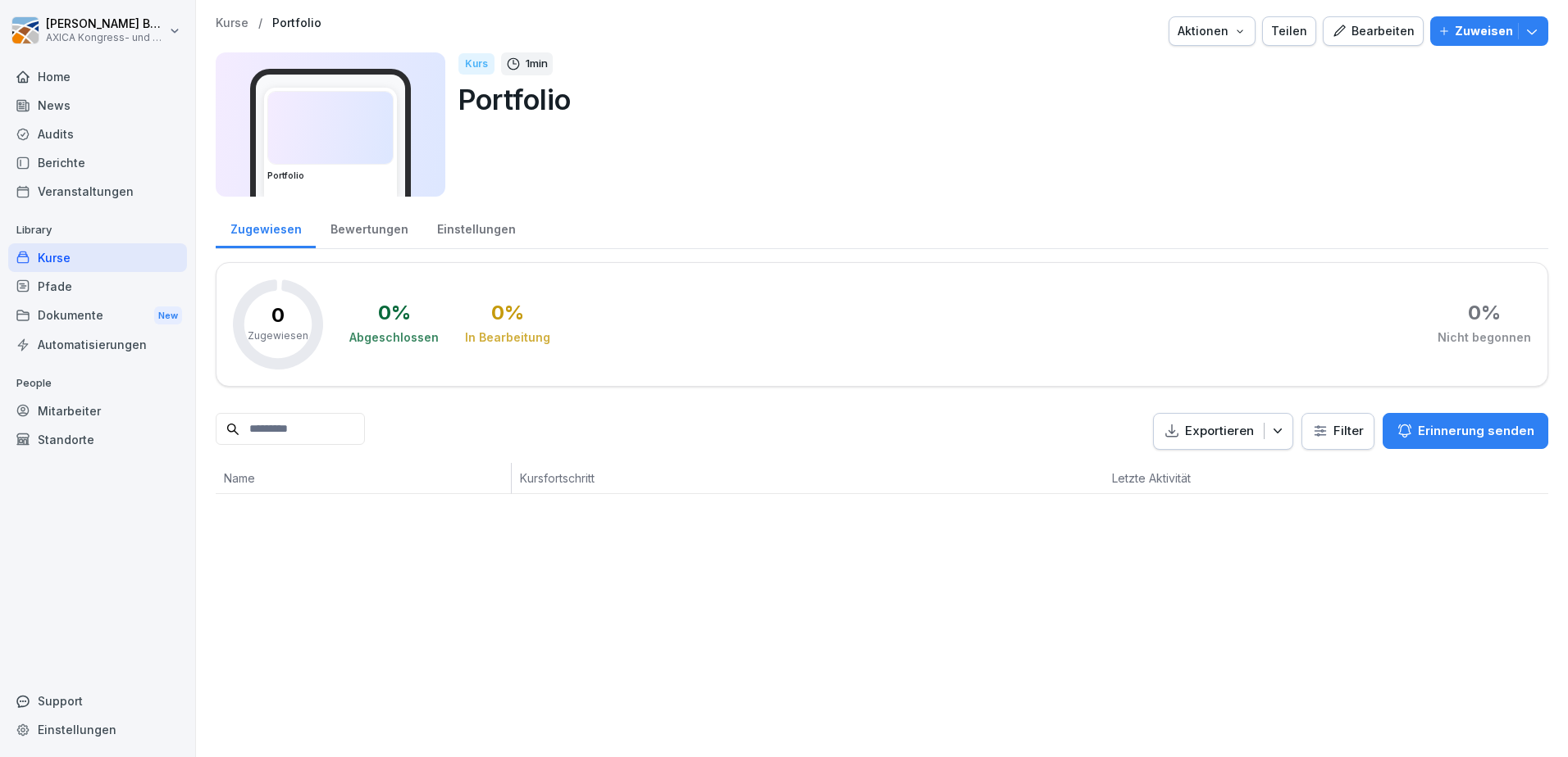
click at [69, 249] on div "Kurse" at bounding box center [97, 257] width 178 height 29
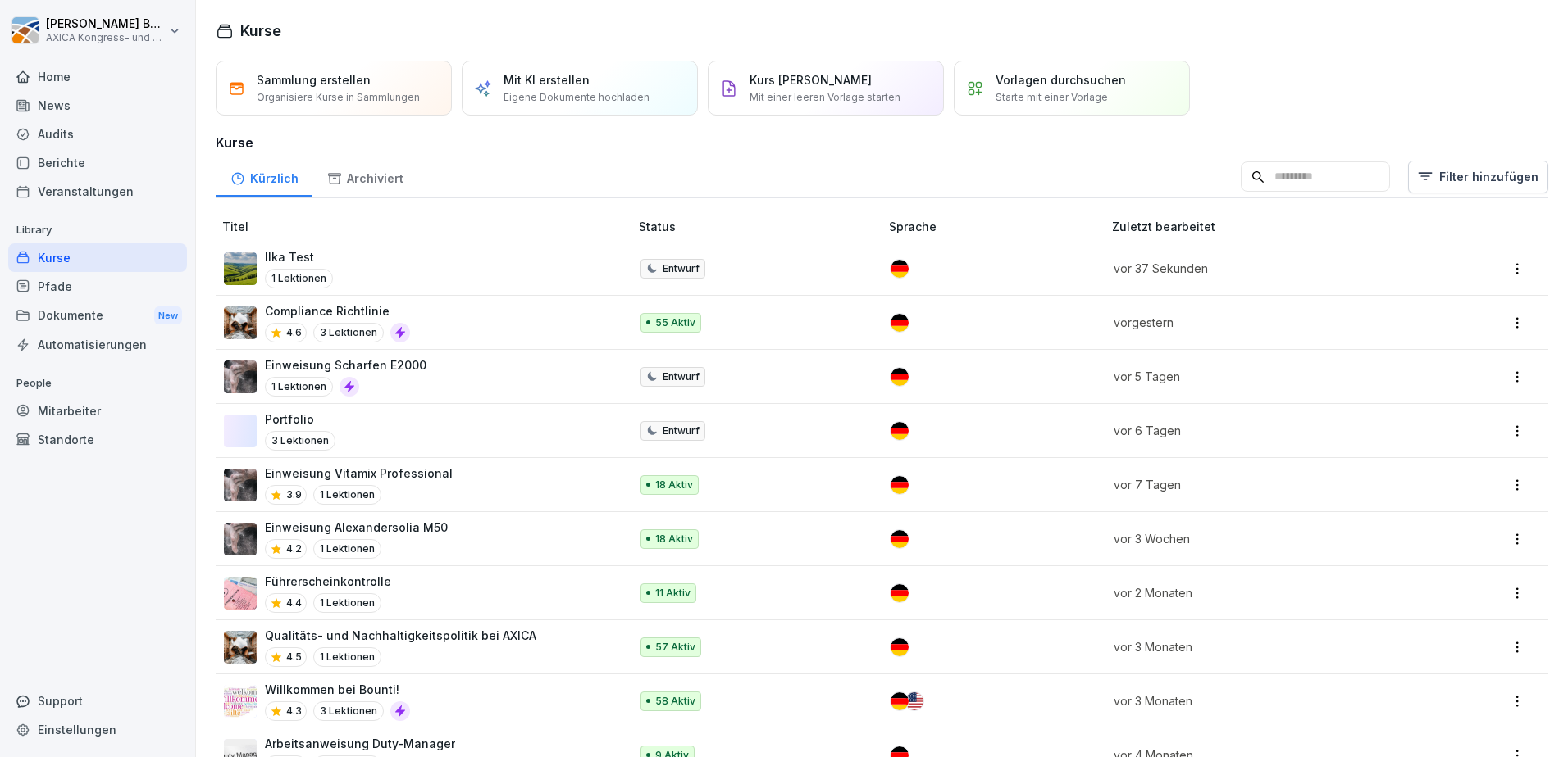
click at [332, 260] on div "Ilka Test 1 Lektionen" at bounding box center [419, 269] width 389 height 40
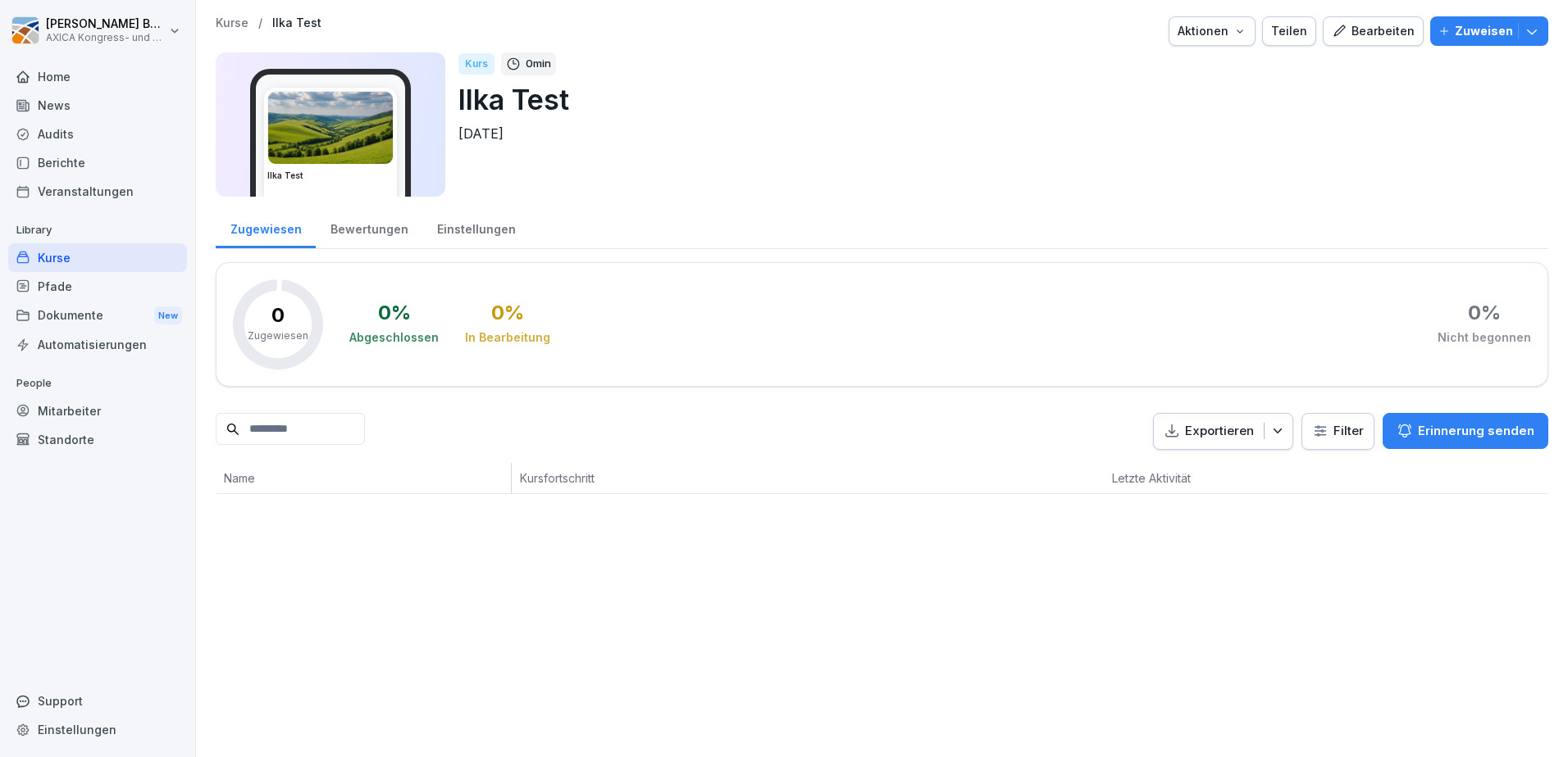
click at [1363, 22] on div "Bearbeiten" at bounding box center [1372, 31] width 83 height 18
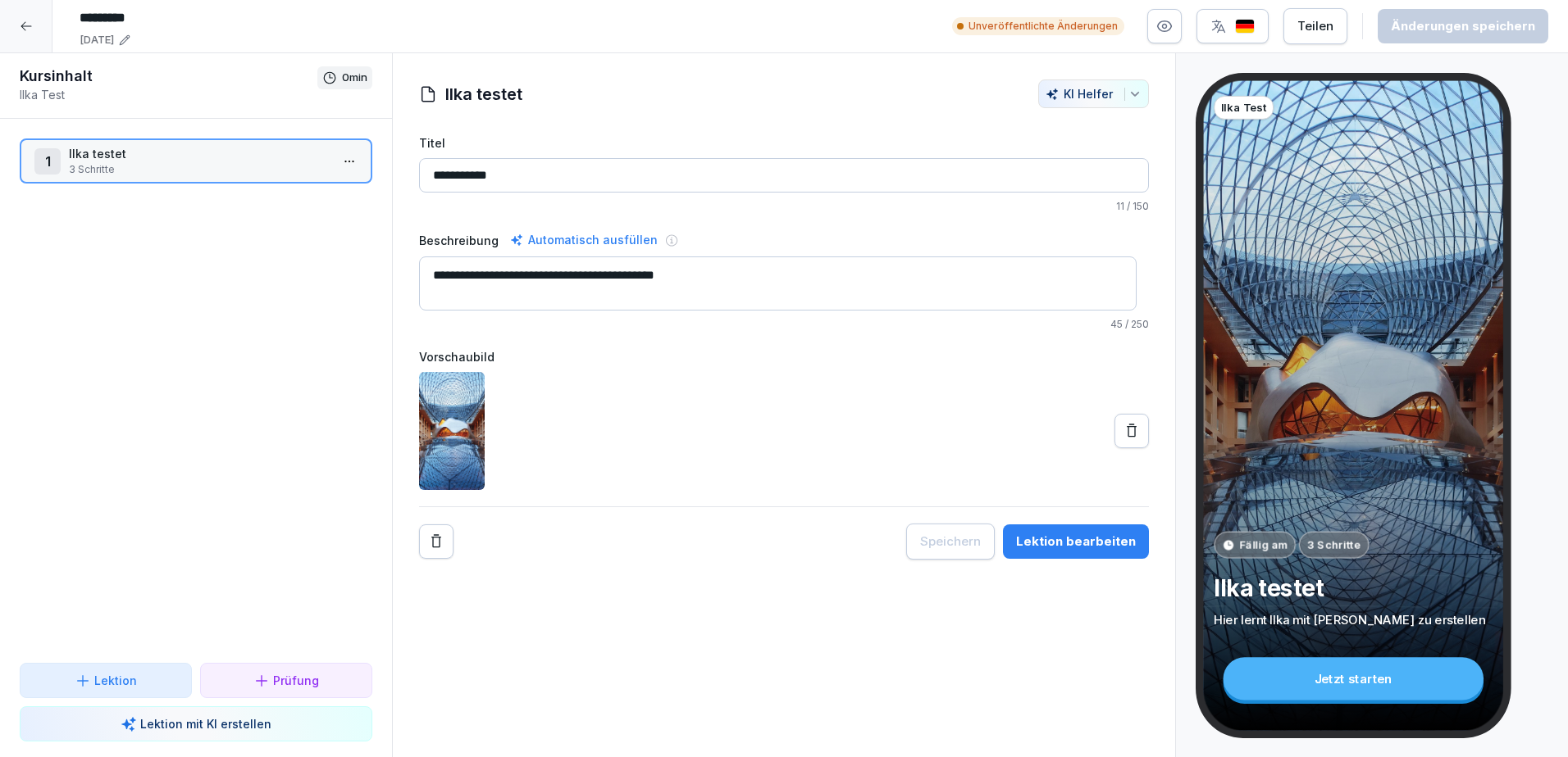
click at [155, 674] on div "Lektion" at bounding box center [105, 681] width 144 height 17
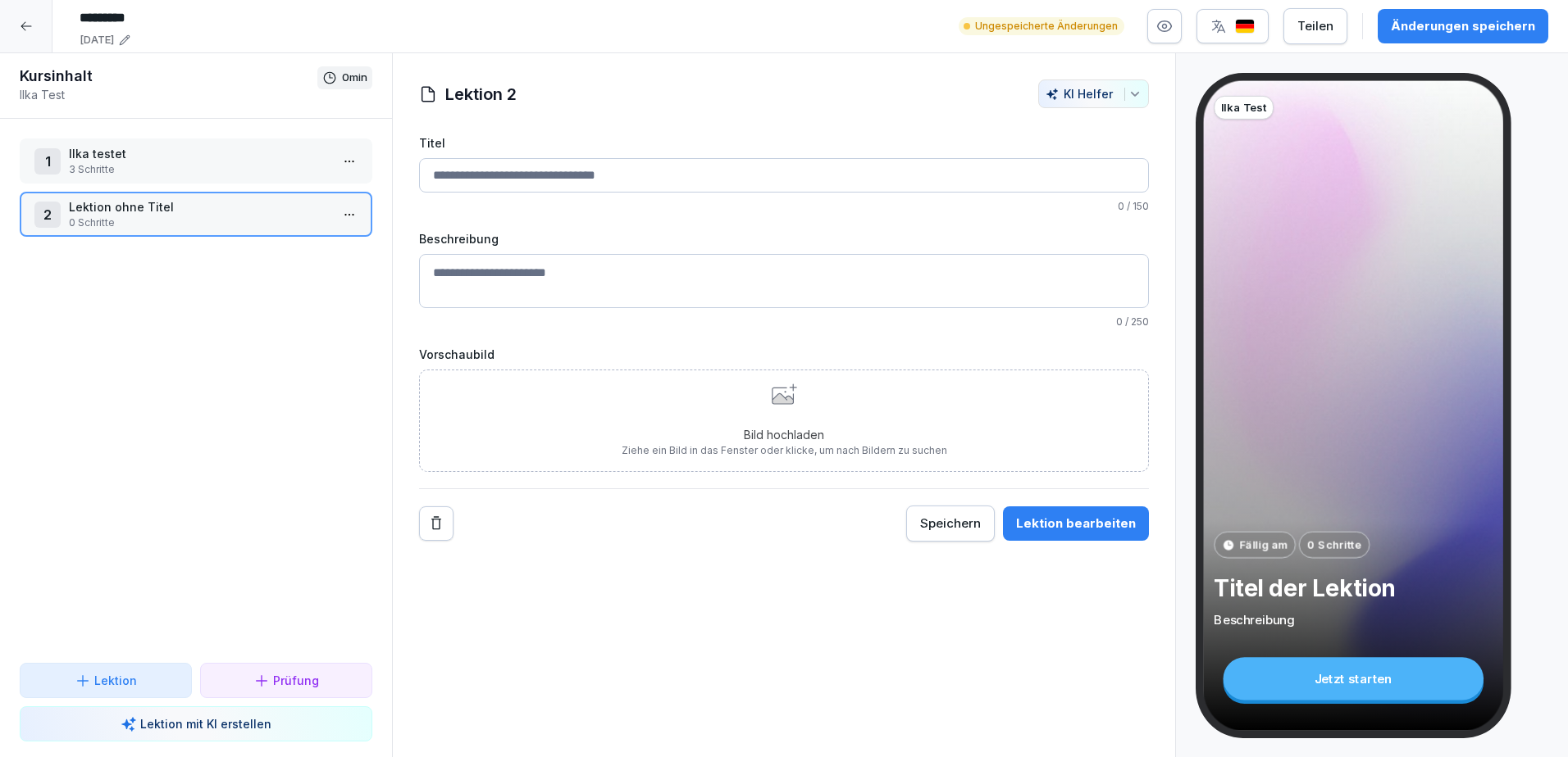
click at [137, 674] on div "Lektion" at bounding box center [105, 681] width 144 height 17
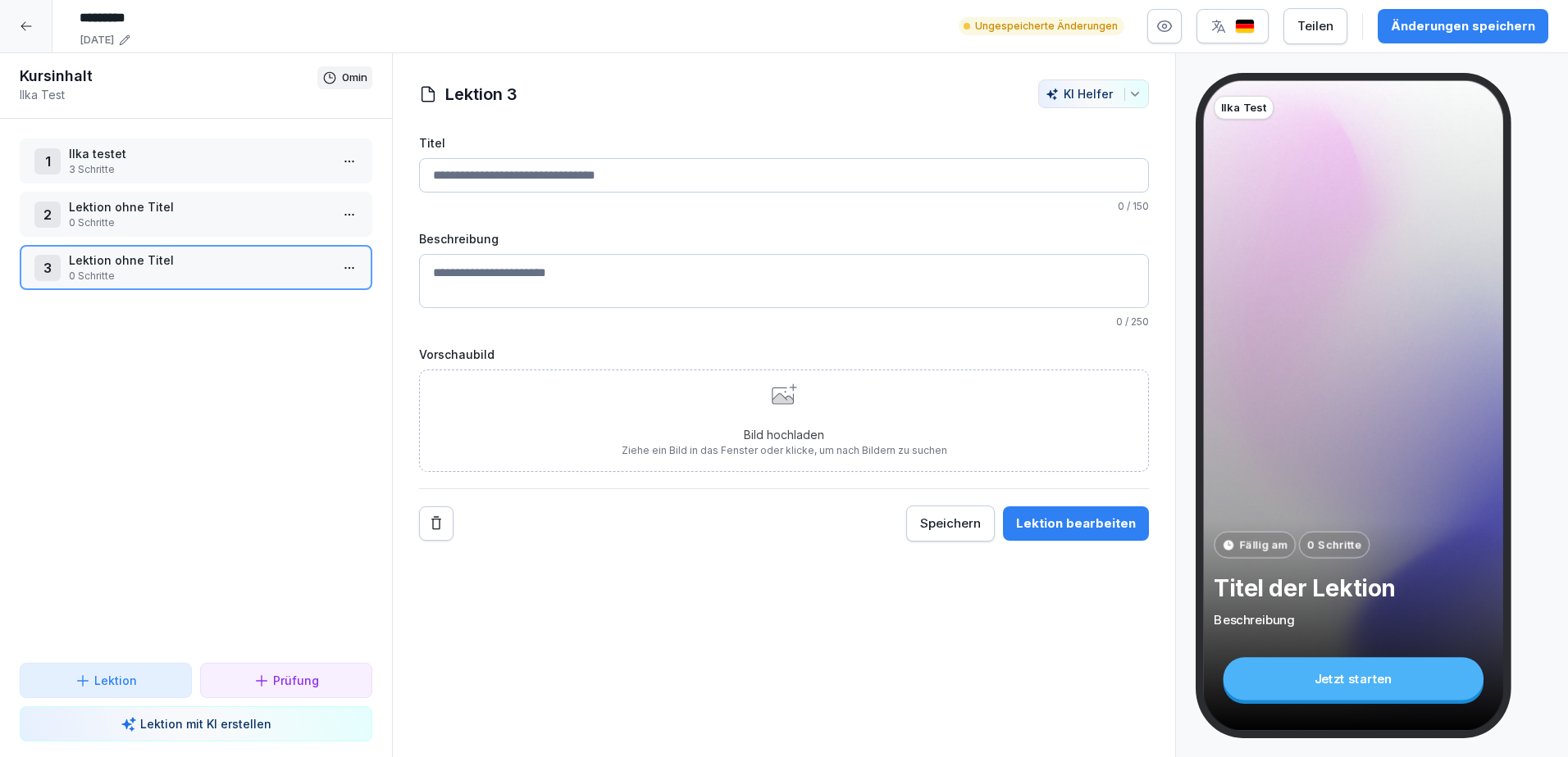
click at [120, 677] on p "Lektion" at bounding box center [115, 681] width 43 height 17
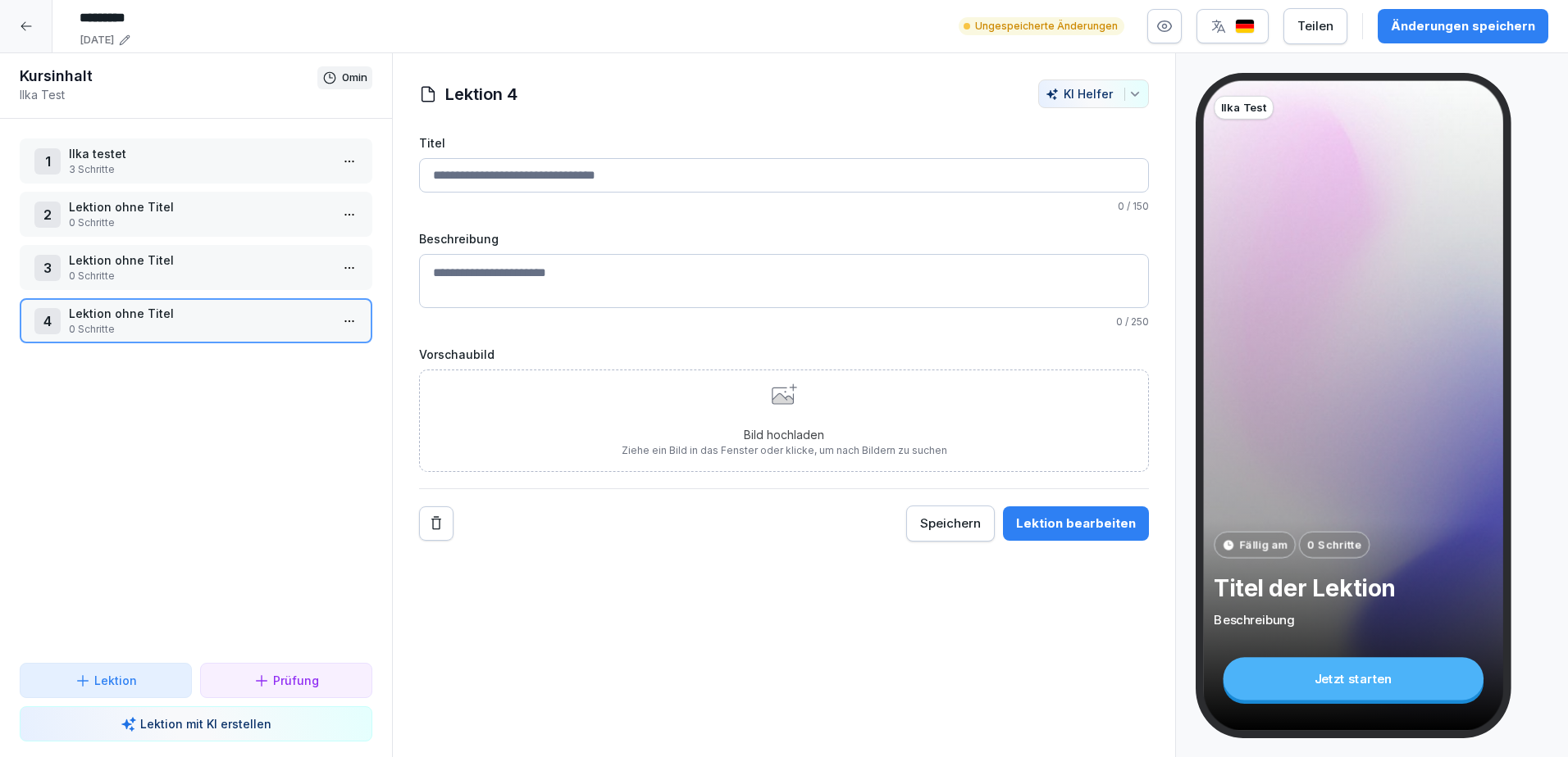
click at [301, 676] on p "Prüfung" at bounding box center [296, 681] width 46 height 17
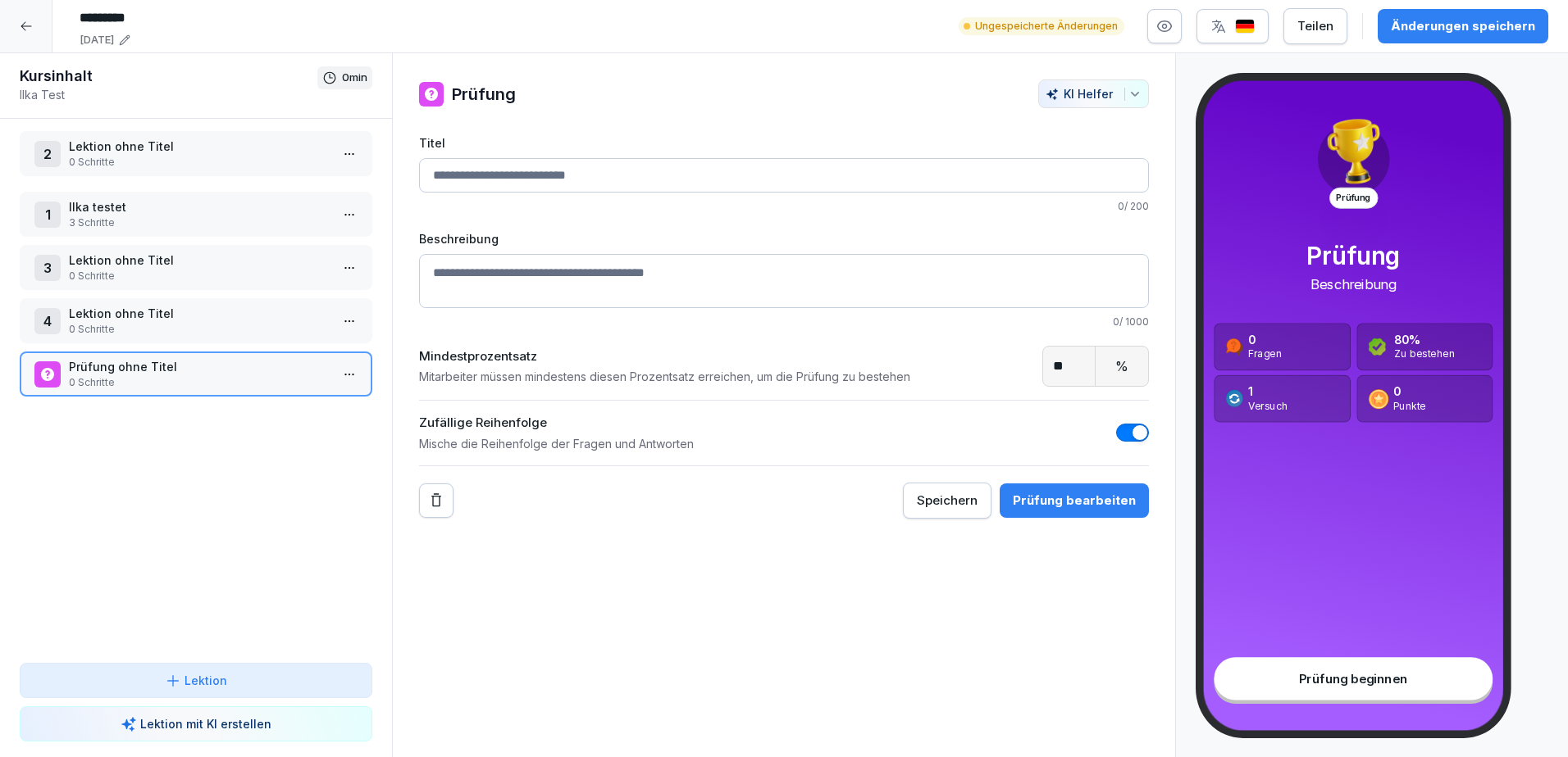
drag, startPoint x: 138, startPoint y: 216, endPoint x: 131, endPoint y: 155, distance: 61.4
click at [131, 155] on p "0 Schritte" at bounding box center [198, 162] width 260 height 14
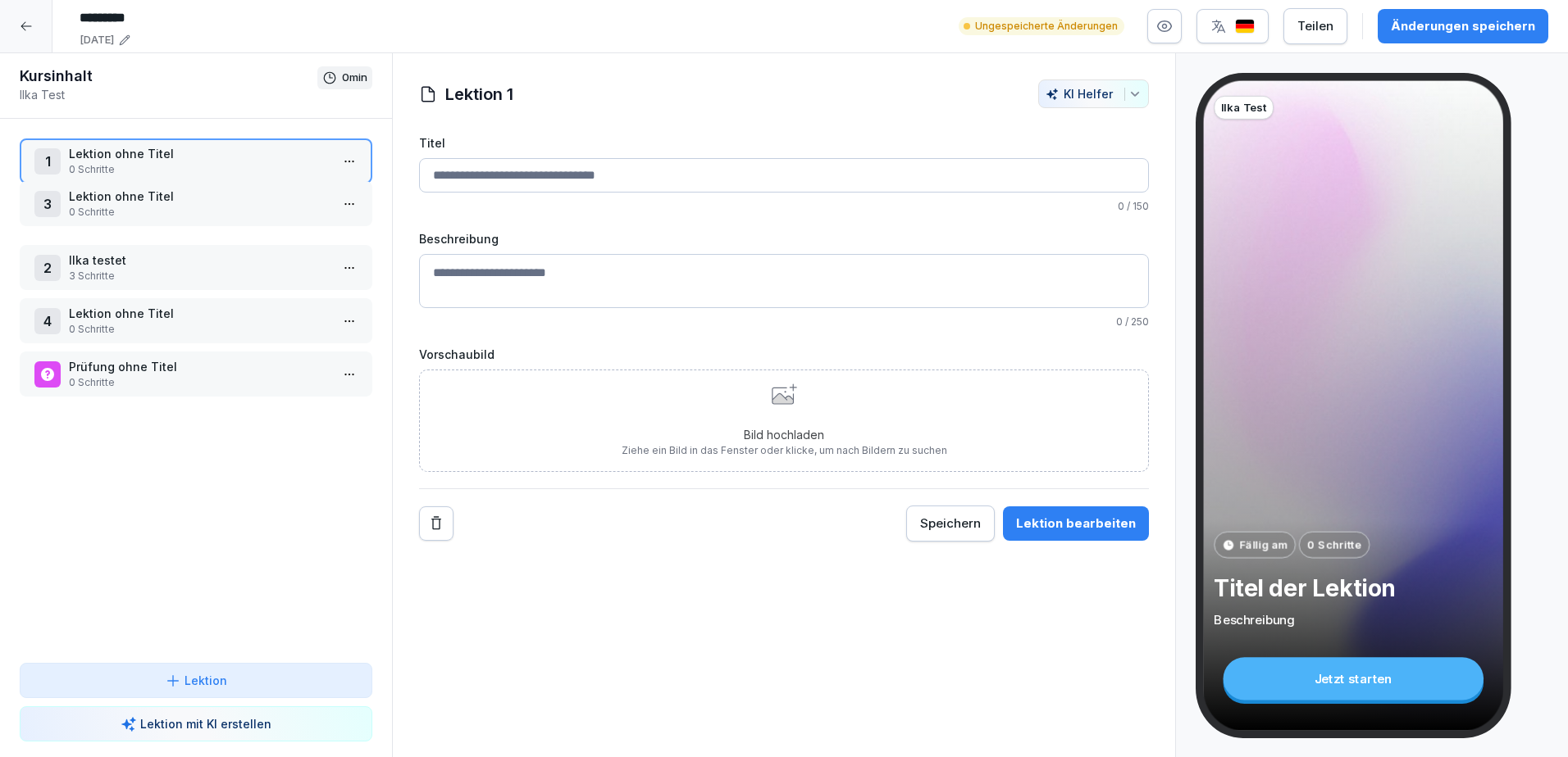
drag, startPoint x: 159, startPoint y: 276, endPoint x: 152, endPoint y: 212, distance: 64.4
click at [152, 212] on p "0 Schritte" at bounding box center [198, 212] width 260 height 14
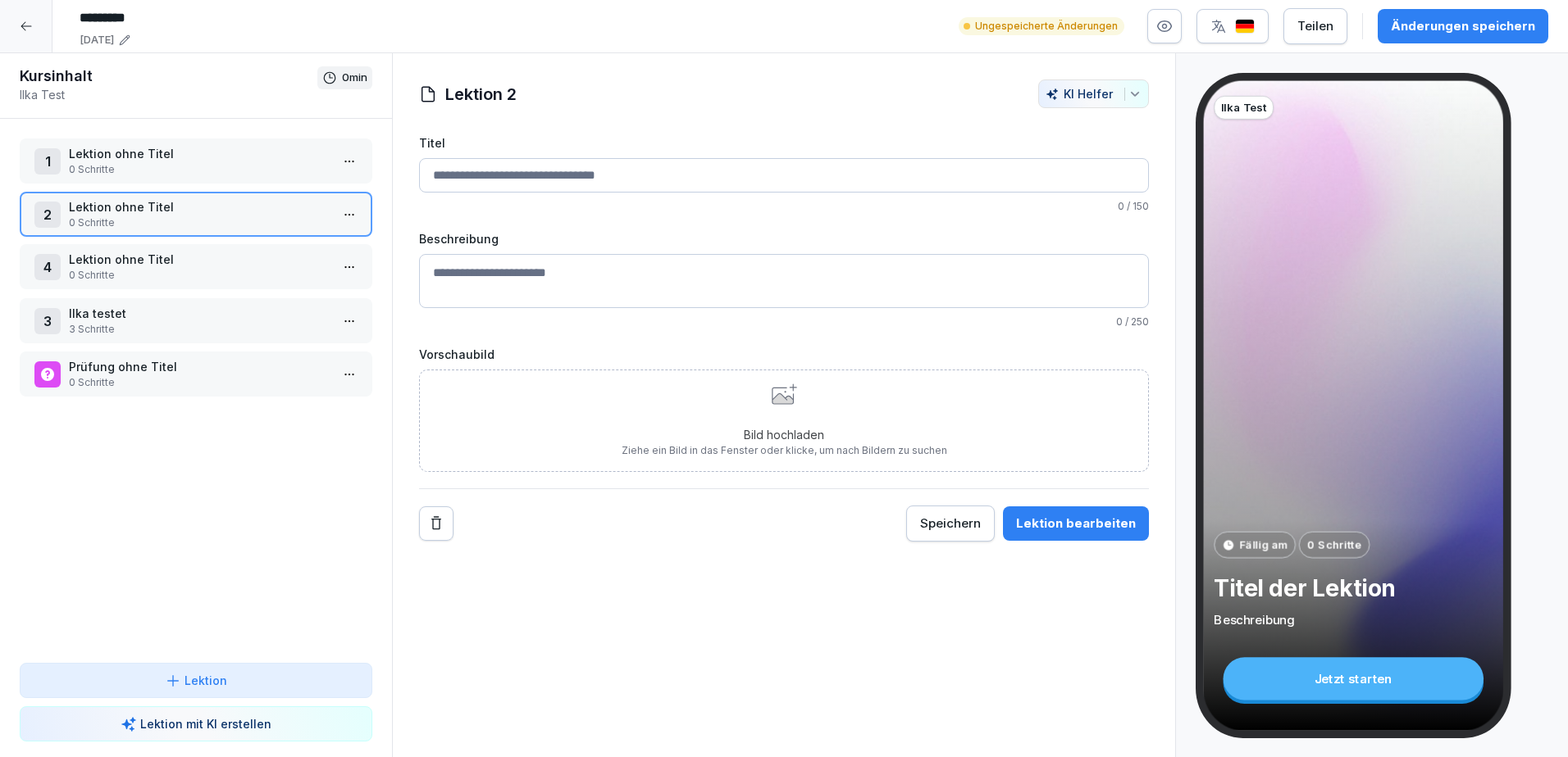
drag, startPoint x: 161, startPoint y: 315, endPoint x: 153, endPoint y: 260, distance: 55.6
click at [153, 260] on p "Lektion ohne Titel" at bounding box center [198, 259] width 260 height 17
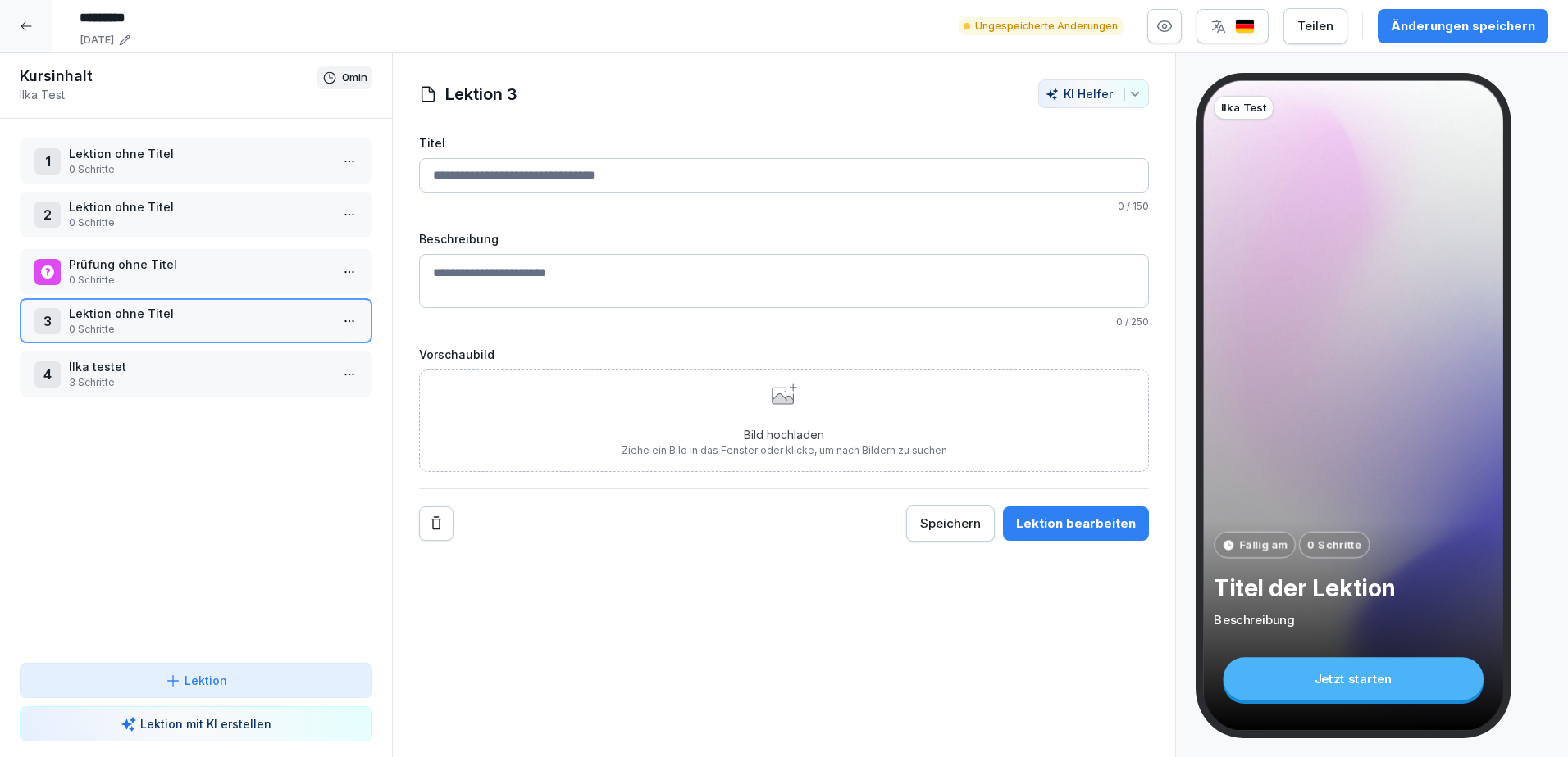
drag, startPoint x: 167, startPoint y: 370, endPoint x: 170, endPoint y: 272, distance: 98.0
click at [170, 272] on p "Prüfung ohne Titel" at bounding box center [198, 264] width 260 height 17
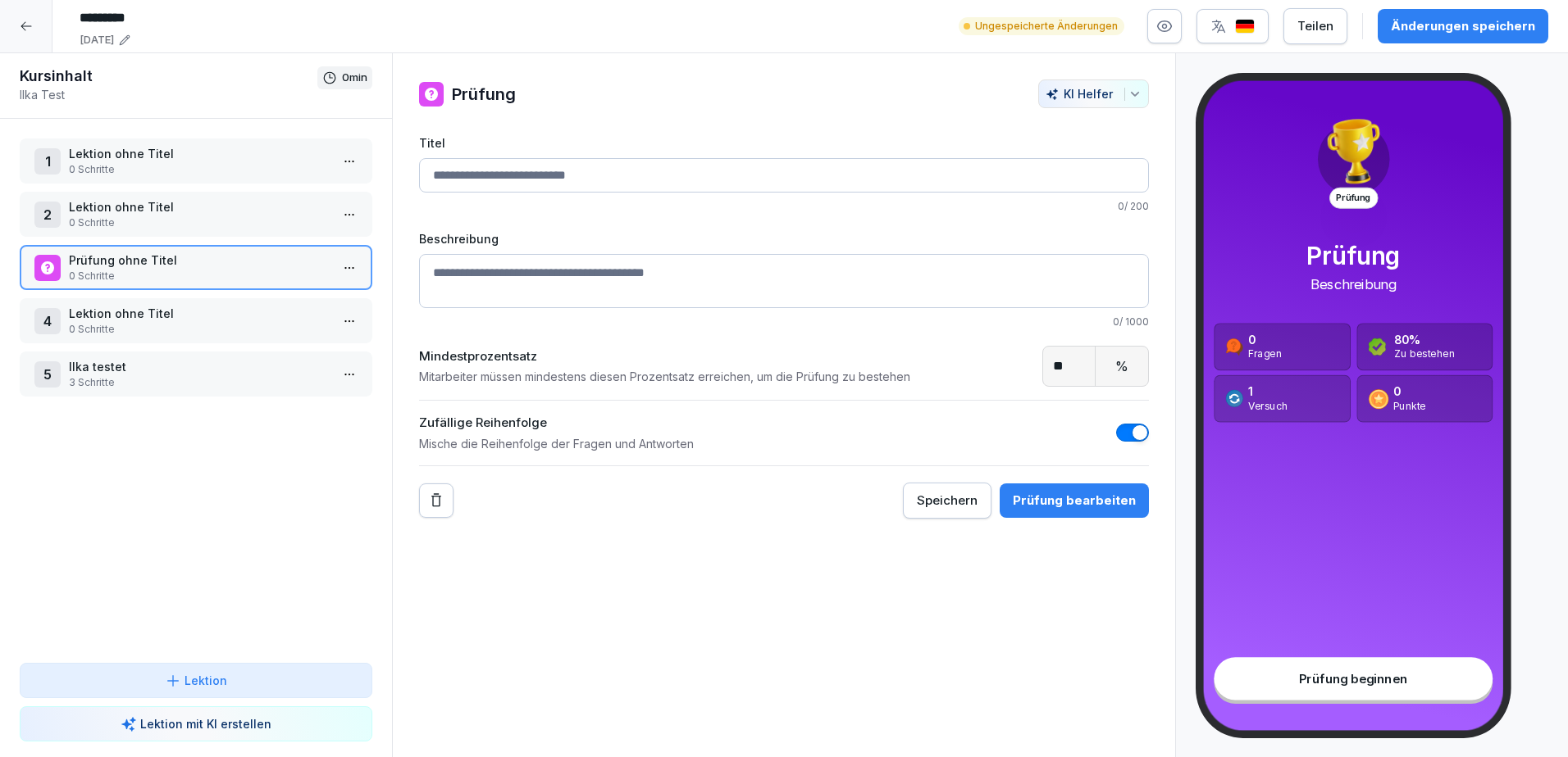
click at [155, 214] on p "Lektion ohne Titel" at bounding box center [198, 207] width 260 height 17
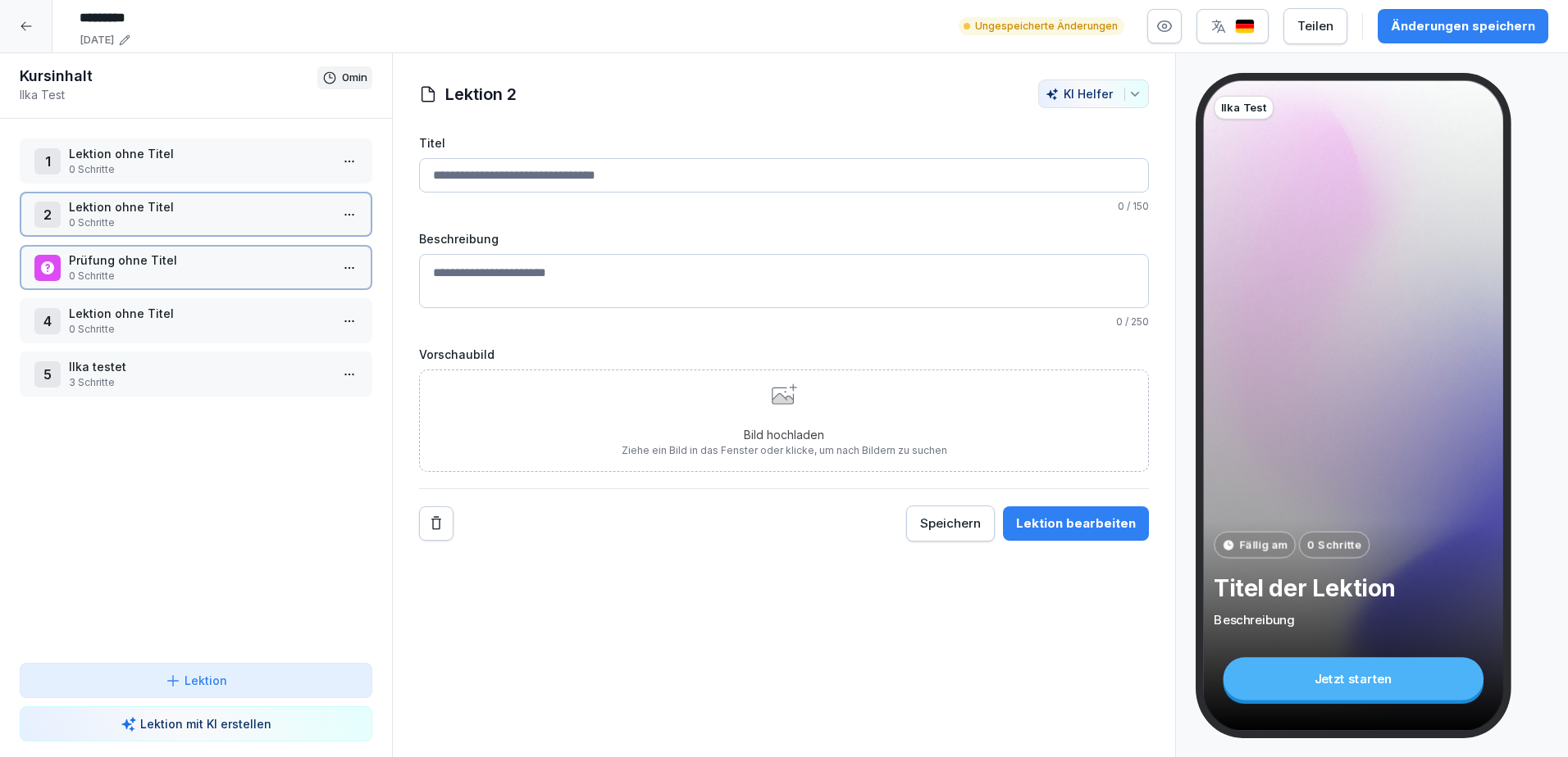
click at [155, 214] on p "Lektion ohne Titel" at bounding box center [198, 207] width 260 height 17
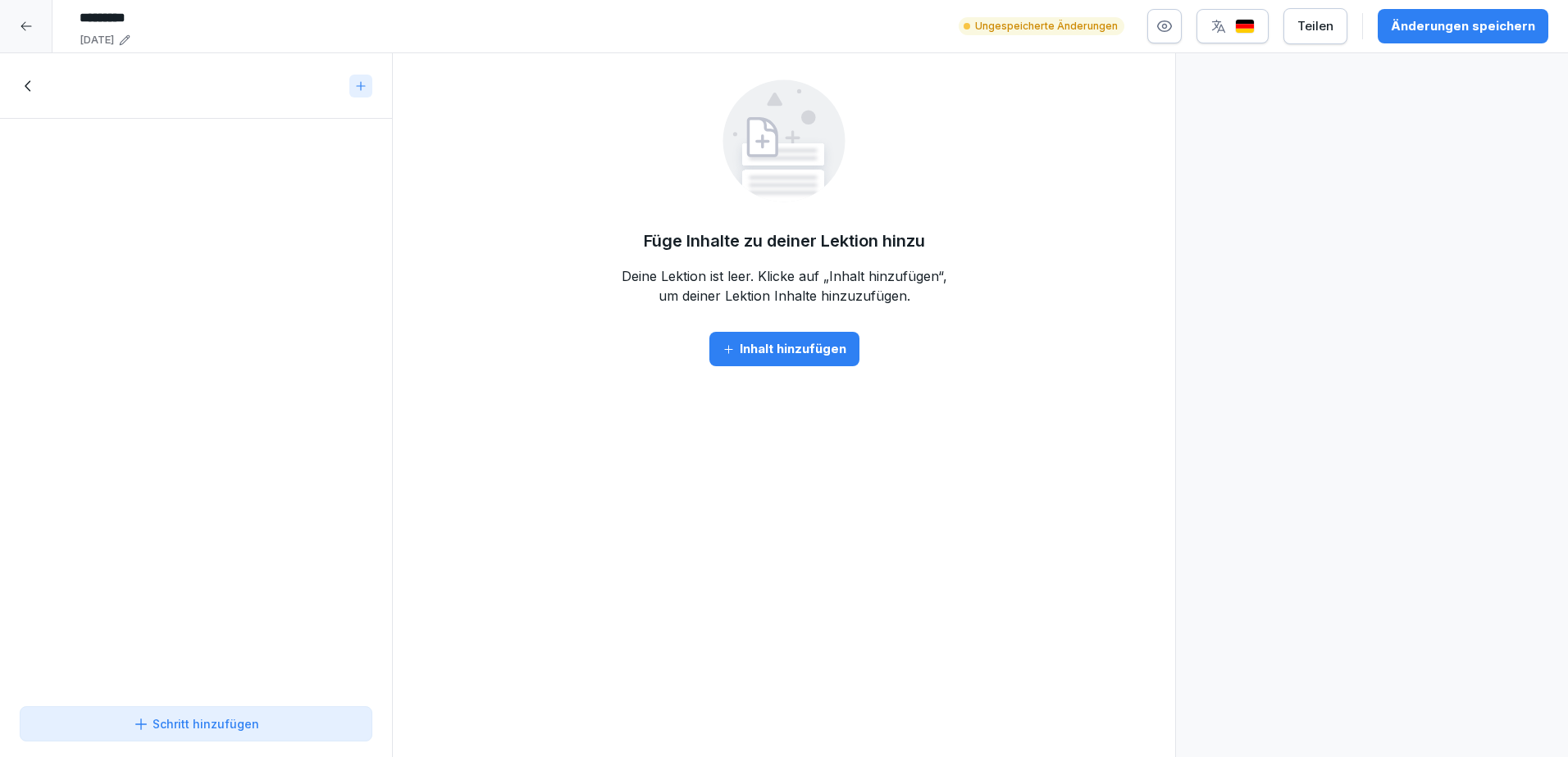
click at [20, 81] on div at bounding box center [196, 86] width 392 height 66
click at [20, 82] on icon at bounding box center [29, 86] width 18 height 18
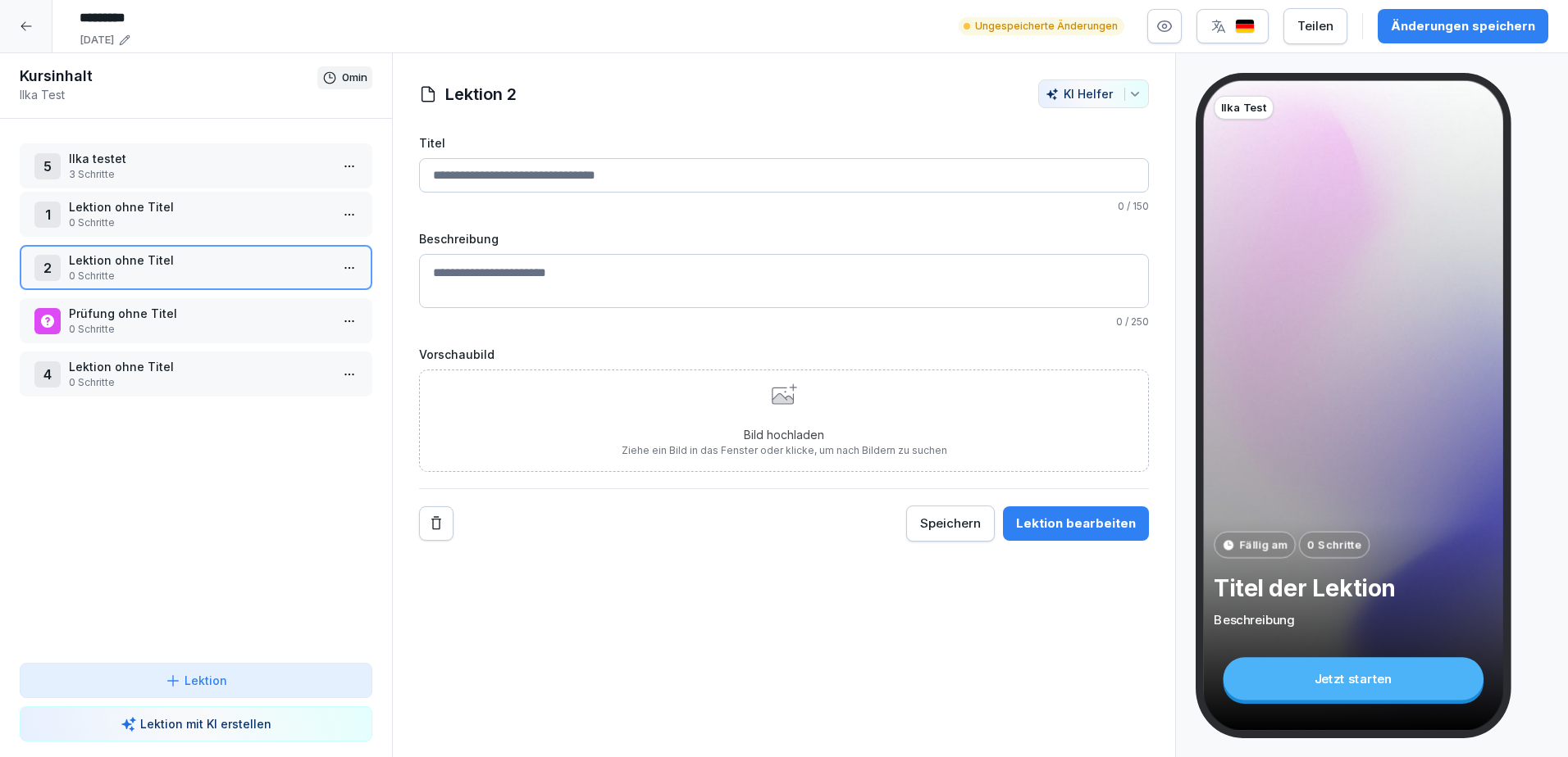
drag, startPoint x: 131, startPoint y: 367, endPoint x: 132, endPoint y: 159, distance: 208.0
click at [132, 159] on p "Ilka testet" at bounding box center [198, 158] width 260 height 17
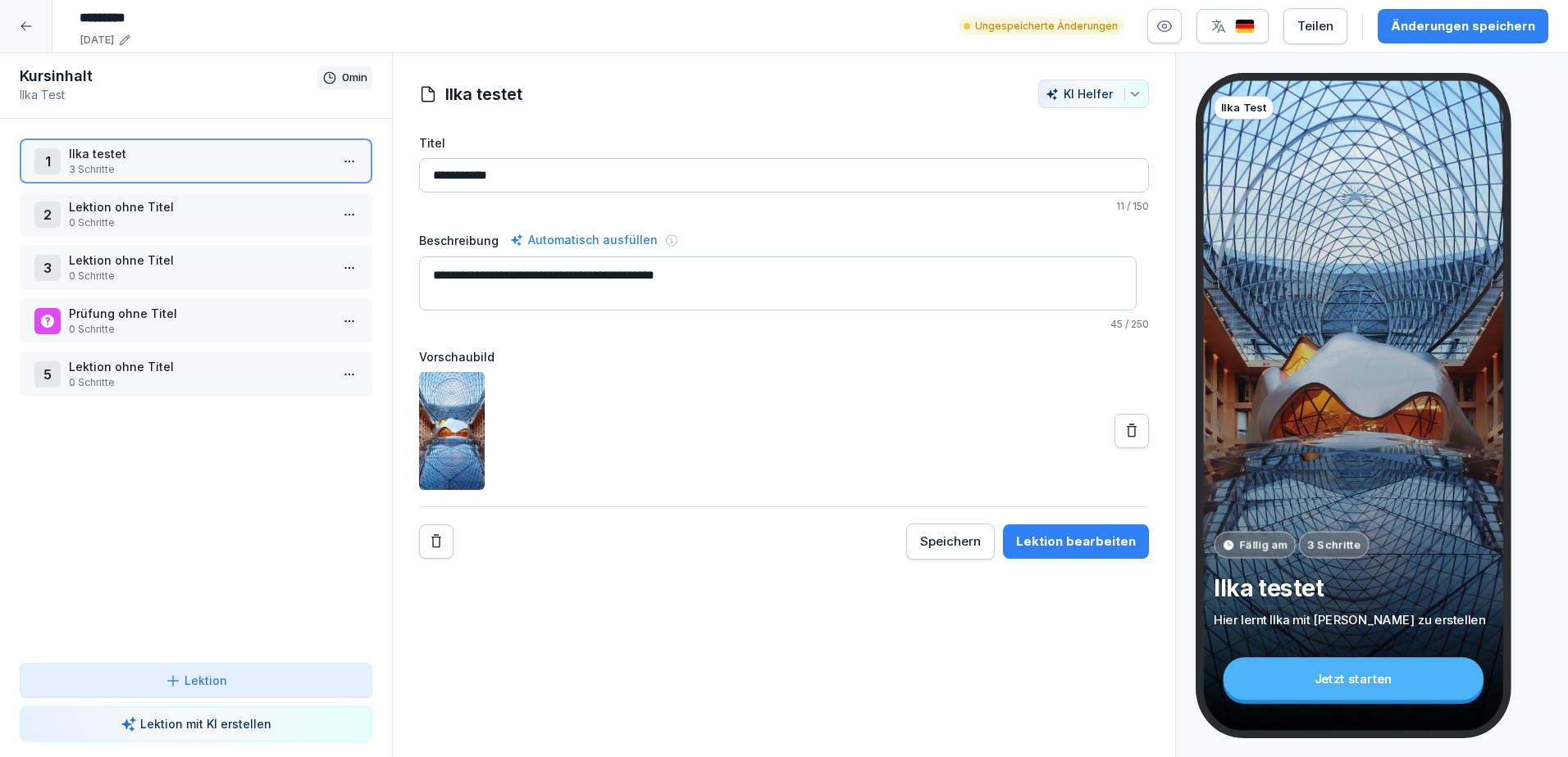
click at [133, 163] on p "3 Schritte" at bounding box center [198, 169] width 260 height 14
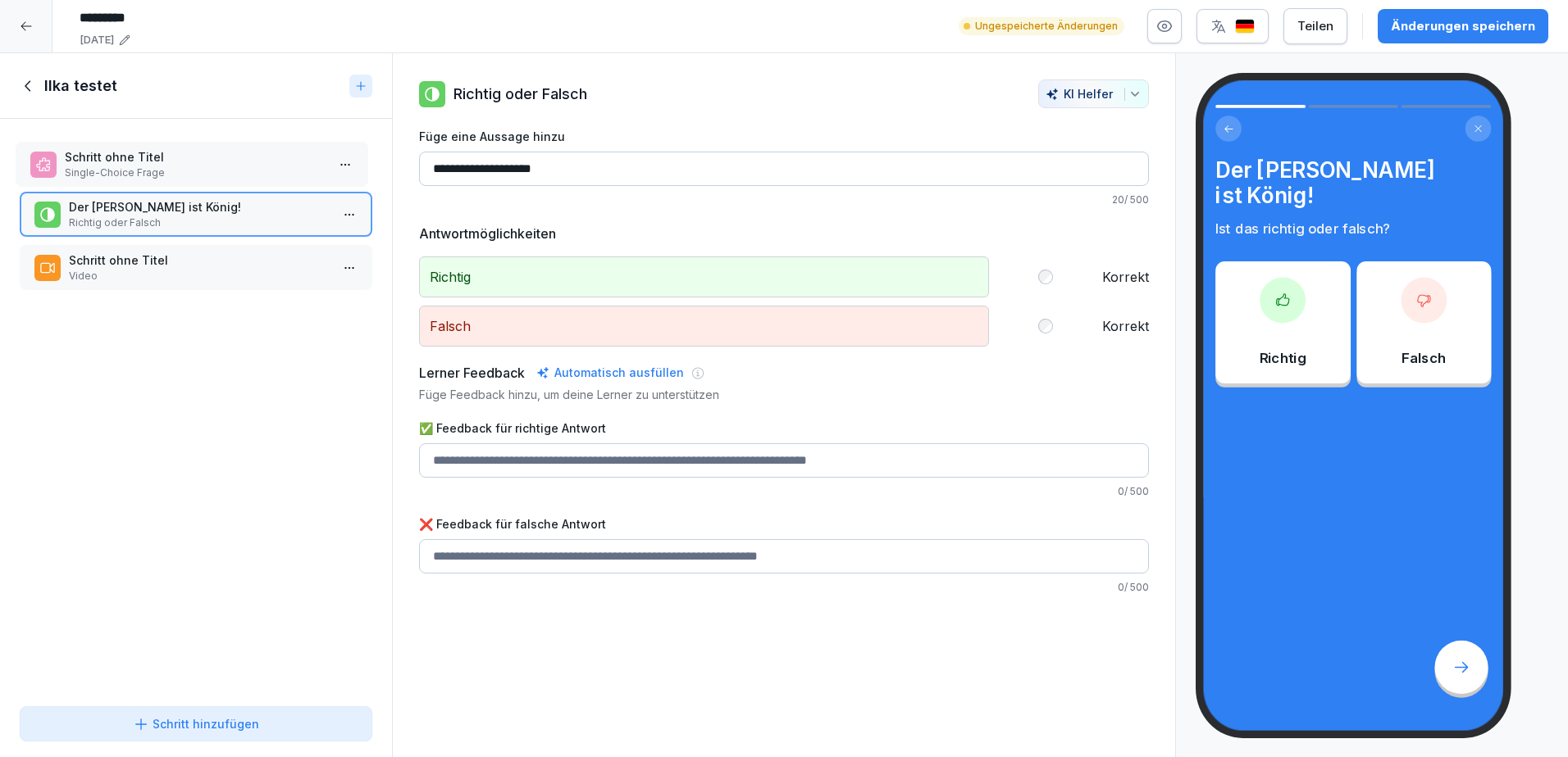
drag, startPoint x: 160, startPoint y: 216, endPoint x: 155, endPoint y: 160, distance: 56.2
click at [155, 166] on p "Single-Choice Frage" at bounding box center [195, 173] width 260 height 14
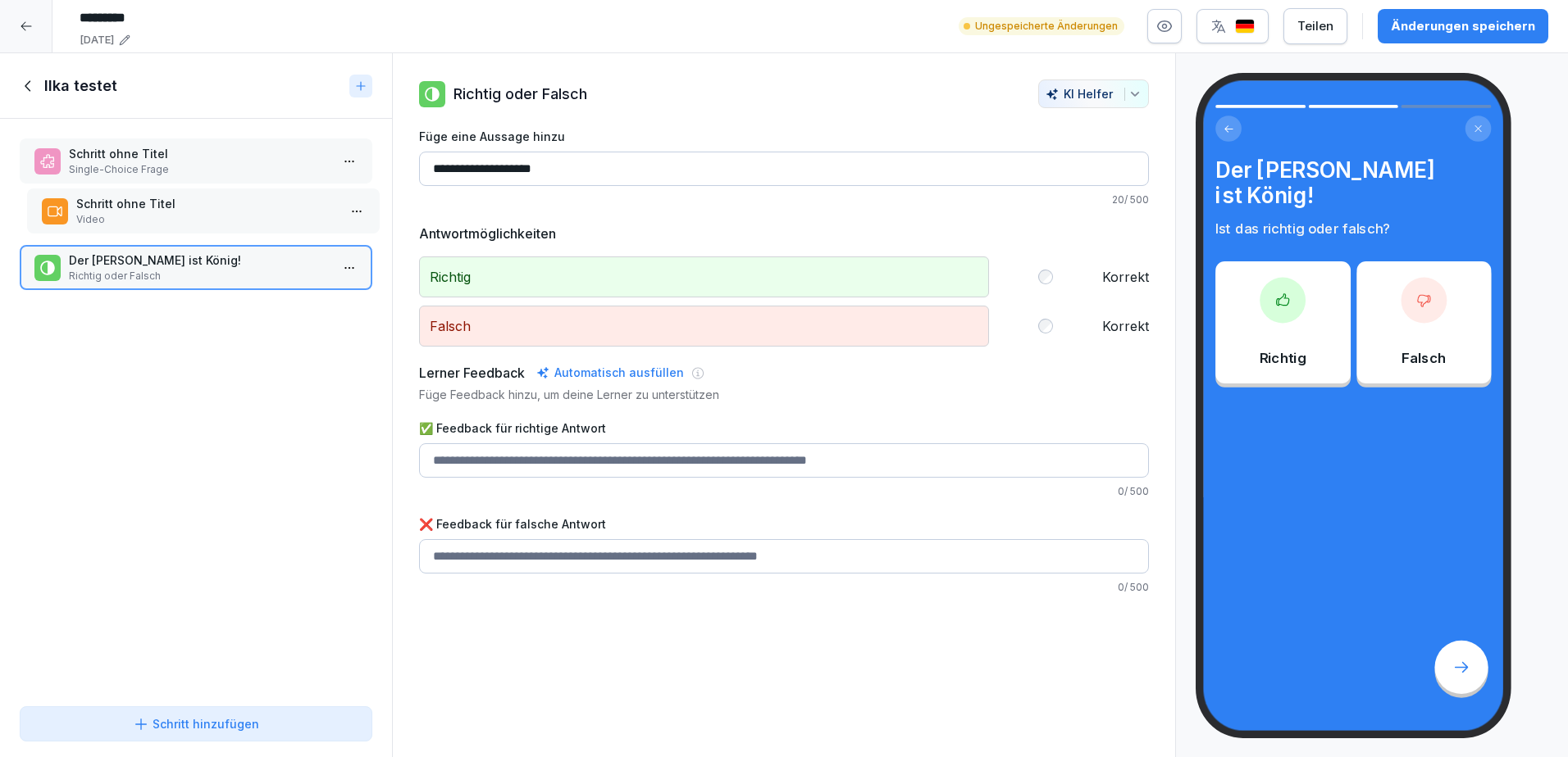
drag, startPoint x: 169, startPoint y: 262, endPoint x: 177, endPoint y: 210, distance: 52.6
click at [177, 210] on p "Schritt ohne Titel" at bounding box center [206, 204] width 260 height 17
click at [20, 84] on icon at bounding box center [29, 86] width 18 height 18
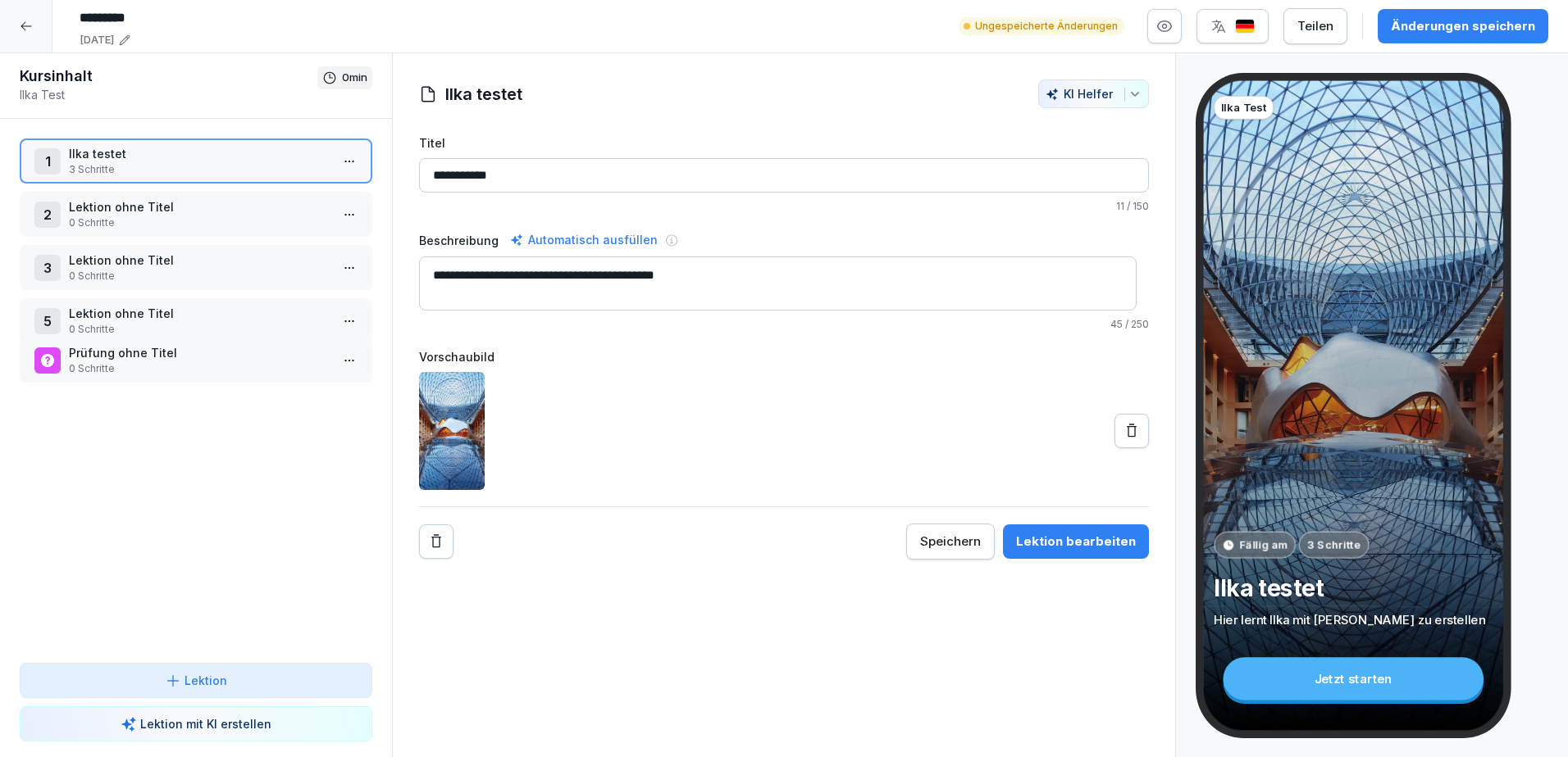
drag, startPoint x: 195, startPoint y: 324, endPoint x: 206, endPoint y: 363, distance: 40.5
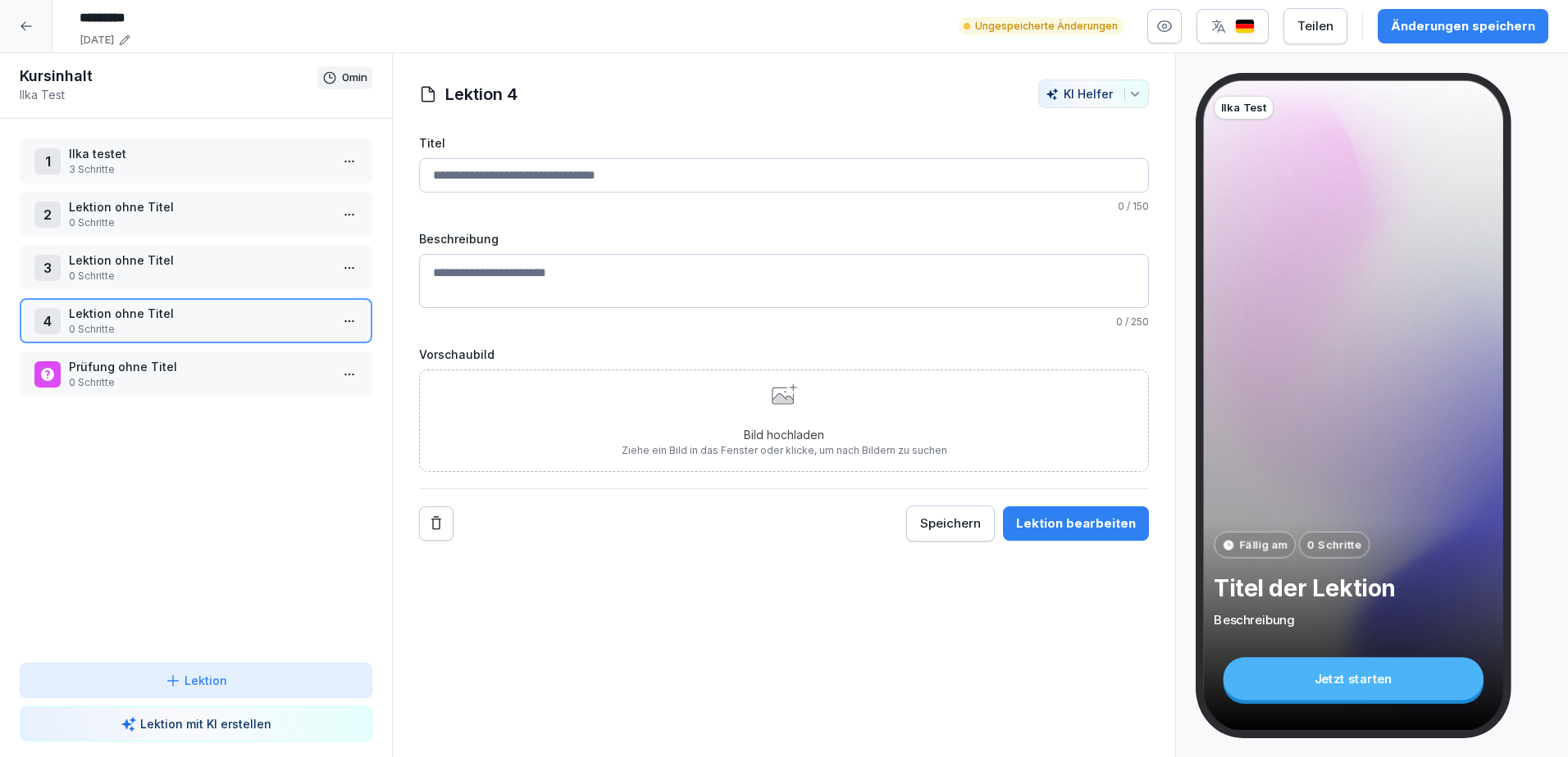
click at [28, 20] on icon at bounding box center [27, 27] width 13 height 13
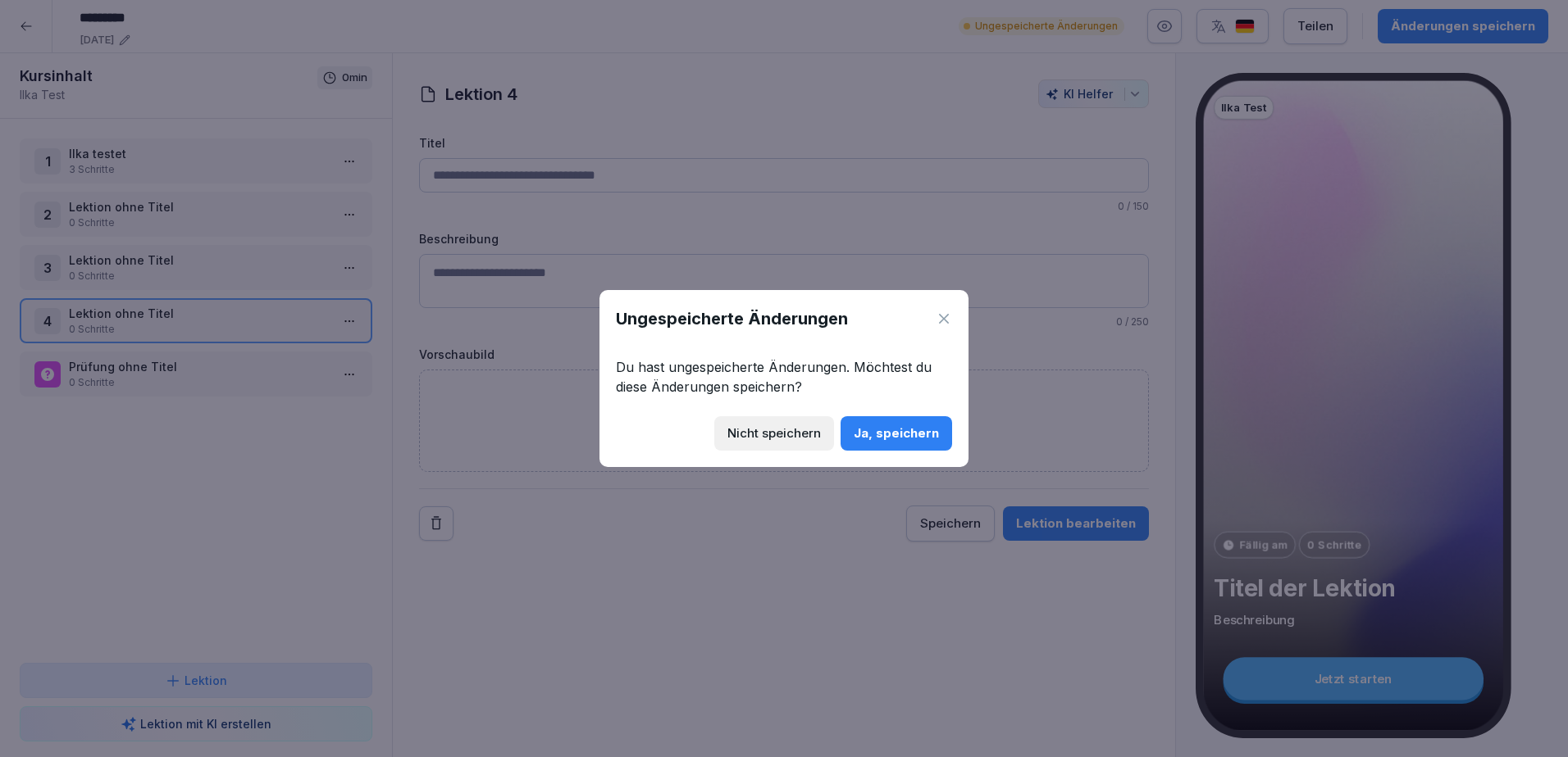
click at [939, 318] on icon at bounding box center [943, 318] width 16 height 16
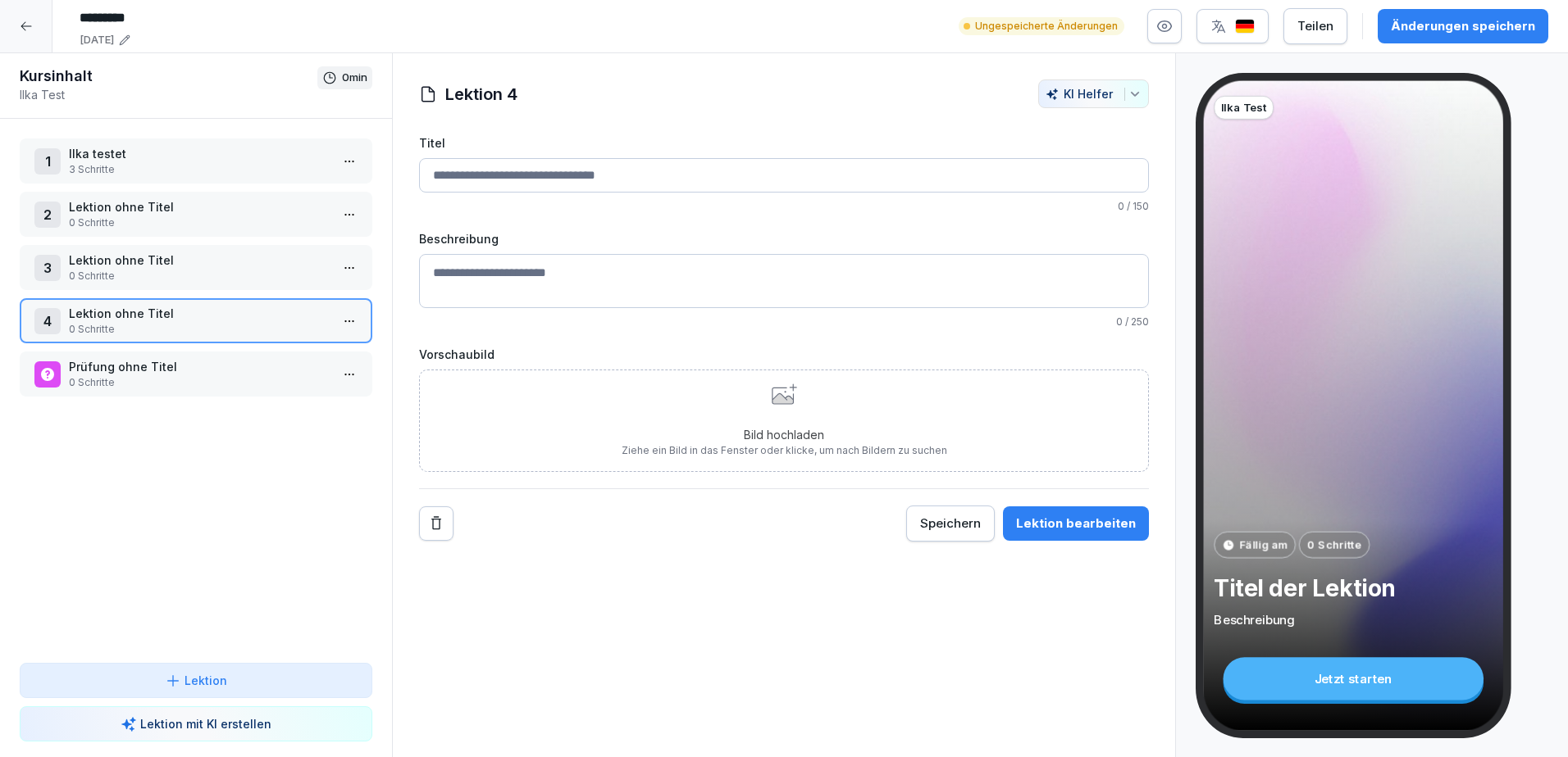
click at [29, 30] on icon at bounding box center [27, 27] width 13 height 13
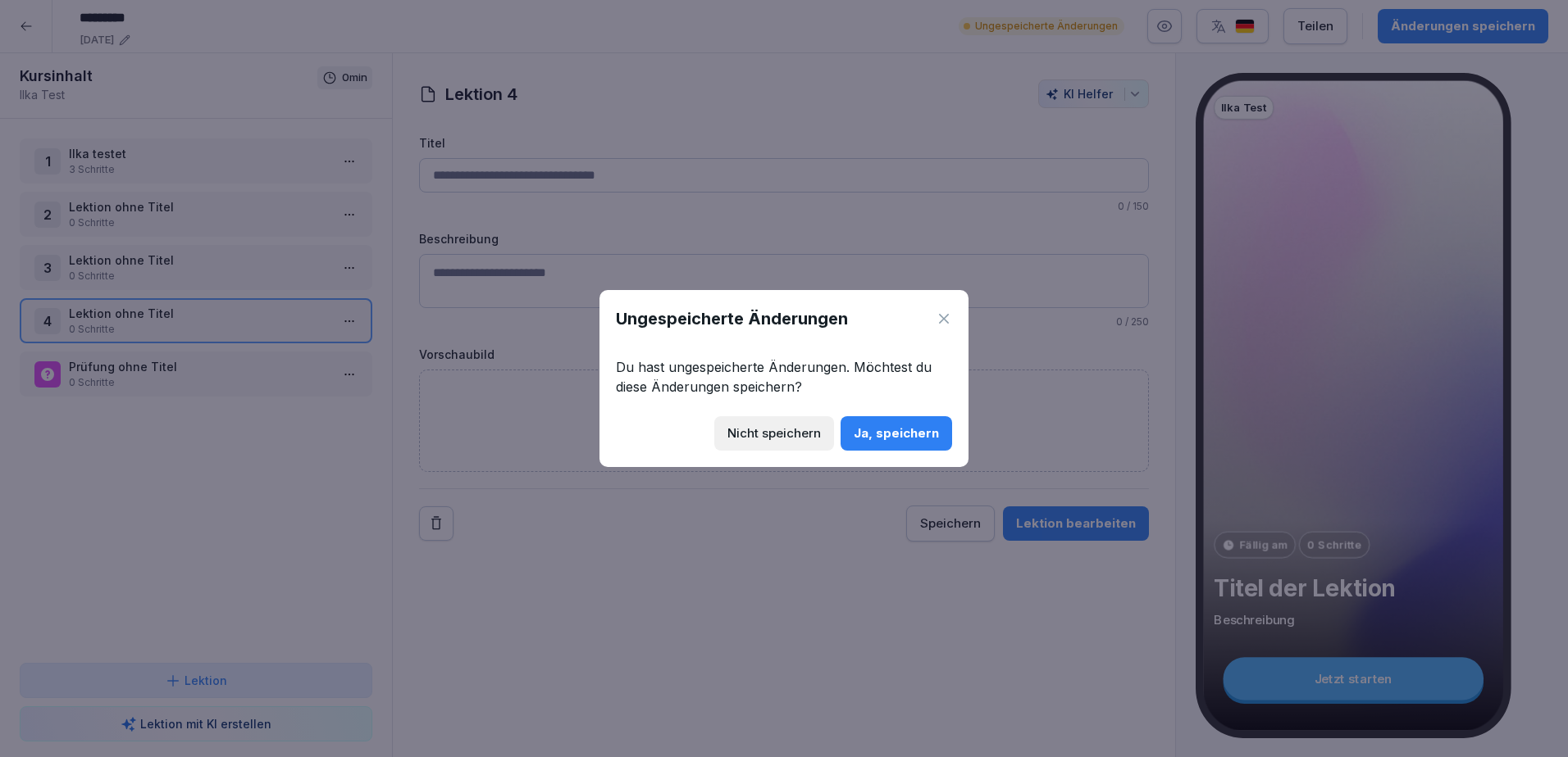
click at [943, 317] on icon at bounding box center [944, 318] width 10 height 10
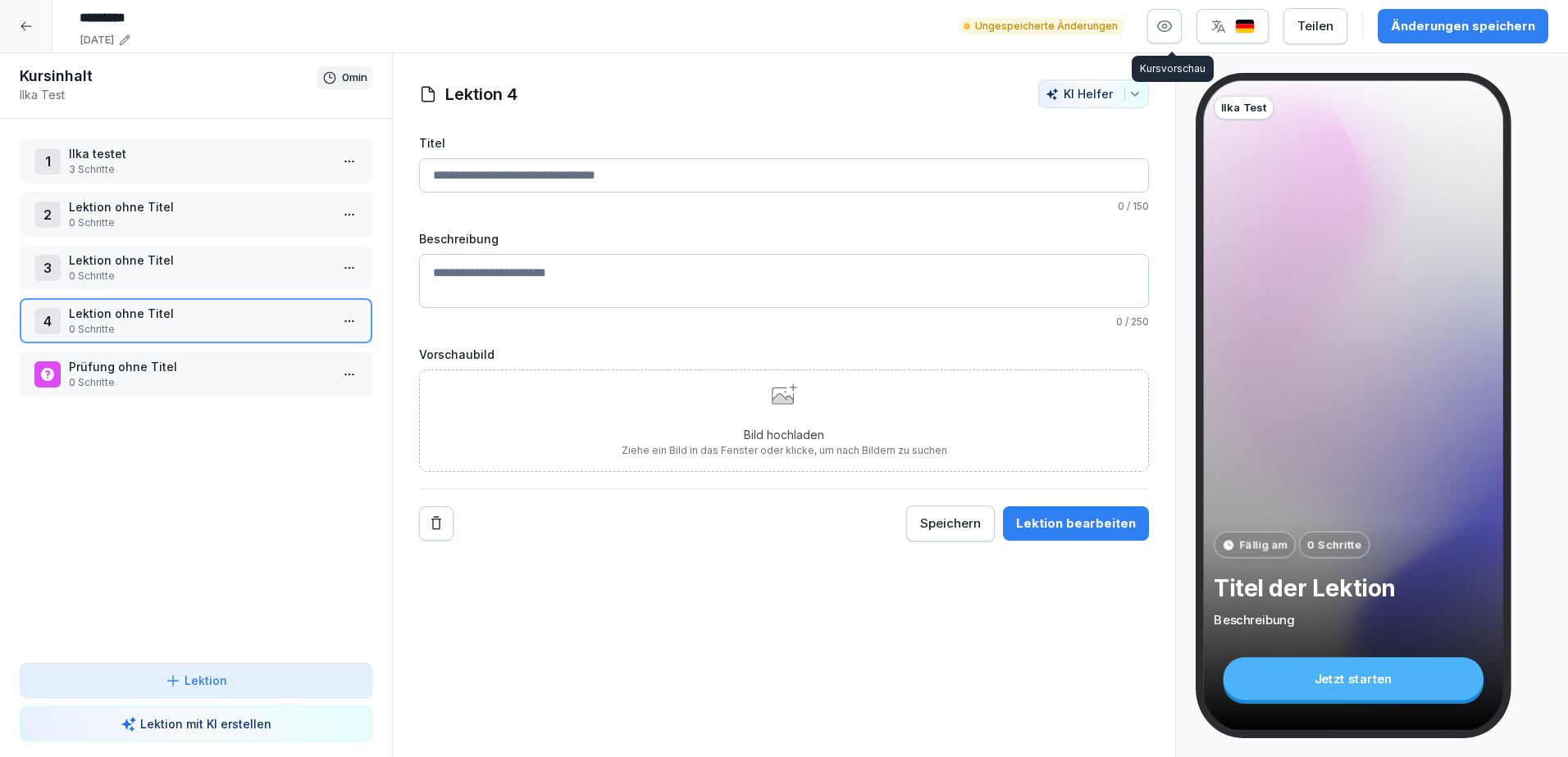
click at [1169, 32] on icon "button" at bounding box center [1164, 26] width 16 height 16
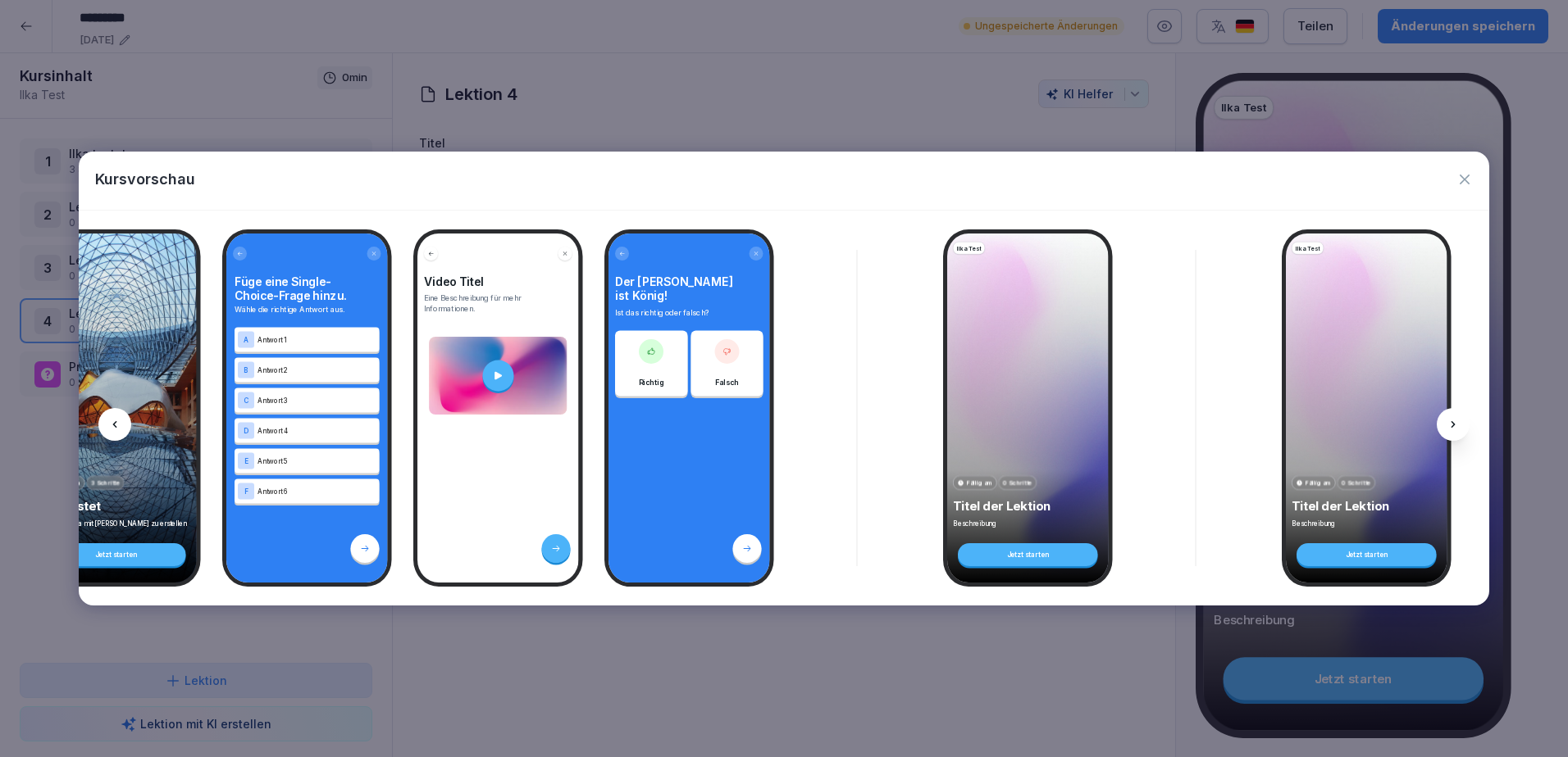
scroll to position [0, 58]
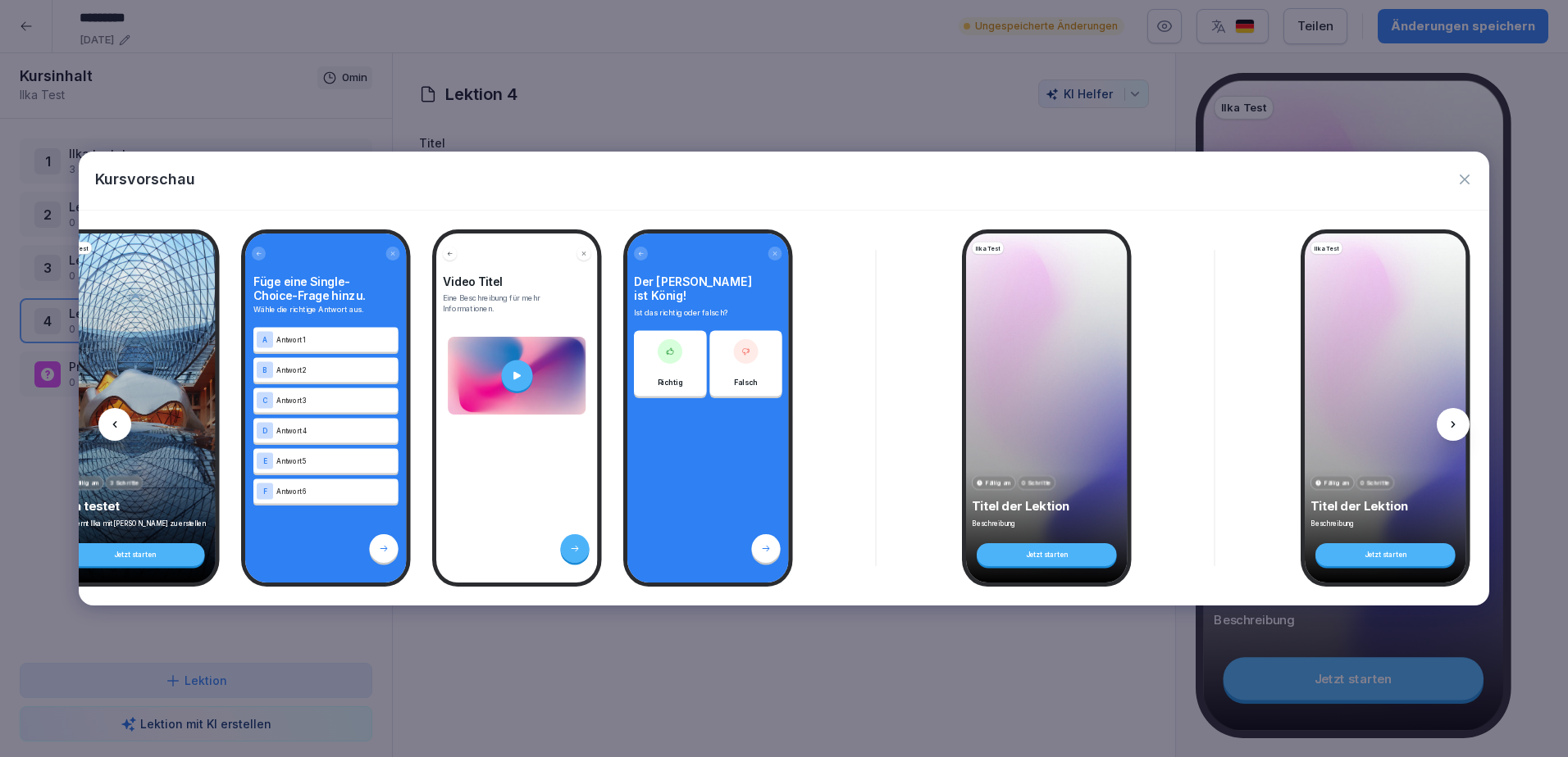
click at [1477, 170] on div "Kursvorschau" at bounding box center [785, 180] width 1412 height 58
click at [1465, 178] on icon "button" at bounding box center [1464, 179] width 10 height 10
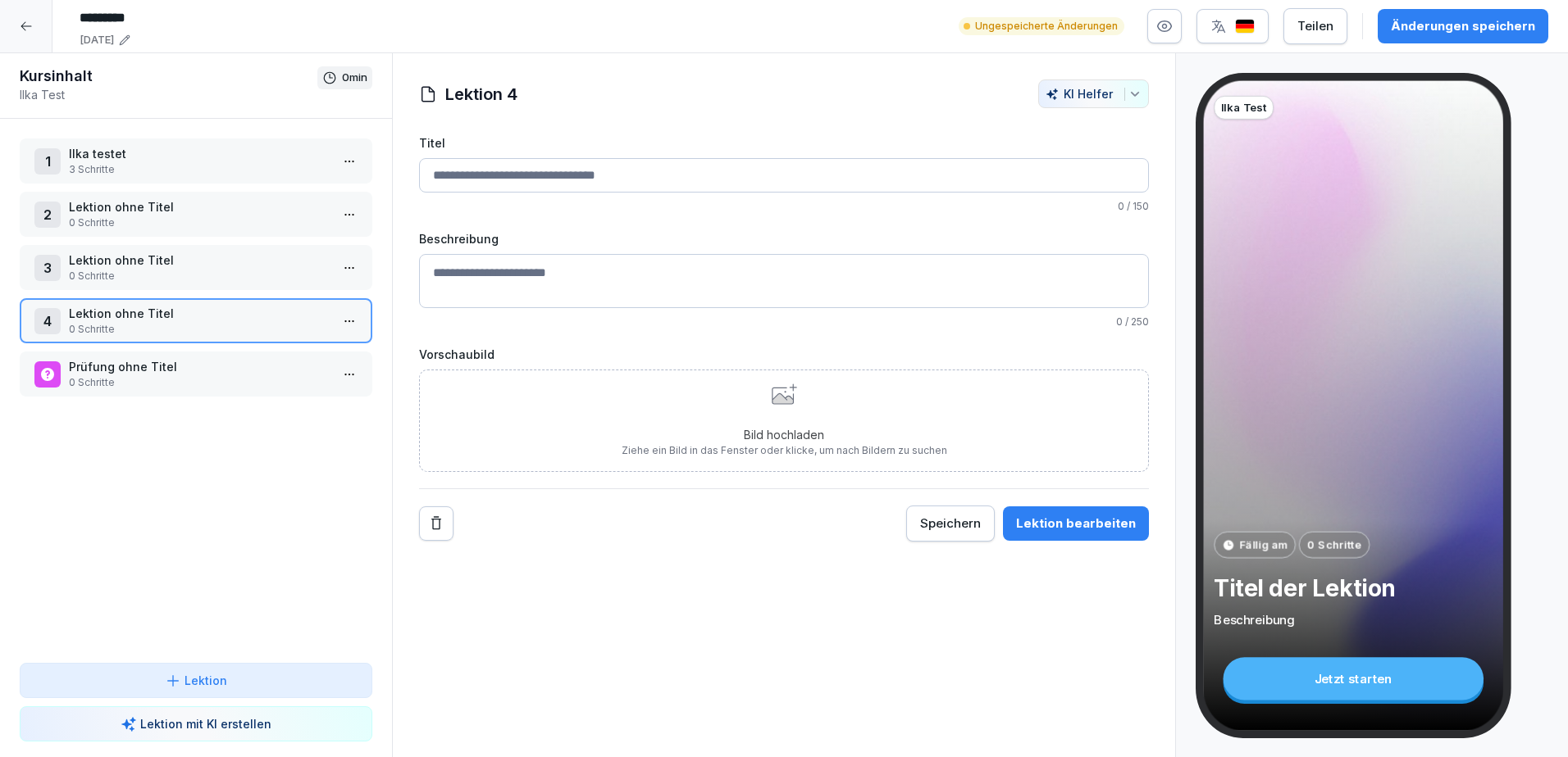
click at [1451, 25] on div "Änderungen speichern" at bounding box center [1462, 26] width 144 height 18
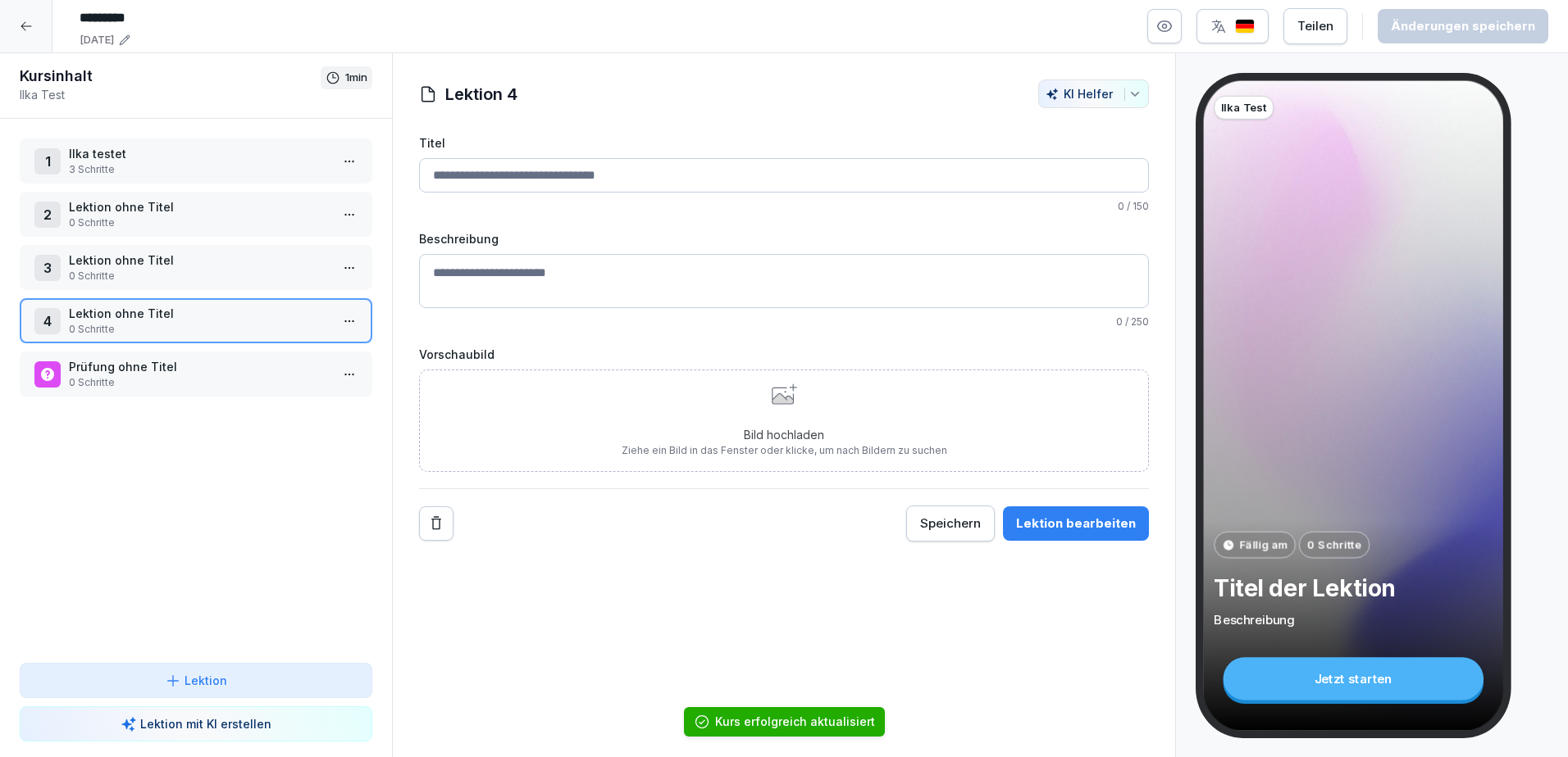
click at [31, 19] on div at bounding box center [26, 26] width 52 height 52
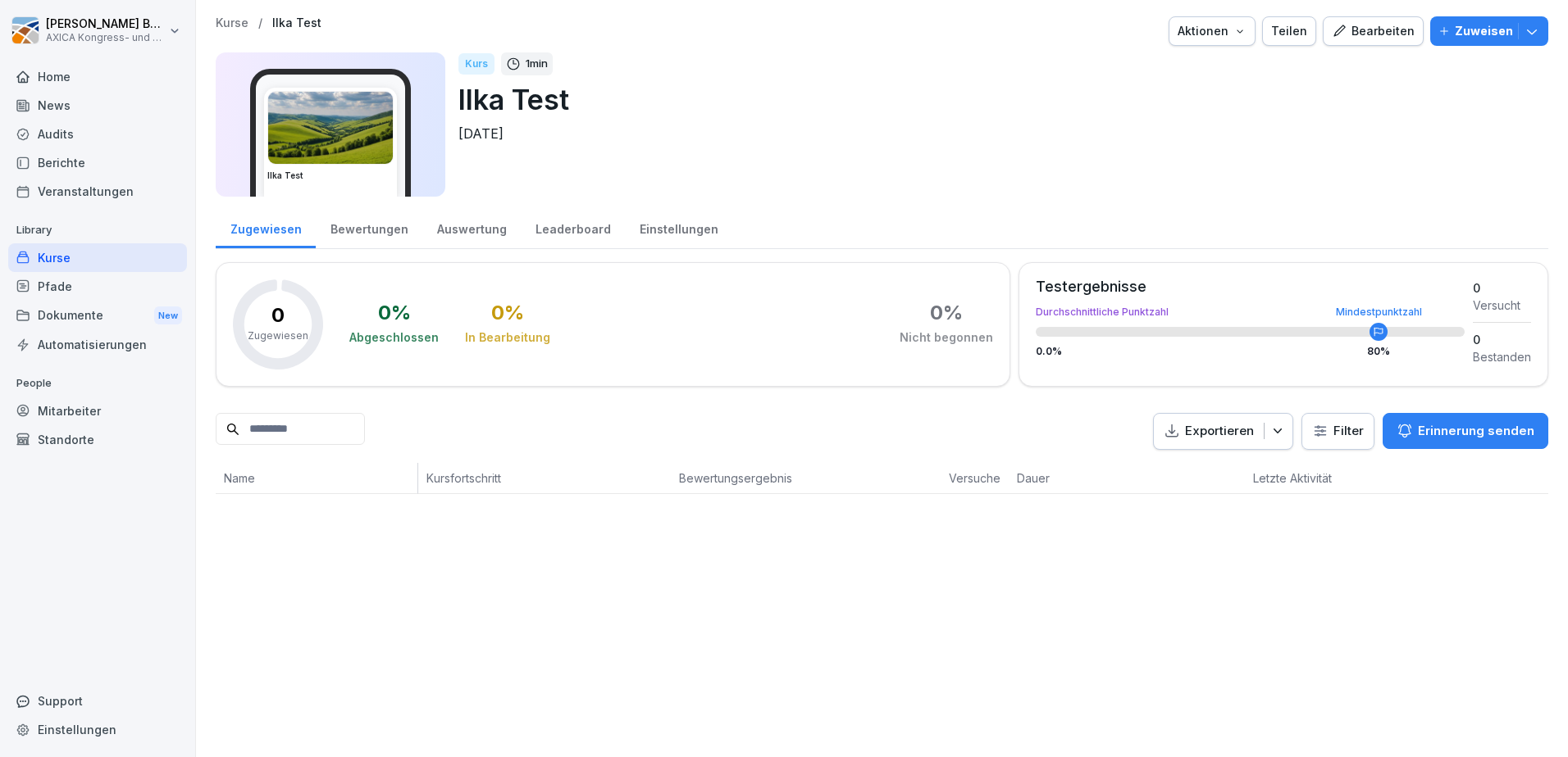
click at [1479, 33] on p "Zuweisen" at bounding box center [1483, 31] width 58 height 18
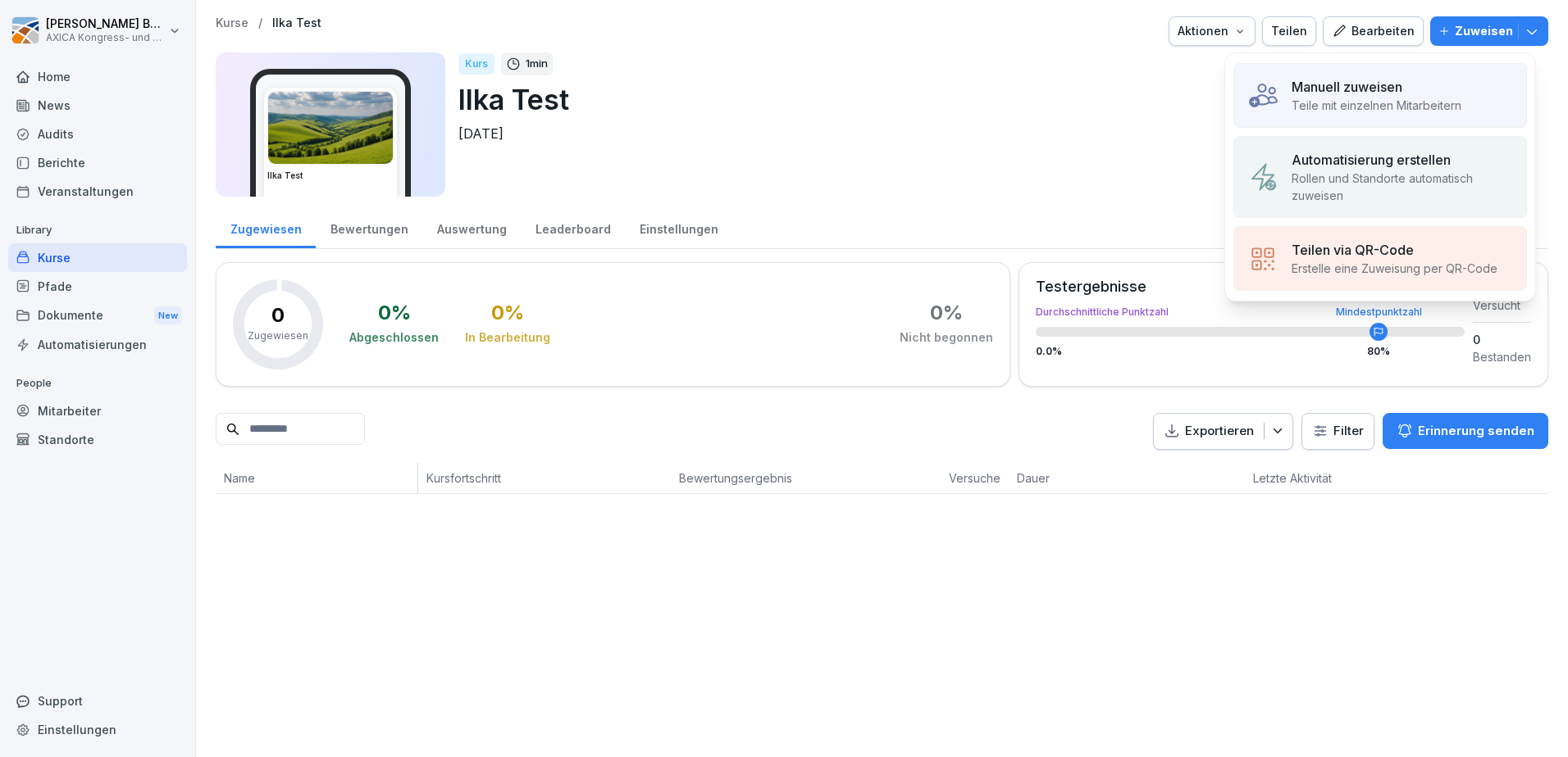
click at [1366, 102] on p "Teile mit einzelnen Mitarbeitern" at bounding box center [1376, 105] width 170 height 17
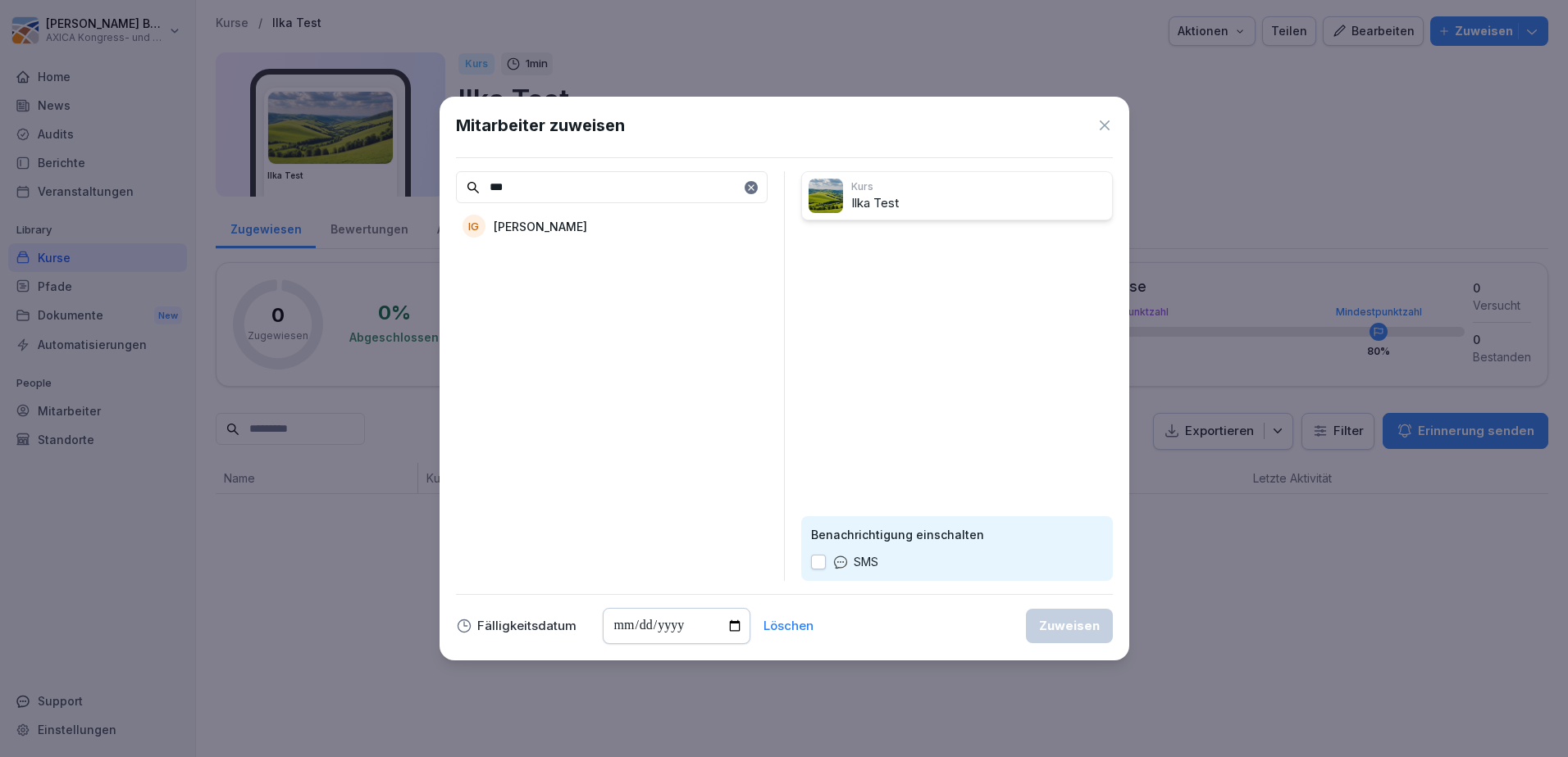
type input "***"
click at [597, 216] on div "IG [PERSON_NAME]" at bounding box center [611, 226] width 312 height 30
click at [1105, 122] on icon at bounding box center [1104, 125] width 16 height 16
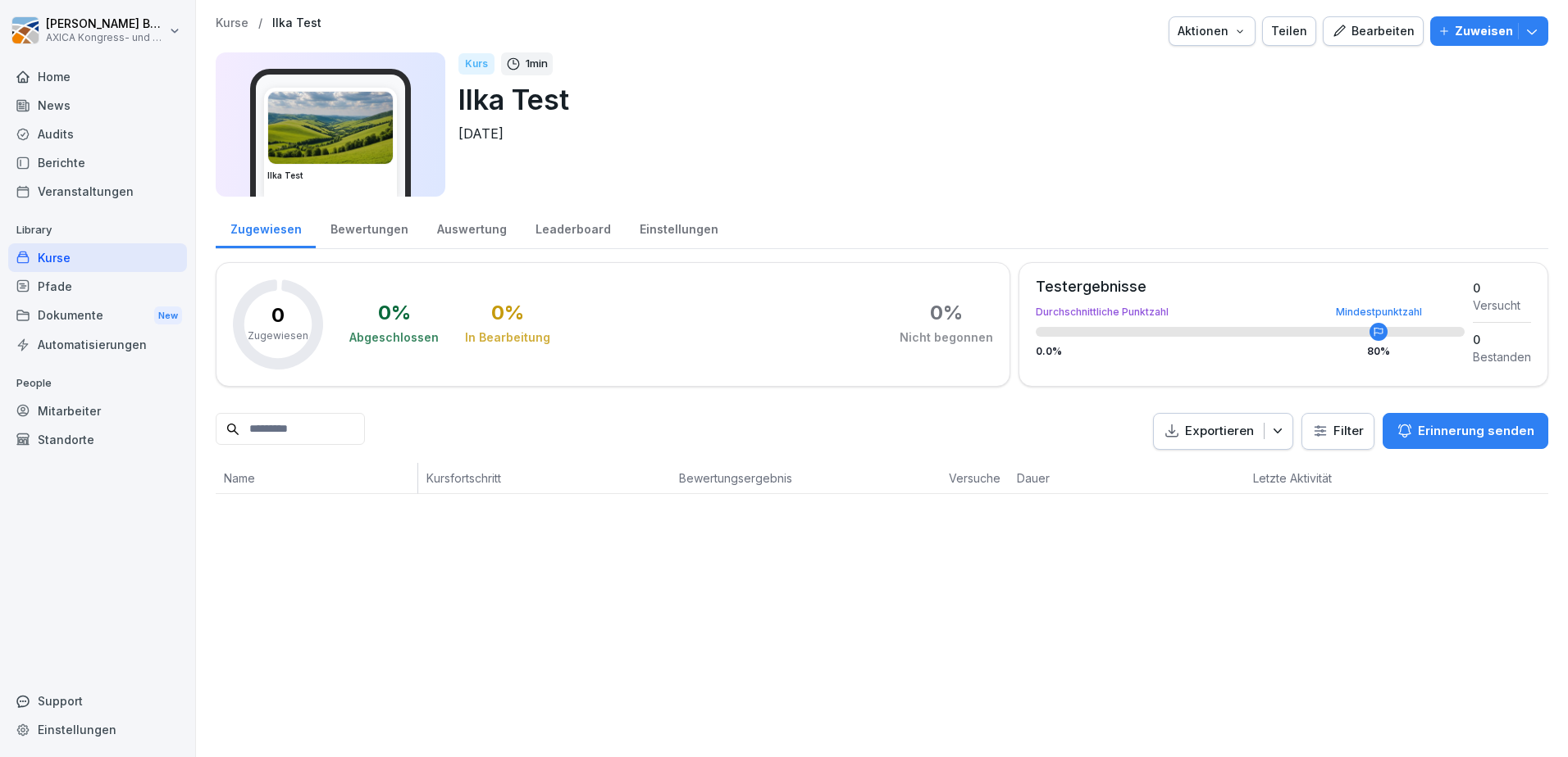
click at [1013, 134] on p "[DATE]" at bounding box center [997, 133] width 1077 height 20
click at [66, 259] on div "Kurse" at bounding box center [97, 257] width 178 height 29
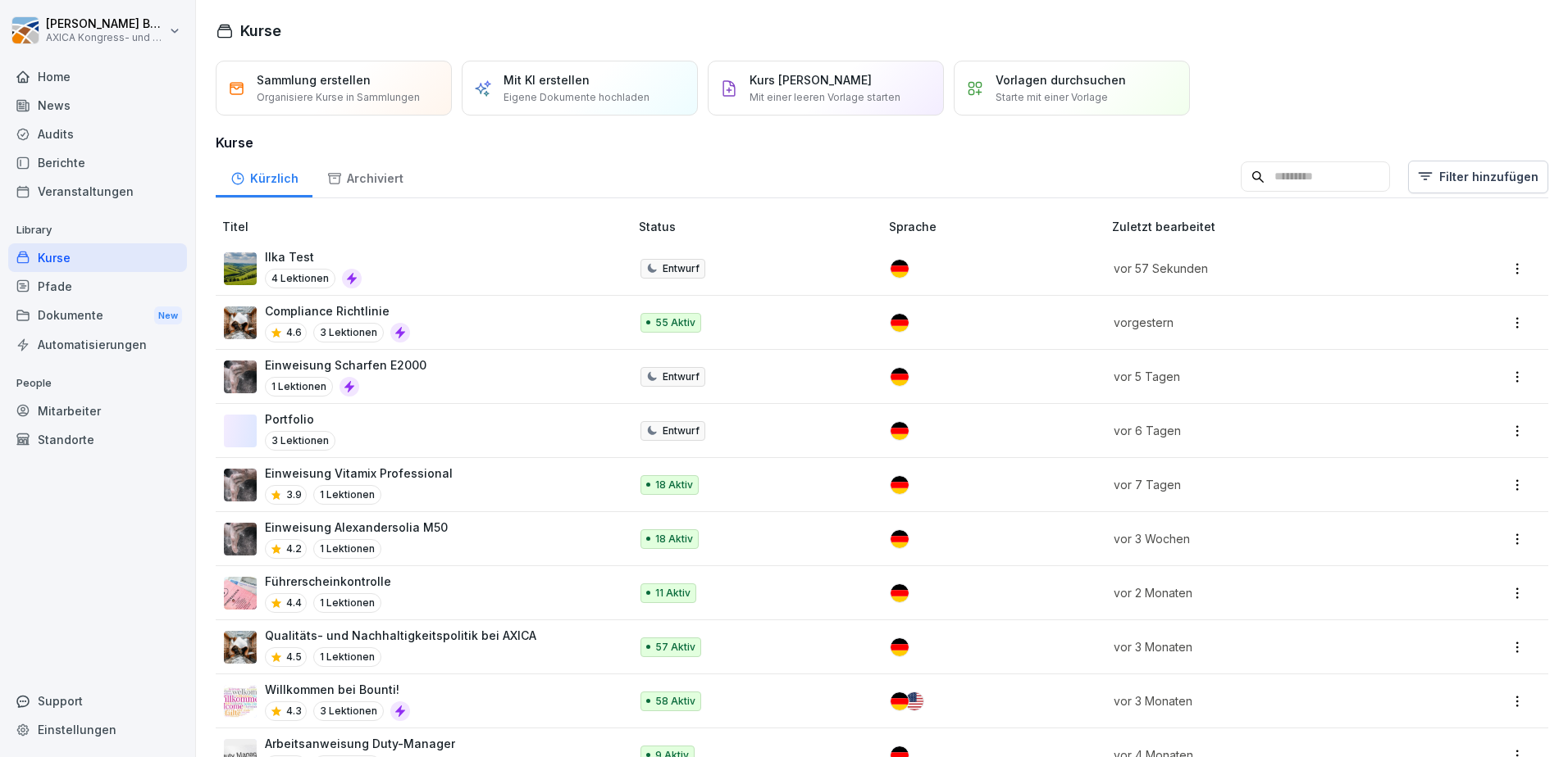
click at [442, 330] on div "Compliance Richtlinie 4.6 3 Lektionen" at bounding box center [419, 322] width 389 height 40
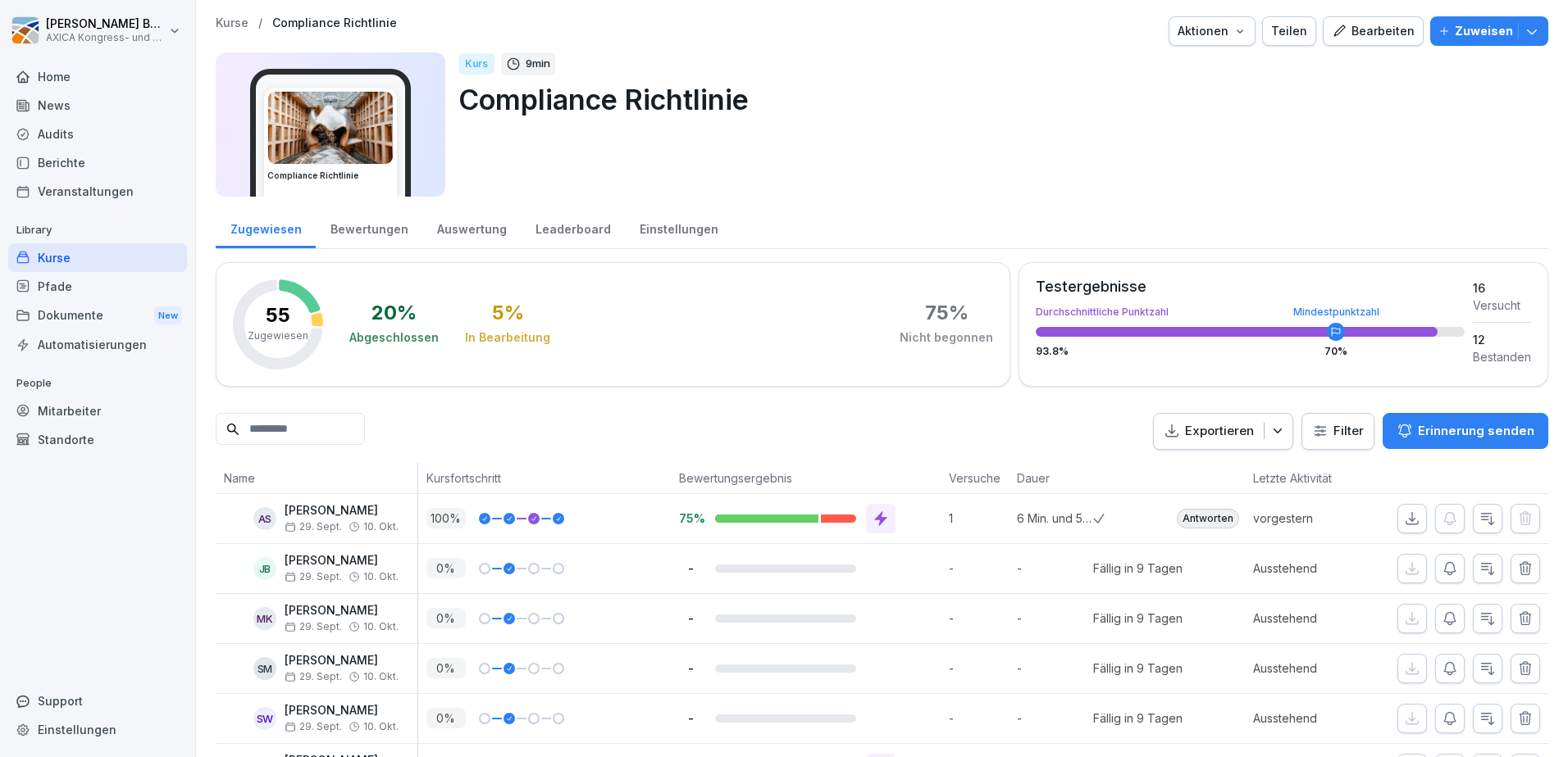
click at [479, 229] on div "Auswertung" at bounding box center [471, 228] width 98 height 42
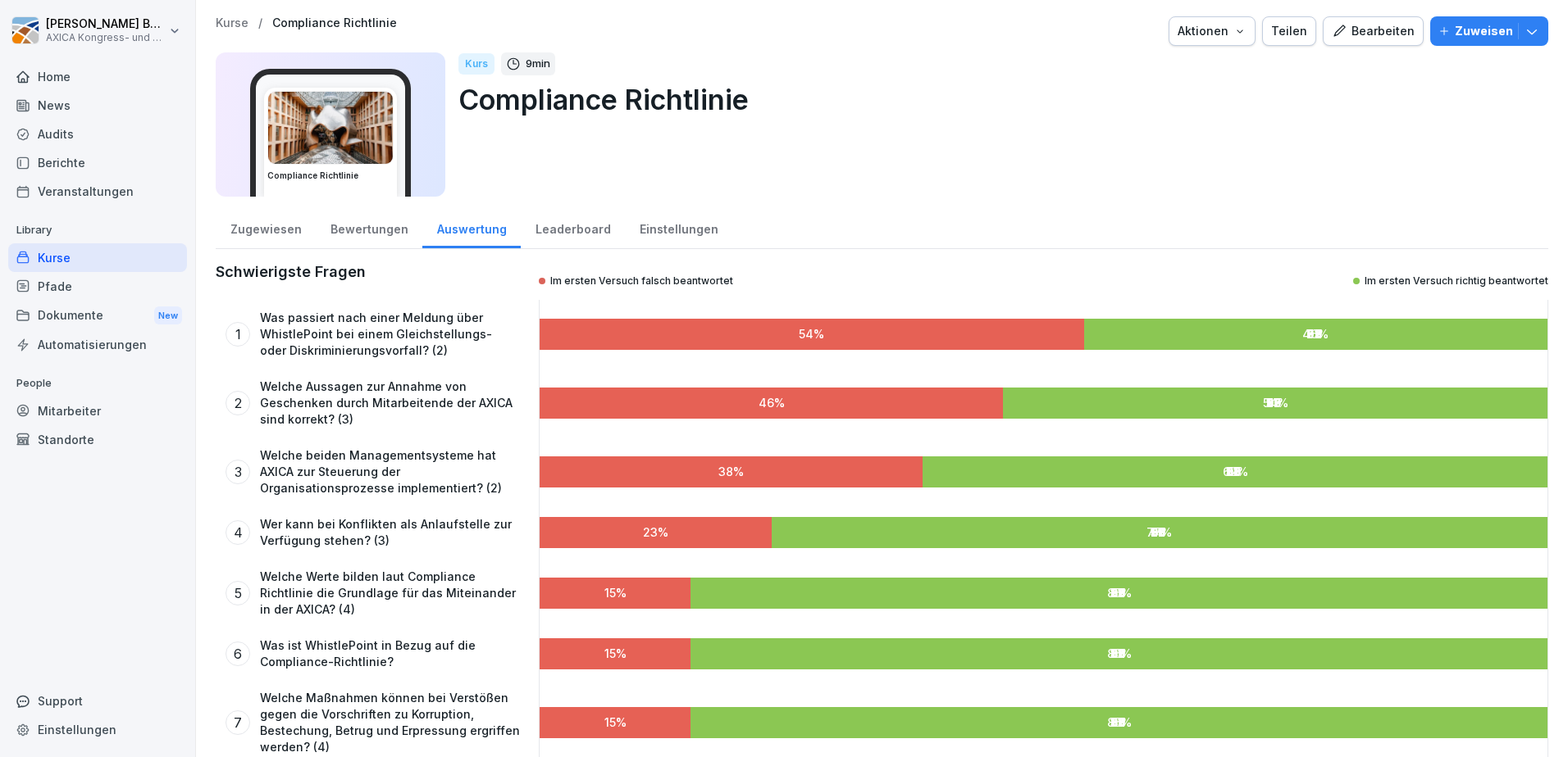
click at [382, 237] on div "Bewertungen" at bounding box center [369, 228] width 107 height 42
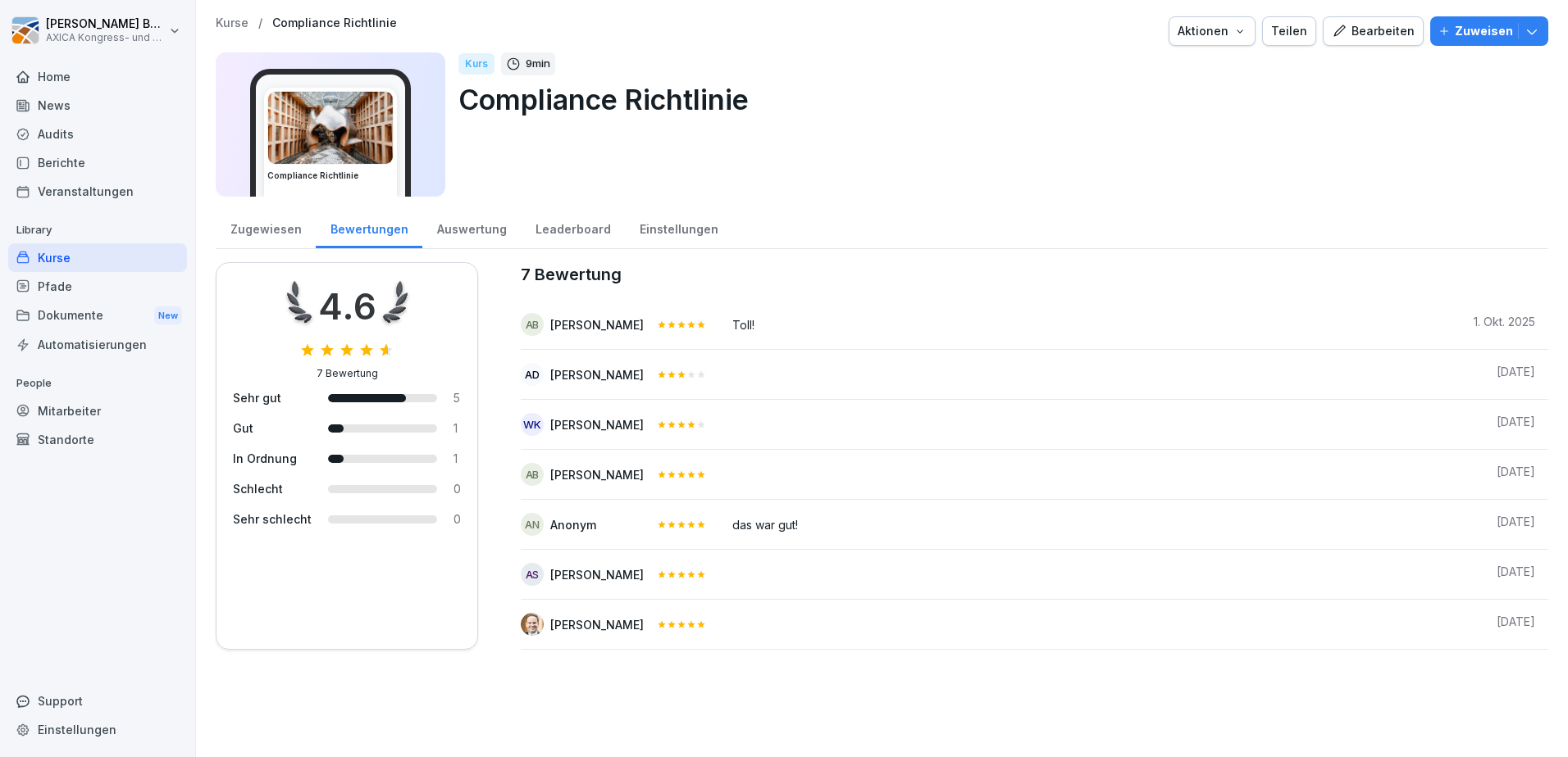
click at [273, 232] on div "Zugewiesen" at bounding box center [265, 228] width 100 height 42
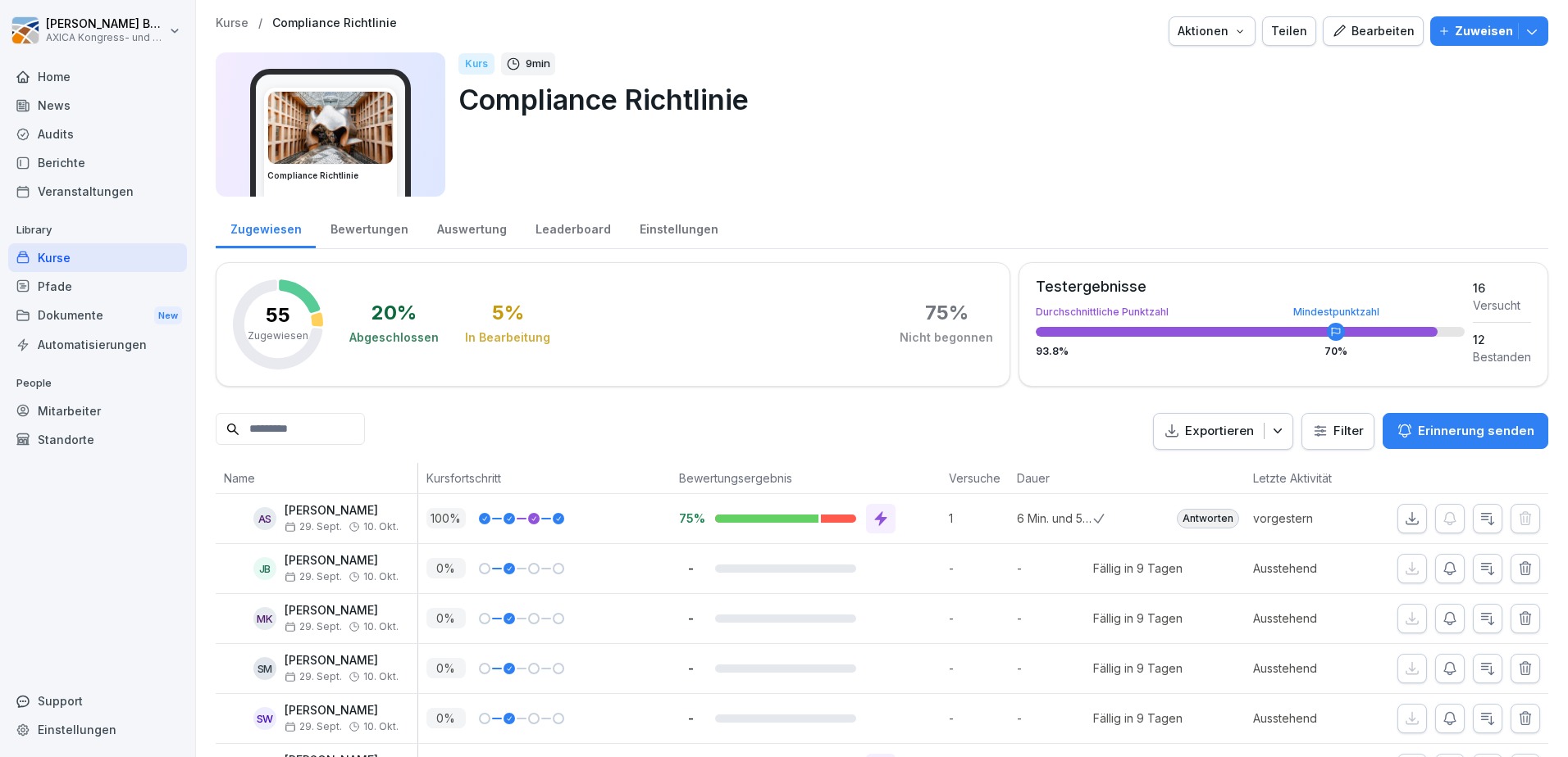
click at [376, 227] on div "Bewertungen" at bounding box center [369, 228] width 107 height 42
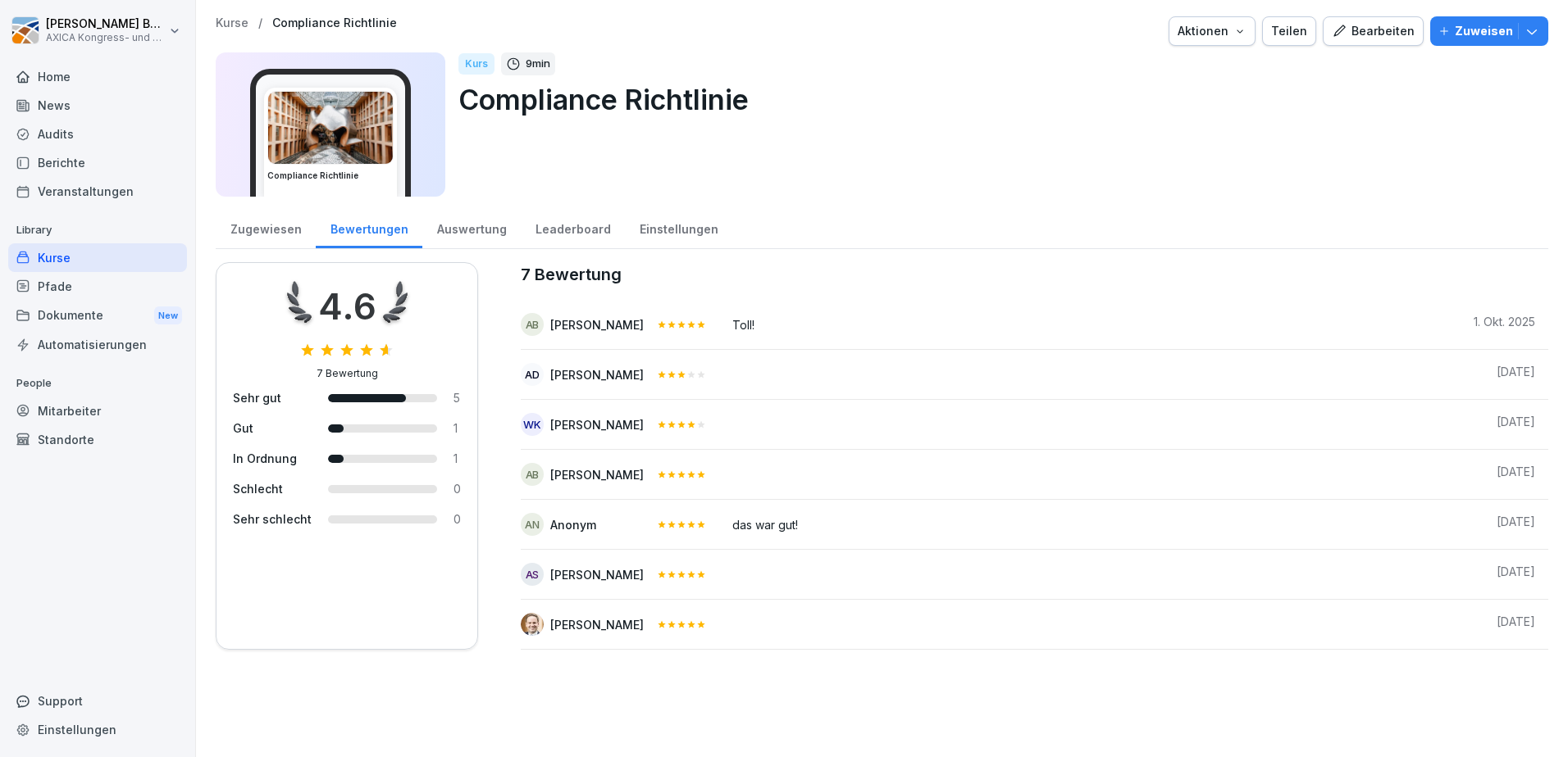
click at [272, 236] on div "Zugewiesen" at bounding box center [265, 228] width 100 height 42
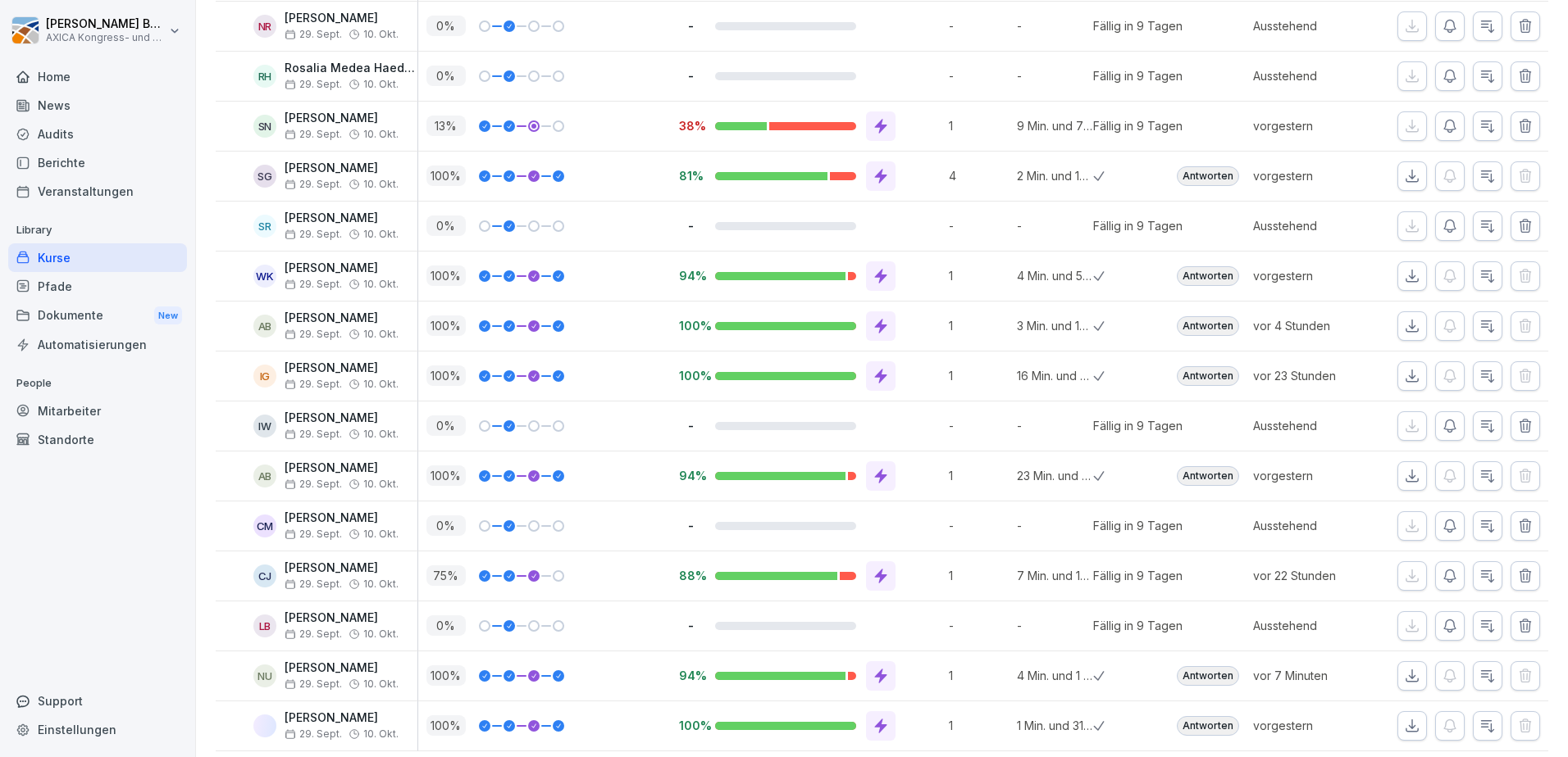
scroll to position [2528, 0]
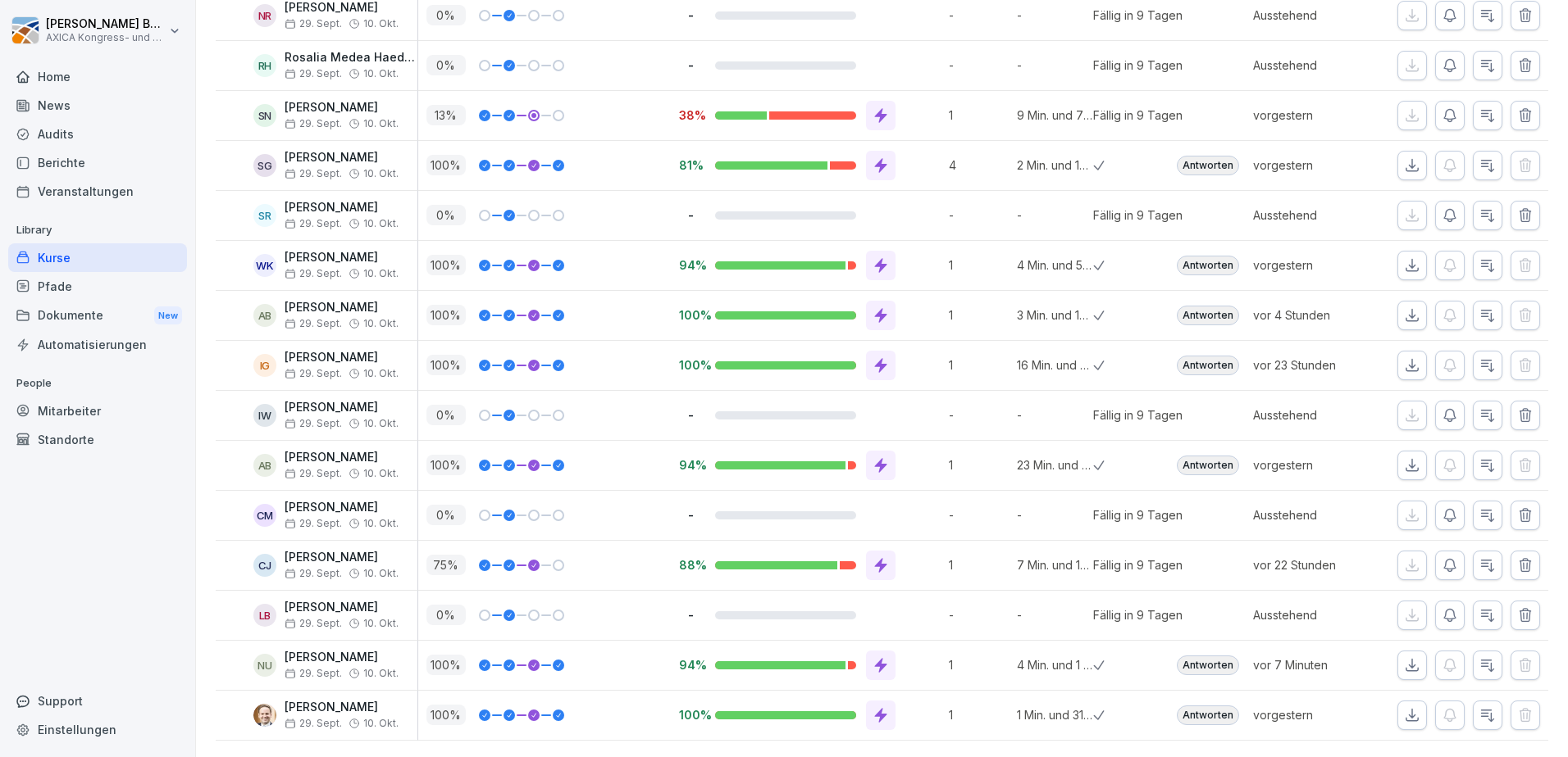
click at [1203, 356] on div "Antworten" at bounding box center [1207, 365] width 62 height 20
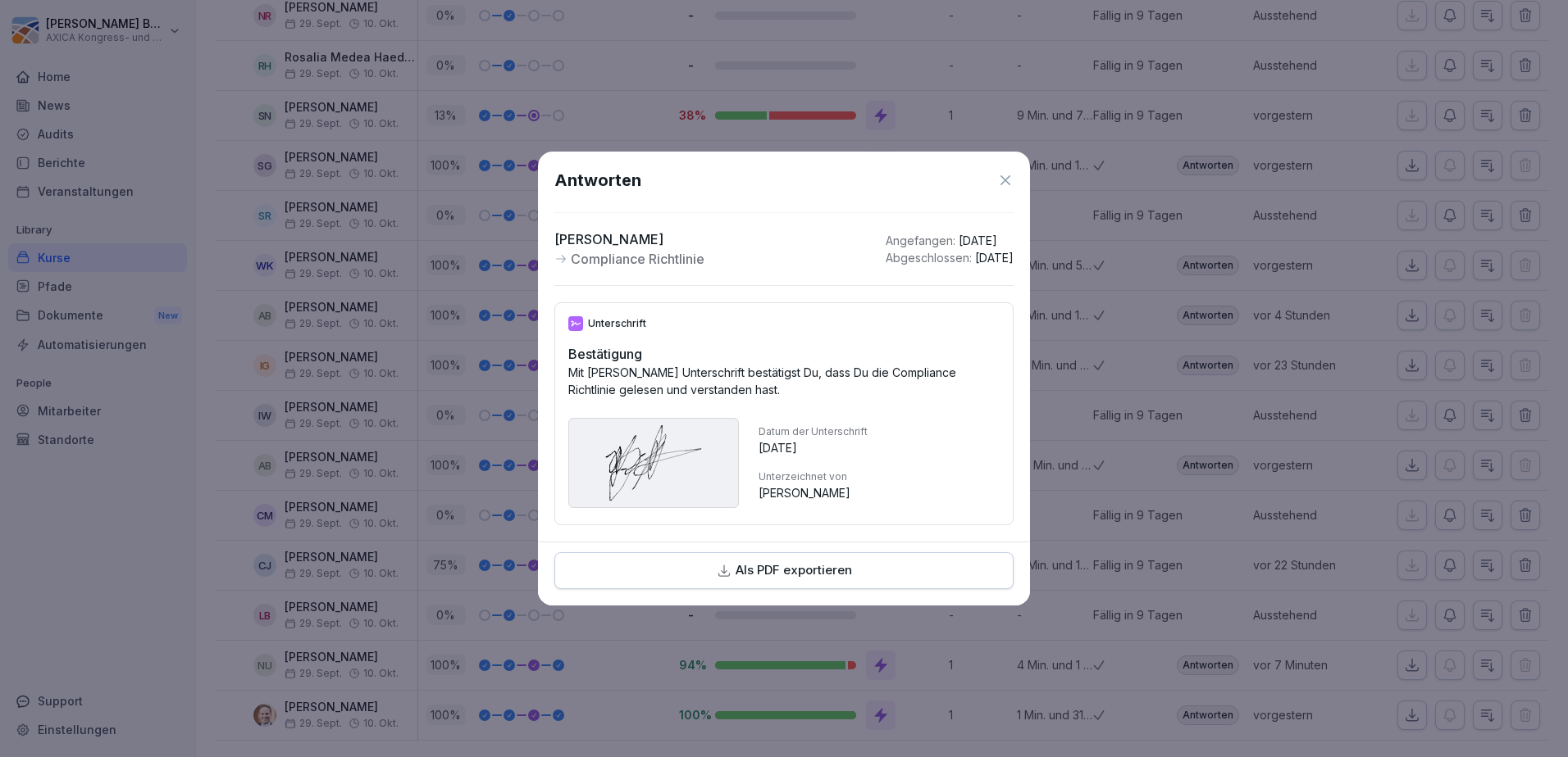
click at [1004, 185] on div "Antworten" at bounding box center [784, 180] width 460 height 25
click at [1002, 173] on icon at bounding box center [1005, 180] width 16 height 16
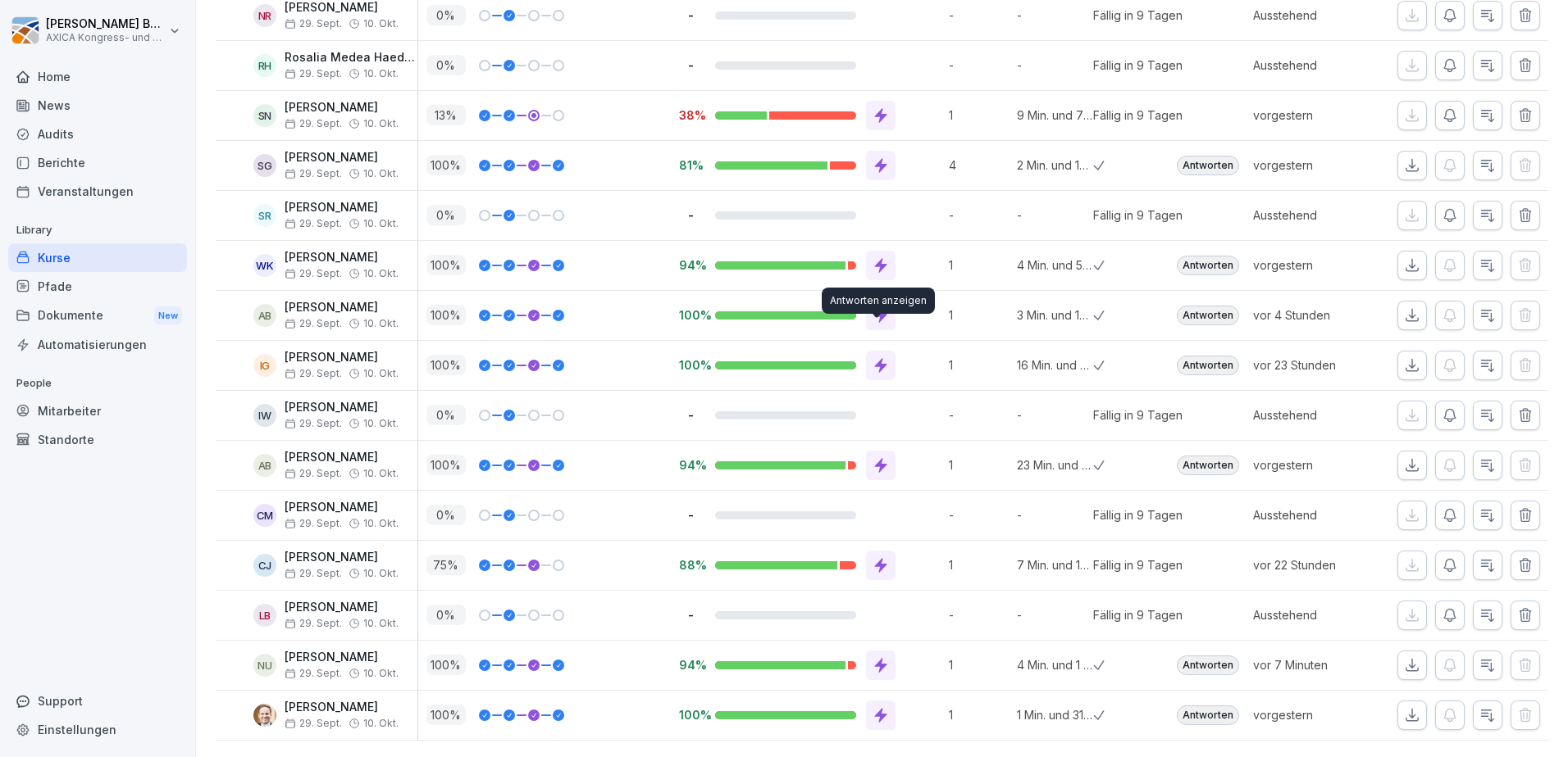
click at [883, 358] on icon at bounding box center [880, 365] width 16 height 16
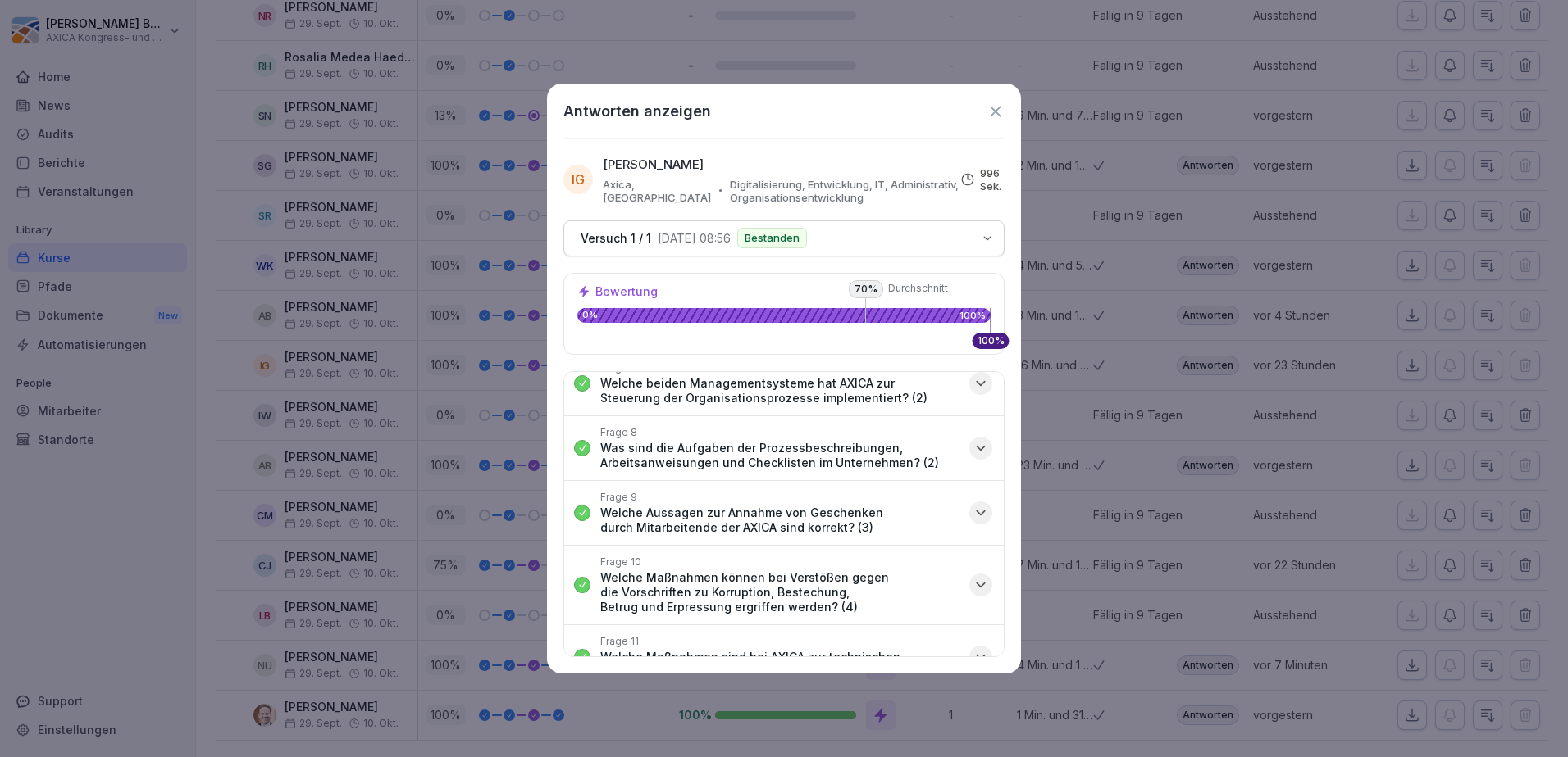
scroll to position [148, 0]
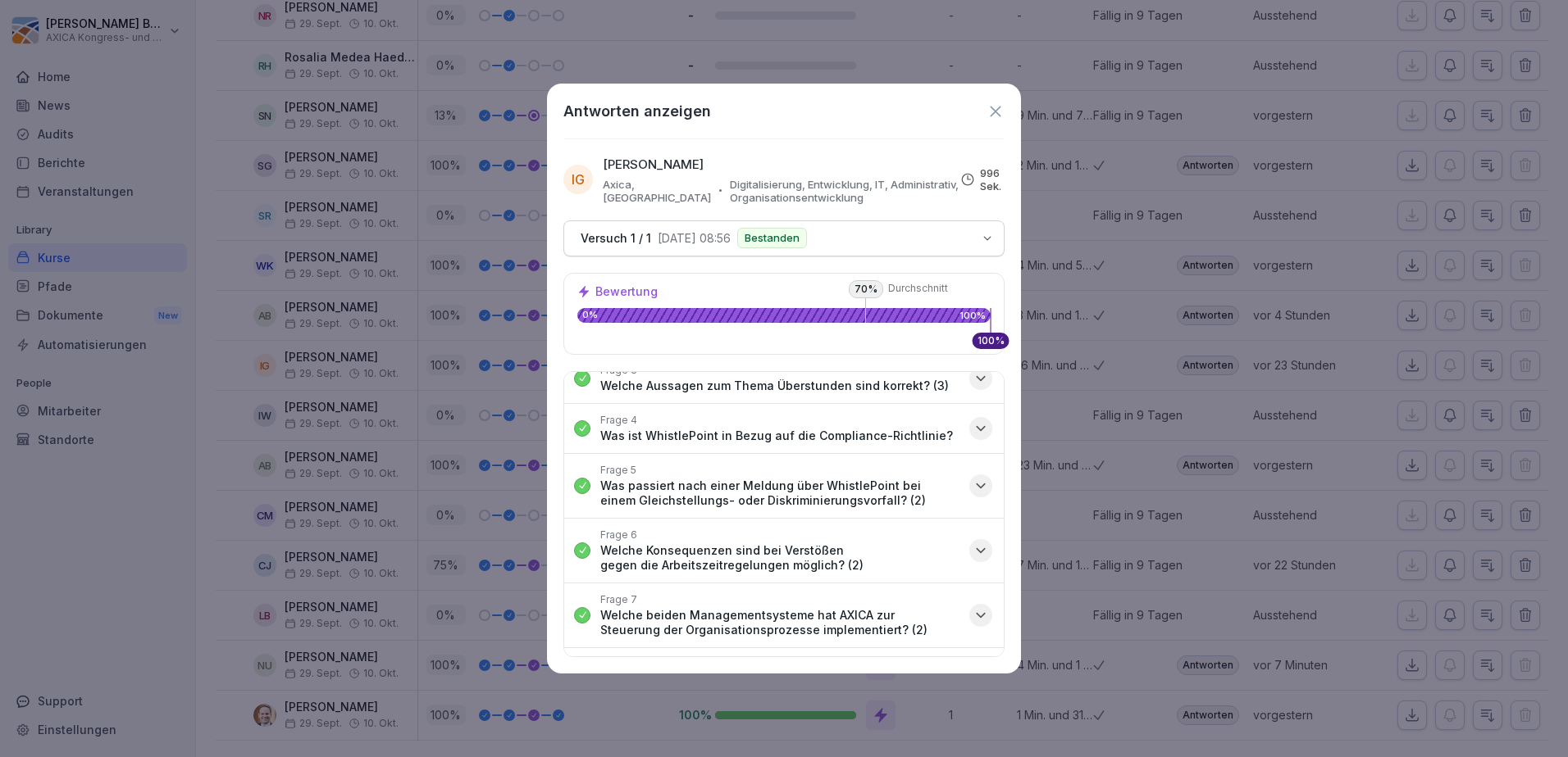
click at [991, 111] on icon at bounding box center [995, 111] width 18 height 18
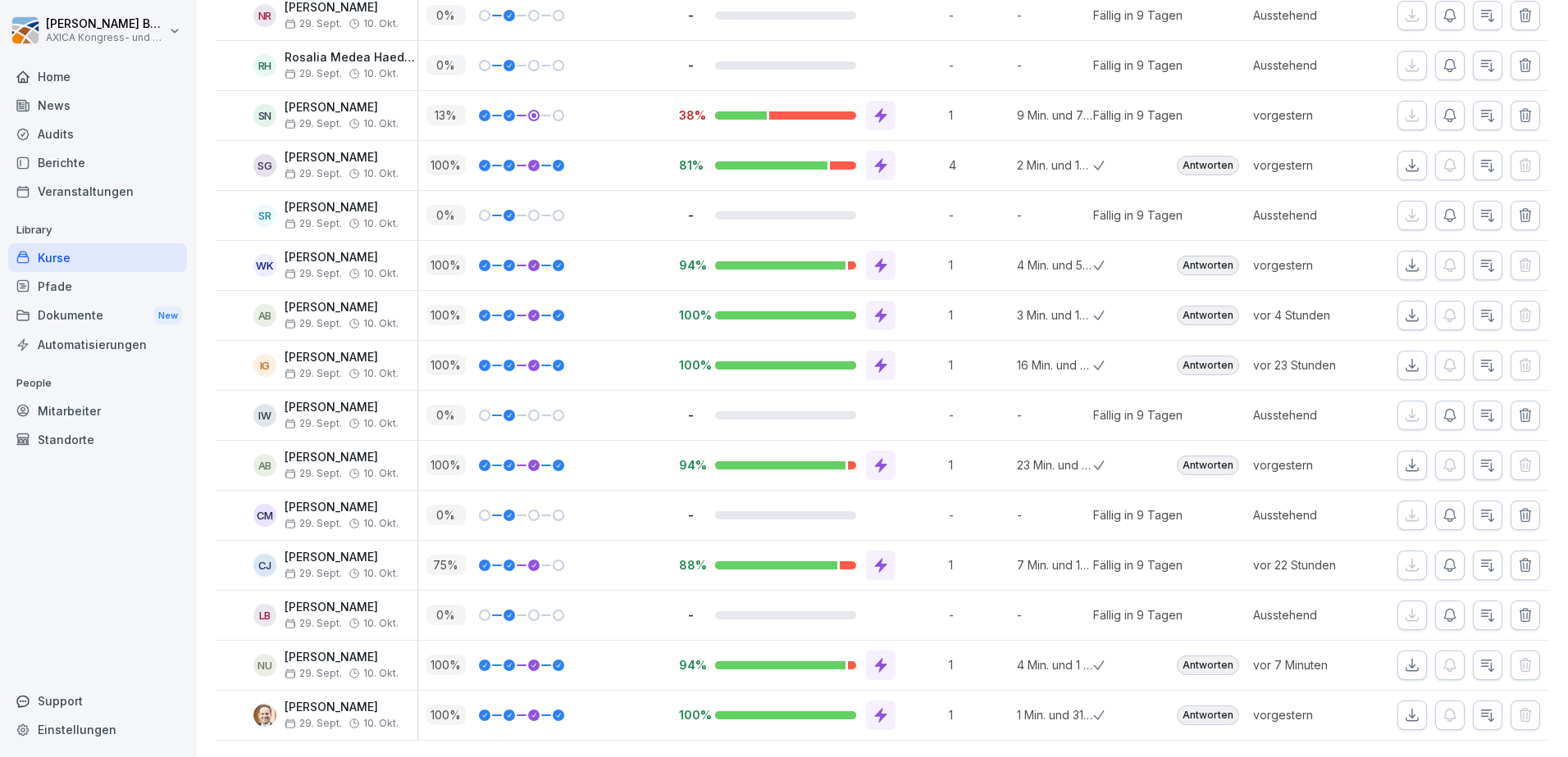
click at [877, 158] on icon at bounding box center [880, 165] width 12 height 14
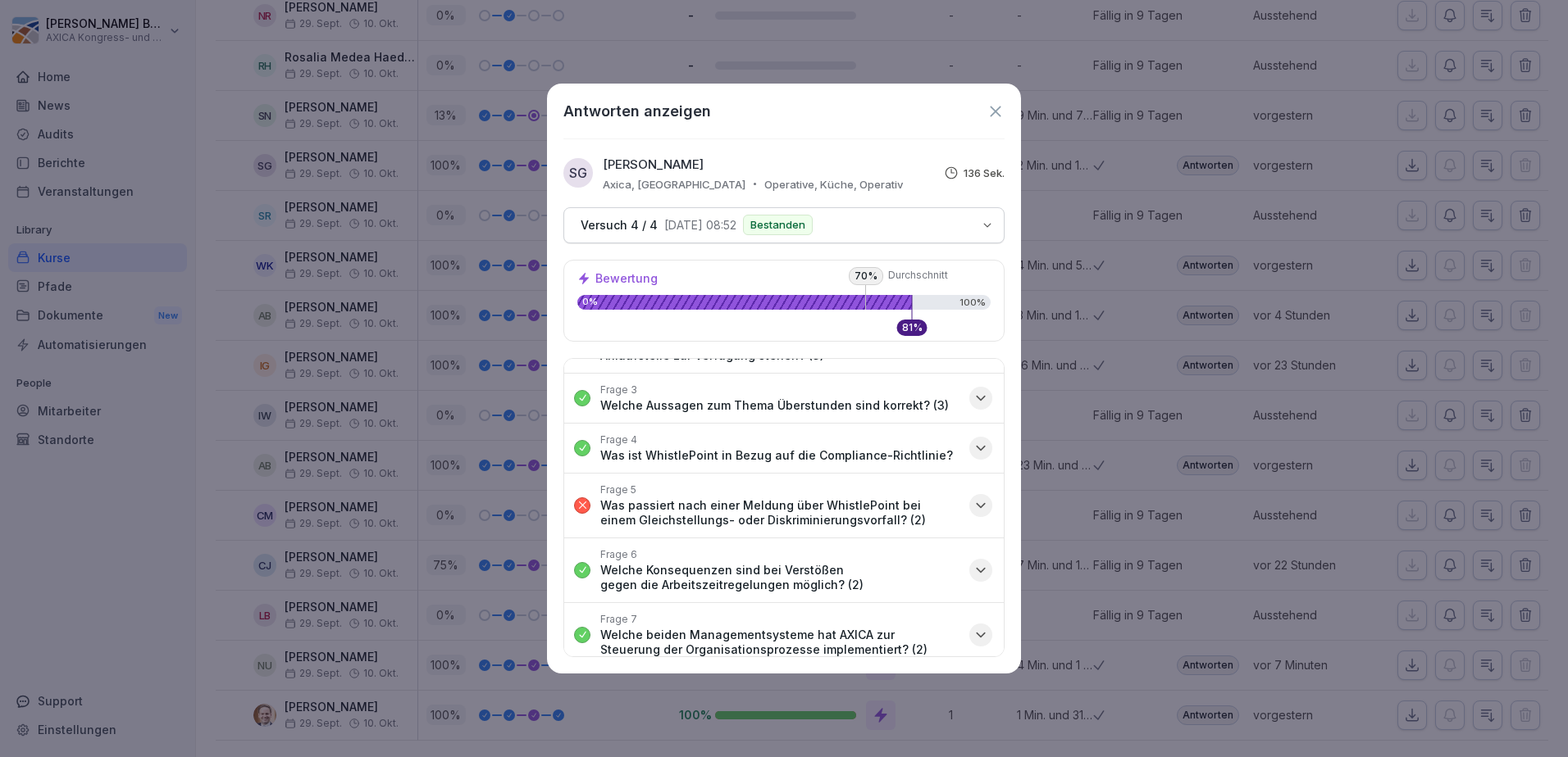
scroll to position [164, 0]
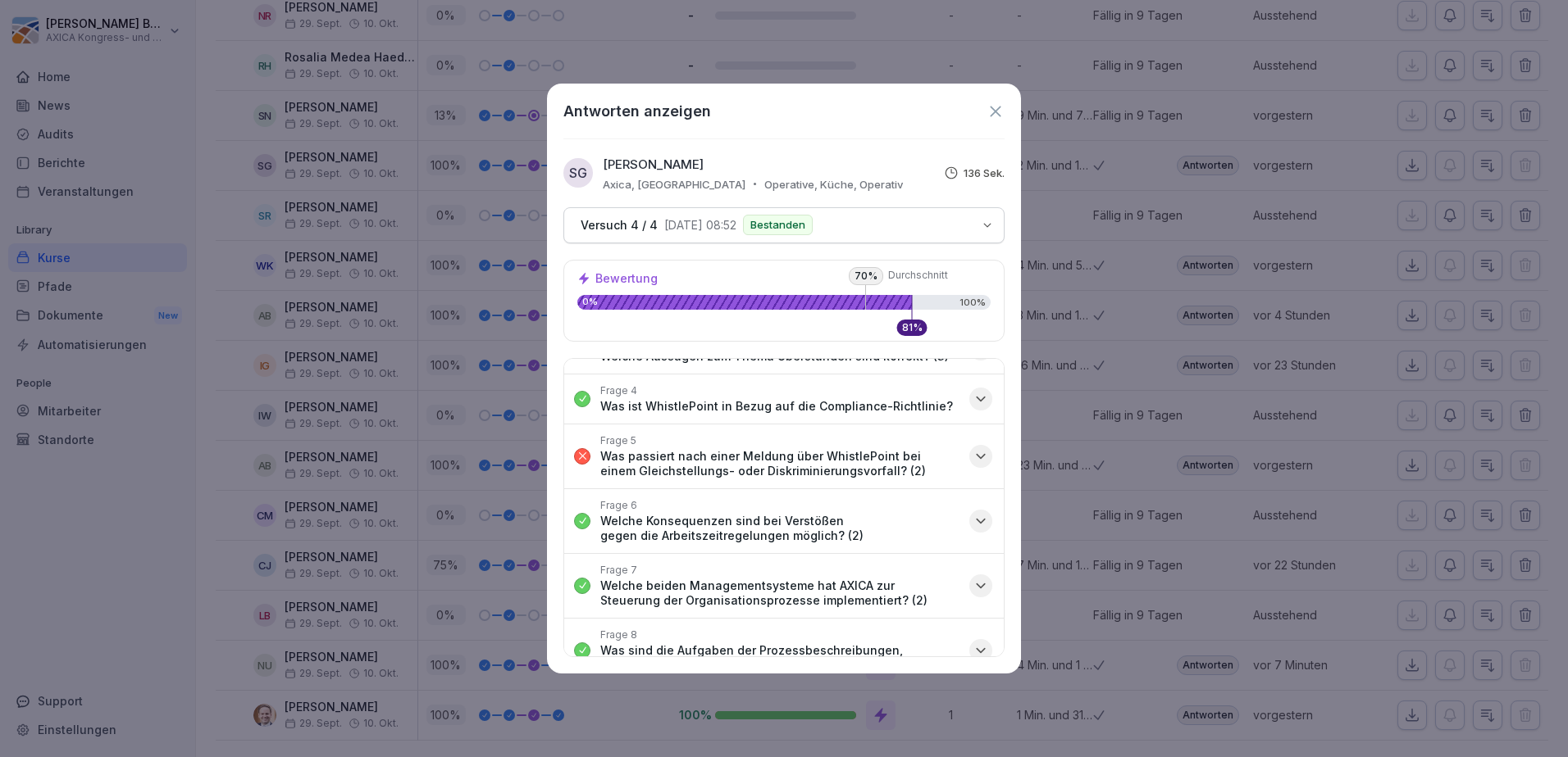
click at [973, 449] on icon "button" at bounding box center [980, 456] width 16 height 16
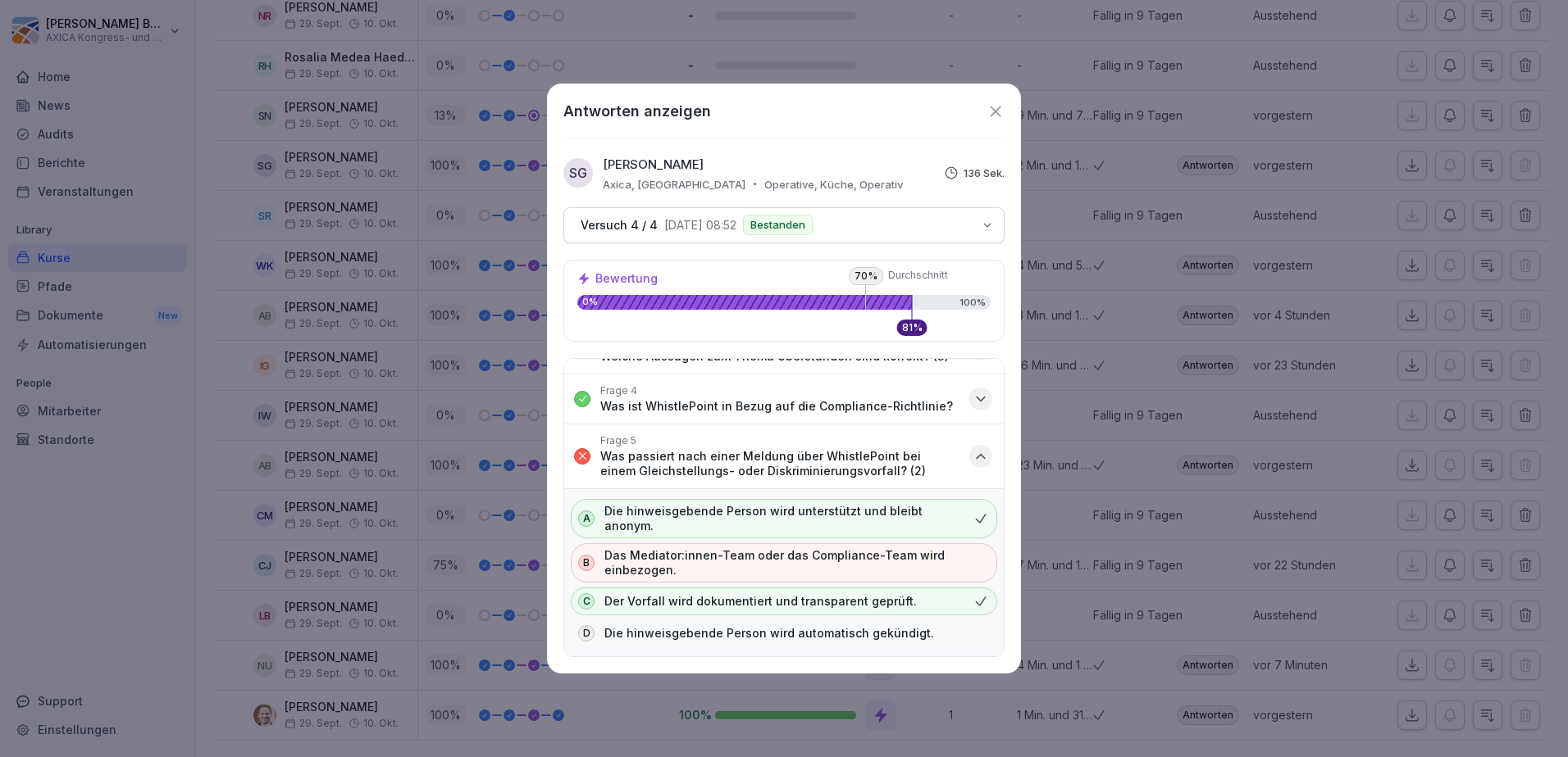
click at [997, 115] on icon at bounding box center [995, 111] width 18 height 18
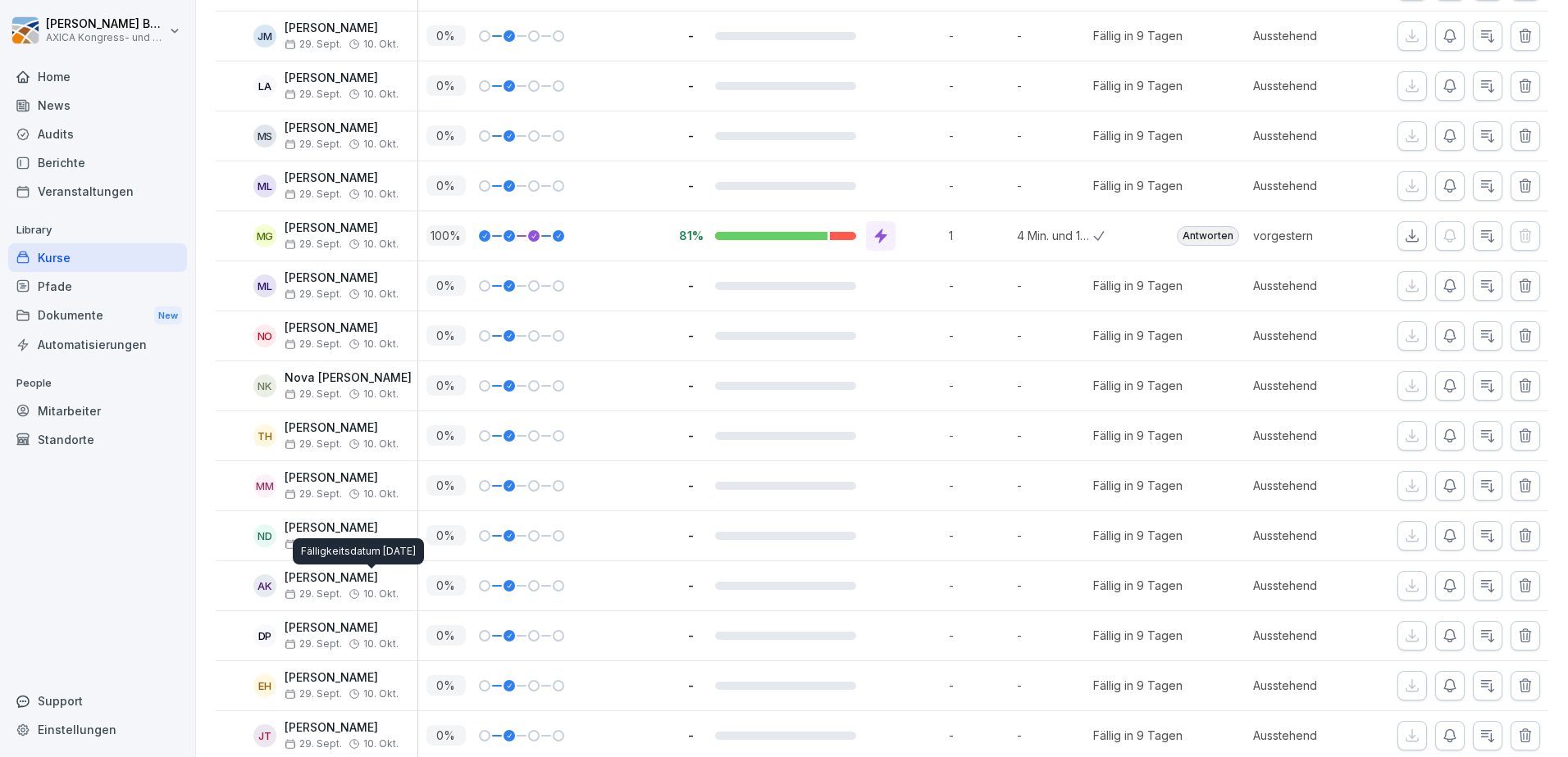
scroll to position [1053, 0]
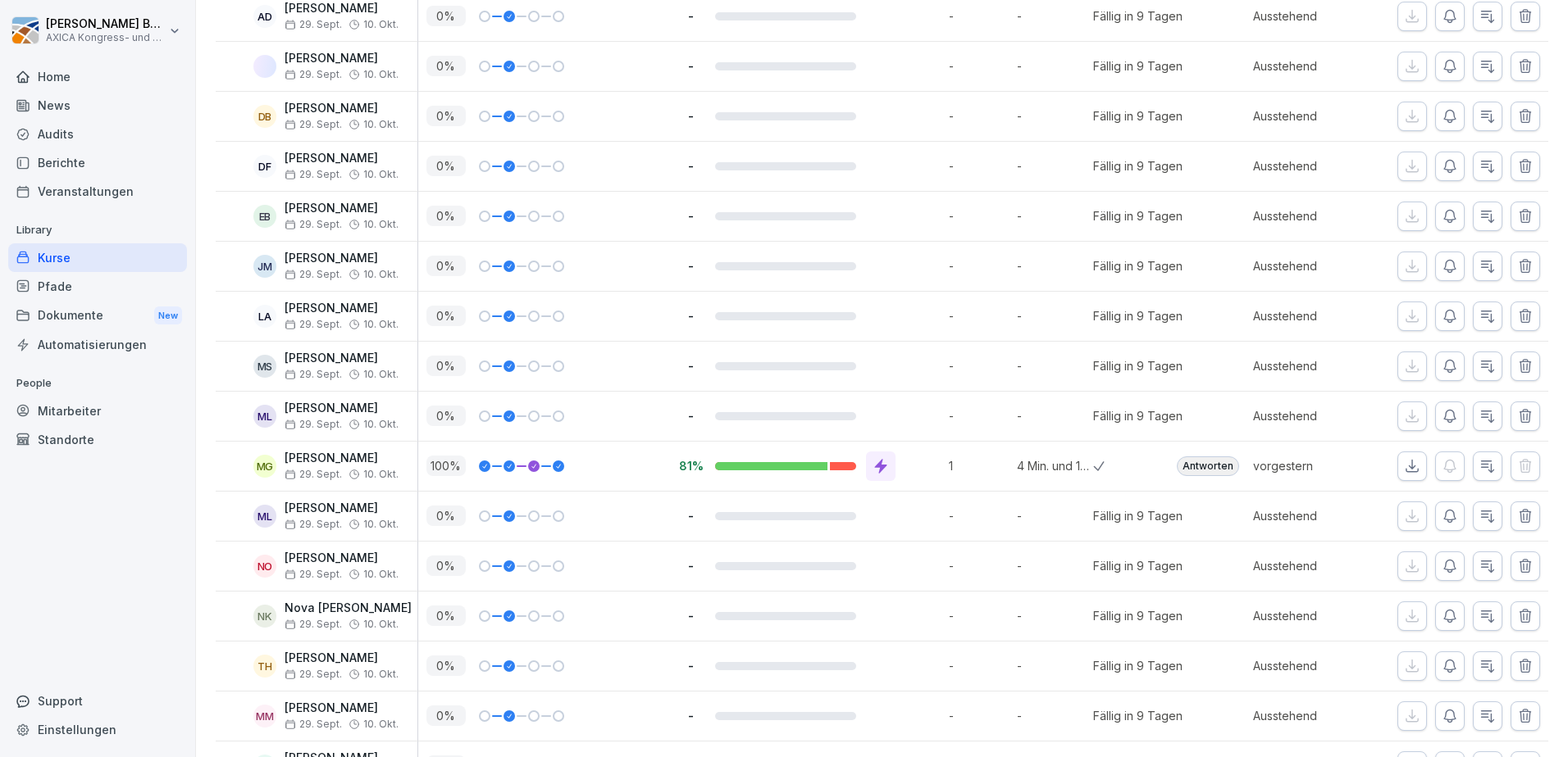
click at [52, 245] on div "Kurse" at bounding box center [97, 257] width 178 height 29
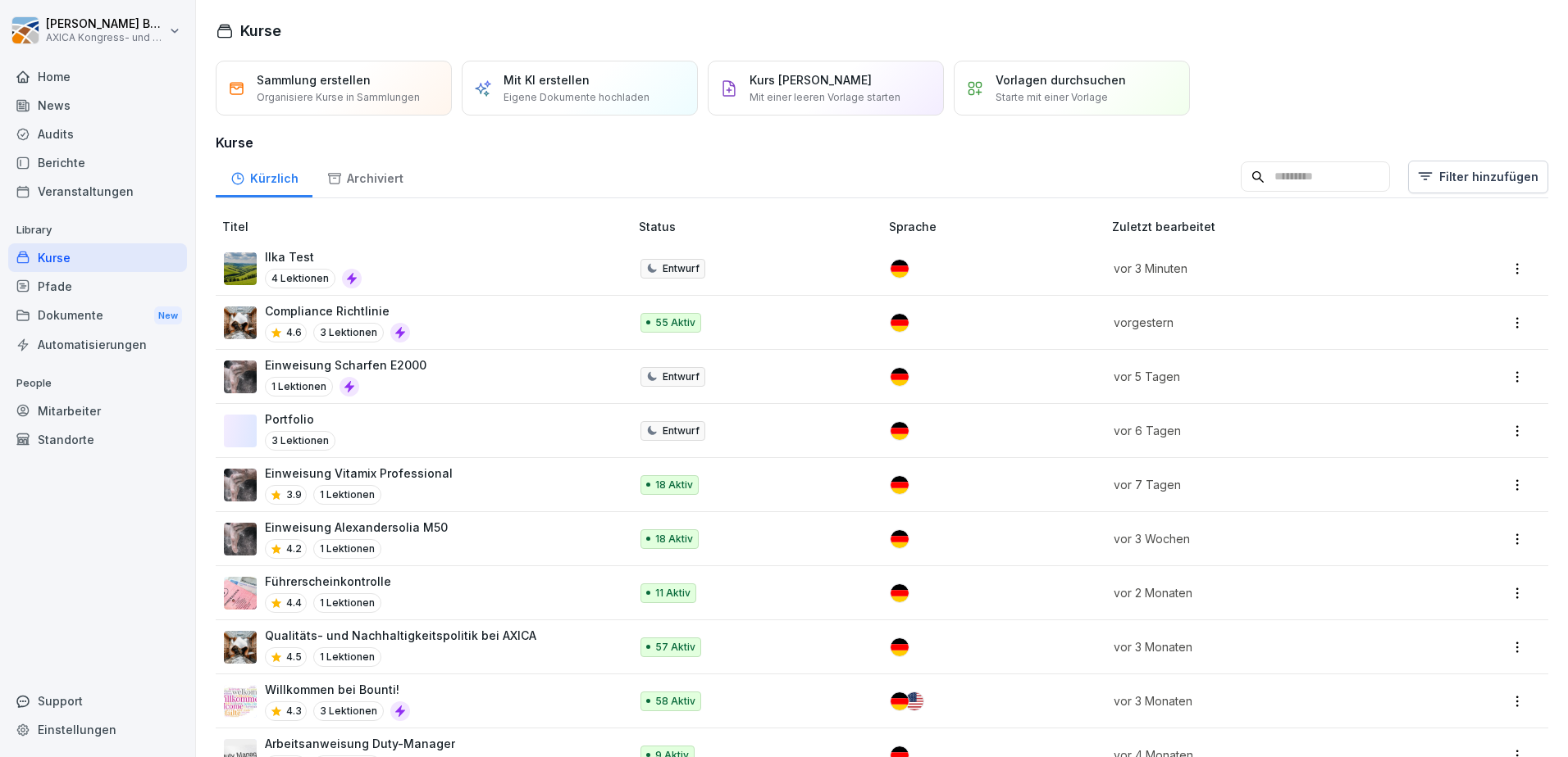
click at [516, 501] on div "Einweisung Vitamix Professional 3.9 1 Lektionen" at bounding box center [419, 485] width 389 height 40
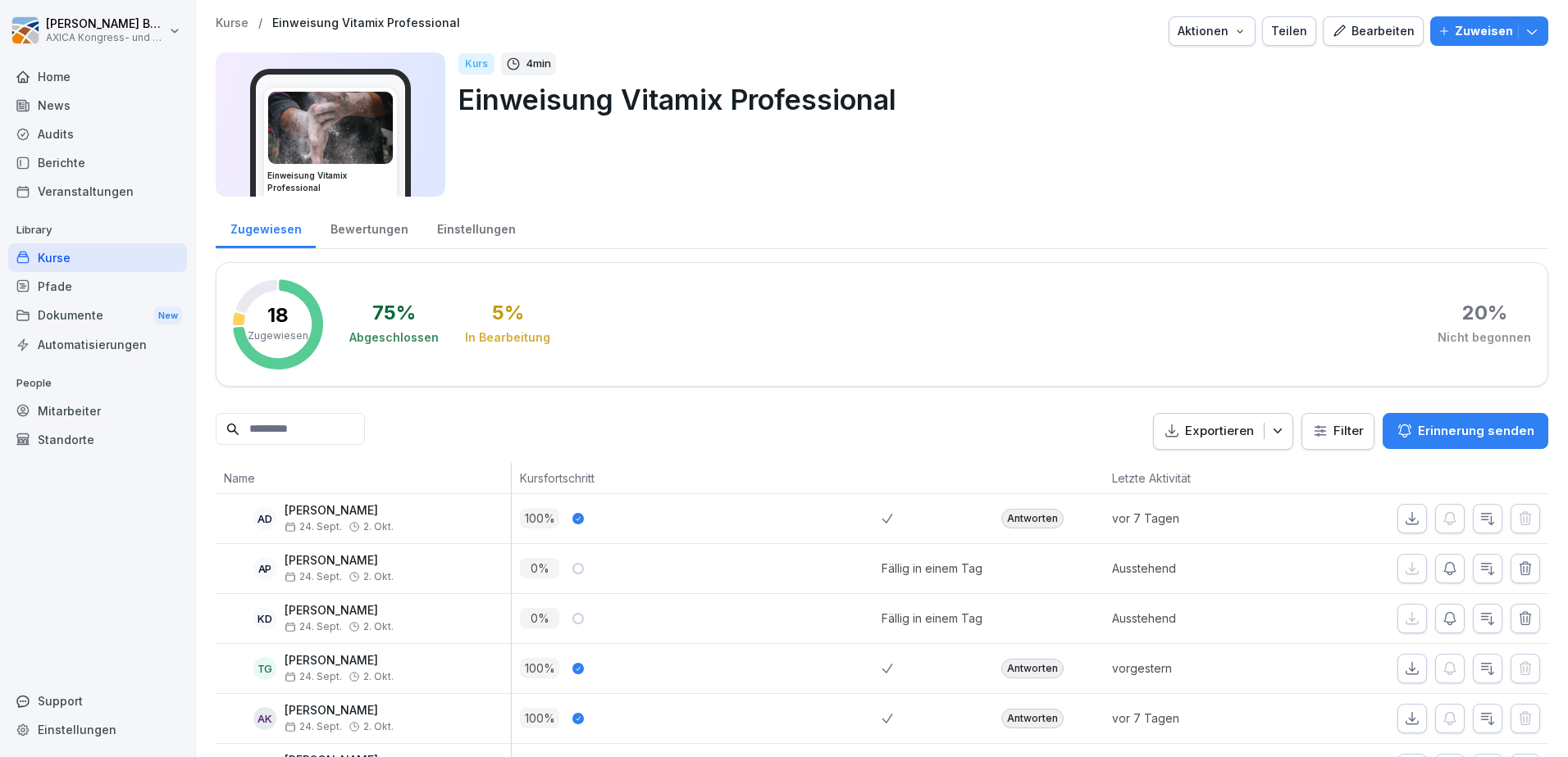
click at [94, 258] on div "Kurse" at bounding box center [97, 257] width 178 height 29
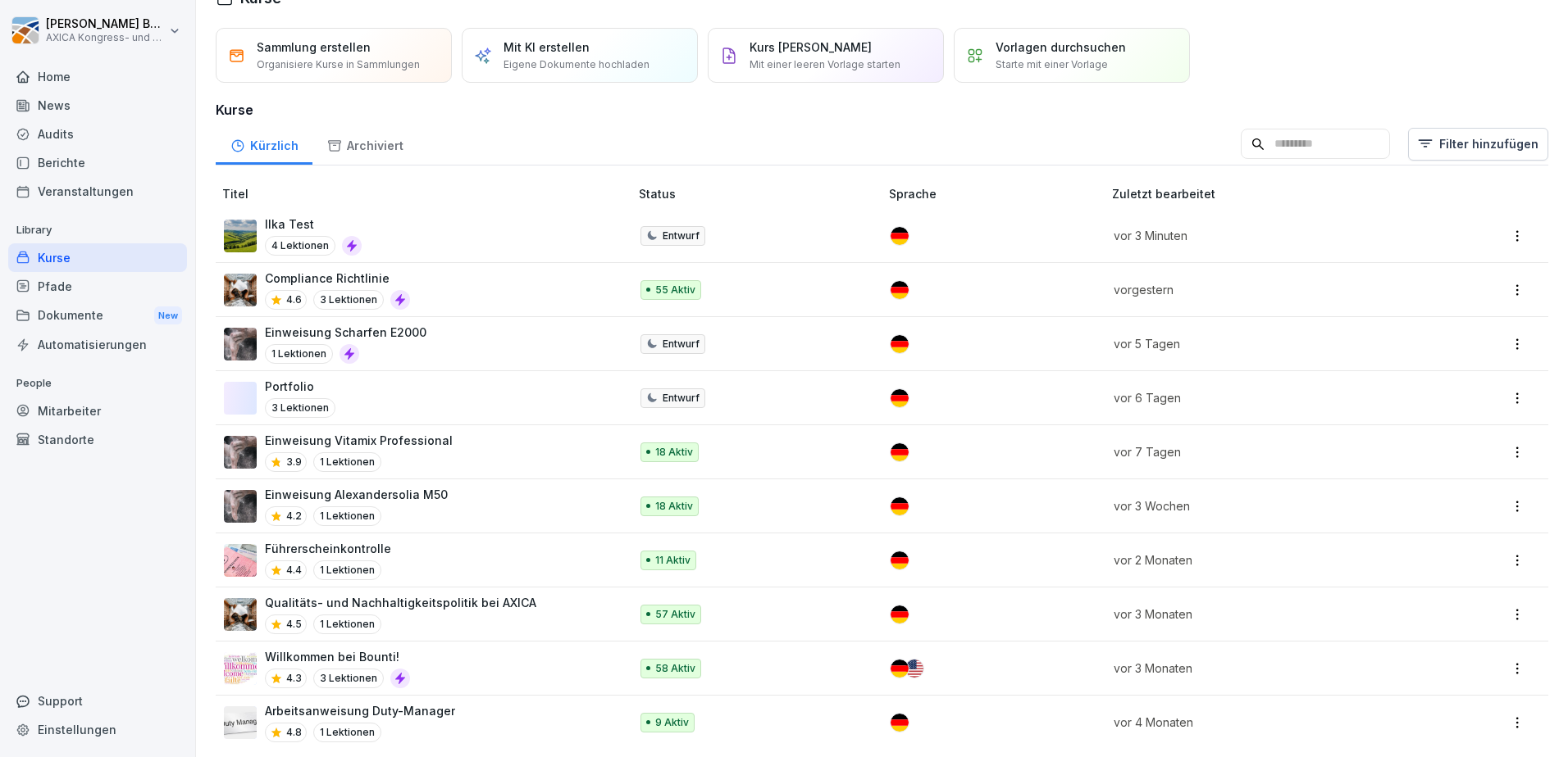
scroll to position [50, 0]
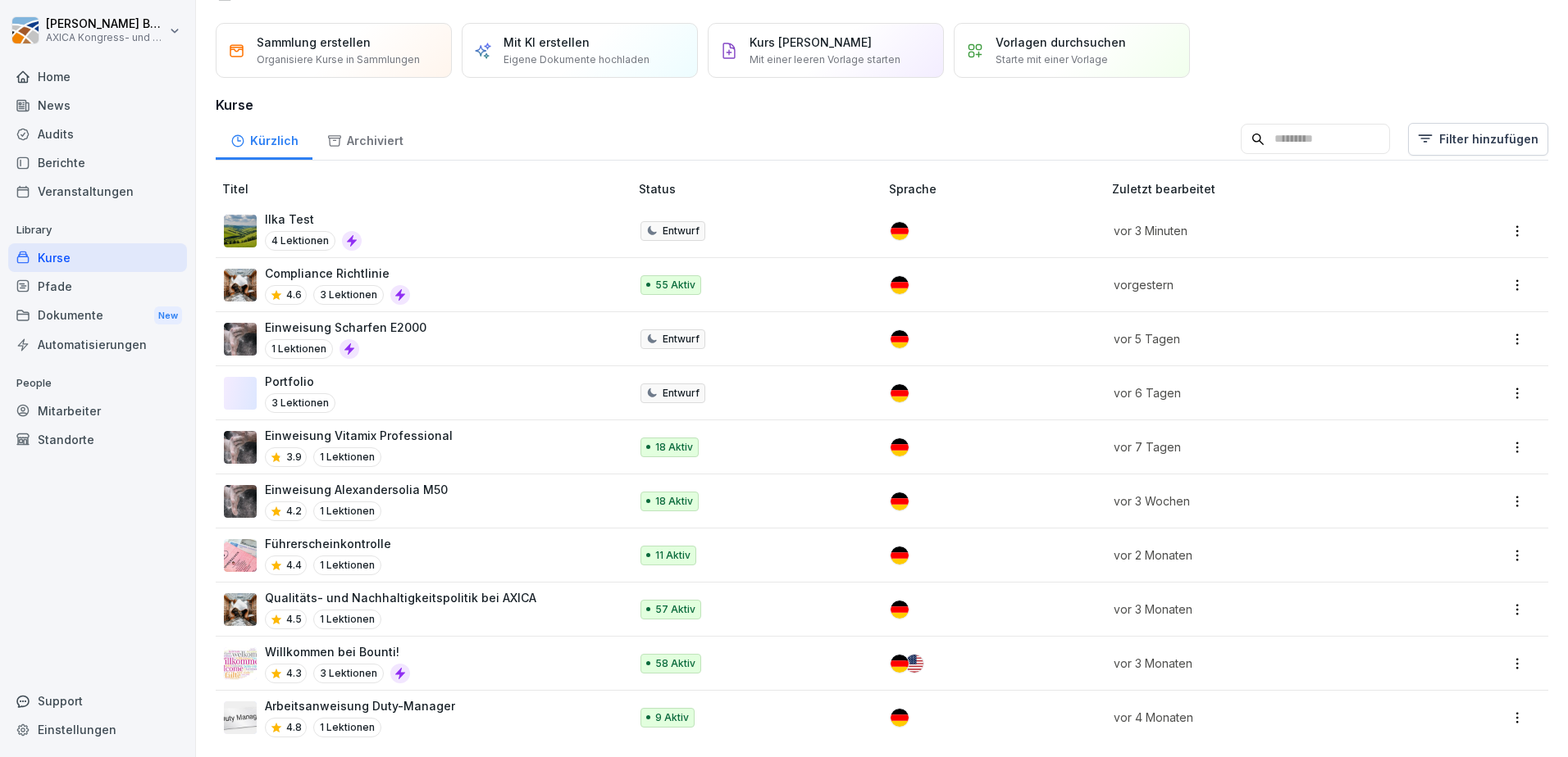
click at [52, 80] on div "Home" at bounding box center [97, 76] width 178 height 29
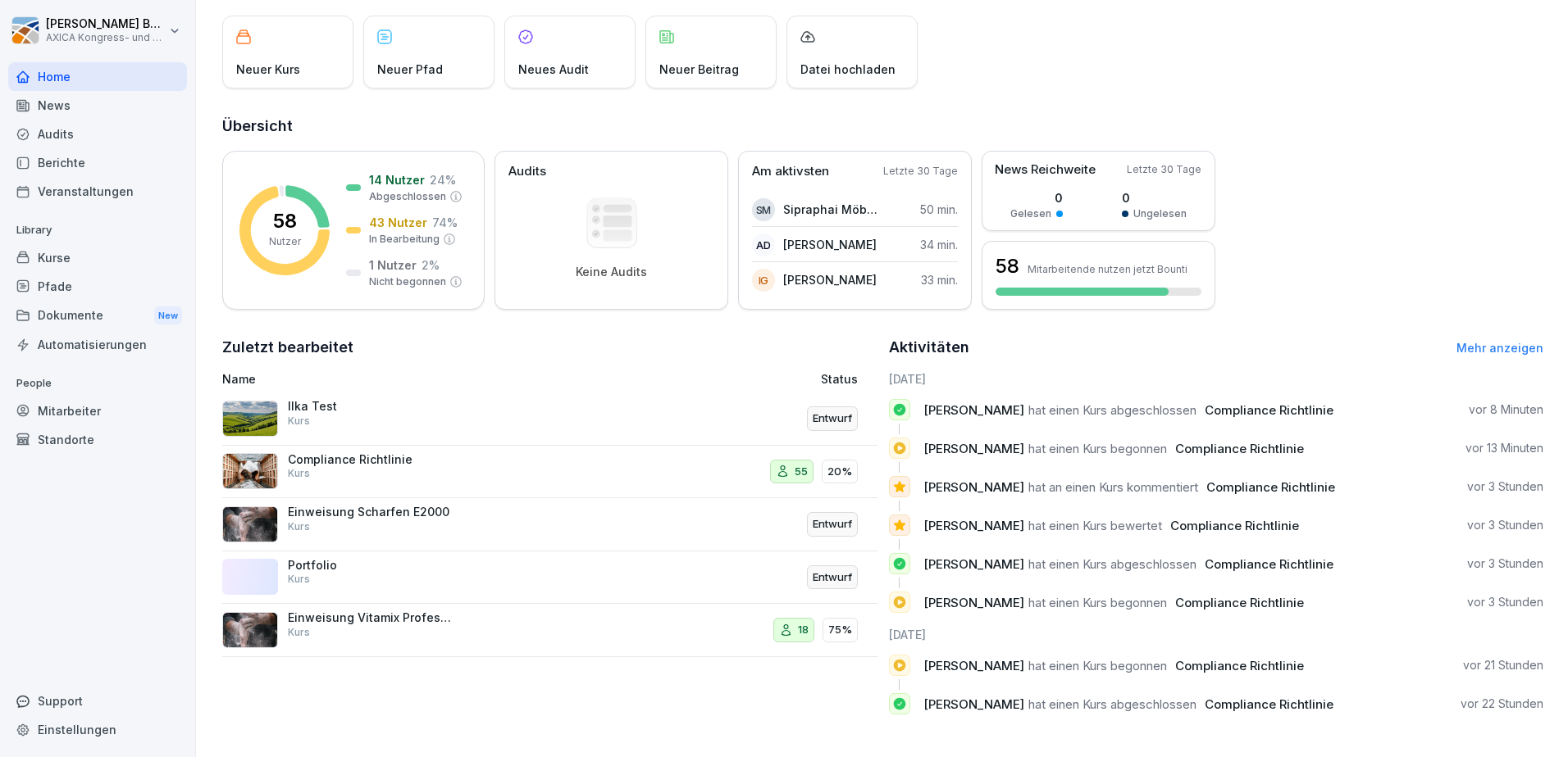
scroll to position [105, 0]
click at [431, 261] on div "1 Nutzer 2 % Nicht begonnen" at bounding box center [416, 273] width 93 height 32
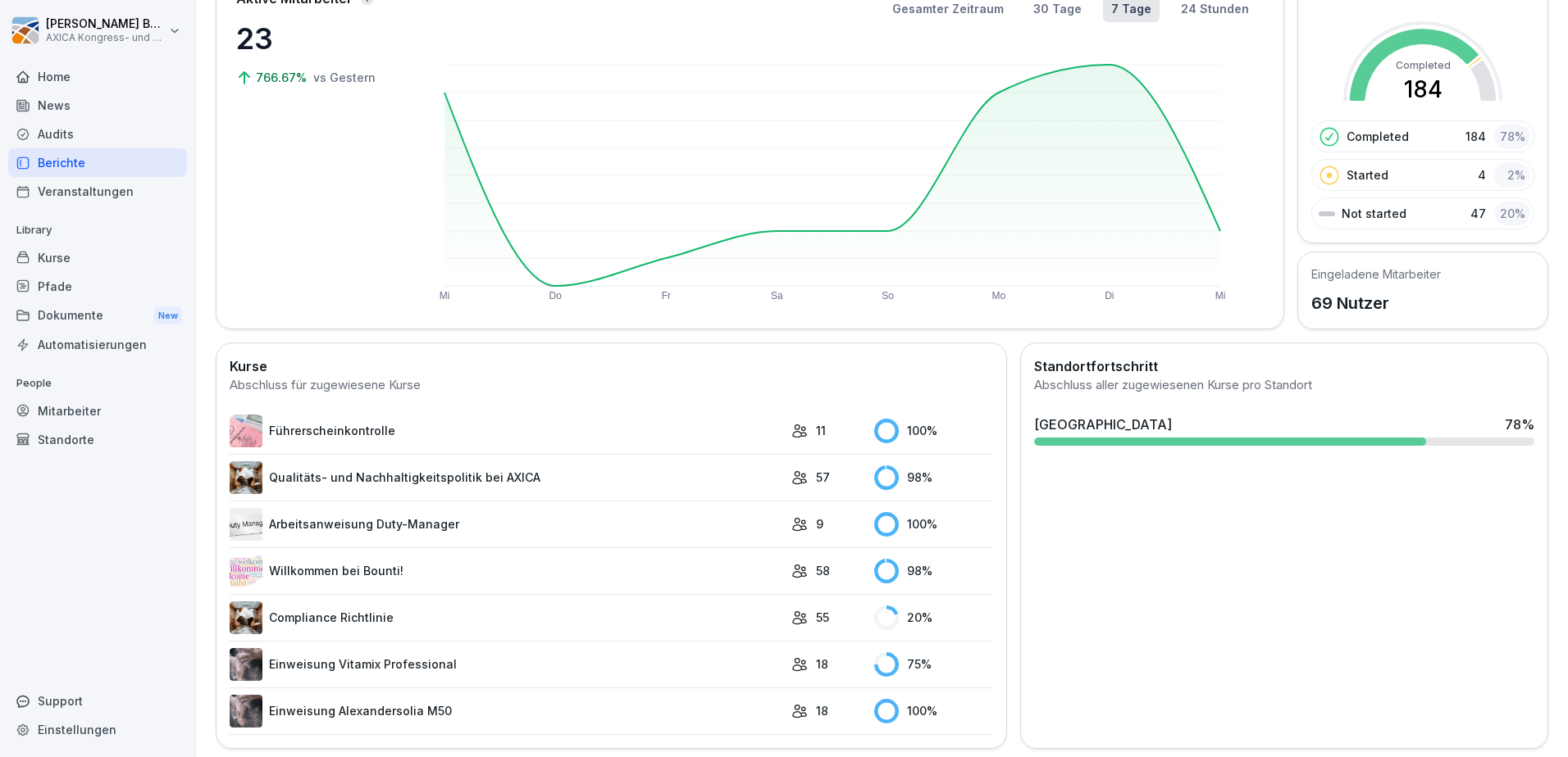
scroll to position [150, 0]
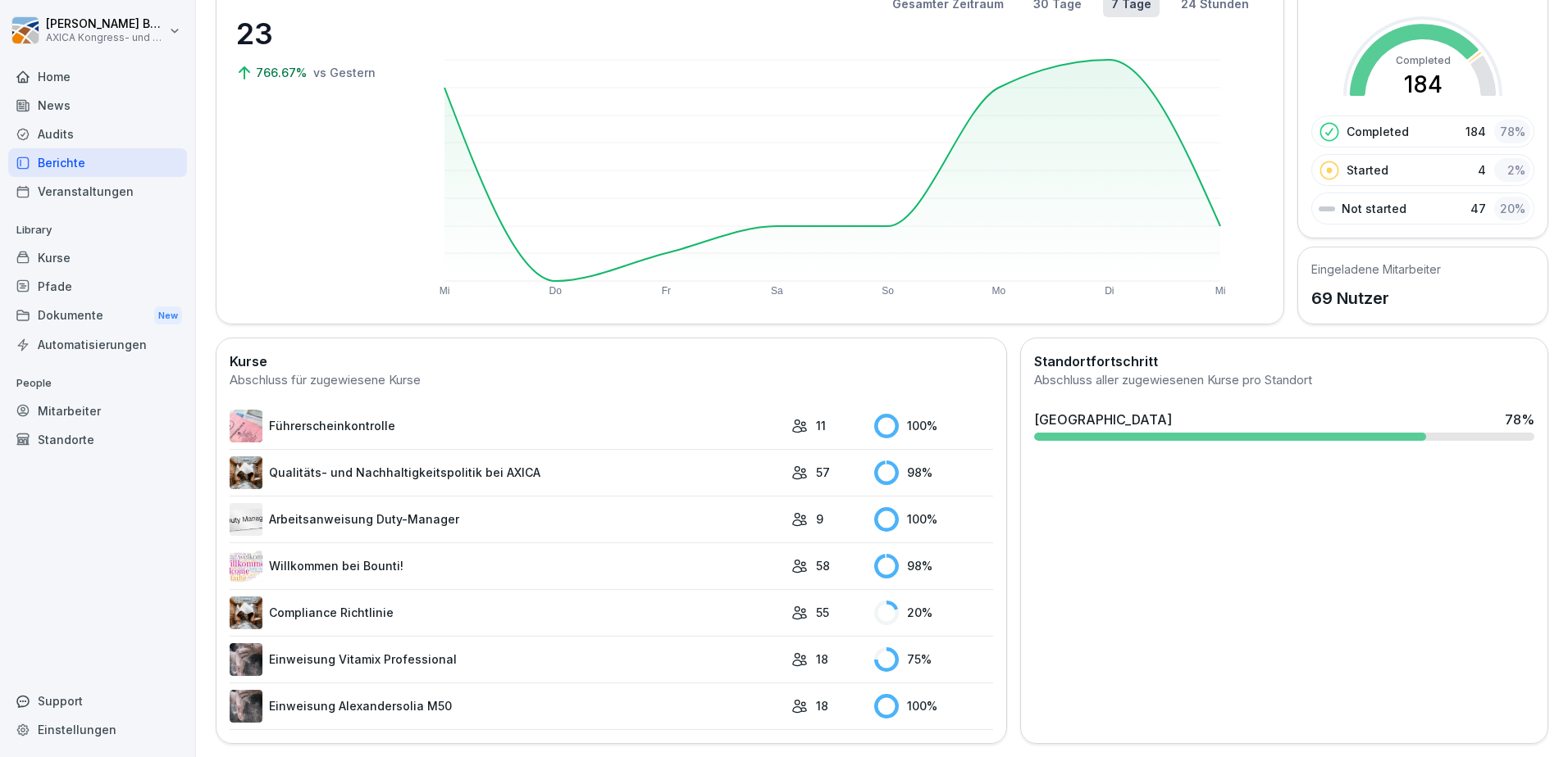
click at [618, 413] on link "Führerscheinkontrolle" at bounding box center [506, 426] width 553 height 32
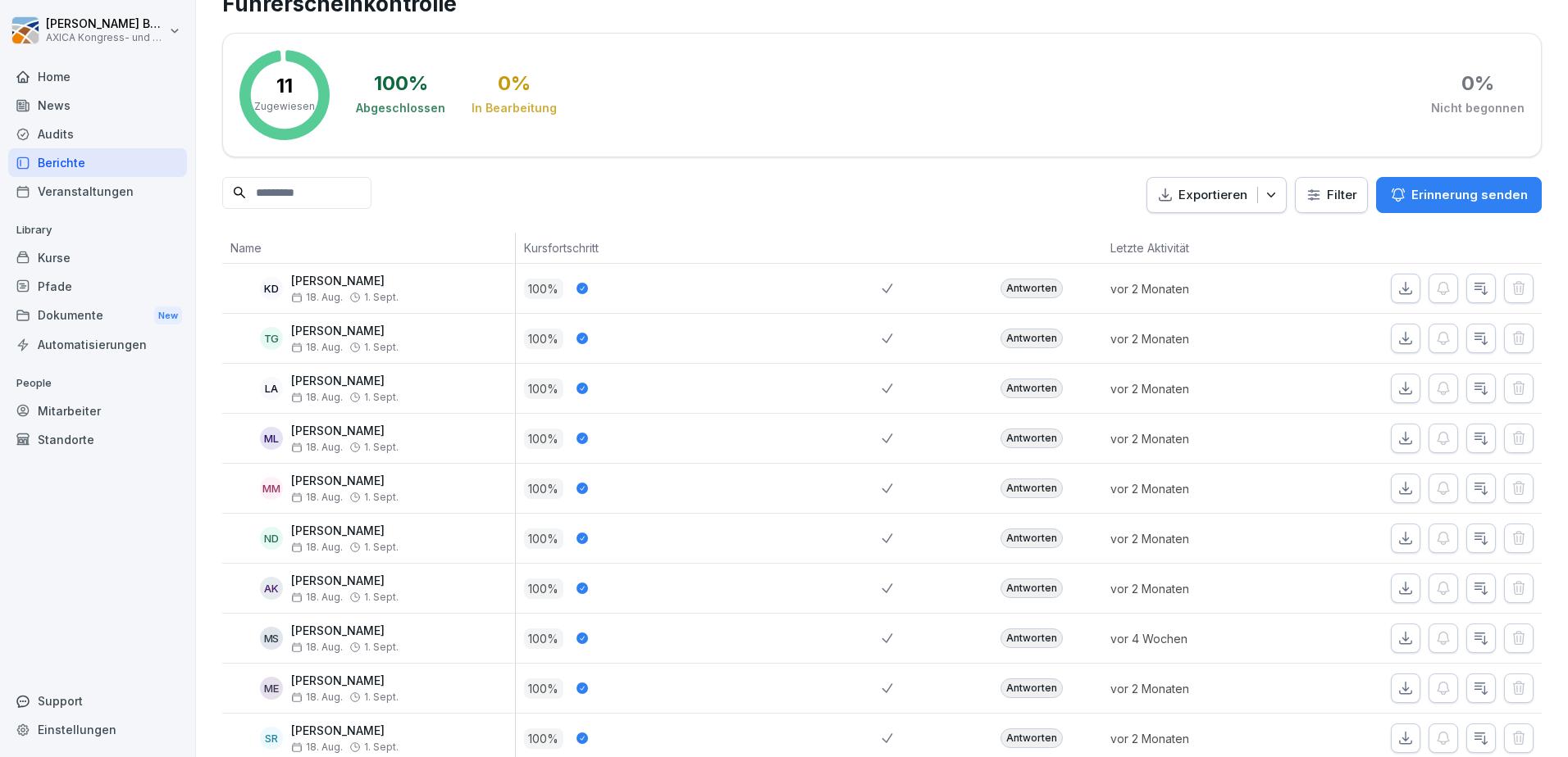
scroll to position [82, 0]
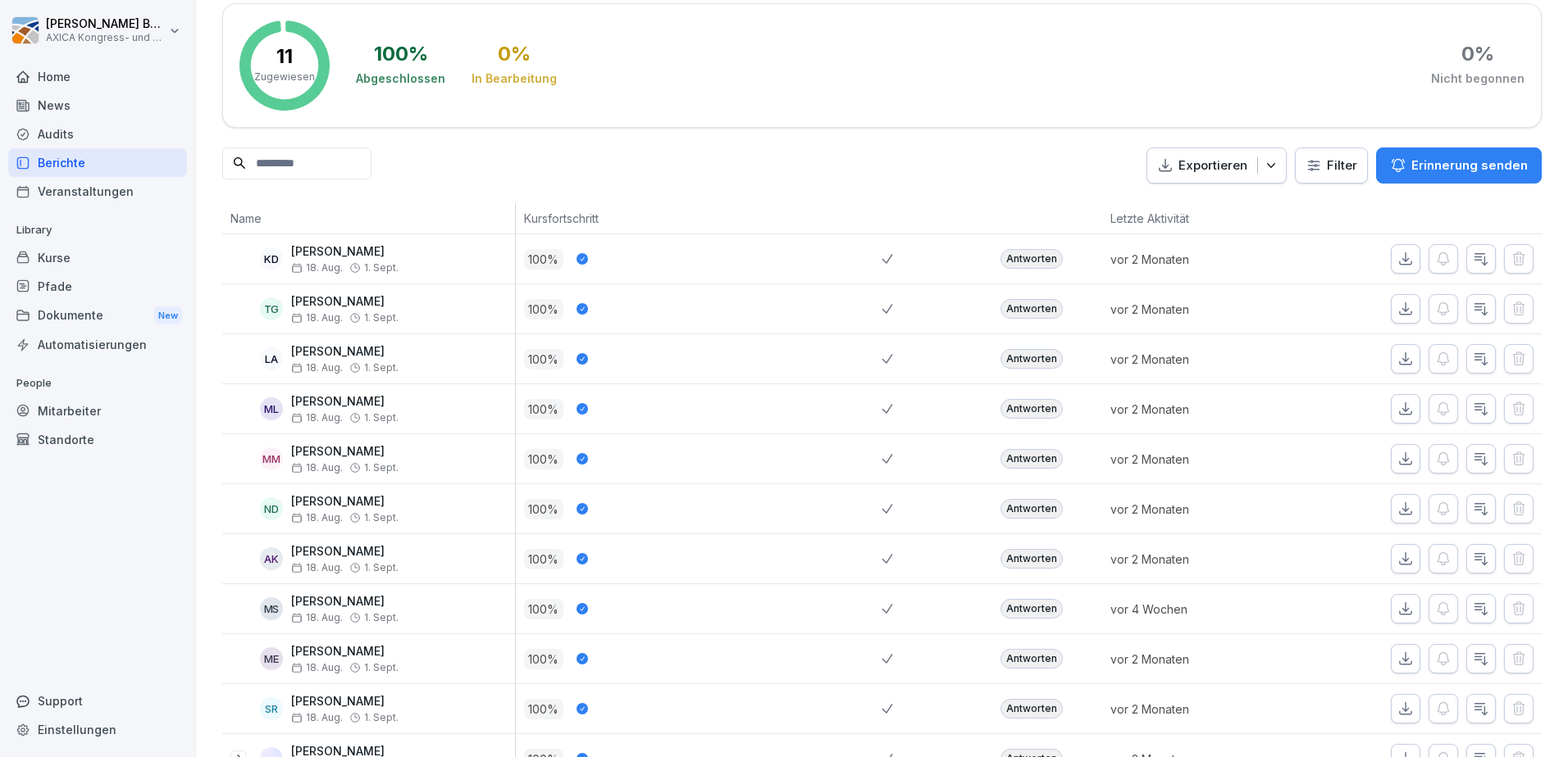
click at [1024, 454] on div "Antworten" at bounding box center [1031, 459] width 62 height 20
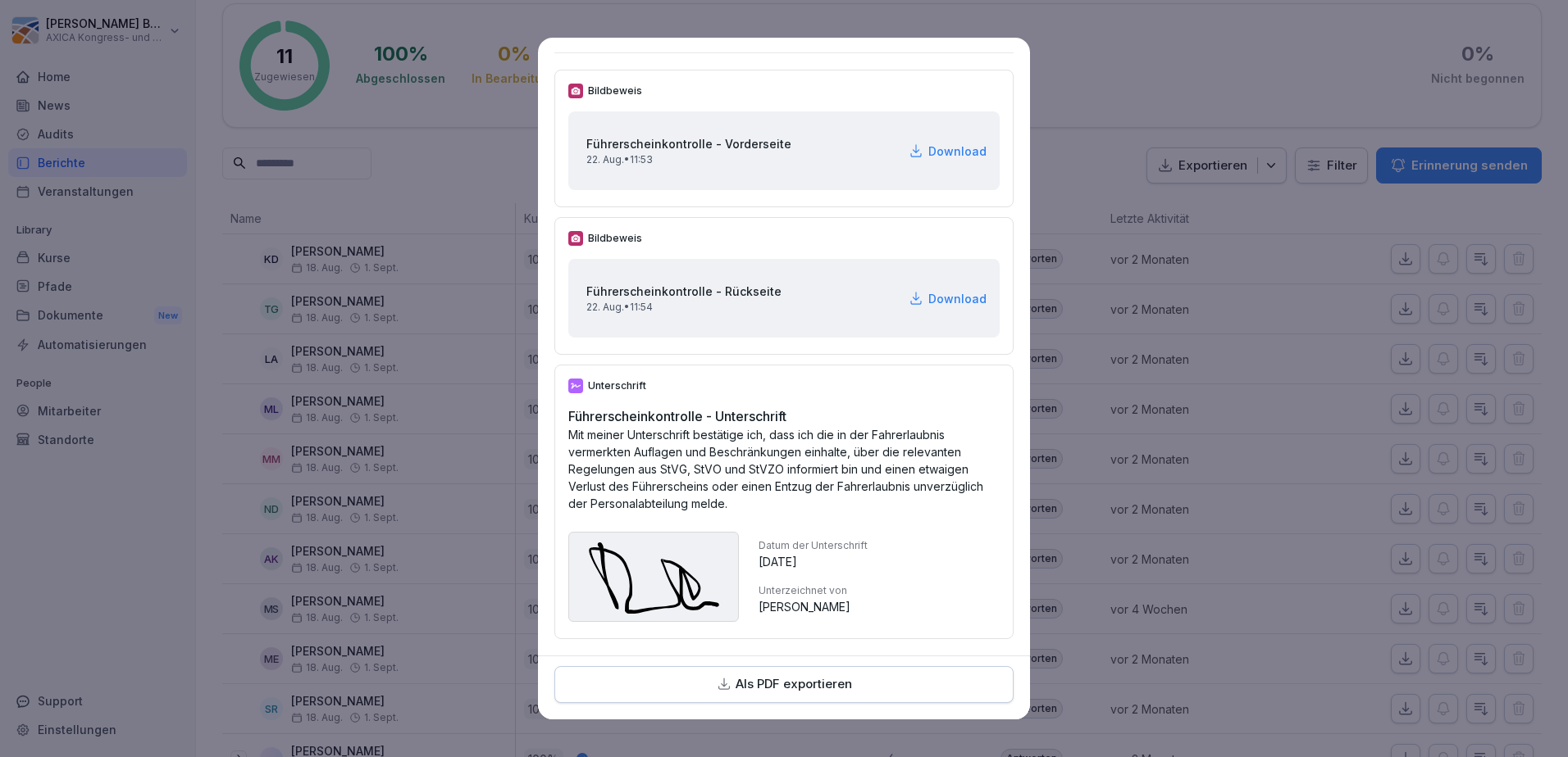
scroll to position [0, 0]
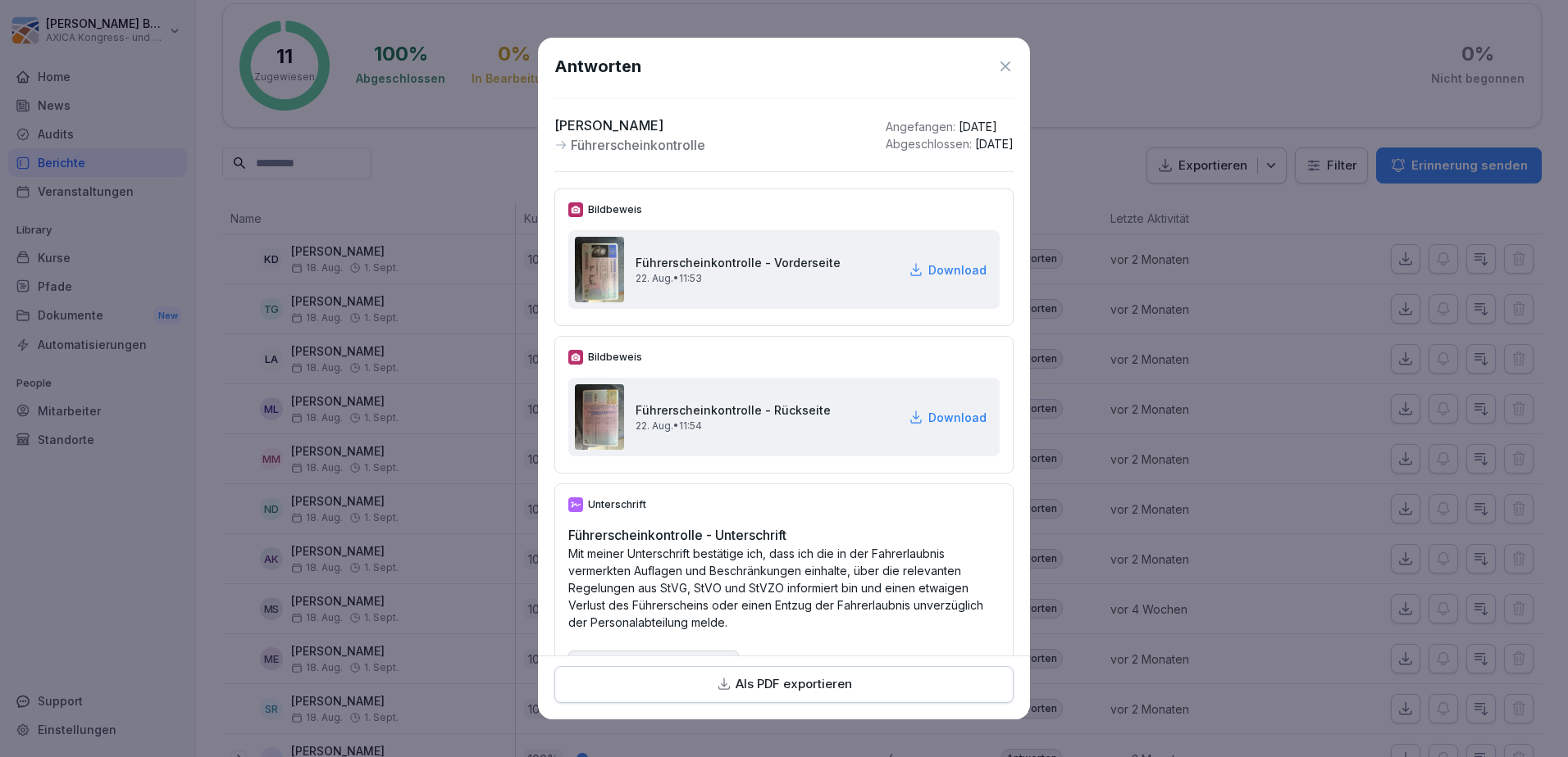
click at [998, 73] on icon at bounding box center [1005, 66] width 16 height 16
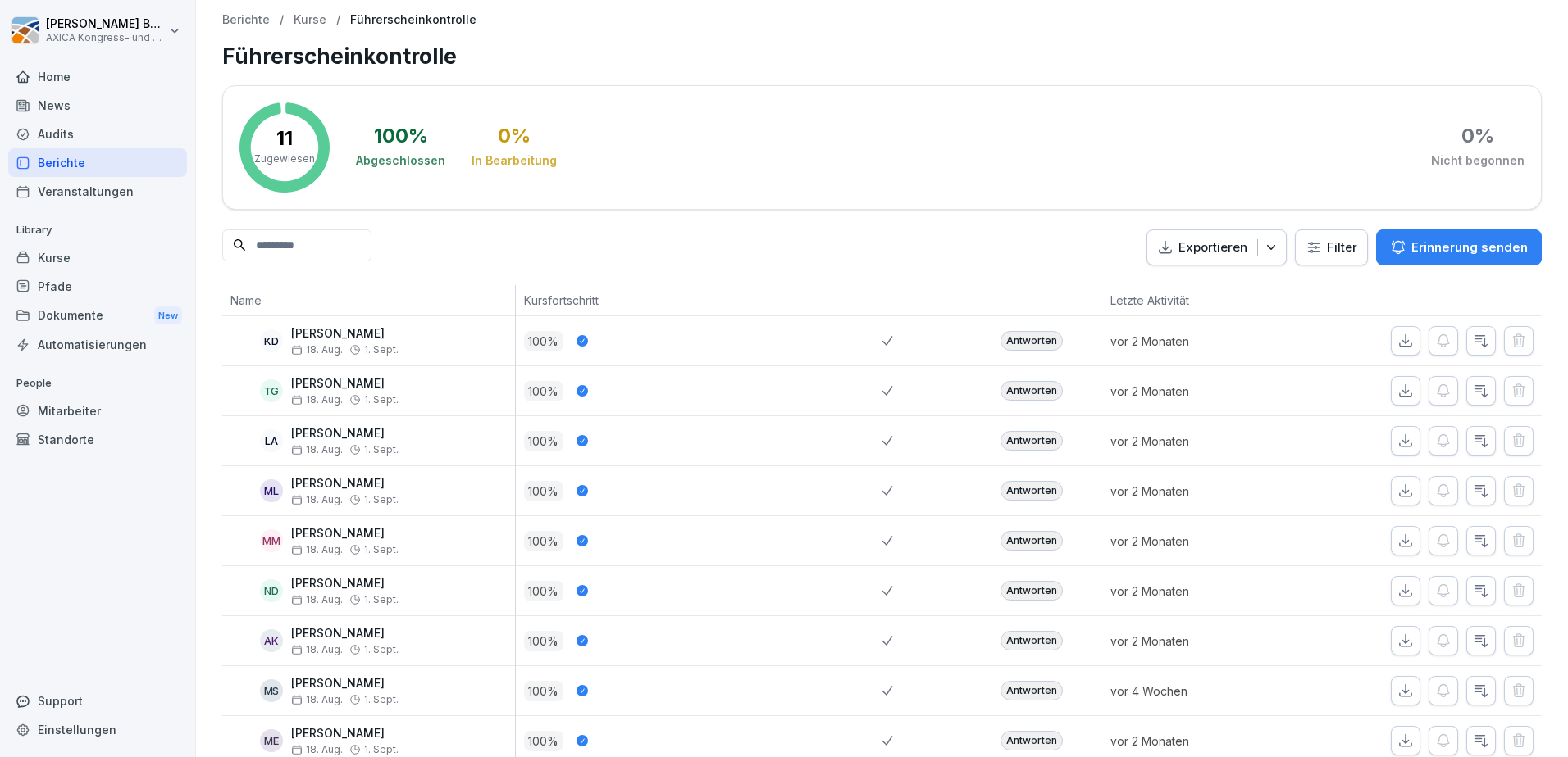
click at [77, 264] on div "Kurse" at bounding box center [97, 257] width 178 height 29
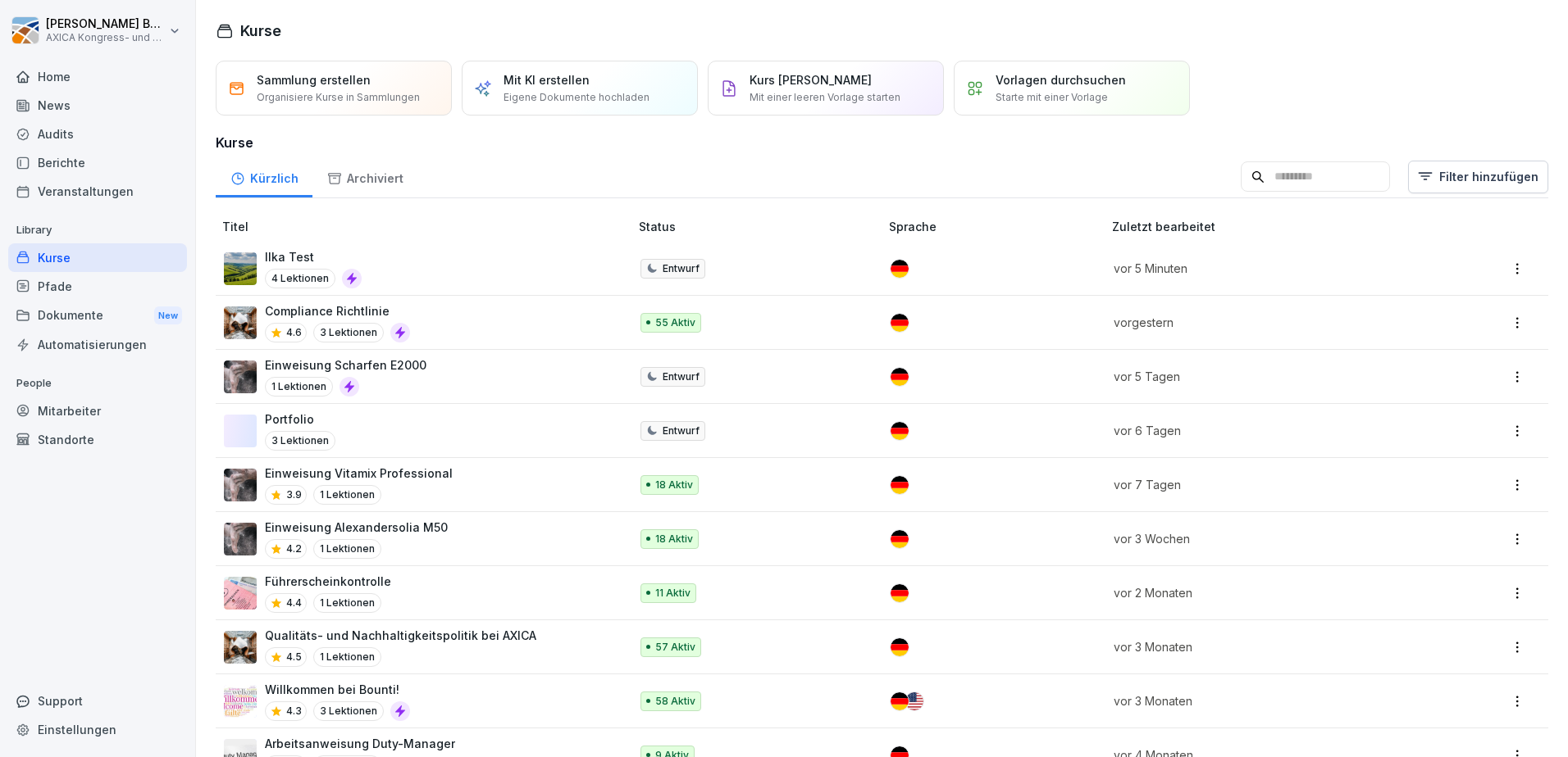
click at [427, 266] on div "Ilka Test 4 Lektionen" at bounding box center [419, 269] width 389 height 40
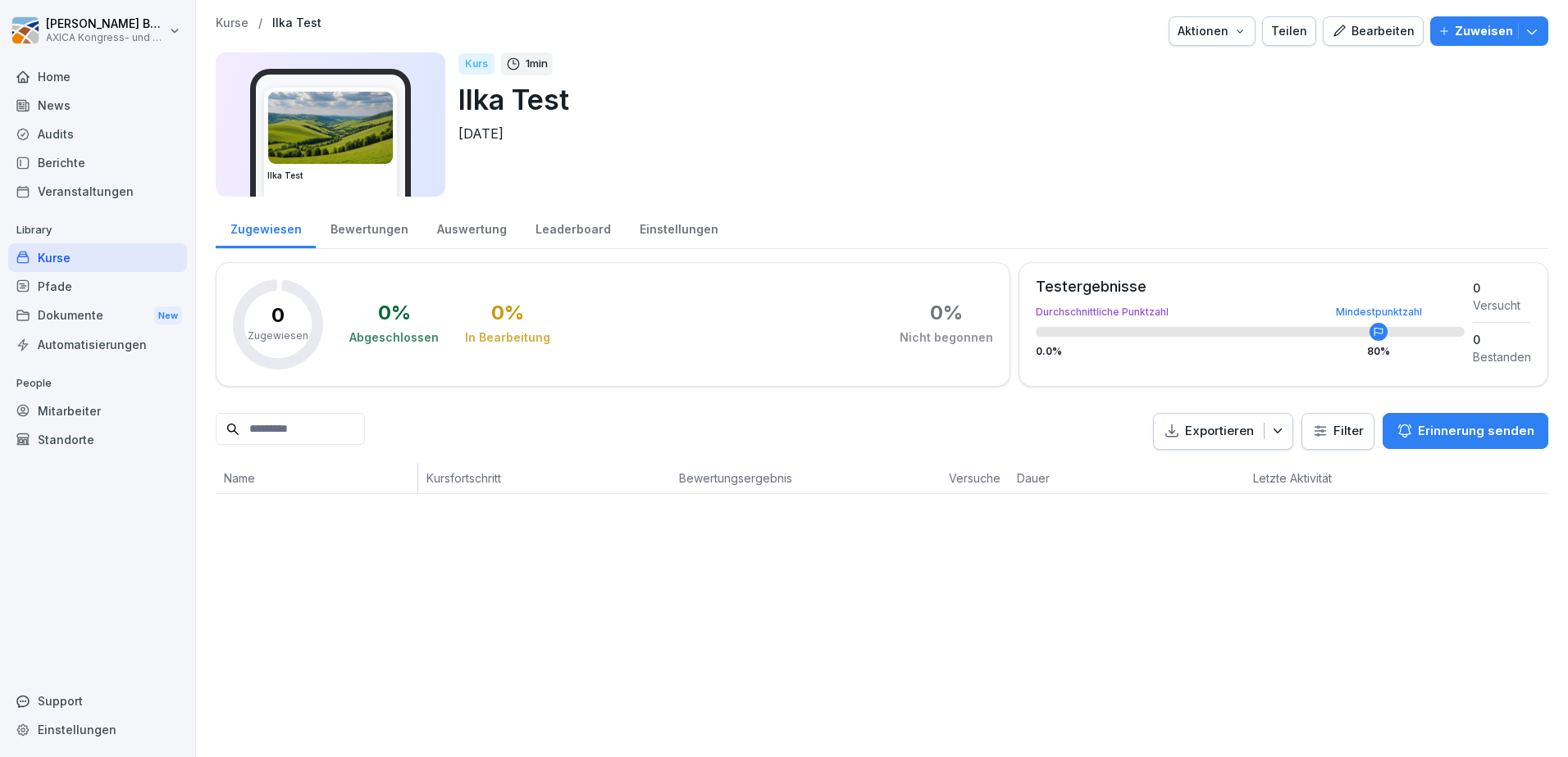
click at [1524, 28] on icon "button" at bounding box center [1532, 31] width 16 height 16
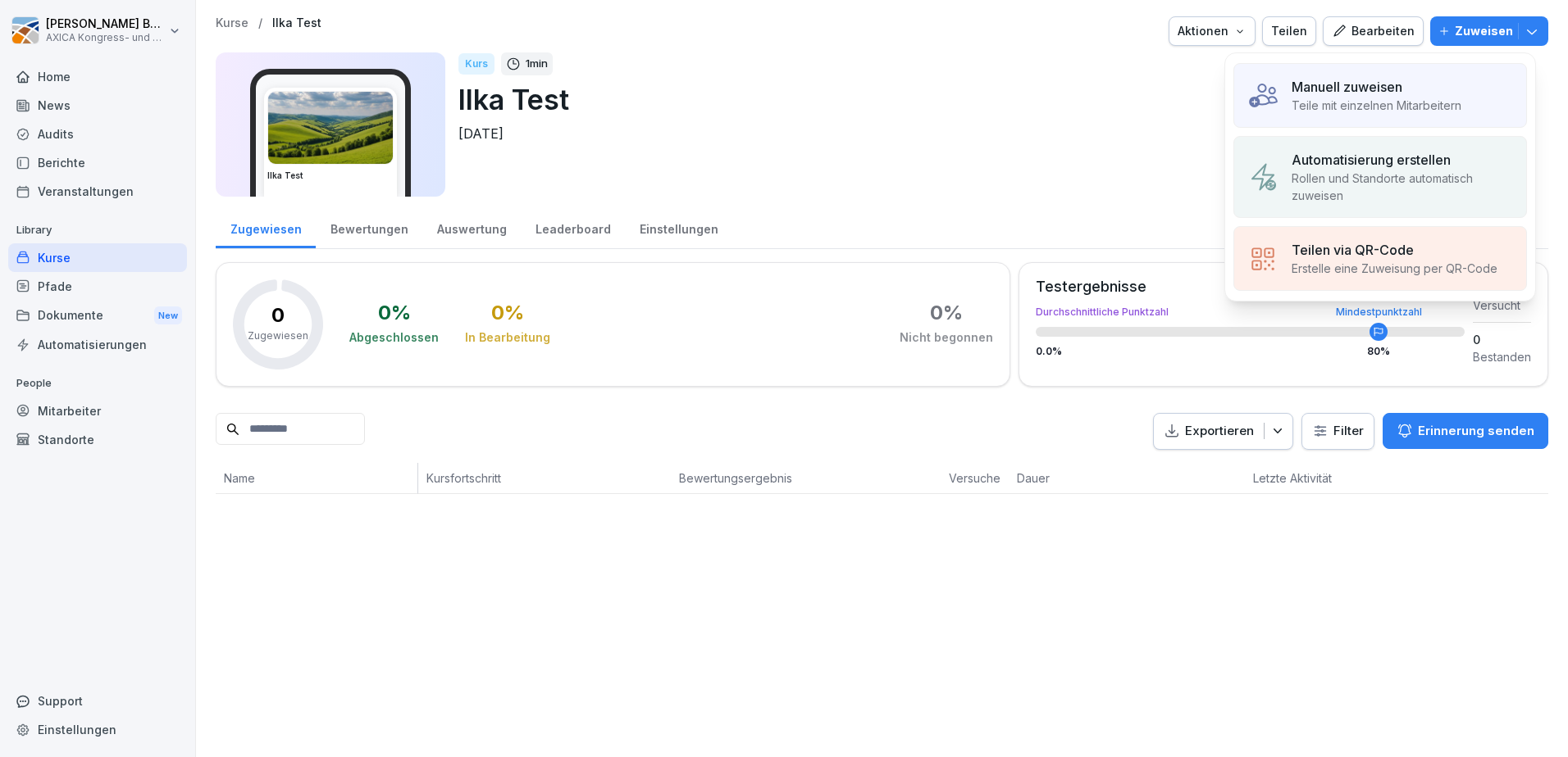
click at [1437, 177] on p "Rollen und Standorte automatisch zuweisen" at bounding box center [1402, 187] width 221 height 34
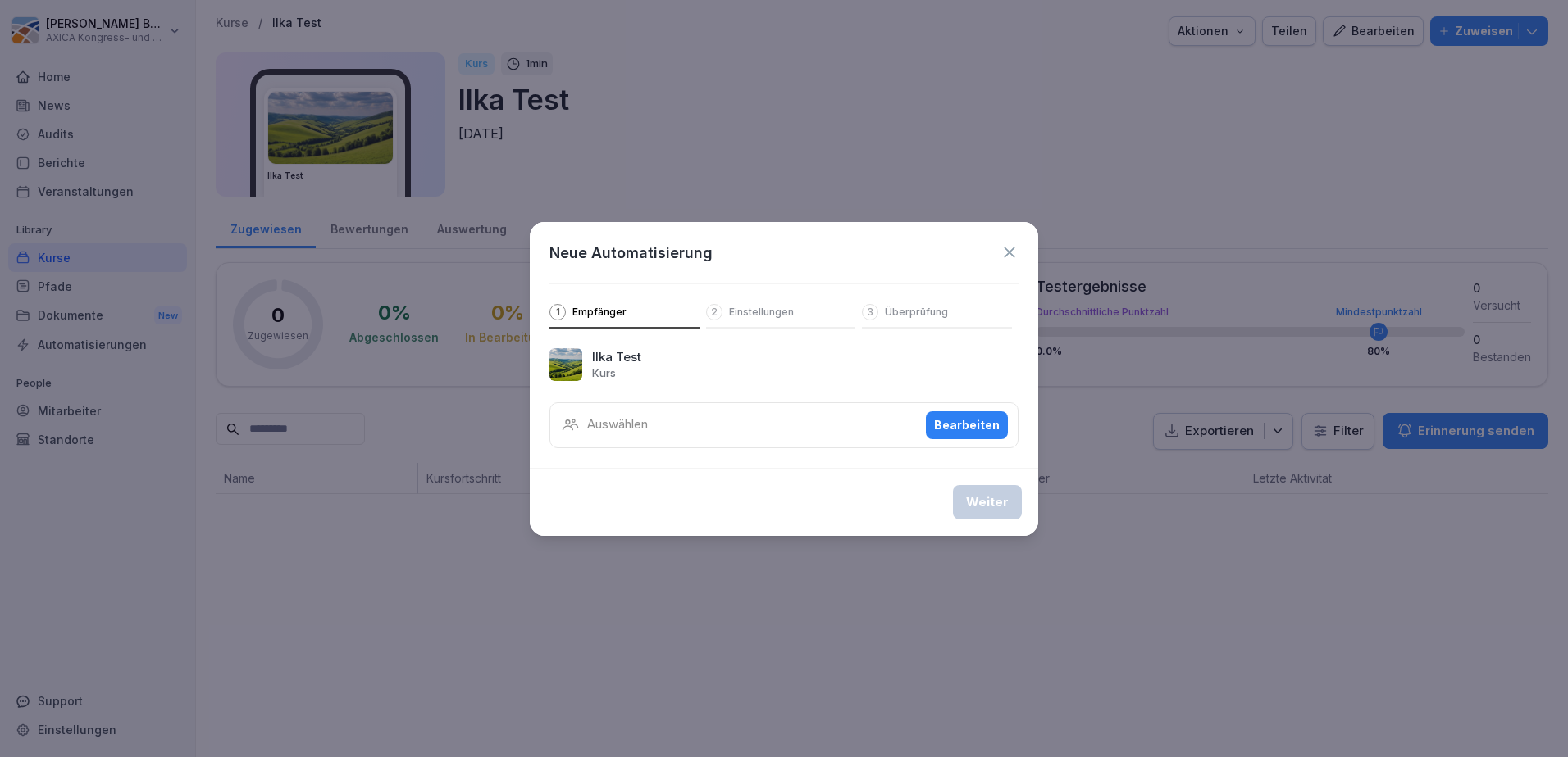
click at [836, 424] on div "Auswählen Bearbeiten" at bounding box center [784, 425] width 469 height 46
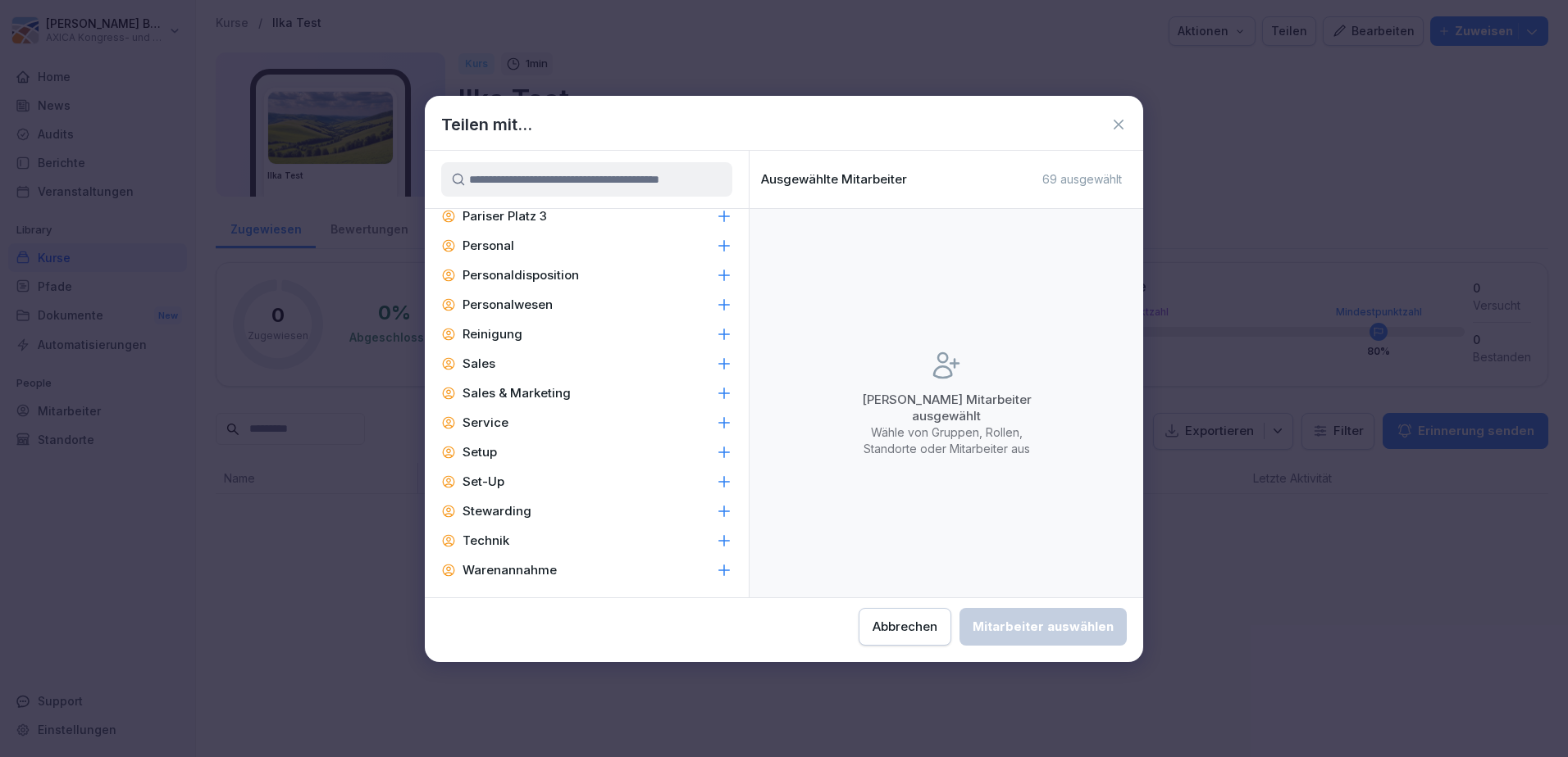
scroll to position [902, 0]
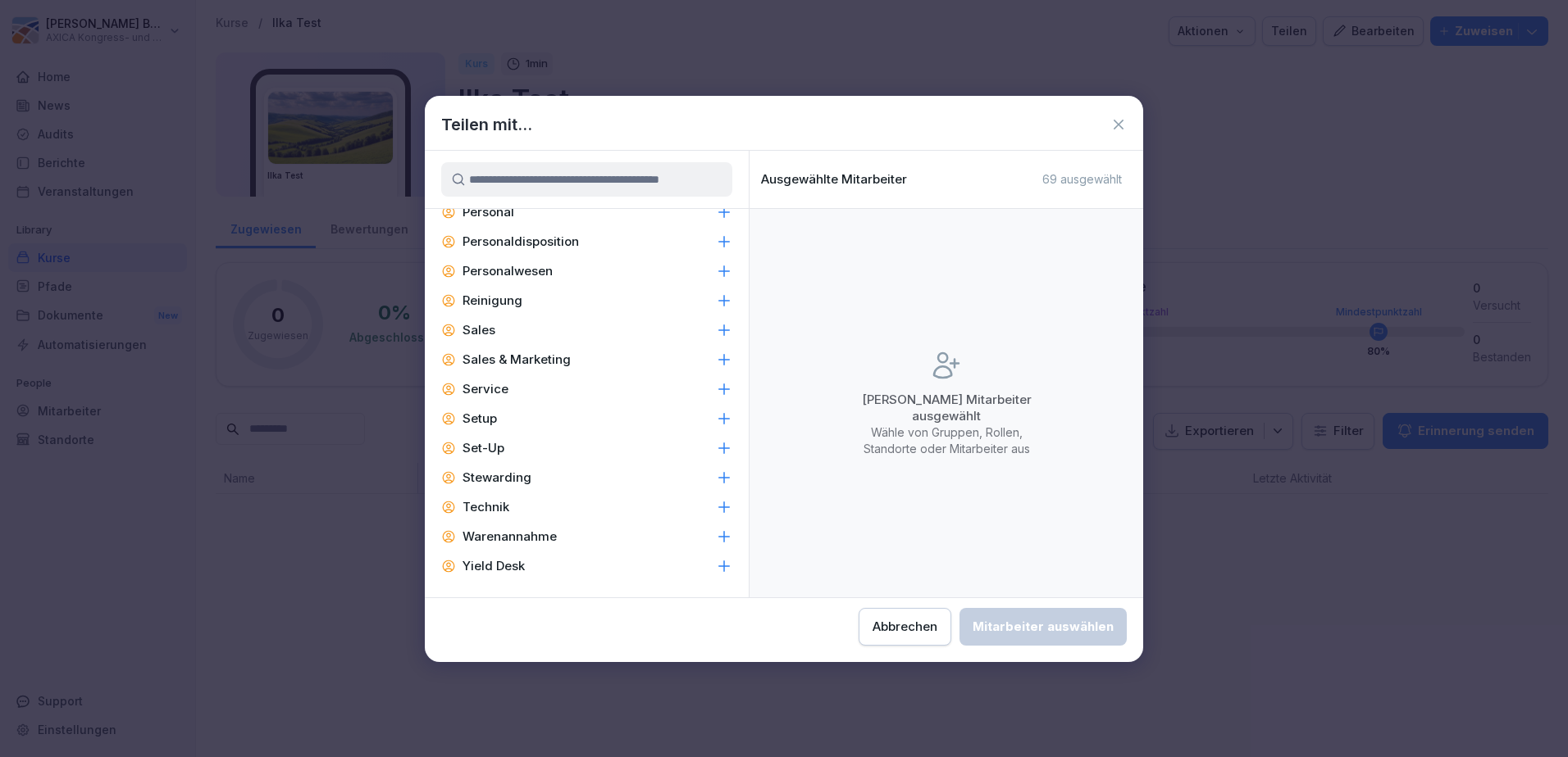
click at [503, 486] on div "Stewarding" at bounding box center [587, 478] width 324 height 30
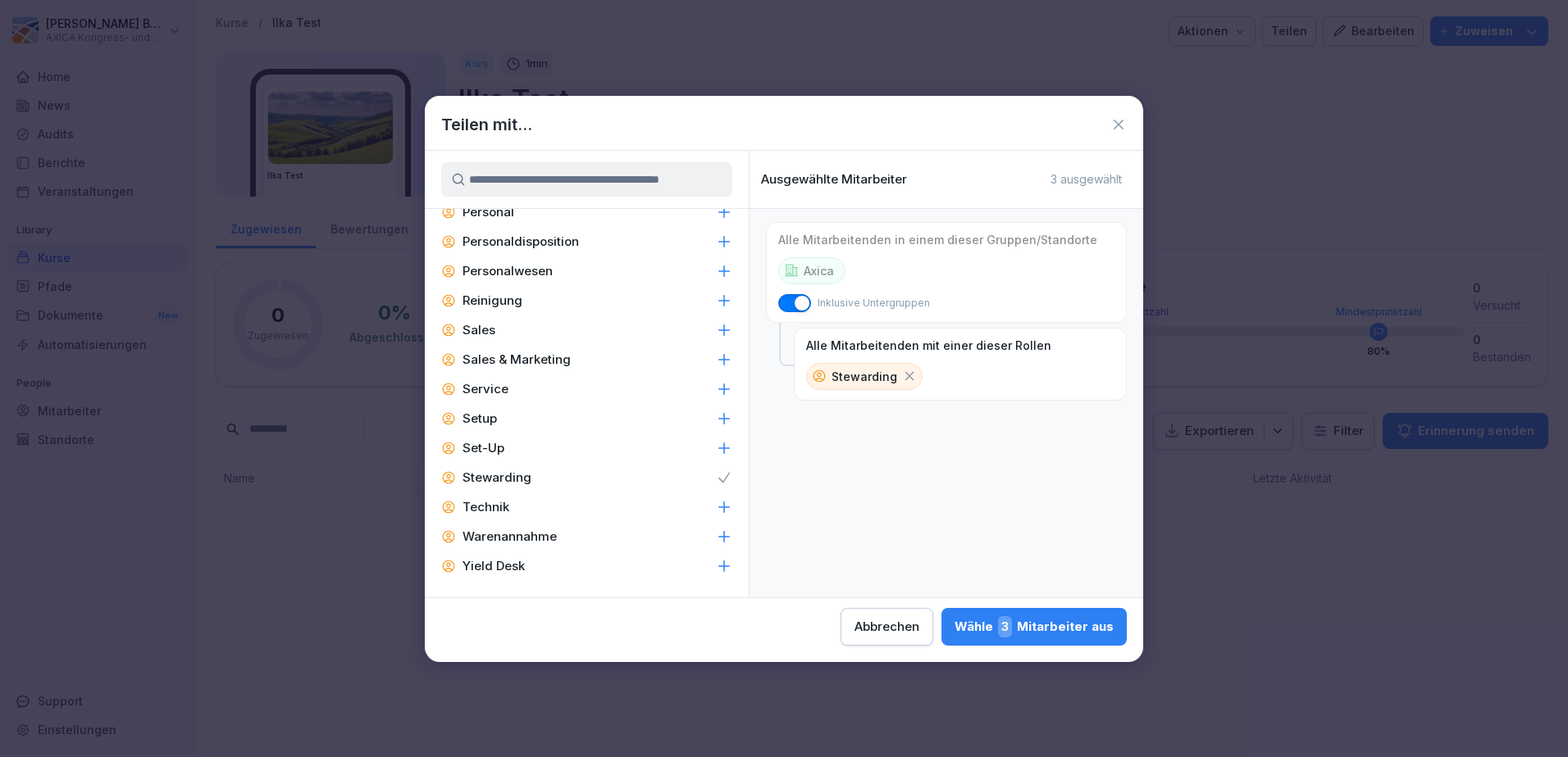
click at [989, 635] on div "Wähle 3 Mitarbeiter aus" at bounding box center [1034, 627] width 159 height 21
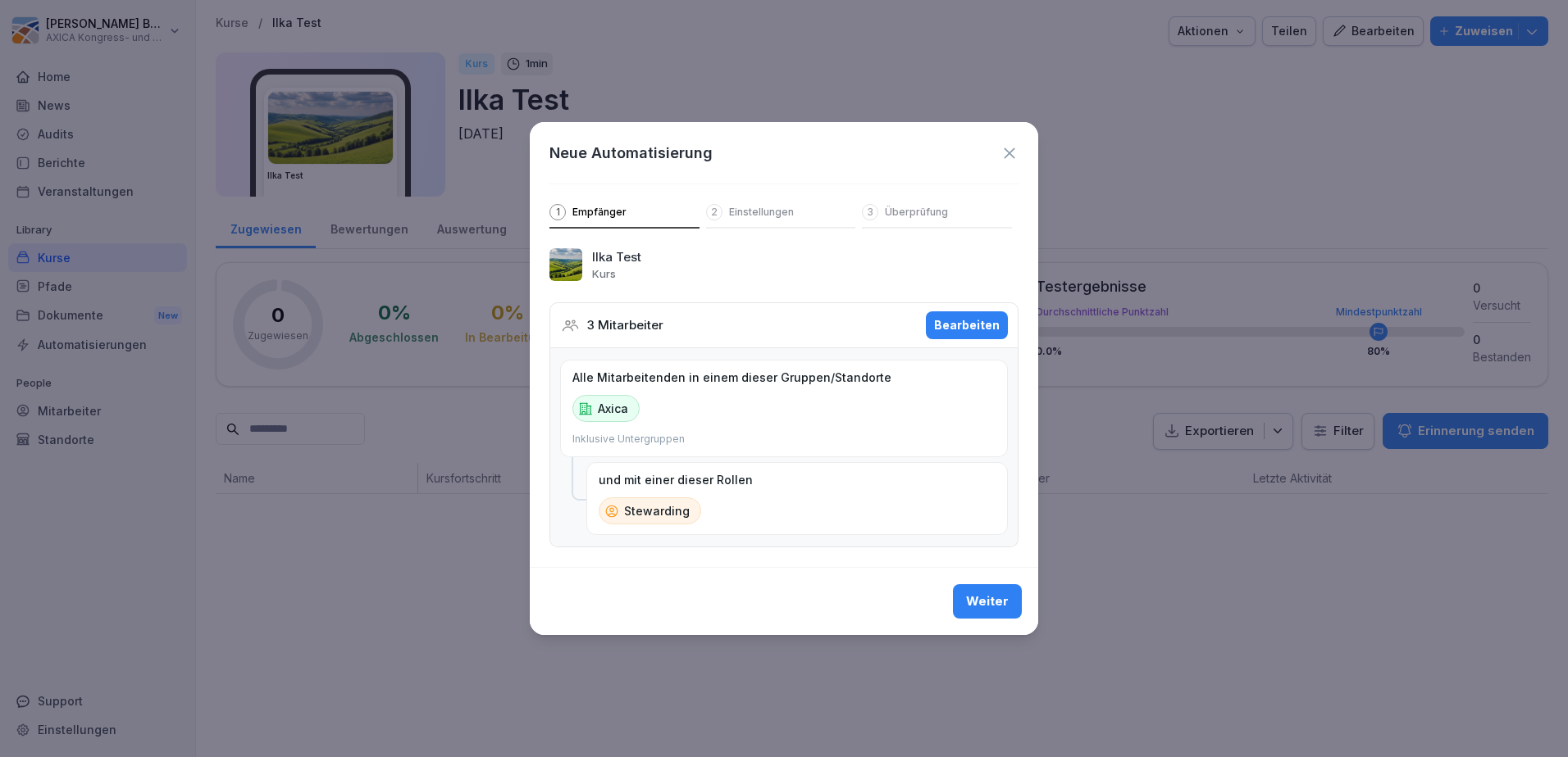
click at [983, 611] on div "Weiter" at bounding box center [987, 602] width 43 height 18
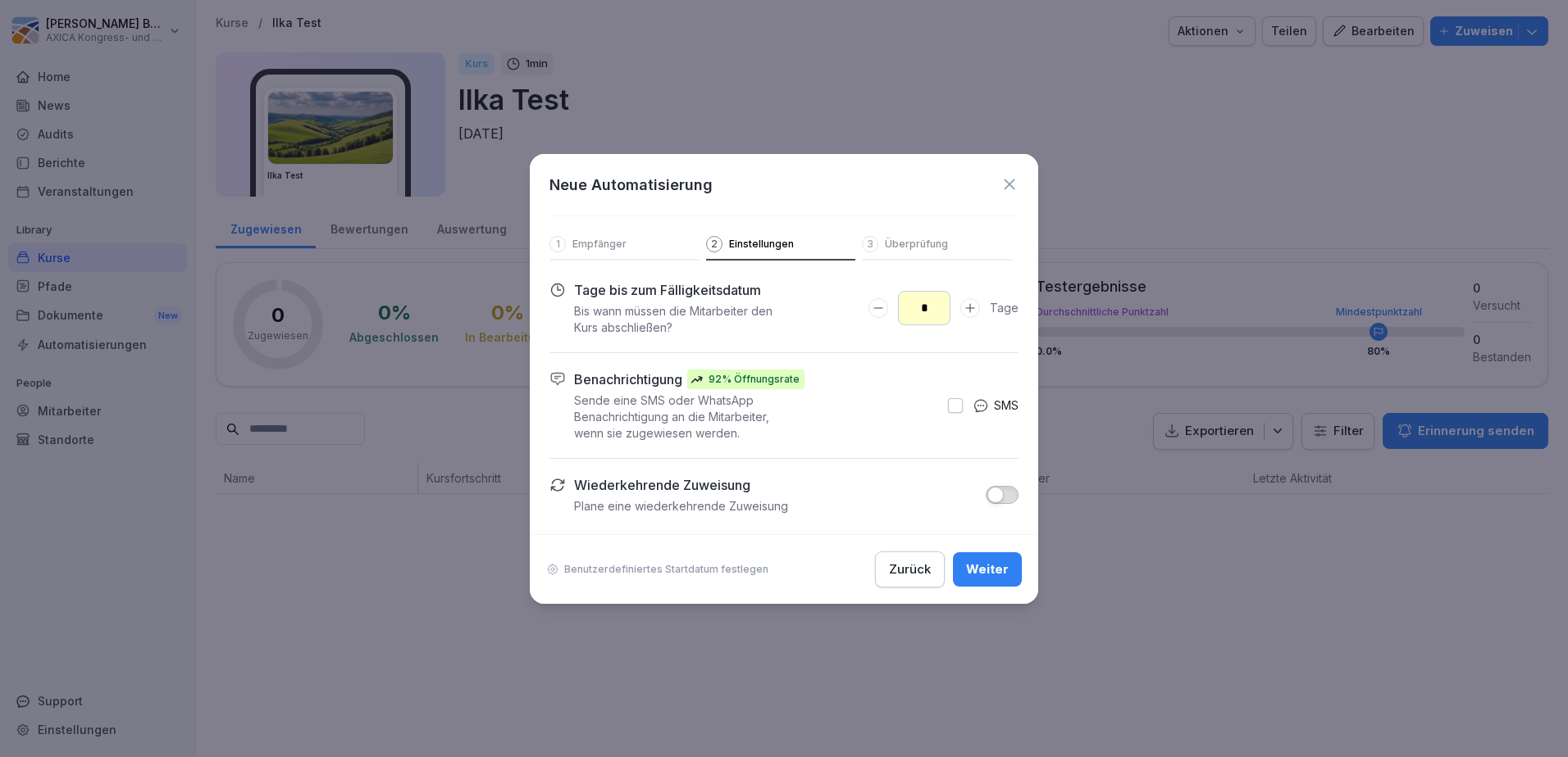
drag, startPoint x: 921, startPoint y: 311, endPoint x: 948, endPoint y: 315, distance: 27.3
click at [948, 315] on input "*" at bounding box center [924, 308] width 52 height 34
type input "**"
click at [891, 379] on div "Benachrichtigung 92% Öffnungsrate" at bounding box center [756, 379] width 365 height 20
click at [992, 487] on span "button" at bounding box center [995, 495] width 16 height 16
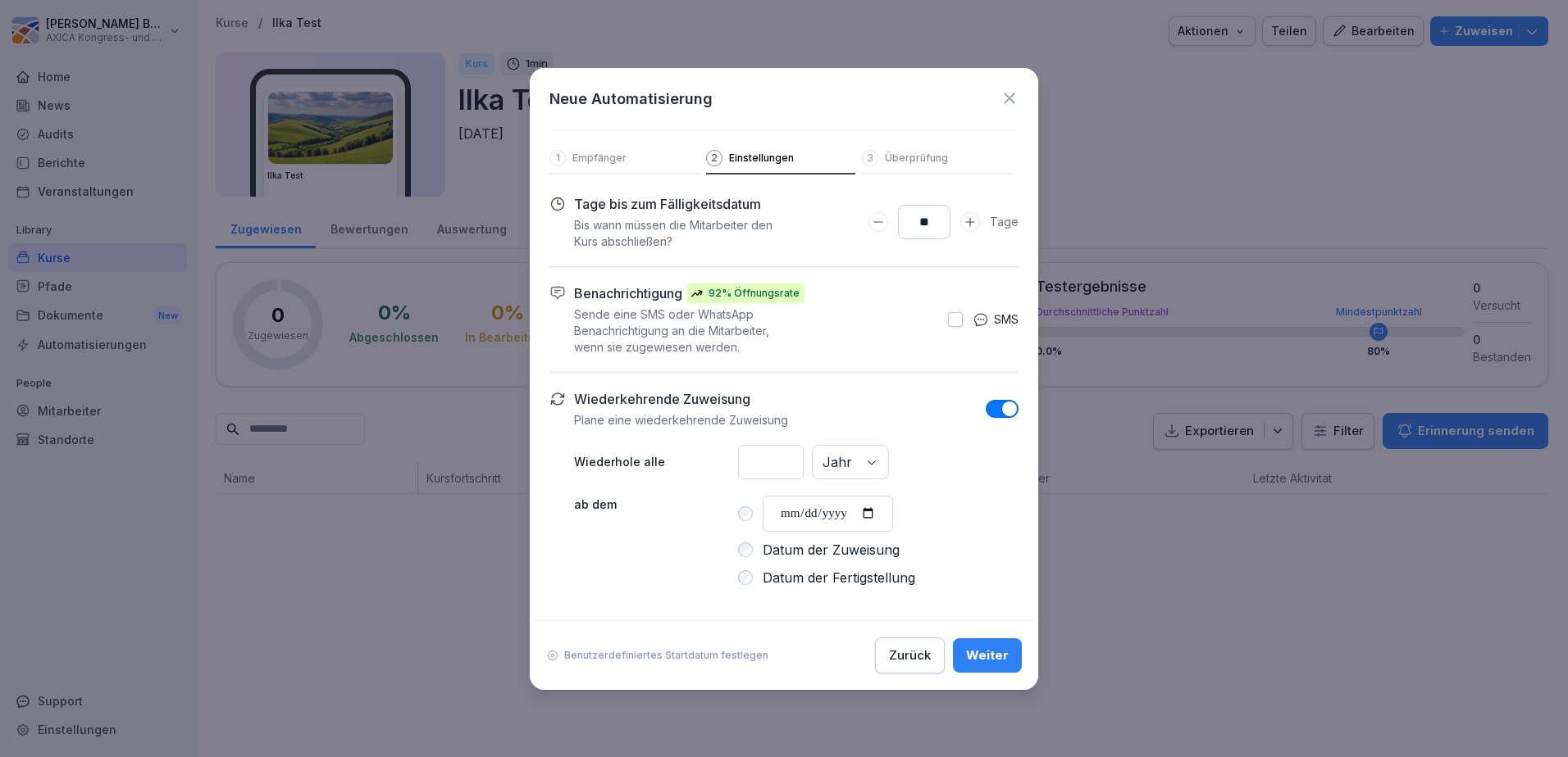
click at [928, 657] on div "Zurück" at bounding box center [910, 655] width 42 height 18
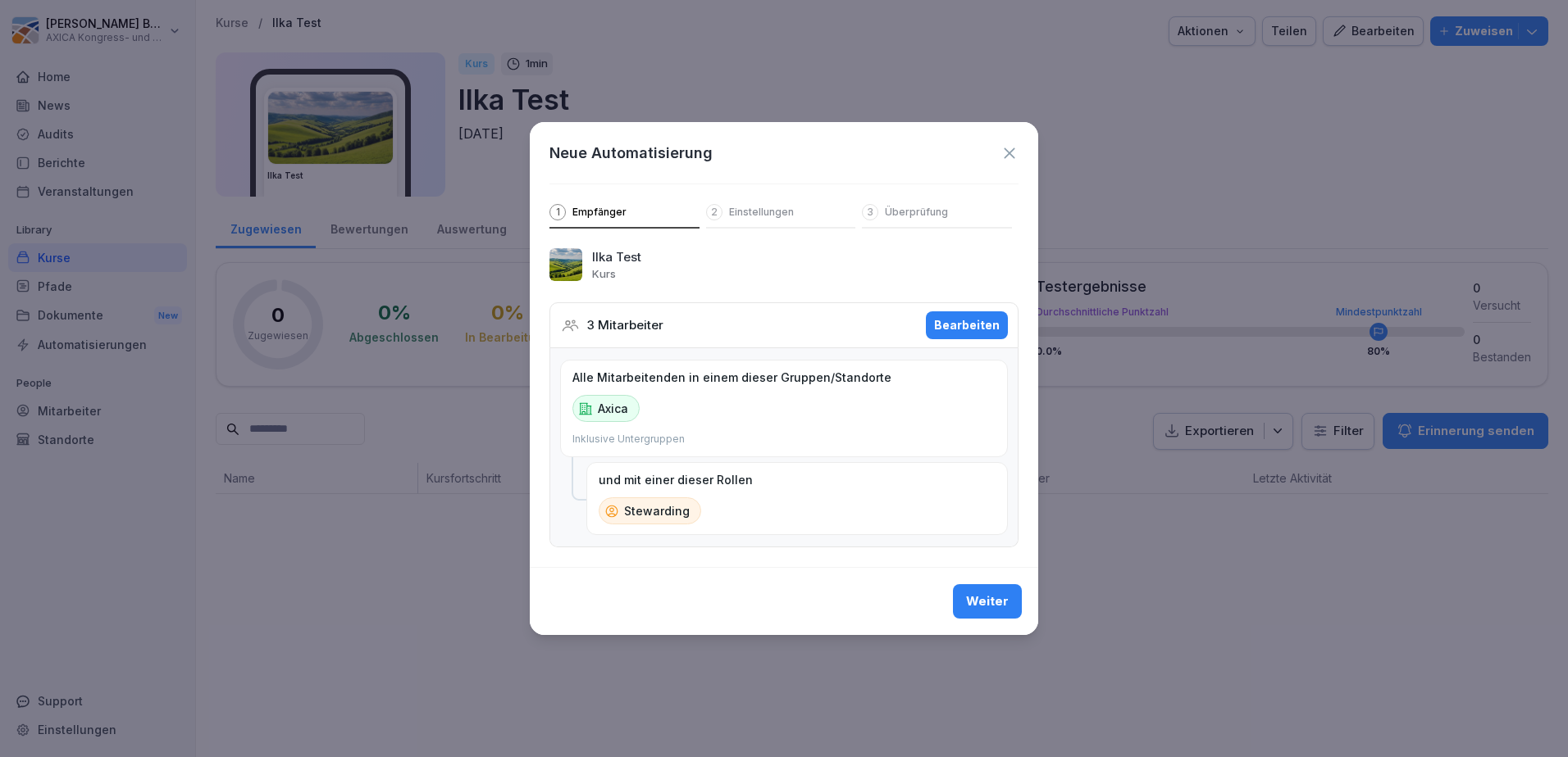
click at [1001, 147] on icon at bounding box center [1009, 153] width 18 height 18
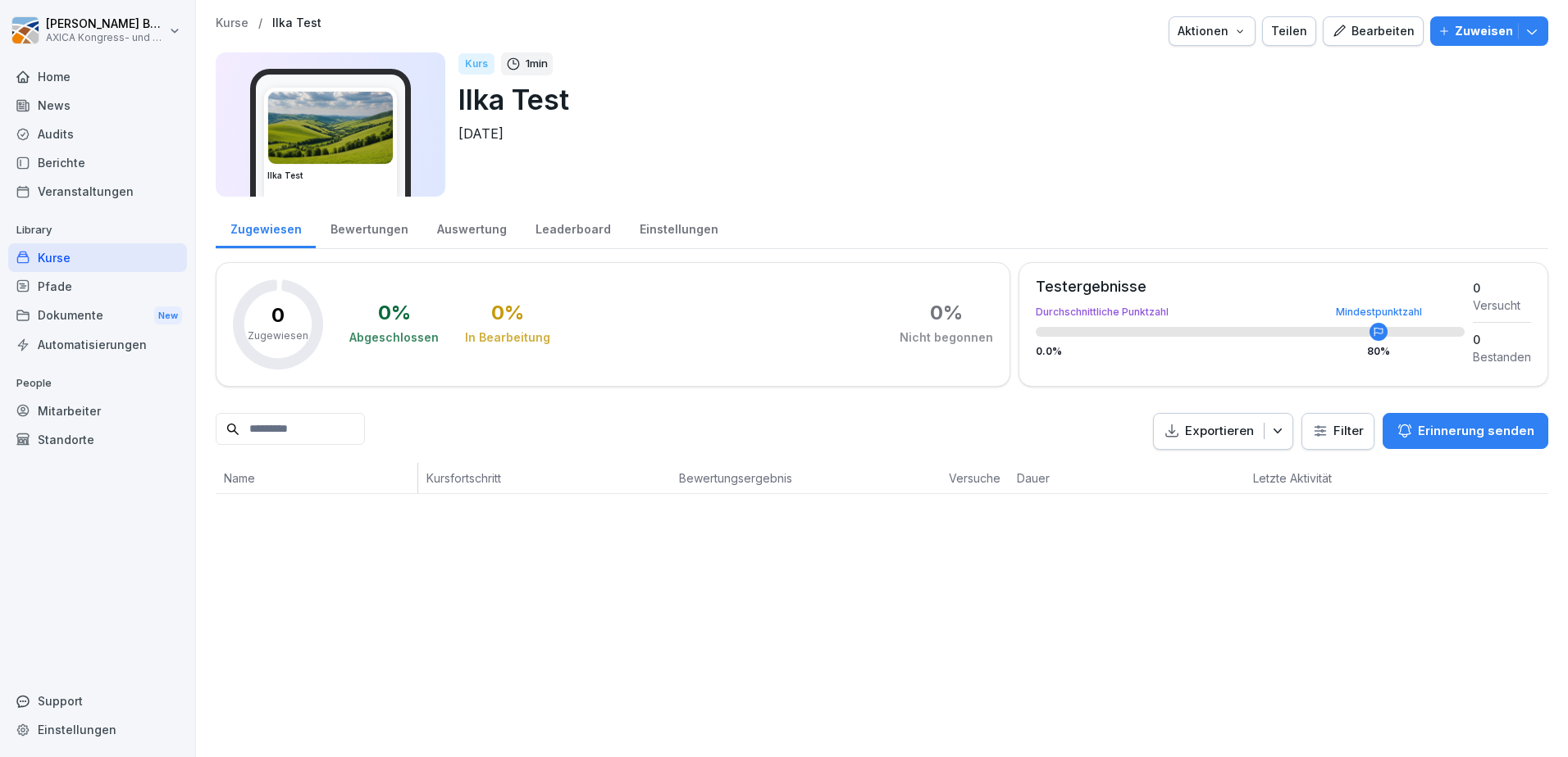
click at [47, 72] on div "Home" at bounding box center [97, 76] width 178 height 29
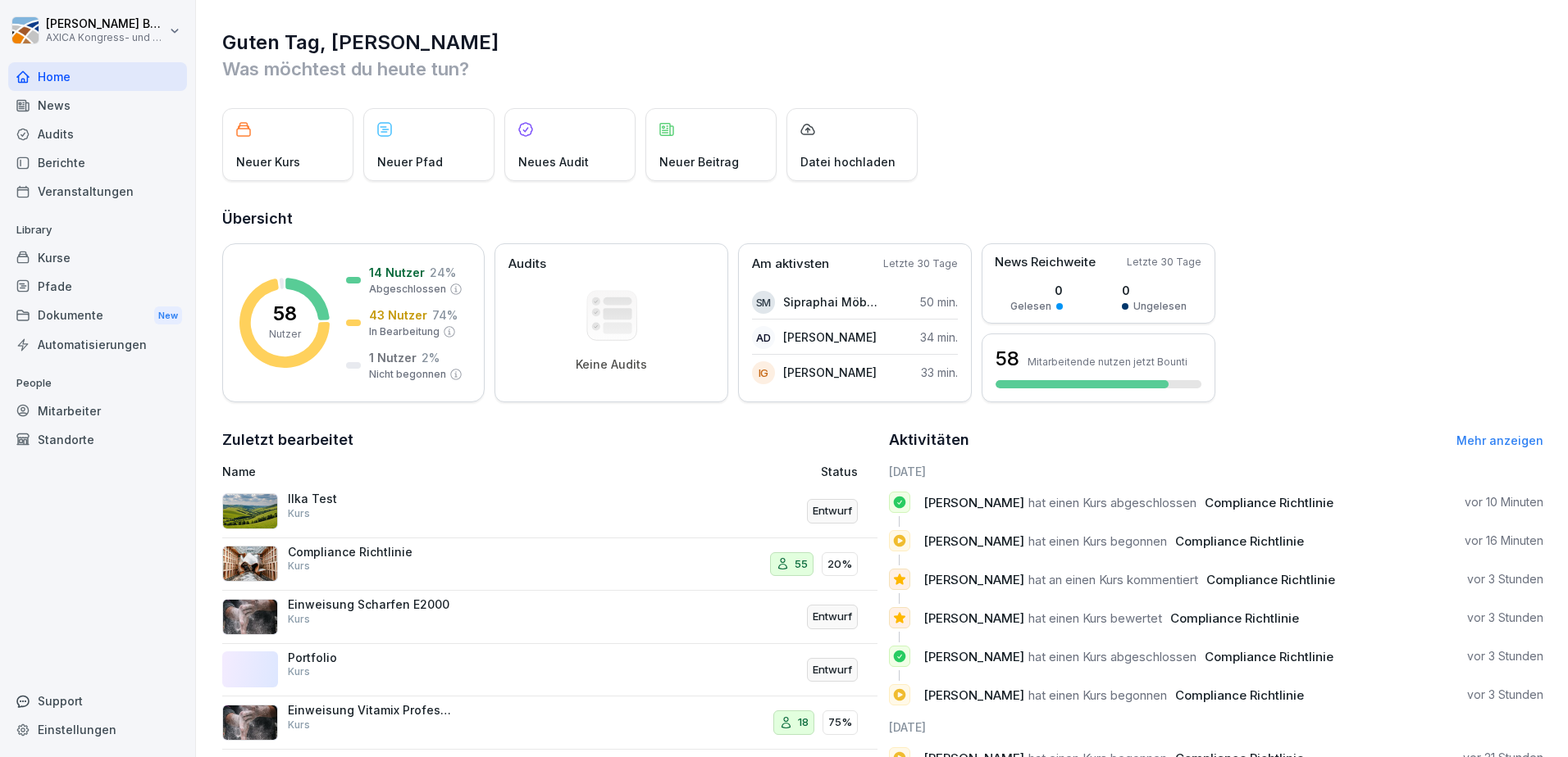
click at [57, 254] on div "Kurse" at bounding box center [97, 257] width 178 height 29
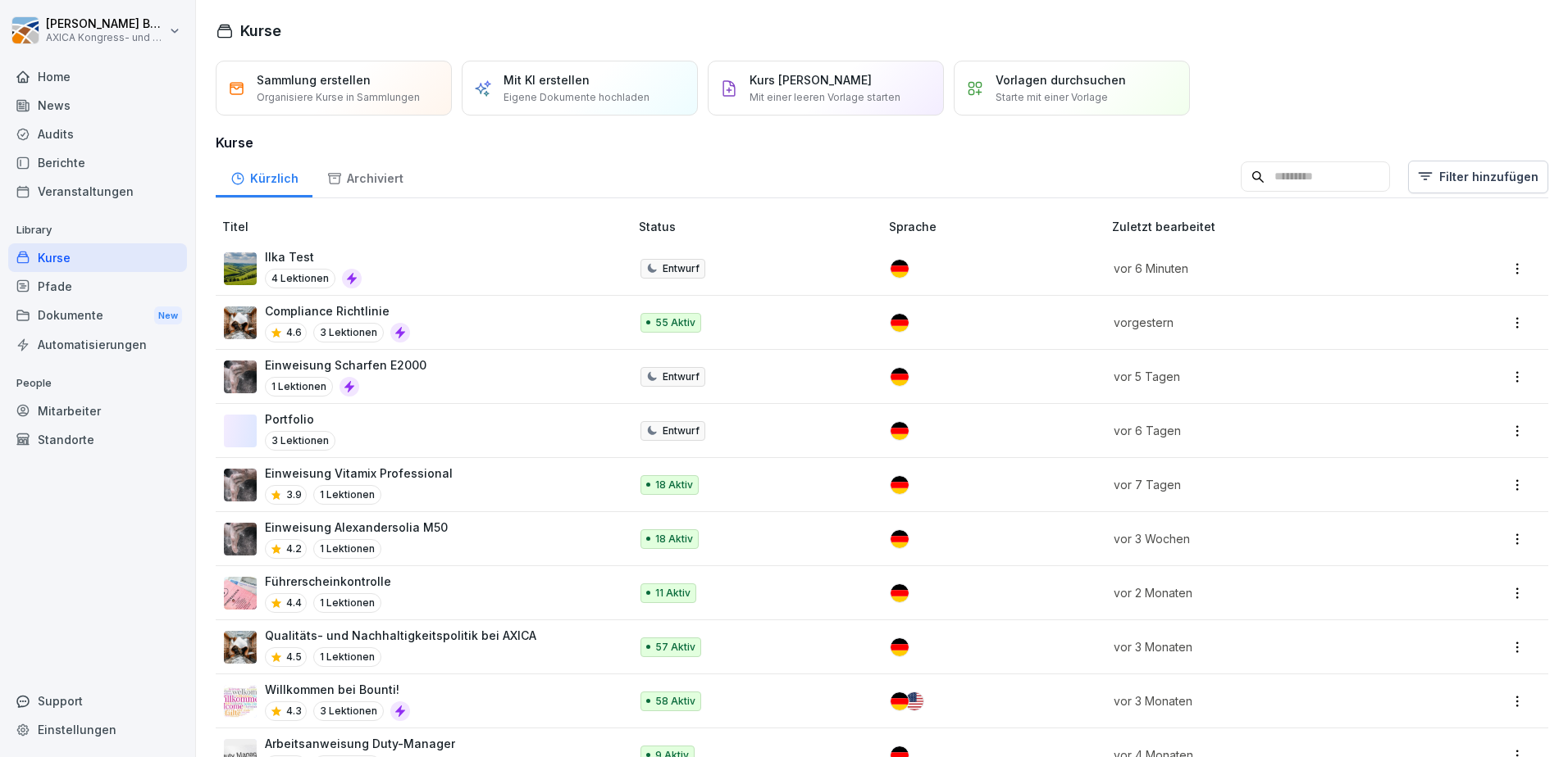
click at [431, 326] on div "Compliance Richtlinie 4.6 3 Lektionen" at bounding box center [419, 322] width 389 height 40
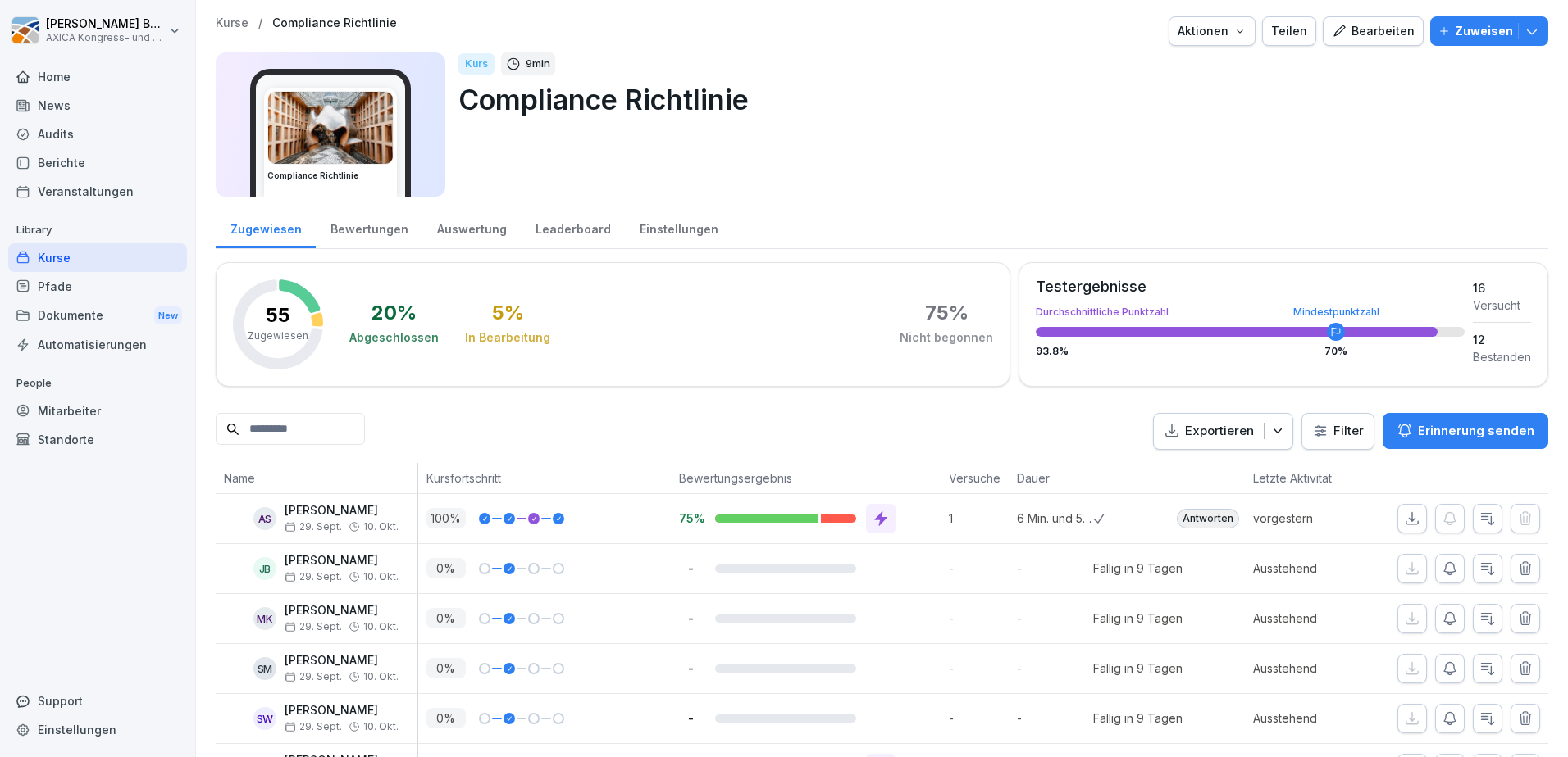
click at [1495, 31] on p "Zuweisen" at bounding box center [1483, 31] width 58 height 18
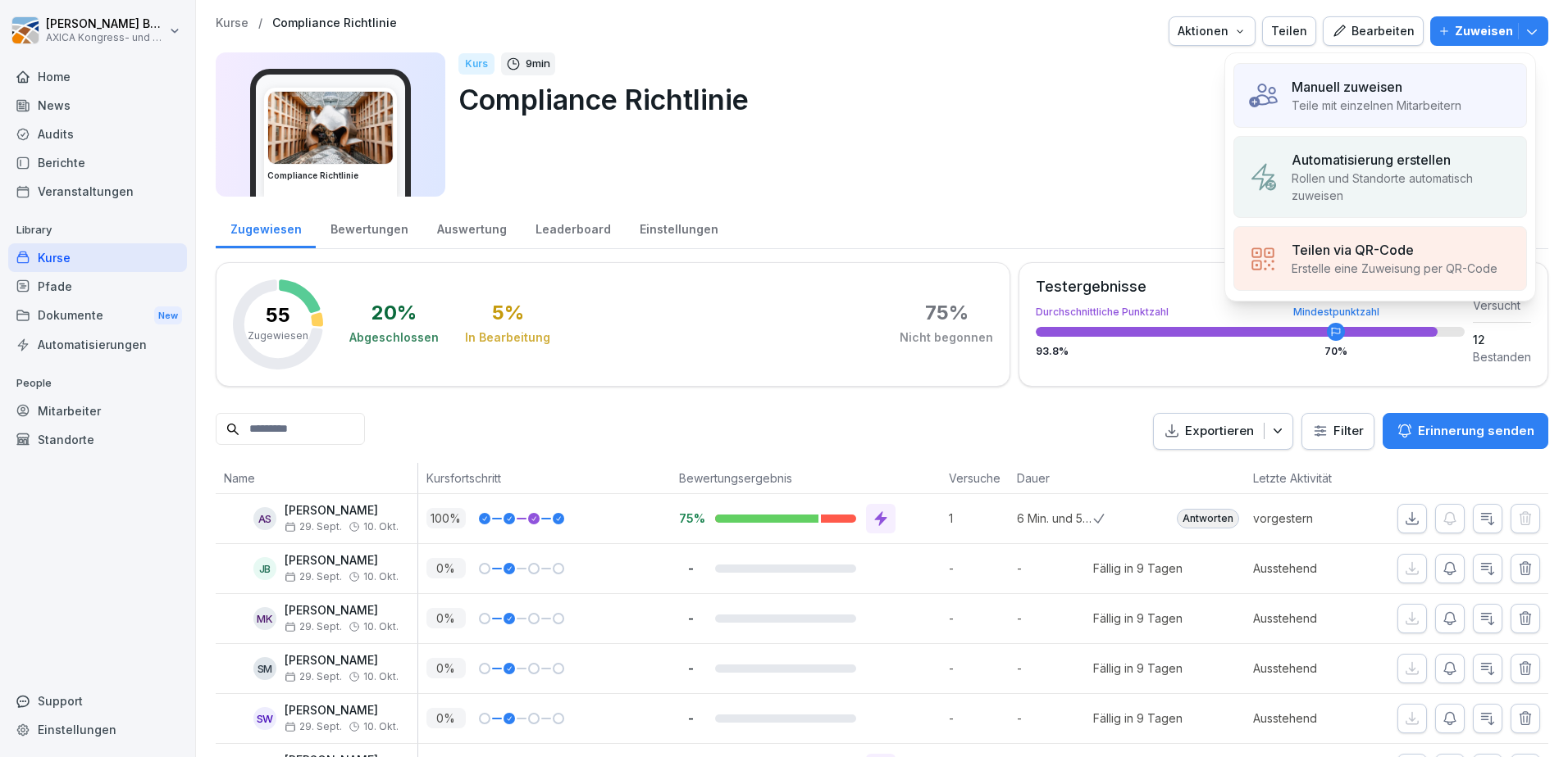
click at [1057, 123] on div "Kurs 9 min Compliance Richtlinie" at bounding box center [997, 124] width 1077 height 144
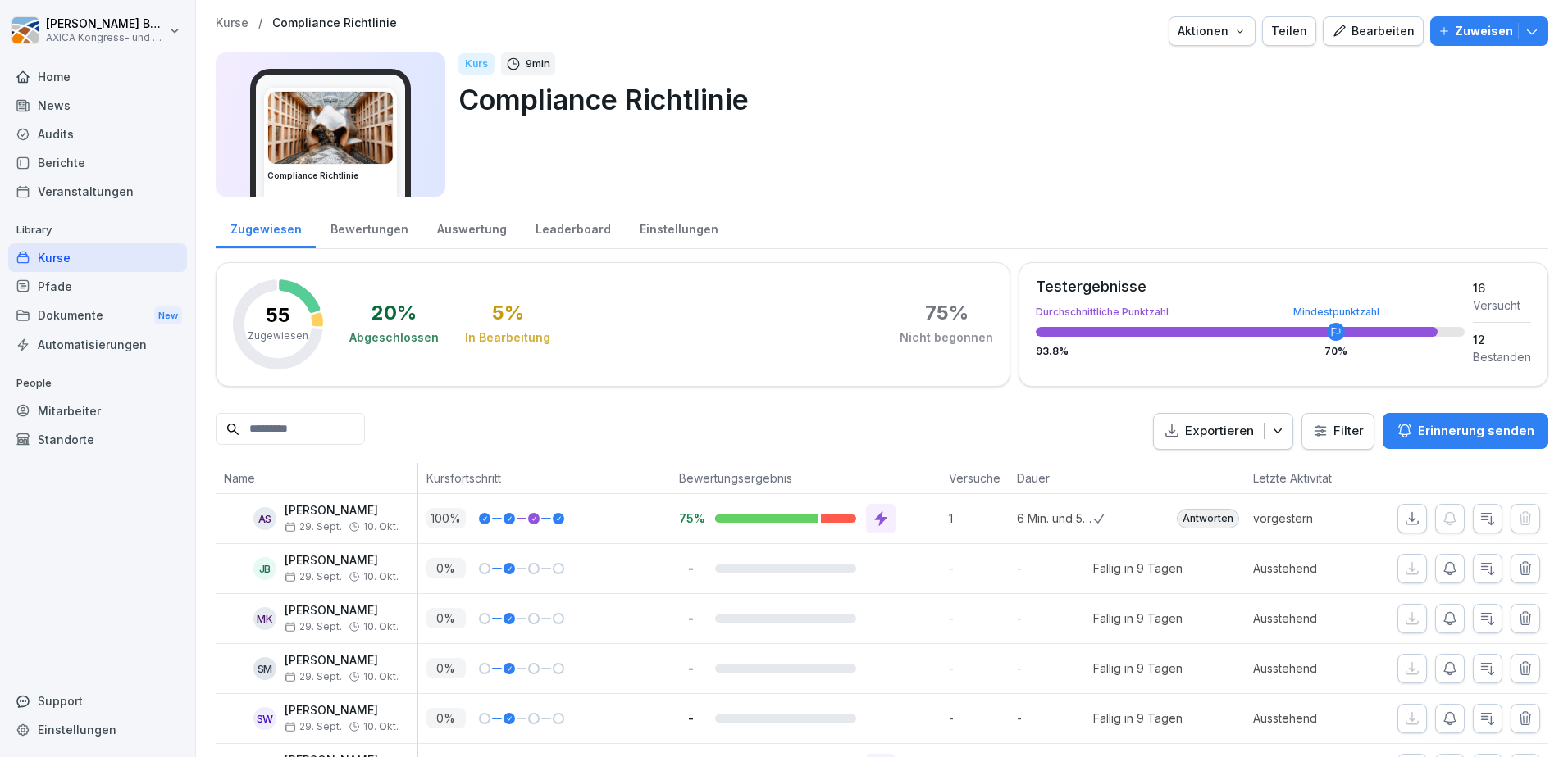
click at [362, 243] on div "Bewertungen" at bounding box center [369, 228] width 107 height 42
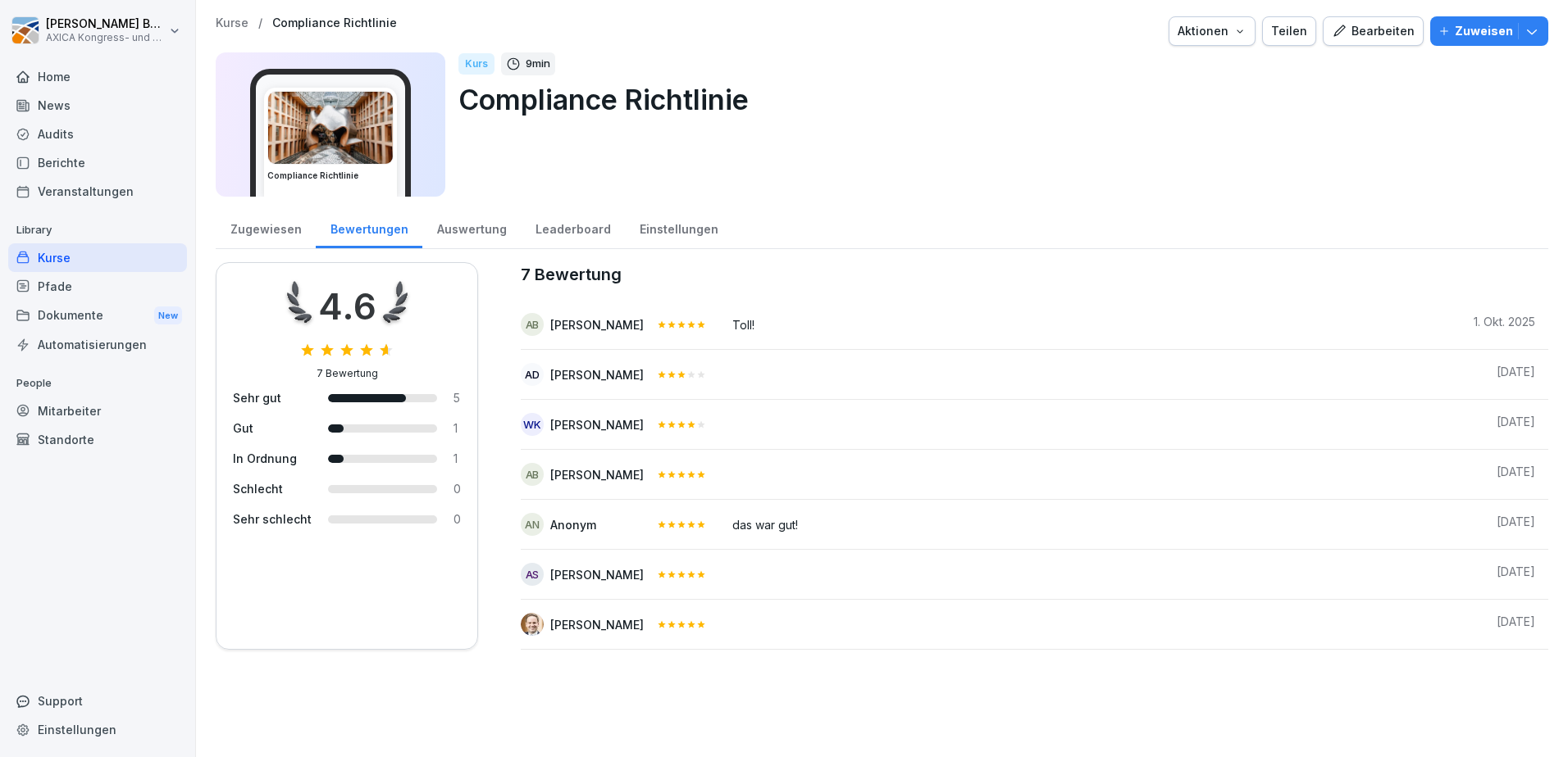
click at [700, 226] on div "Einstellungen" at bounding box center [678, 228] width 108 height 42
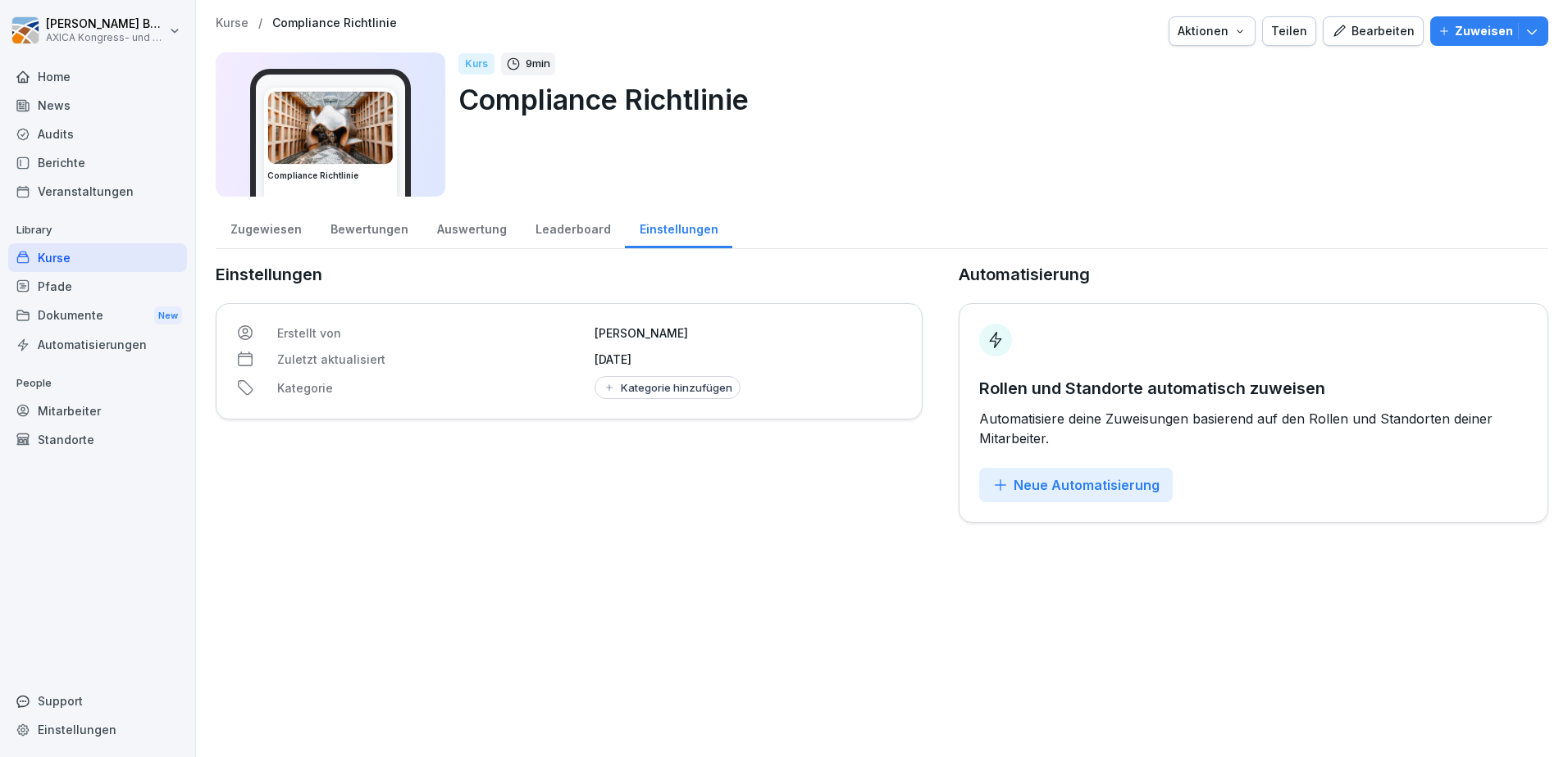
click at [274, 225] on div "Zugewiesen" at bounding box center [265, 228] width 100 height 42
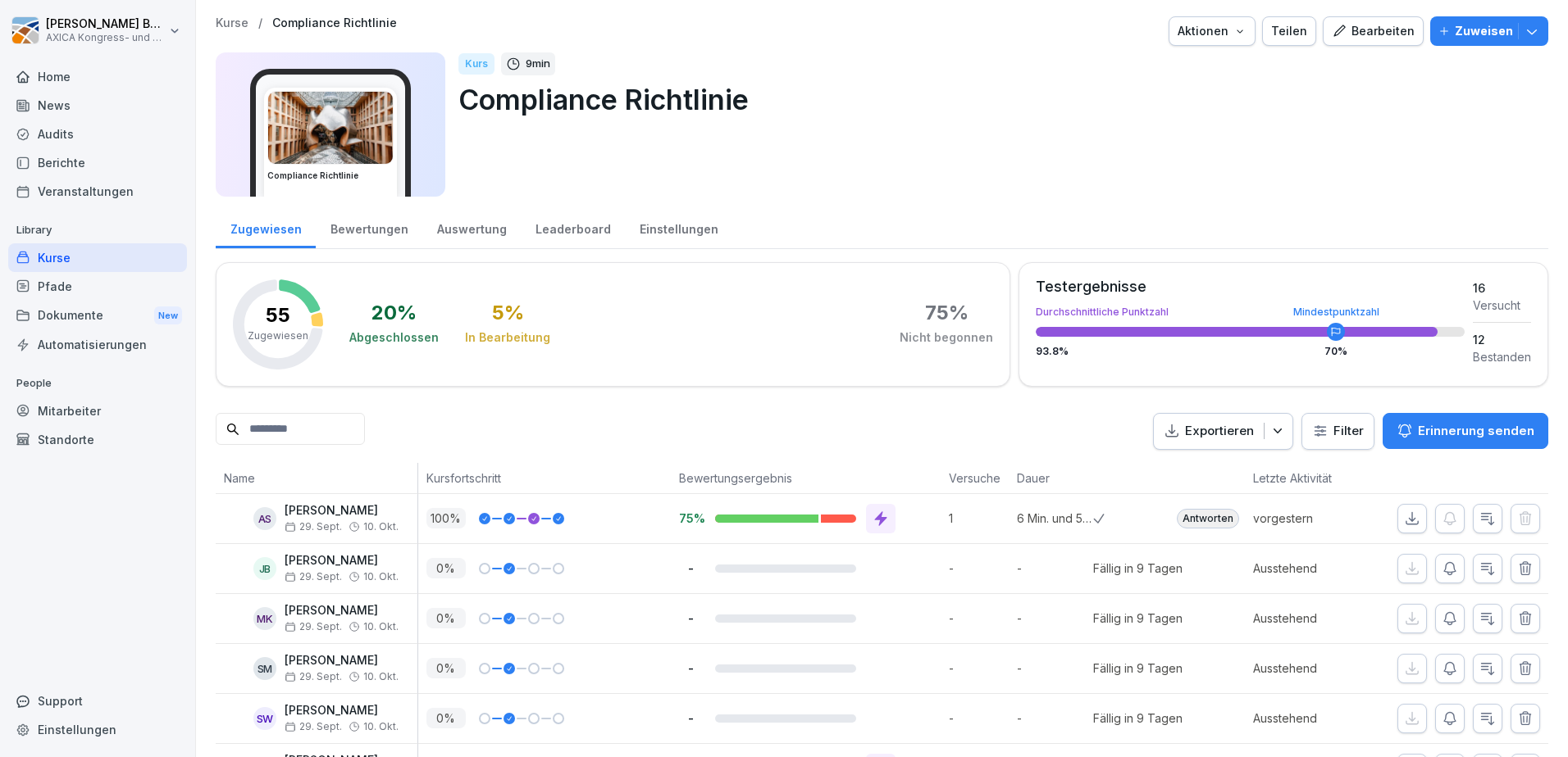
click at [1483, 29] on p "Zuweisen" at bounding box center [1483, 31] width 58 height 18
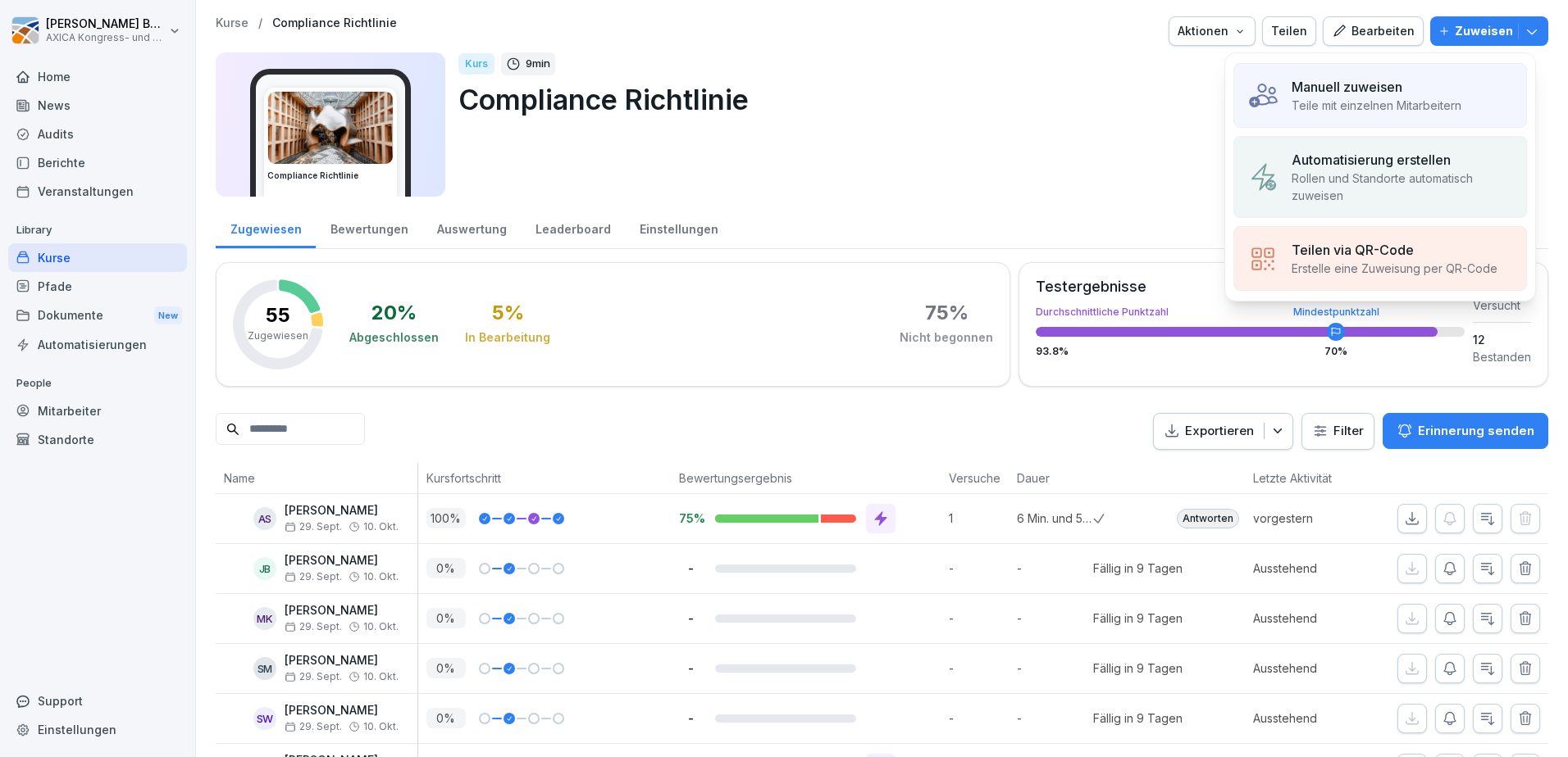
click at [1425, 104] on p "Teile mit einzelnen Mitarbeitern" at bounding box center [1376, 105] width 170 height 17
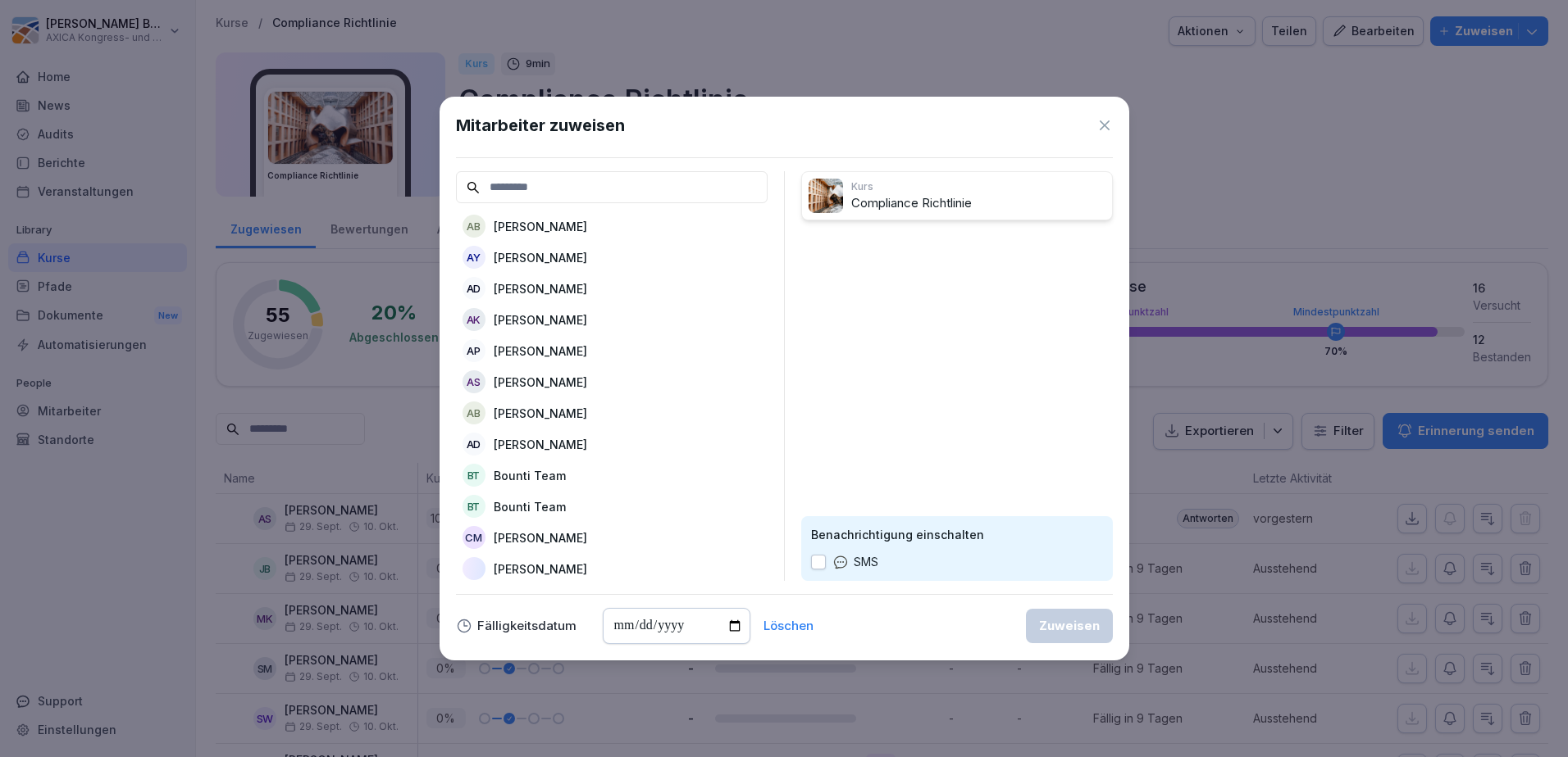
click at [1105, 126] on icon at bounding box center [1104, 125] width 10 height 10
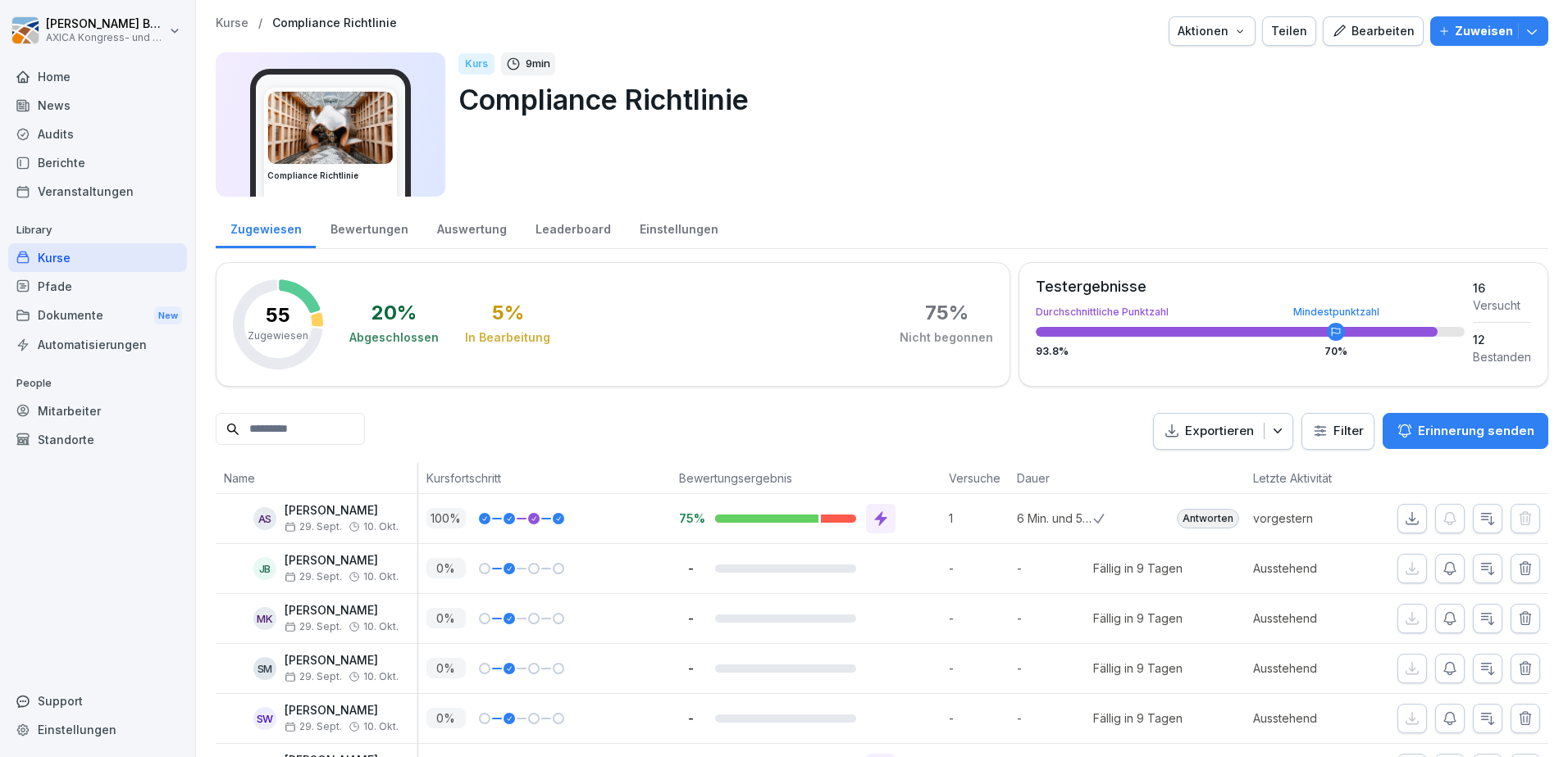
click at [1233, 36] on icon "button" at bounding box center [1240, 31] width 13 height 13
click at [1370, 142] on html "Florian Buttgereit AXICA Kongress- und Tagungszentrum Pariser Platz 3 GmbH Home…" at bounding box center [784, 378] width 1568 height 757
click at [1360, 32] on div "Bearbeiten" at bounding box center [1372, 31] width 83 height 18
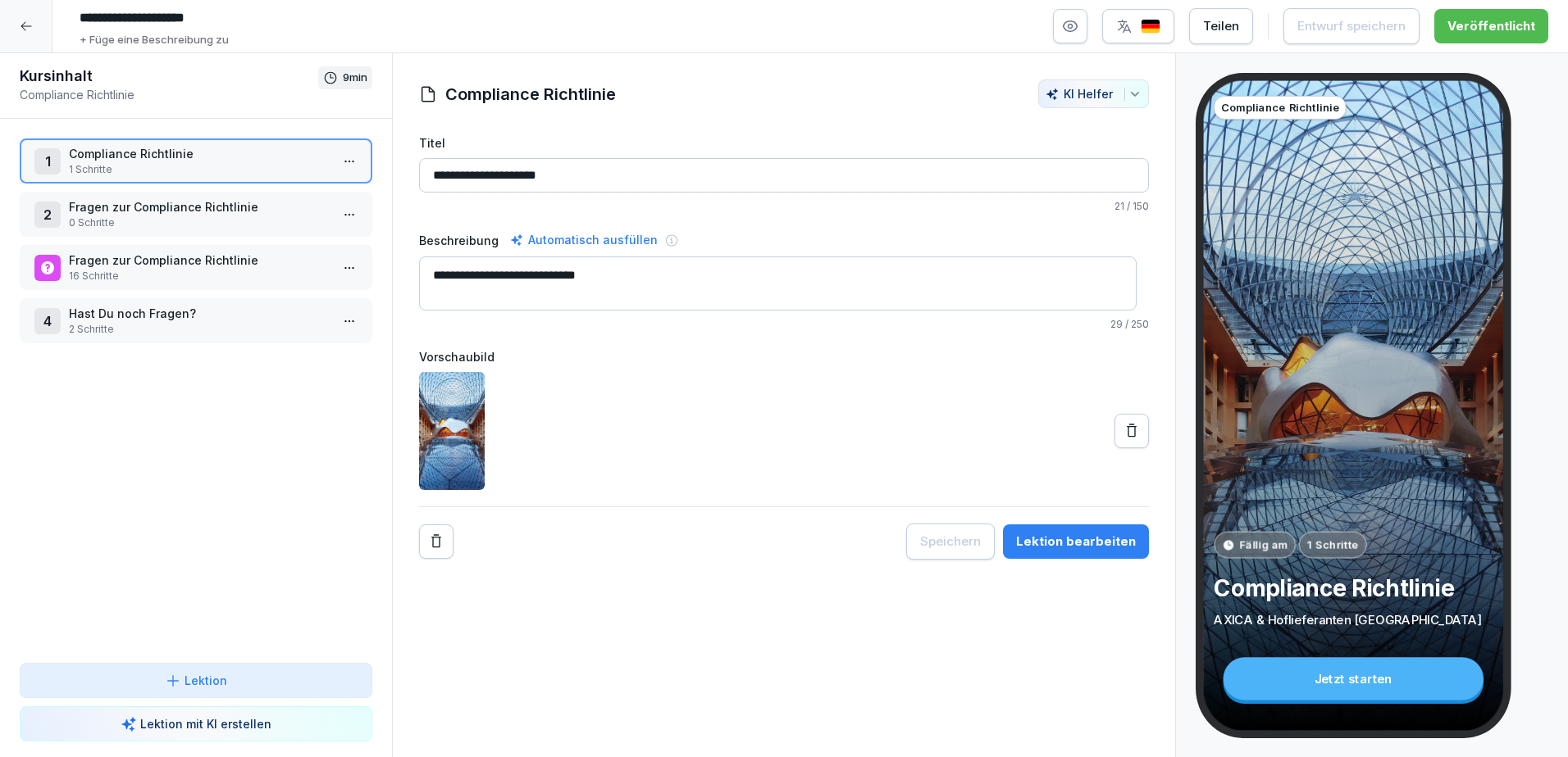
click at [634, 187] on input "**********" at bounding box center [783, 175] width 730 height 34
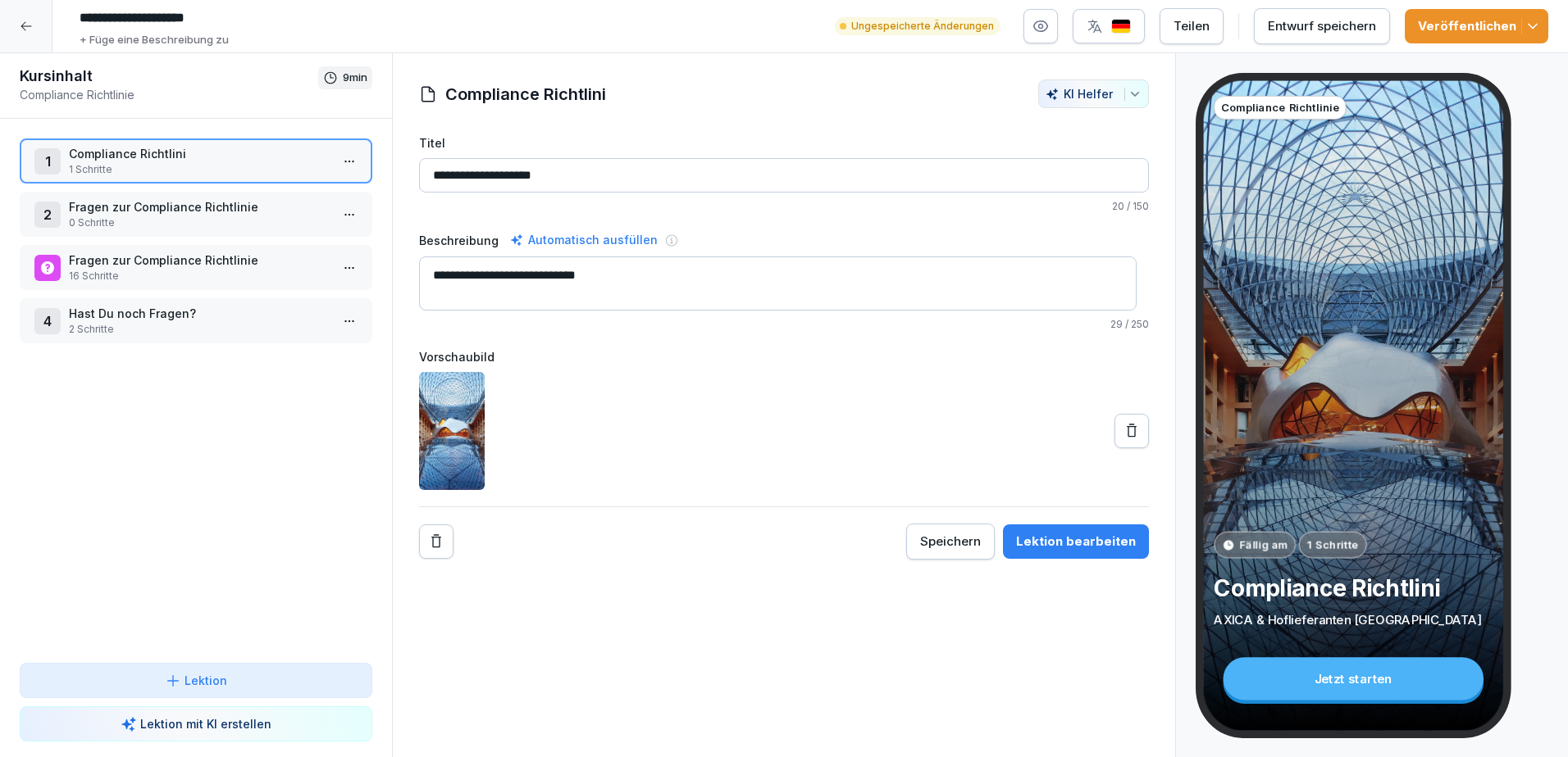
type input "**********"
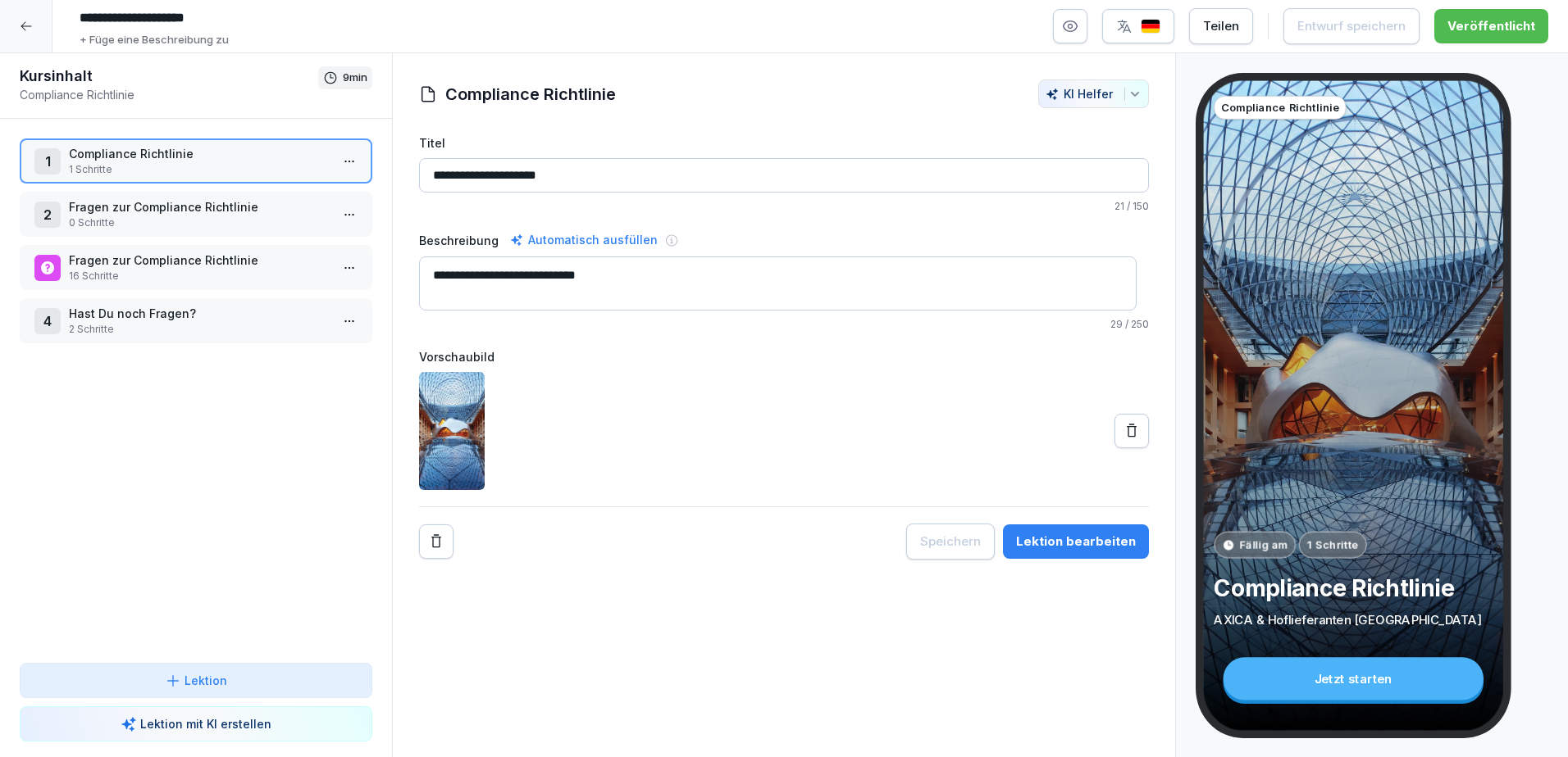
click at [1081, 614] on div "**********" at bounding box center [784, 405] width 784 height 705
click at [669, 126] on div "**********" at bounding box center [783, 319] width 730 height 481
click at [191, 215] on p "Fragen zur Compliance Richtlinie" at bounding box center [198, 207] width 260 height 17
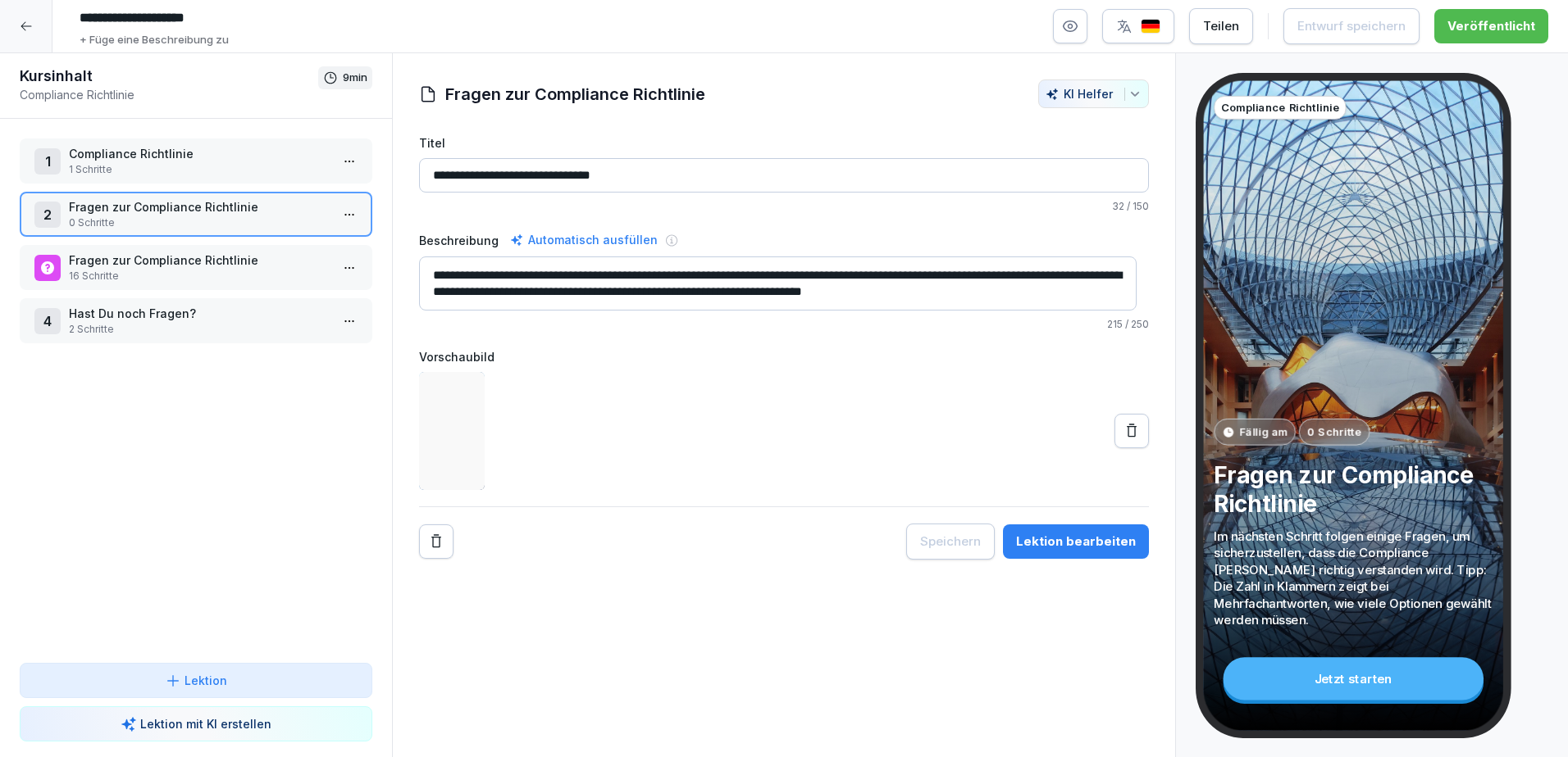
click at [208, 166] on p "1 Schritte" at bounding box center [198, 169] width 260 height 14
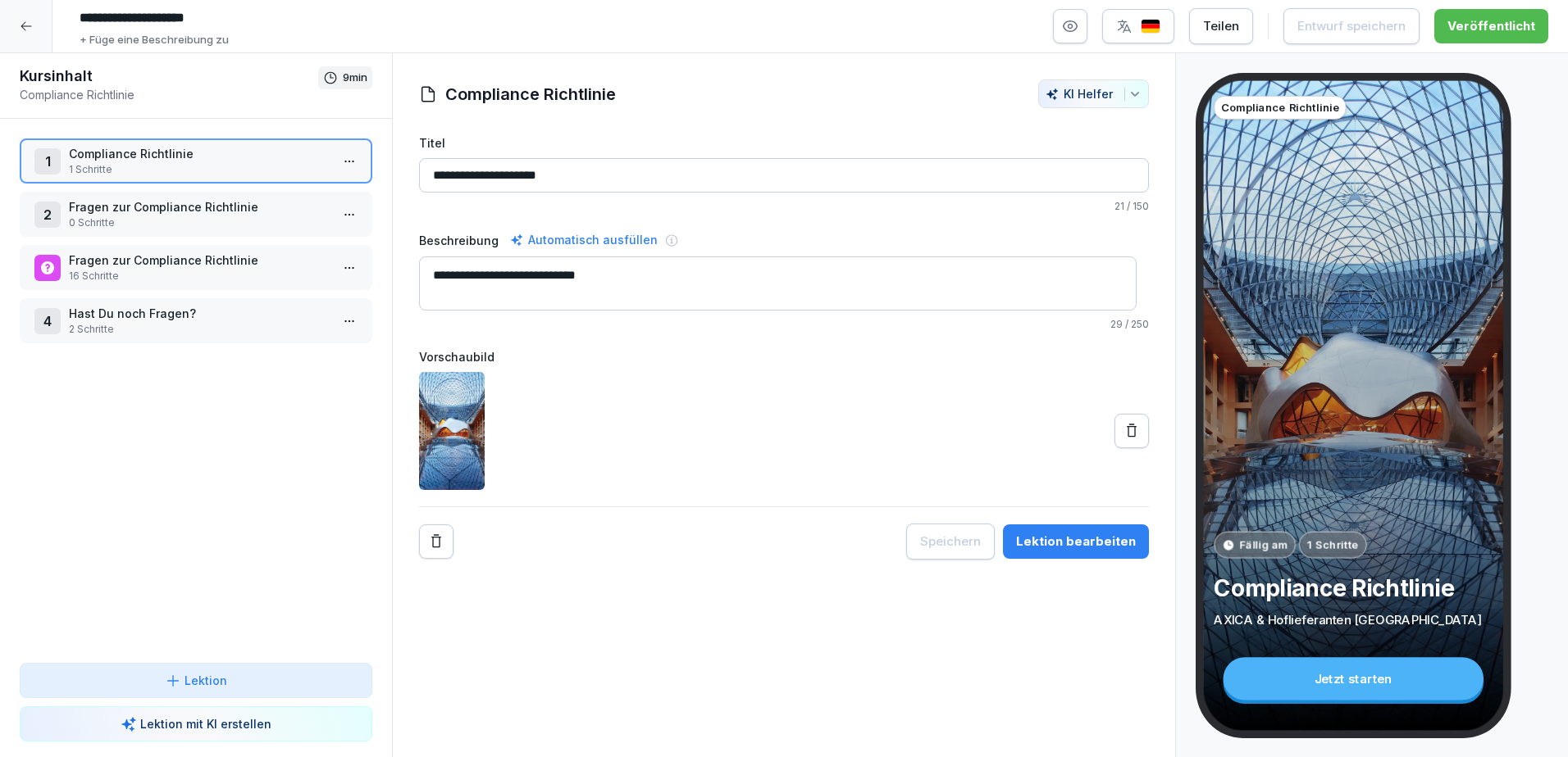
click at [34, 21] on div at bounding box center [26, 26] width 52 height 52
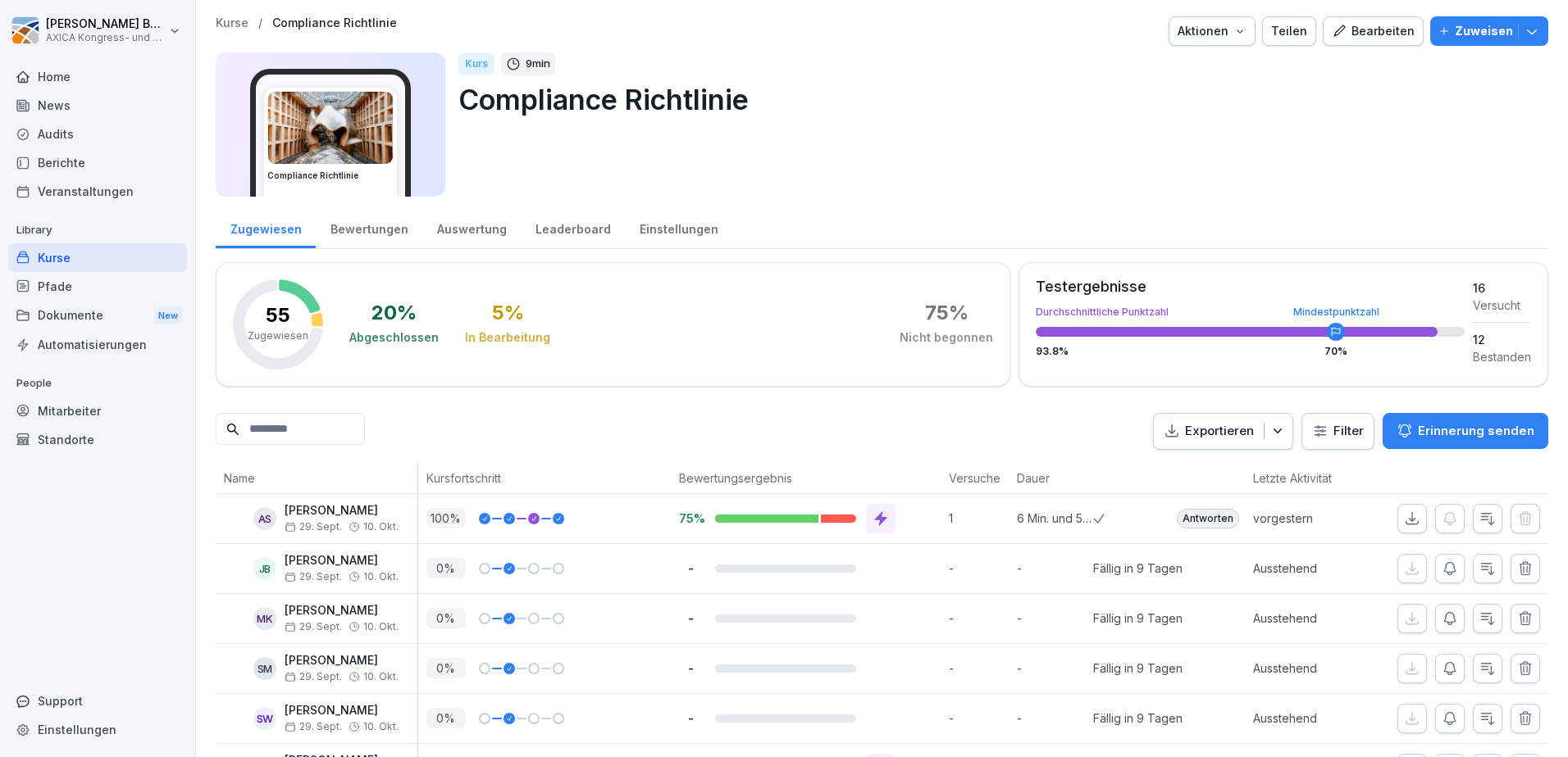
click at [81, 261] on div "Kurse" at bounding box center [97, 257] width 178 height 29
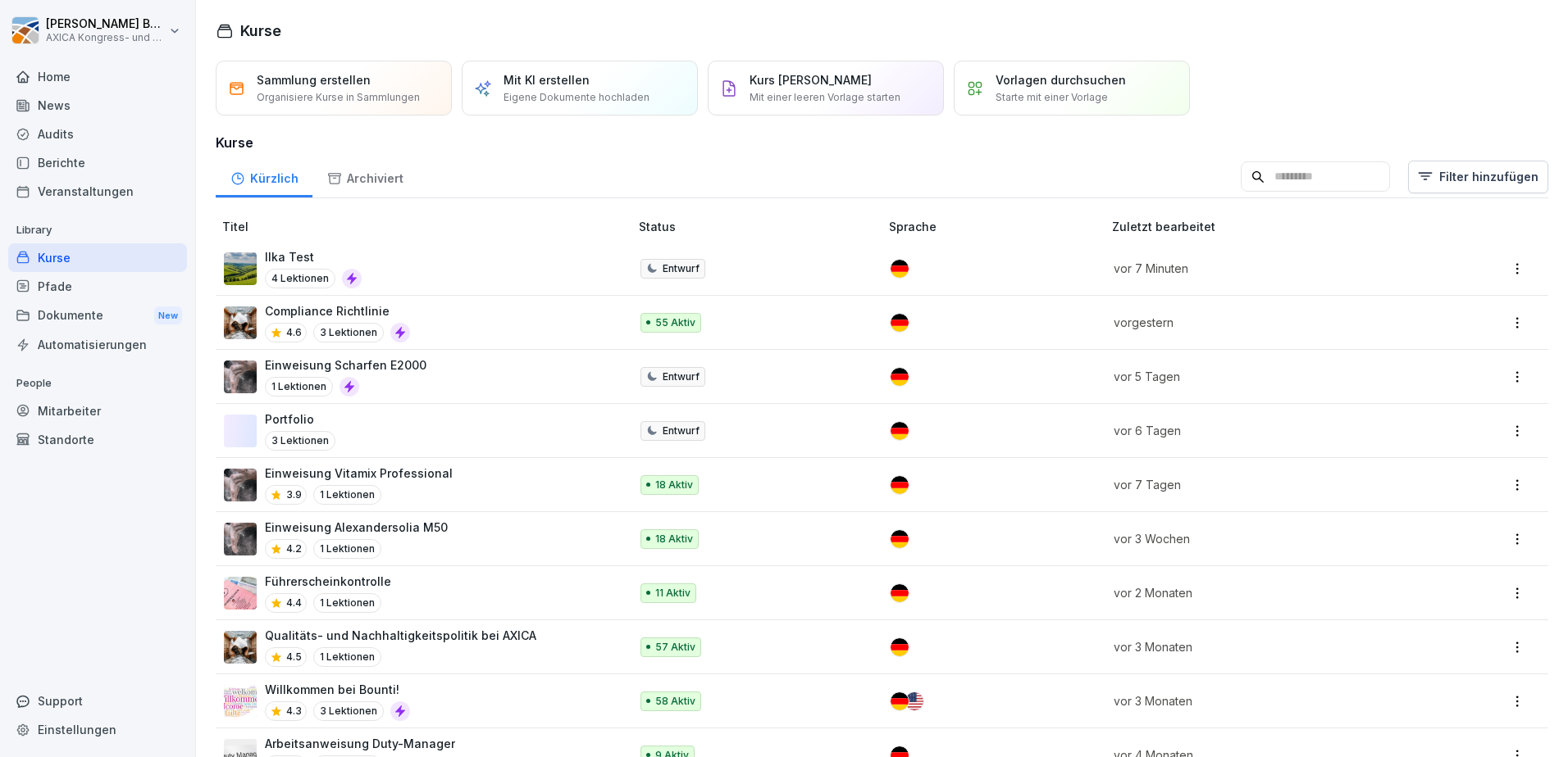
click at [471, 260] on div "Ilka Test 4 Lektionen" at bounding box center [419, 269] width 389 height 40
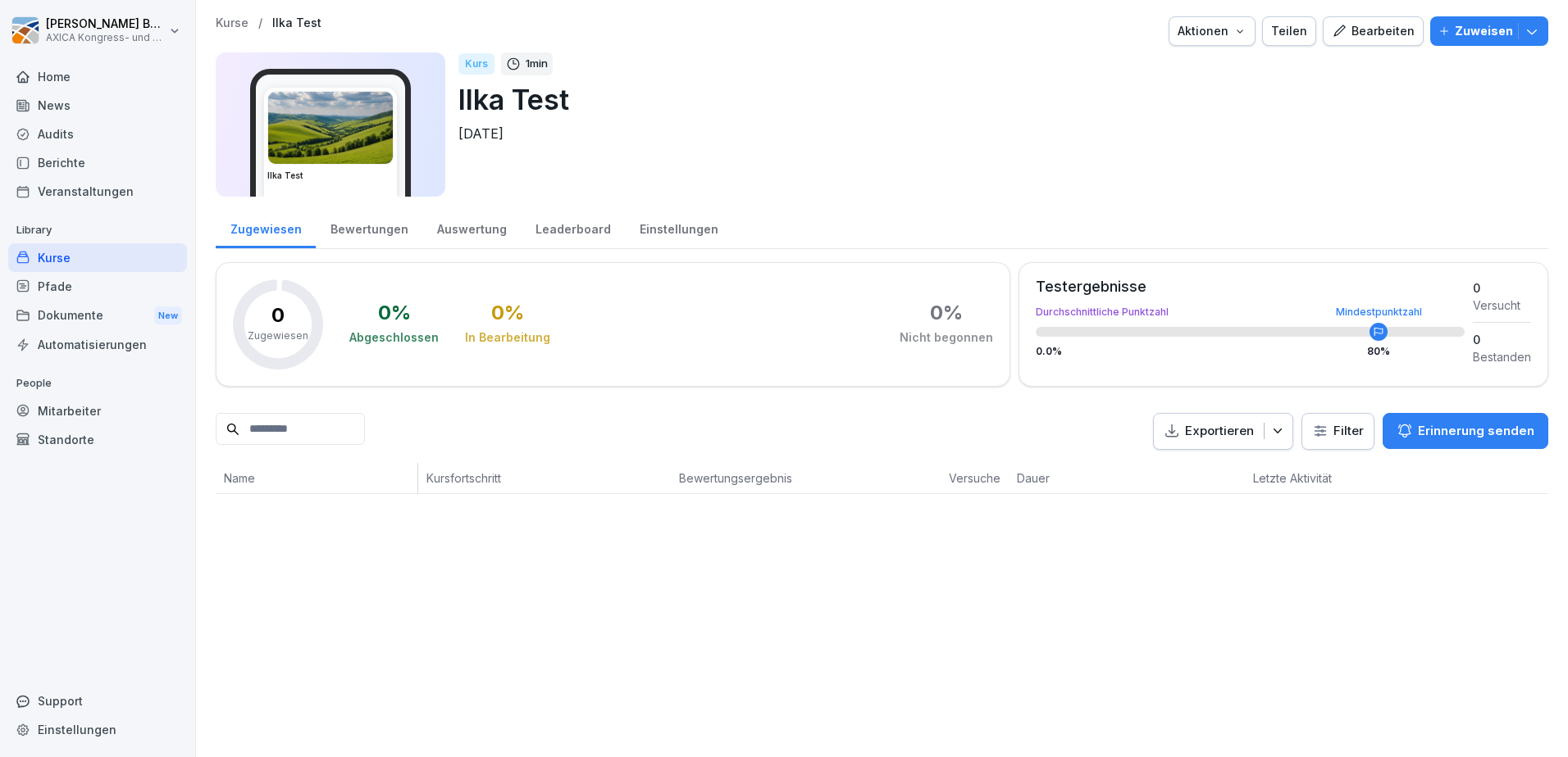
click at [75, 76] on div "Home" at bounding box center [97, 76] width 178 height 29
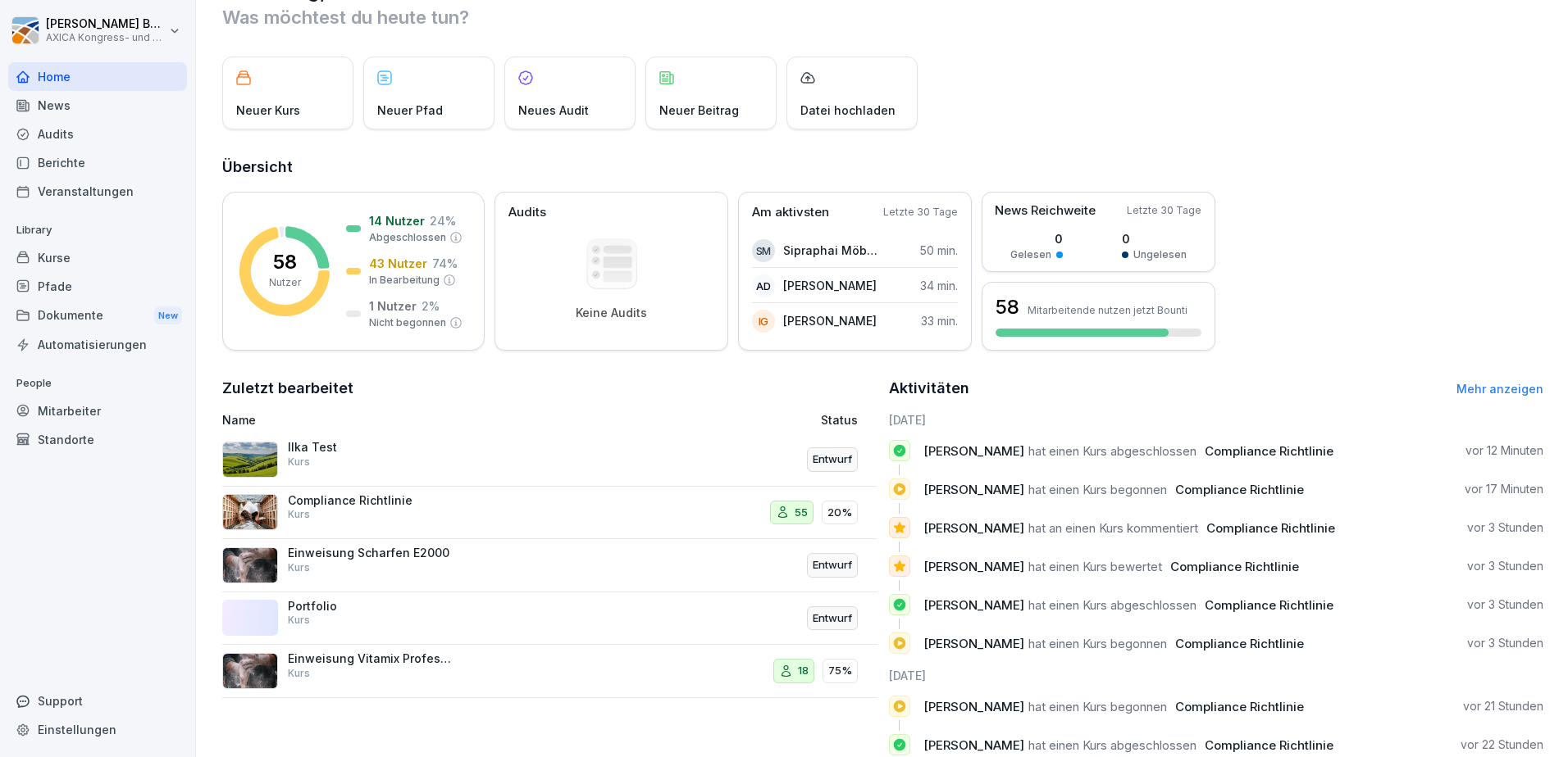
scroll to position [105, 0]
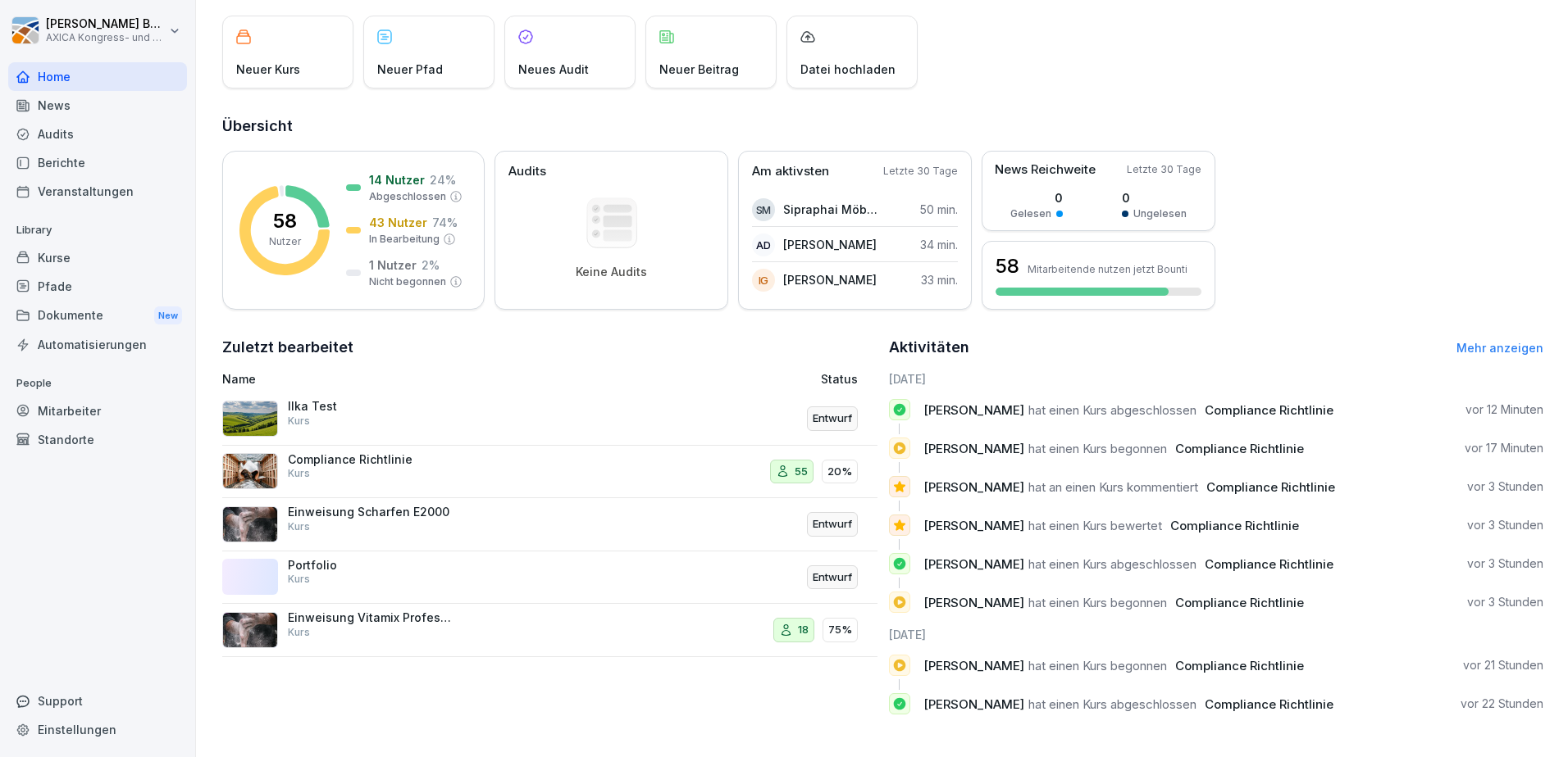
click at [546, 349] on div "Zuletzt bearbeitet Name Status Ilka Test Kurs Entwurf Compliance [PERSON_NAME] …" at bounding box center [549, 532] width 655 height 392
click at [75, 252] on div "Kurse" at bounding box center [97, 257] width 178 height 29
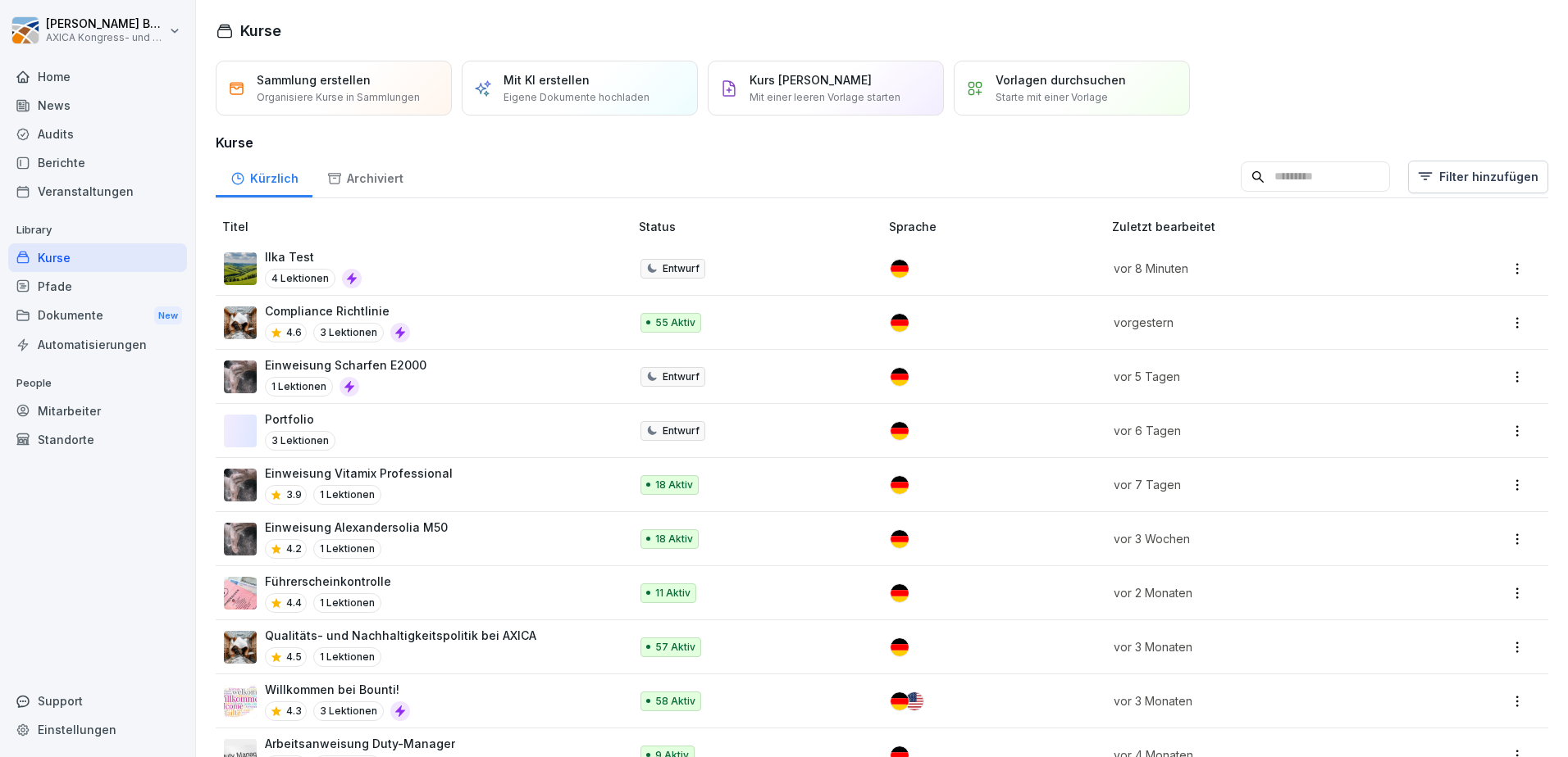
click at [526, 533] on div "Einweisung Alexandersolia M50 4.2 1 Lektionen" at bounding box center [419, 539] width 389 height 40
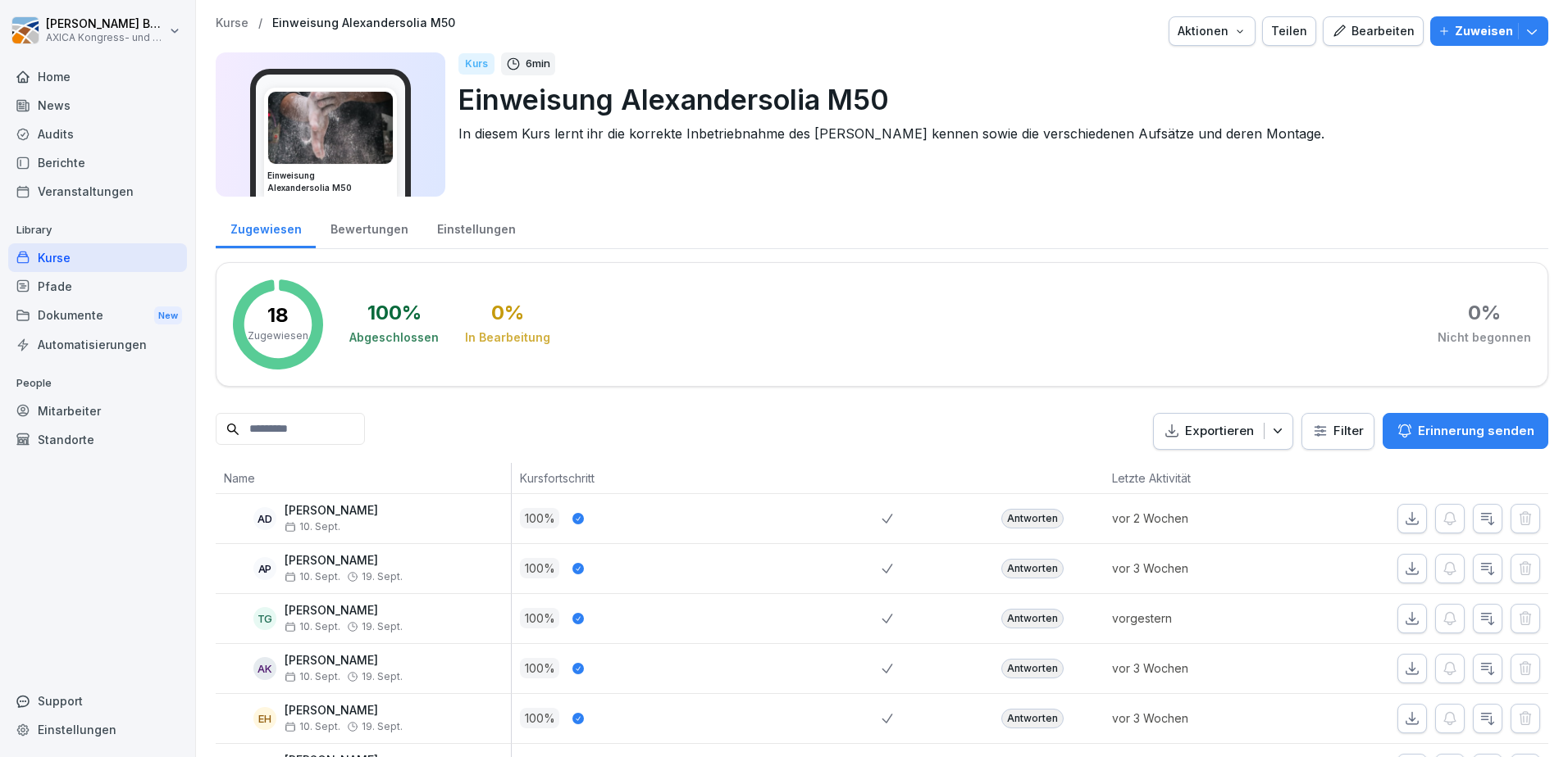
click at [1374, 27] on div "Bearbeiten" at bounding box center [1372, 31] width 83 height 18
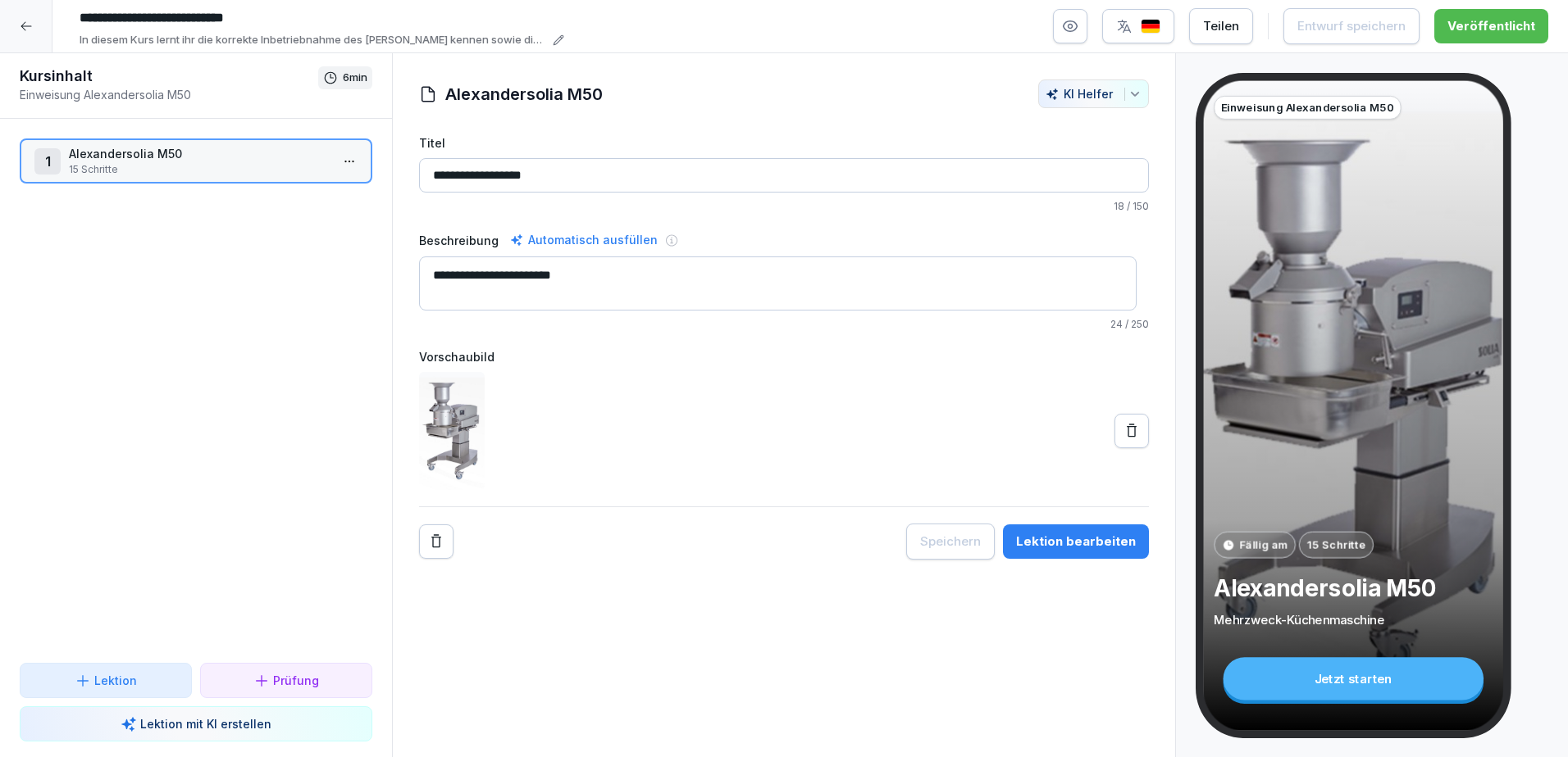
click at [116, 171] on p "15 Schritte" at bounding box center [198, 169] width 260 height 14
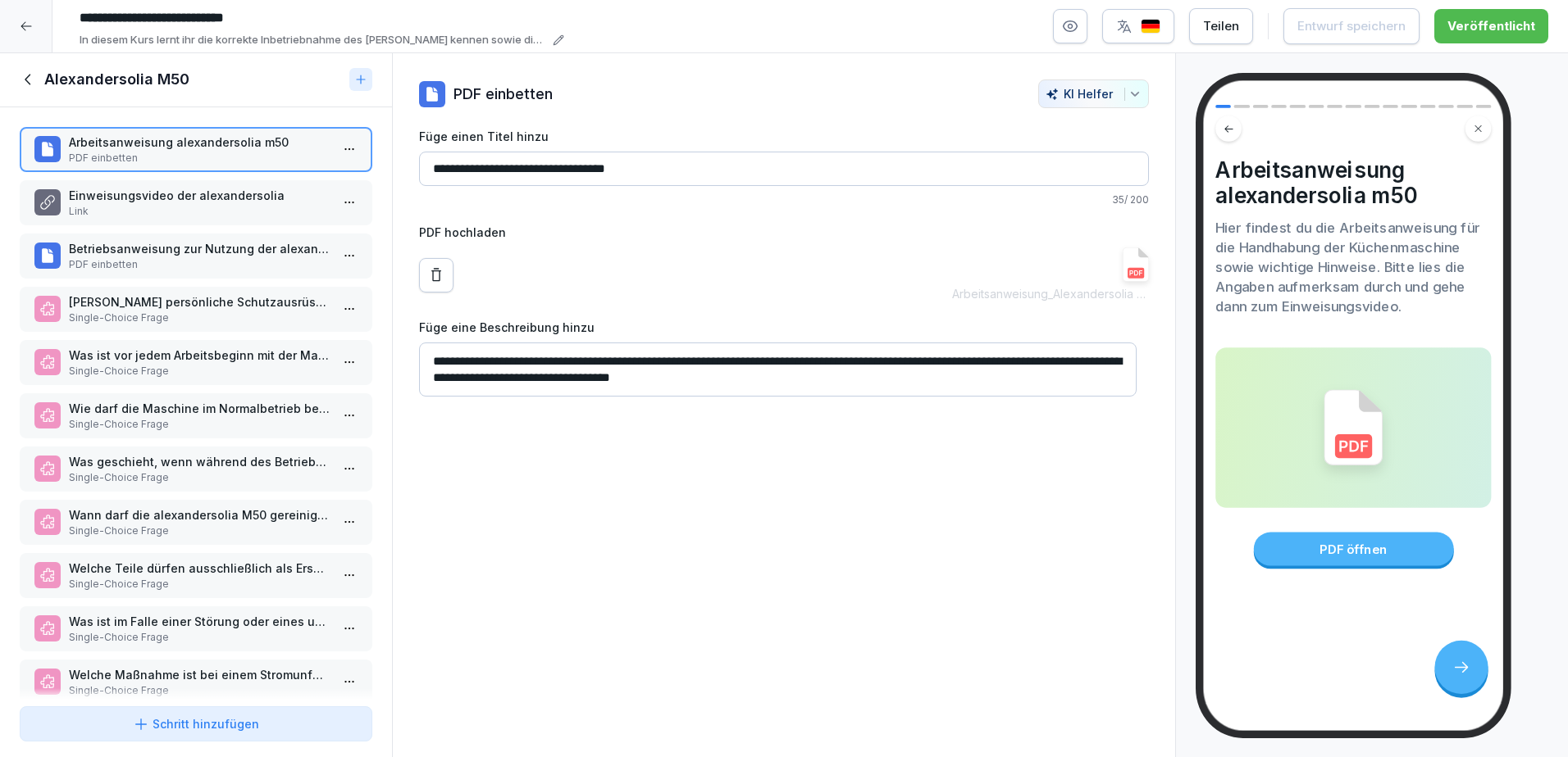
click at [249, 206] on p "Link" at bounding box center [198, 211] width 260 height 14
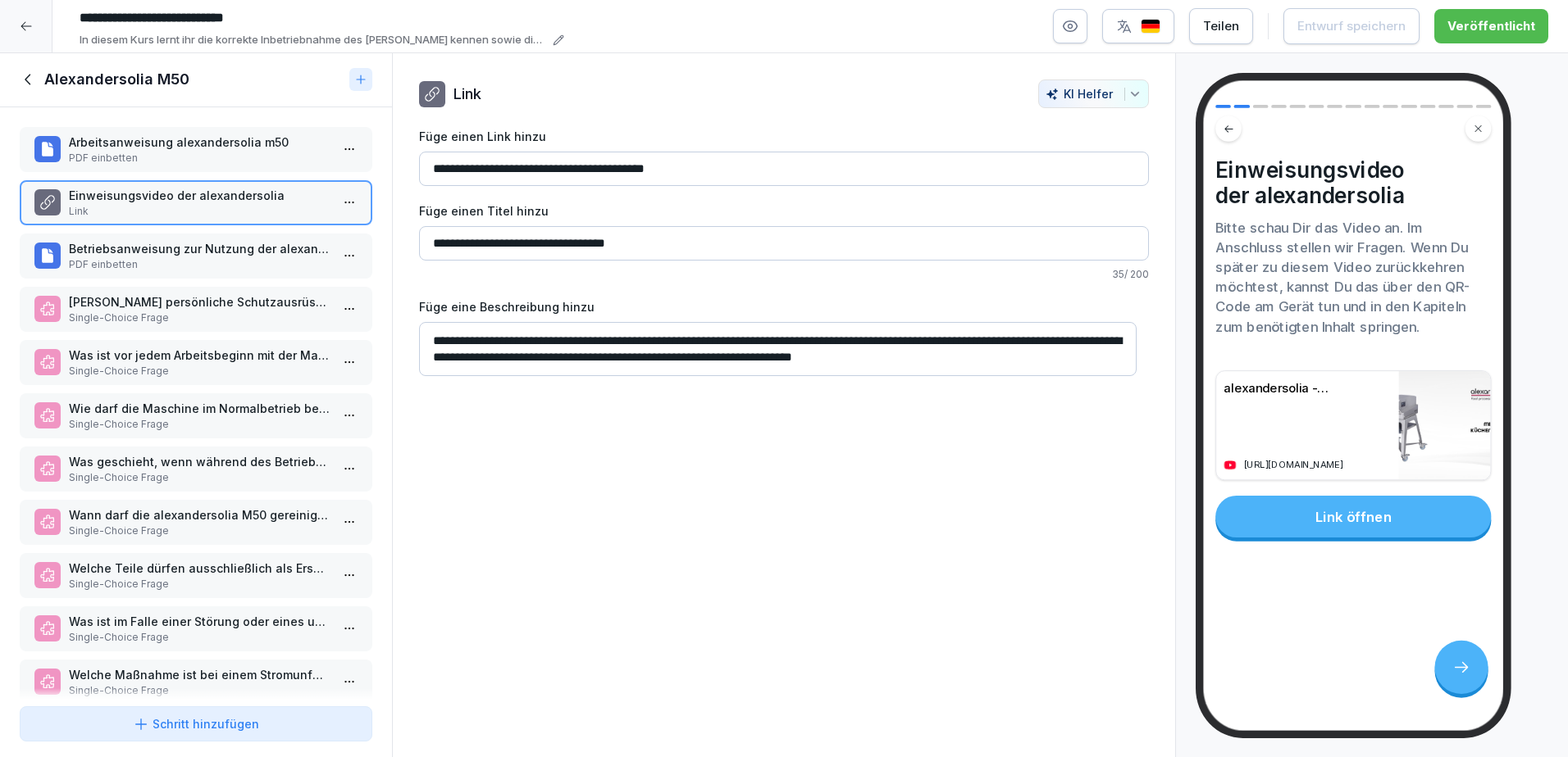
drag, startPoint x: 733, startPoint y: 167, endPoint x: 422, endPoint y: 173, distance: 311.1
click at [422, 173] on input "**********" at bounding box center [783, 169] width 730 height 34
click at [196, 265] on p "PDF einbetten" at bounding box center [198, 264] width 260 height 14
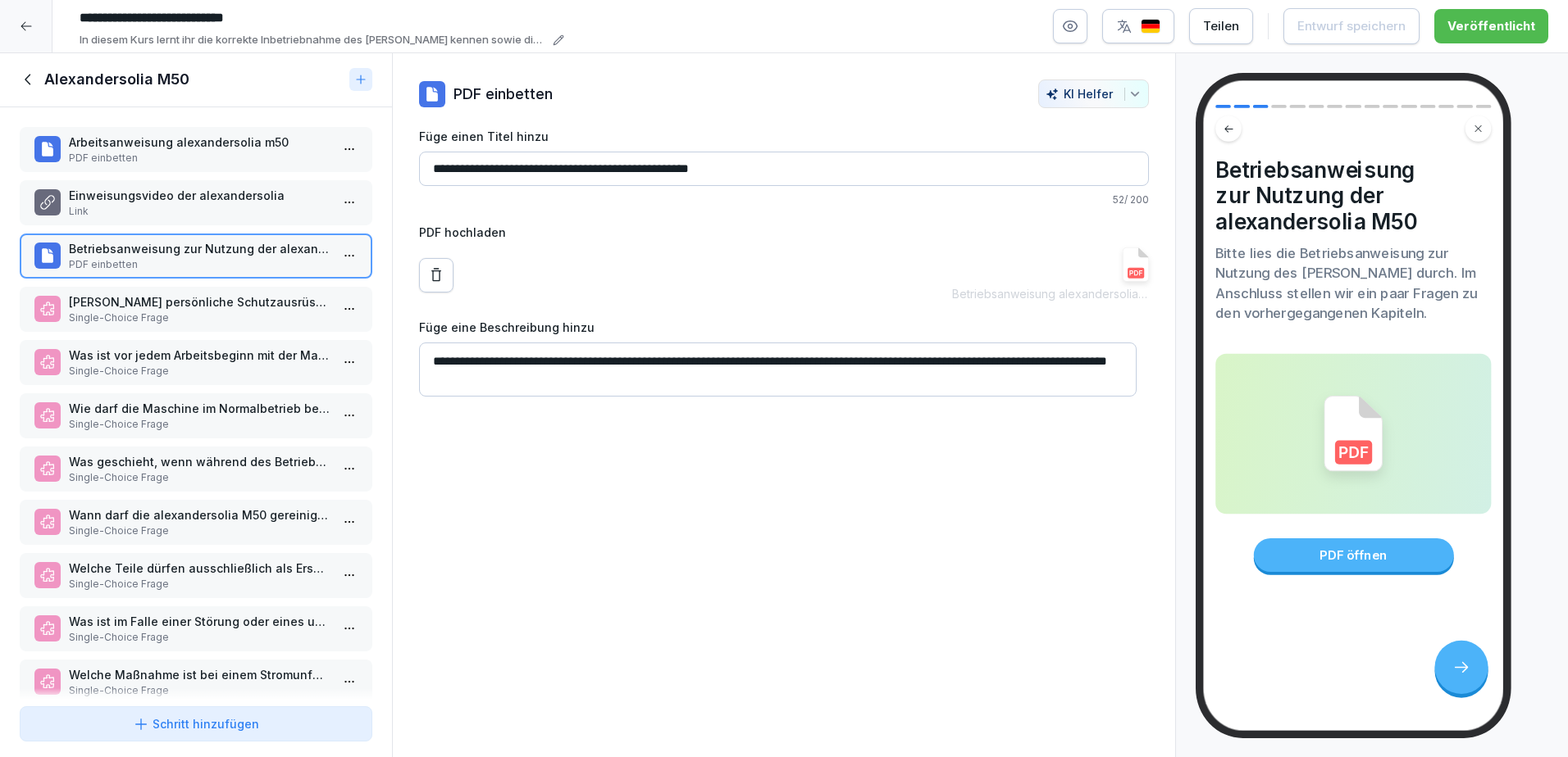
click at [19, 37] on div at bounding box center [26, 26] width 52 height 52
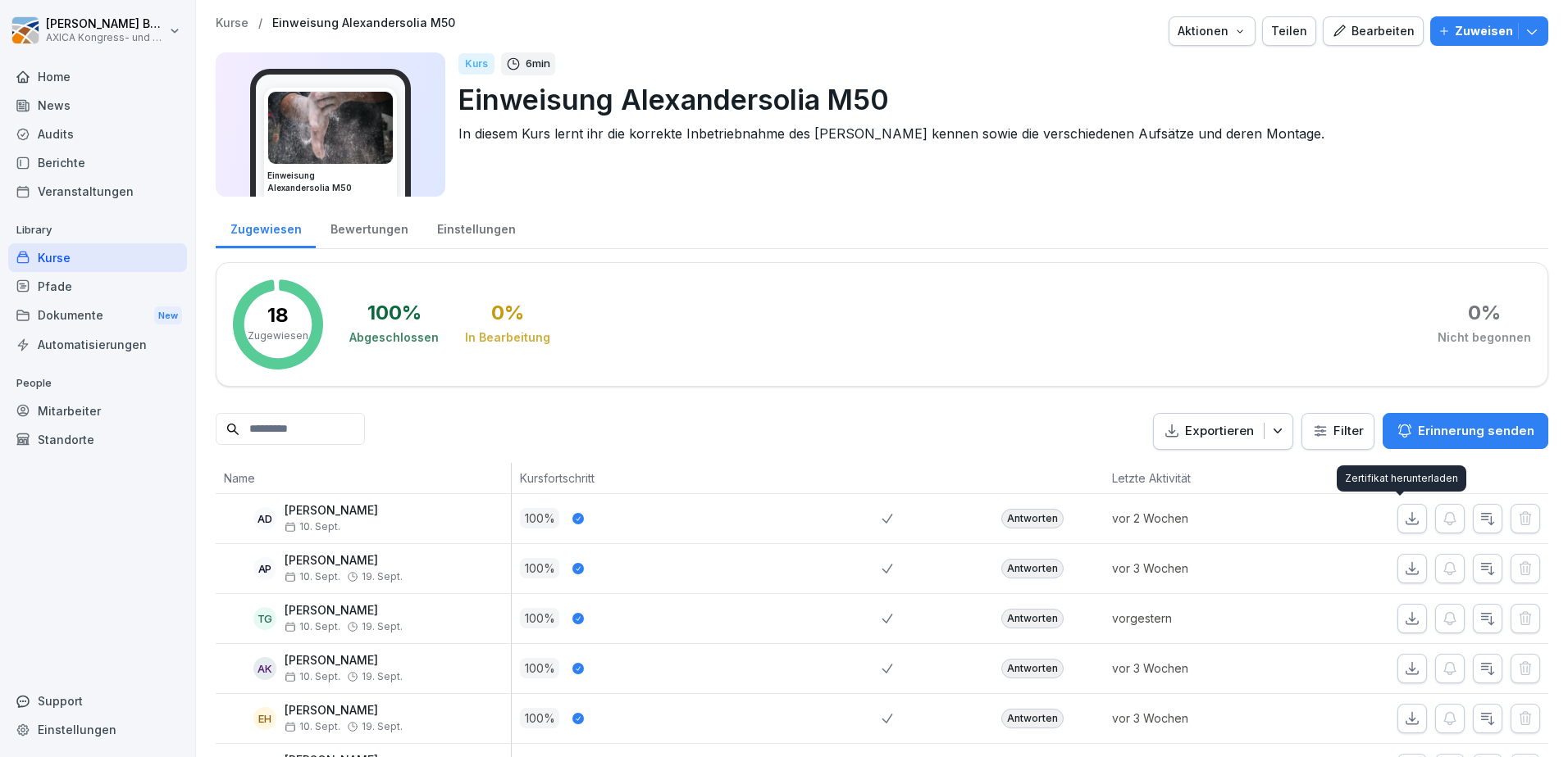
click at [1407, 518] on icon "button" at bounding box center [1412, 519] width 16 height 16
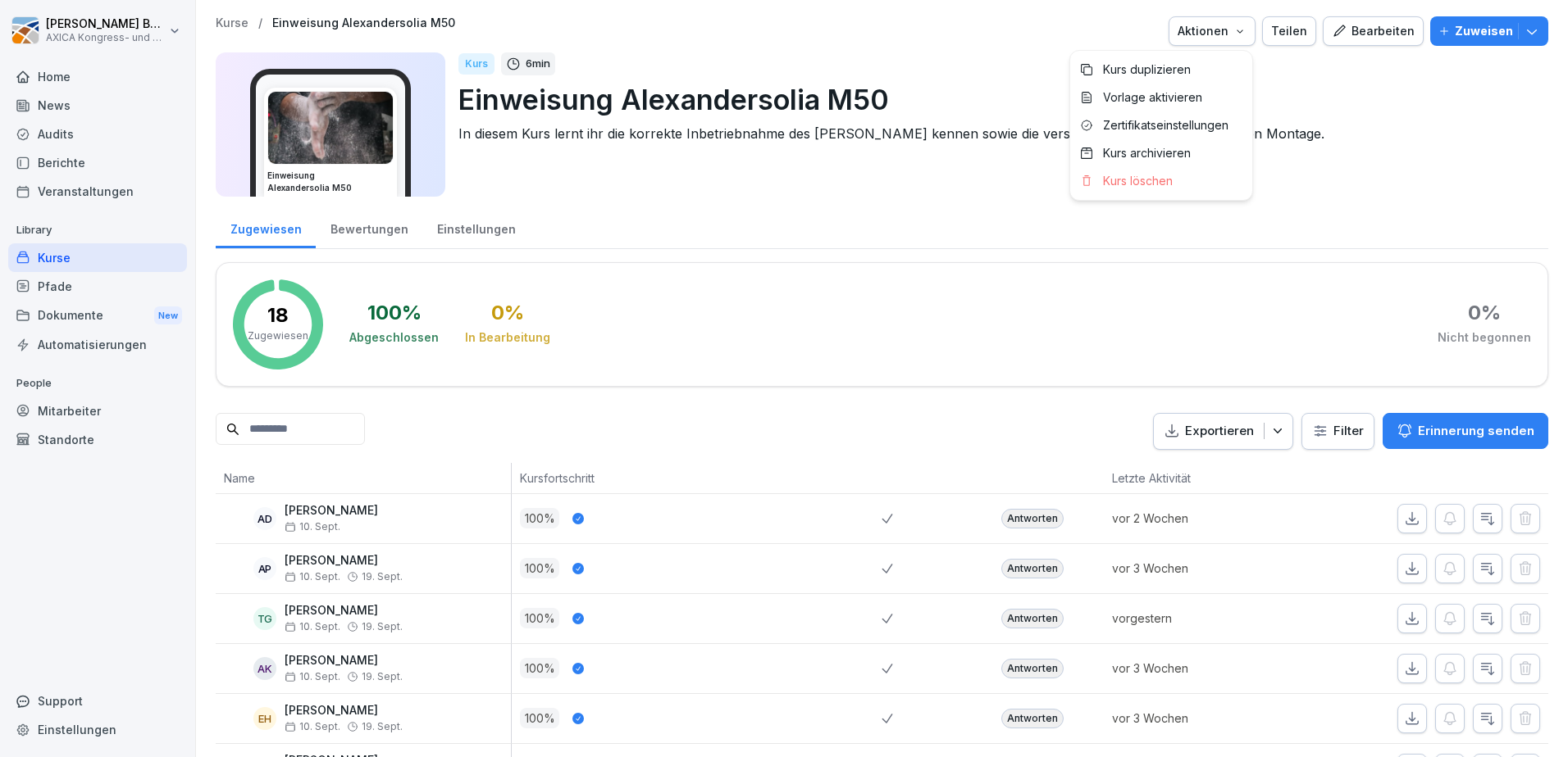
click at [1243, 27] on icon "button" at bounding box center [1240, 31] width 13 height 13
click at [1220, 116] on div "Zertifikatseinstellungen" at bounding box center [1161, 125] width 182 height 28
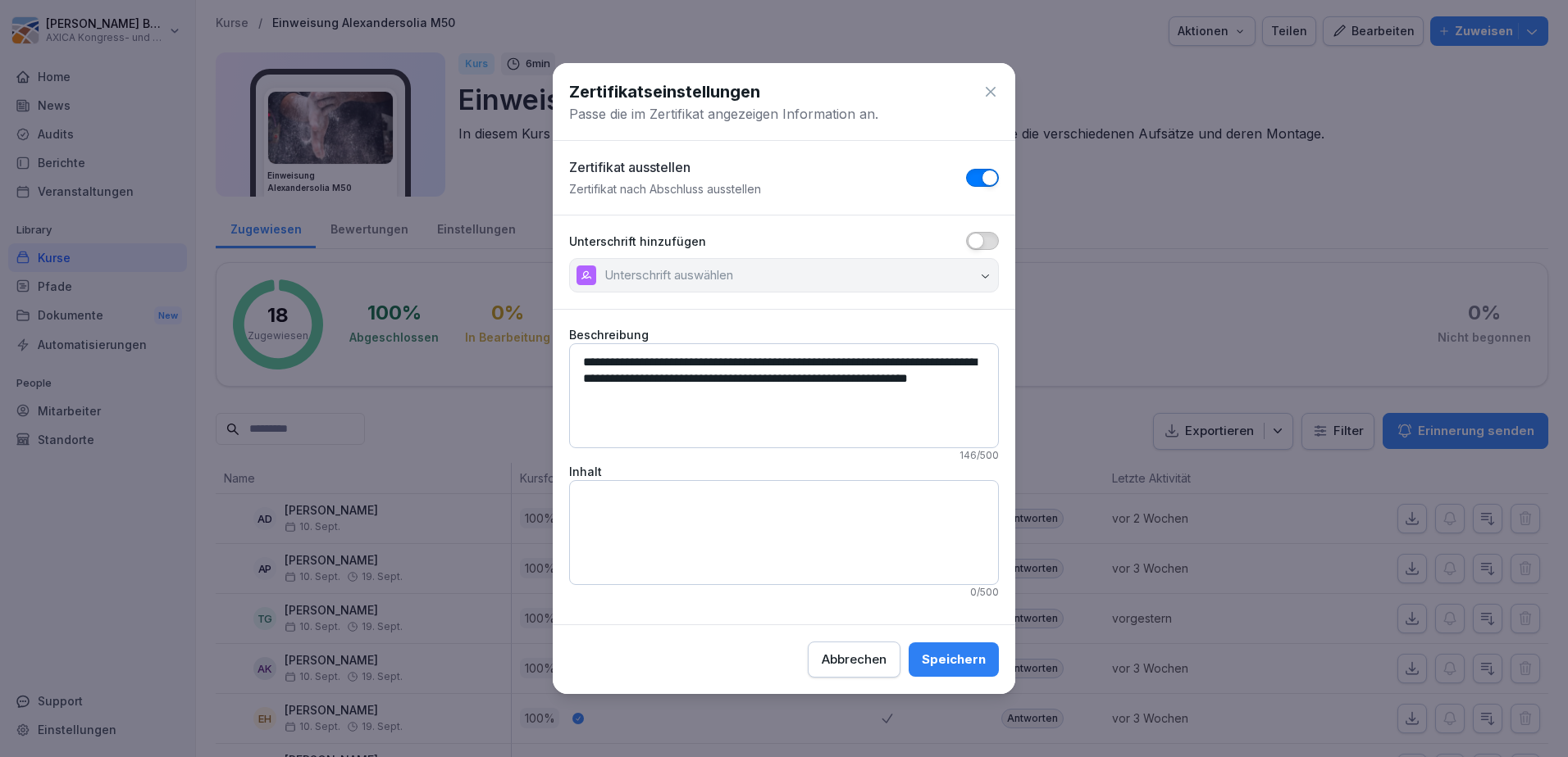
click at [839, 653] on div "Abbrechen" at bounding box center [855, 660] width 65 height 18
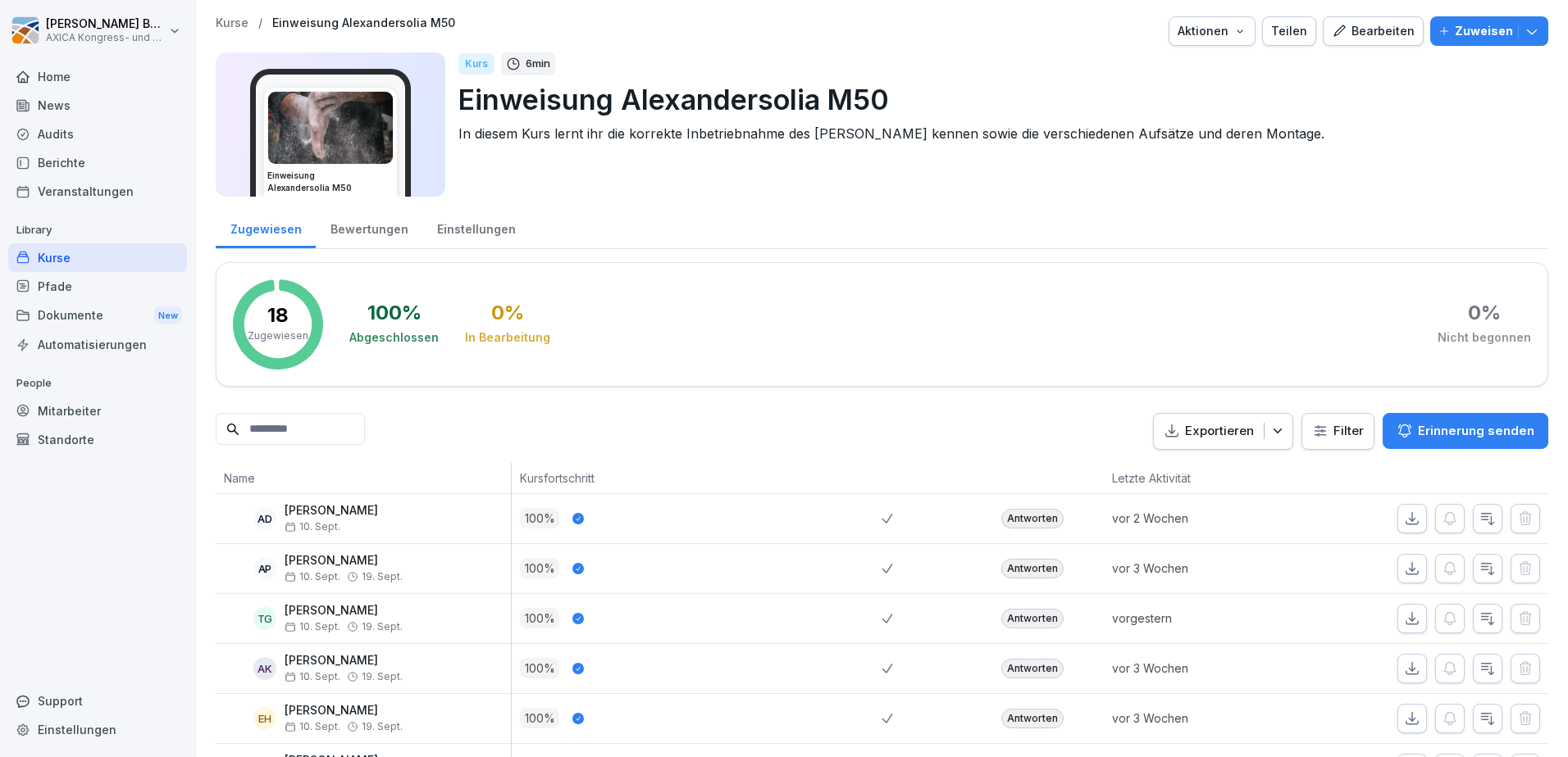
click at [114, 80] on div "Home" at bounding box center [97, 76] width 178 height 29
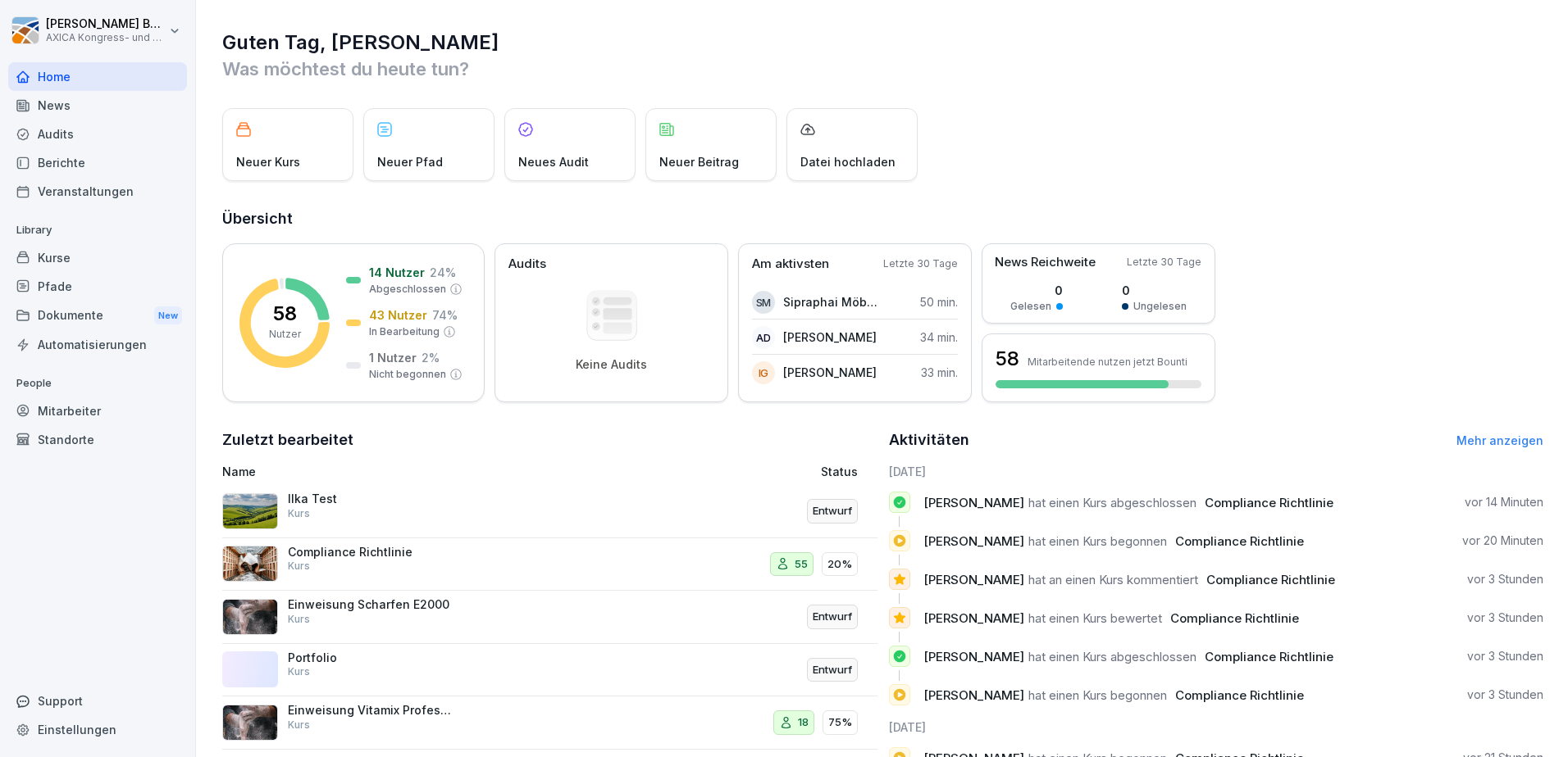
click at [529, 506] on div "Ilka Test Kurs" at bounding box center [427, 511] width 410 height 39
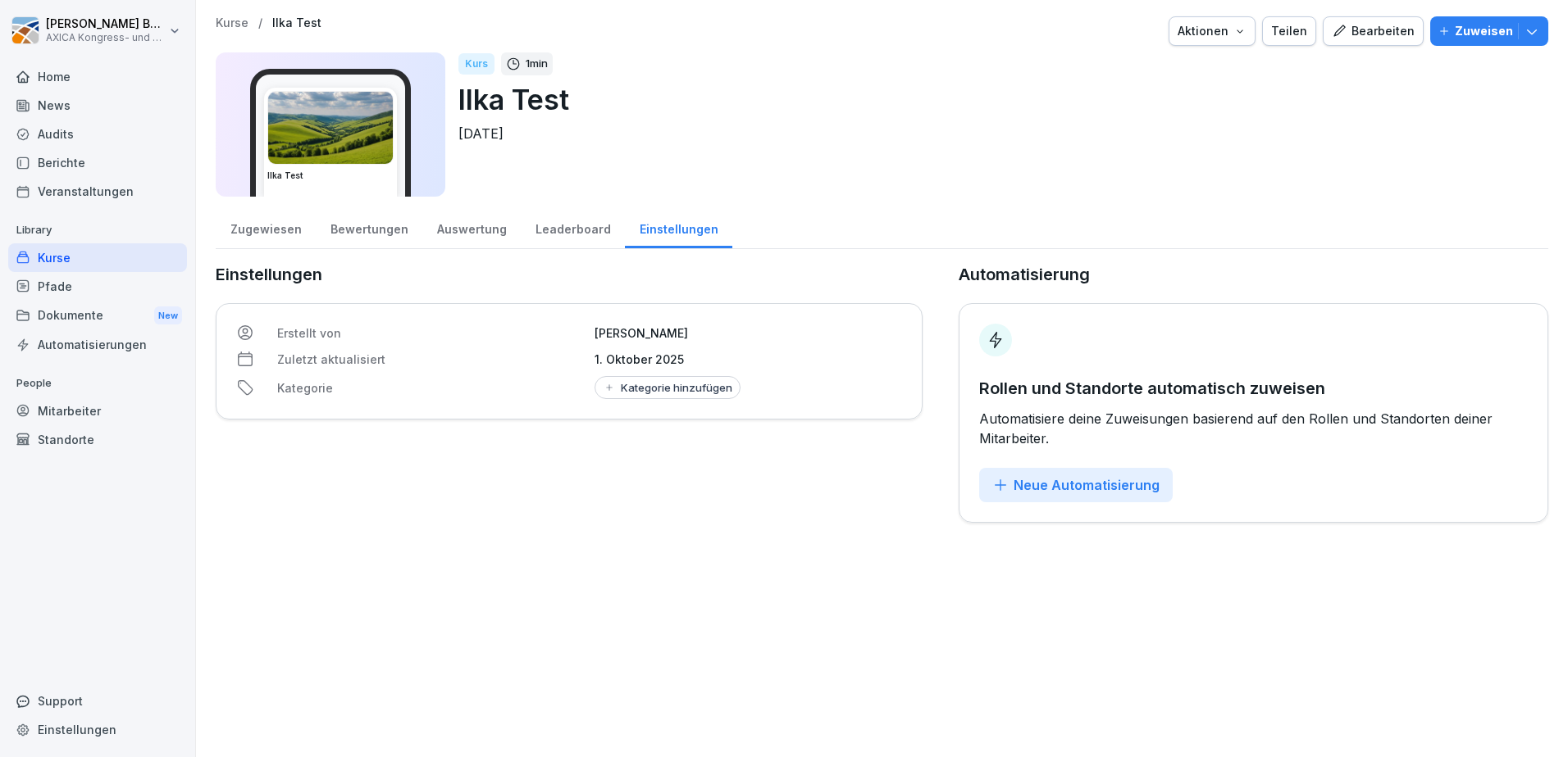
click at [97, 733] on div "Einstellungen" at bounding box center [97, 730] width 178 height 29
select select "**"
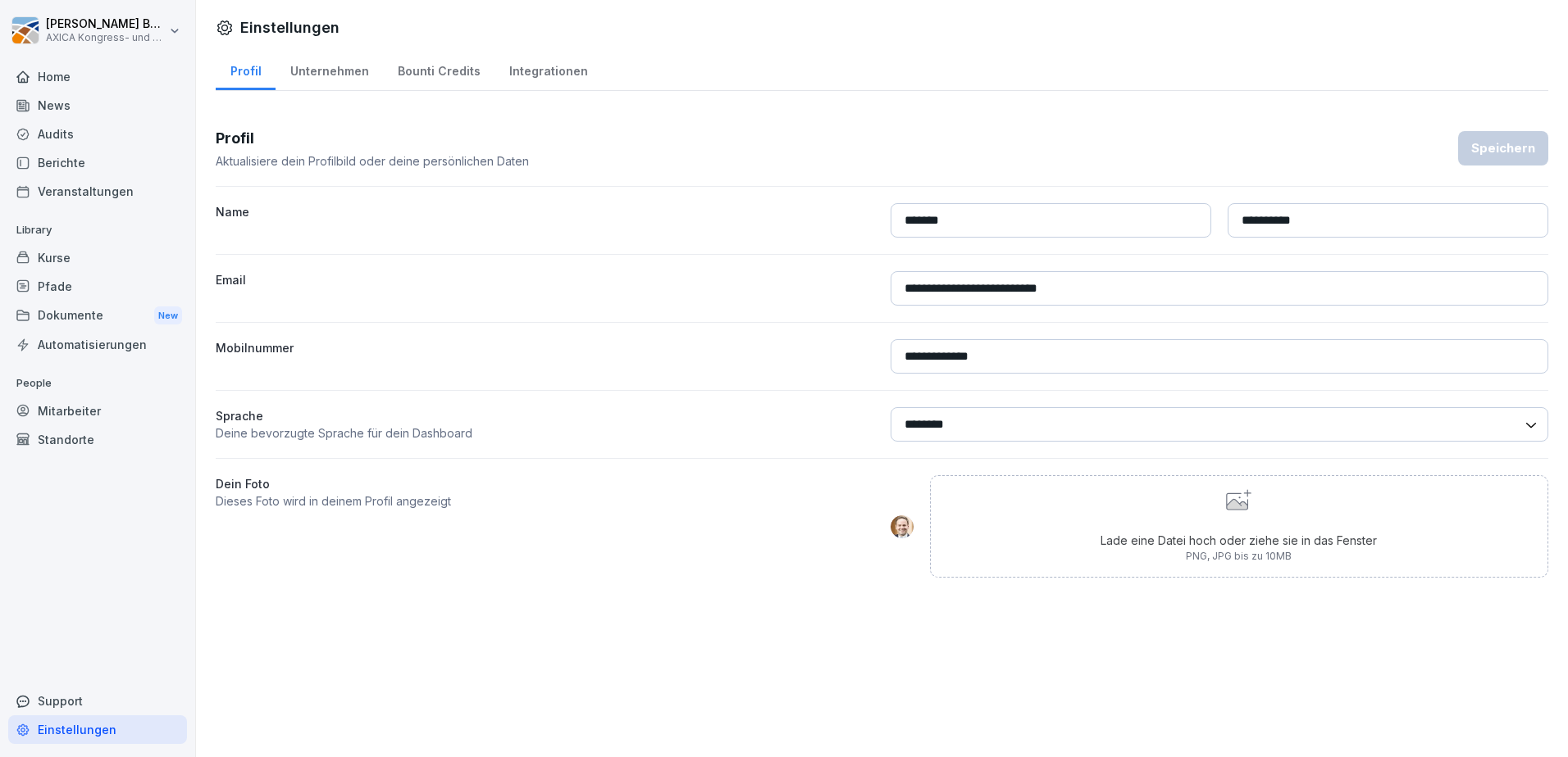
click at [431, 72] on div "Bounti Credits" at bounding box center [439, 70] width 112 height 42
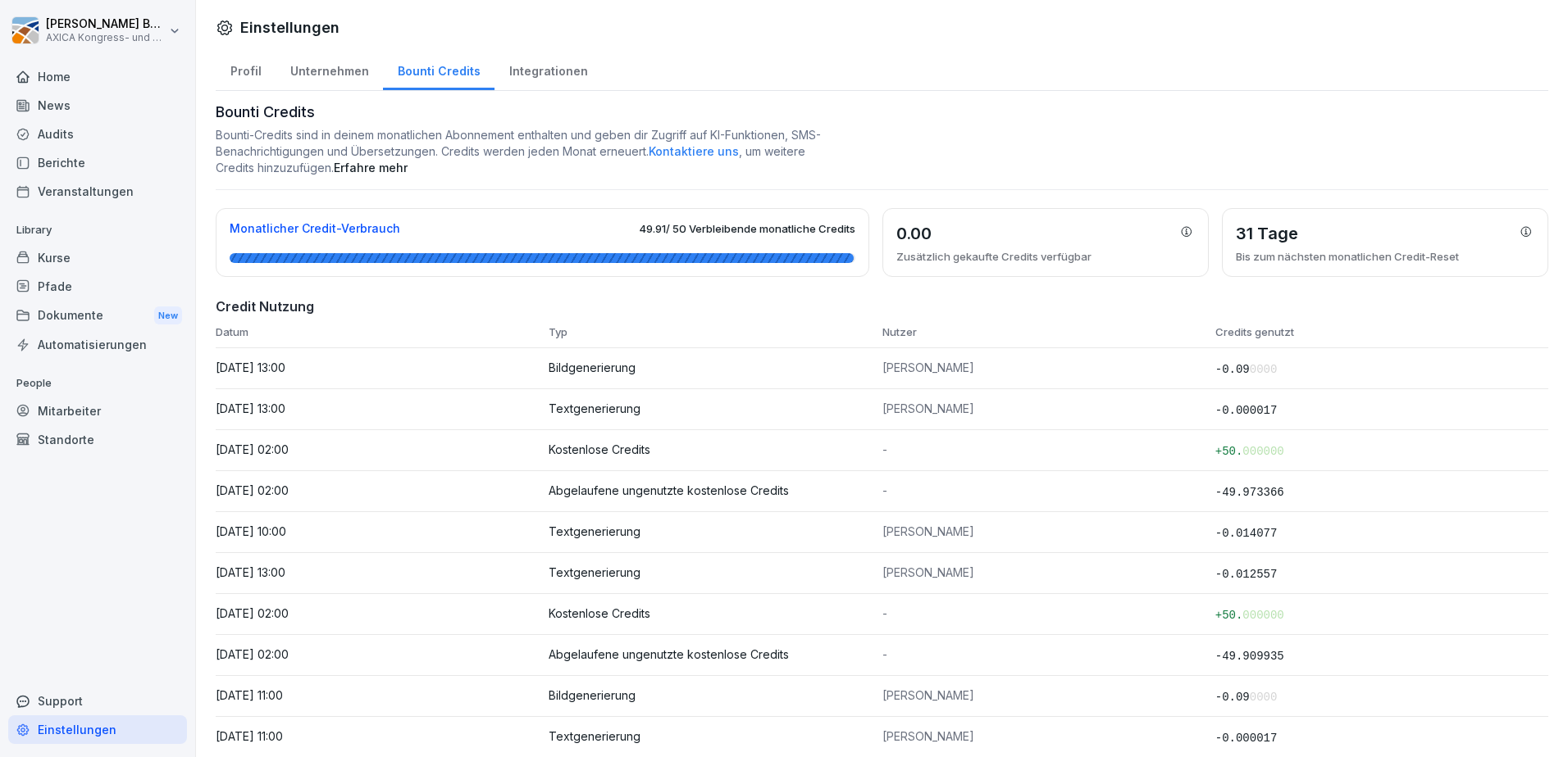
click at [1308, 372] on td "-0.09 0000" at bounding box center [1381, 368] width 333 height 41
